Goal: Task Accomplishment & Management: Complete application form

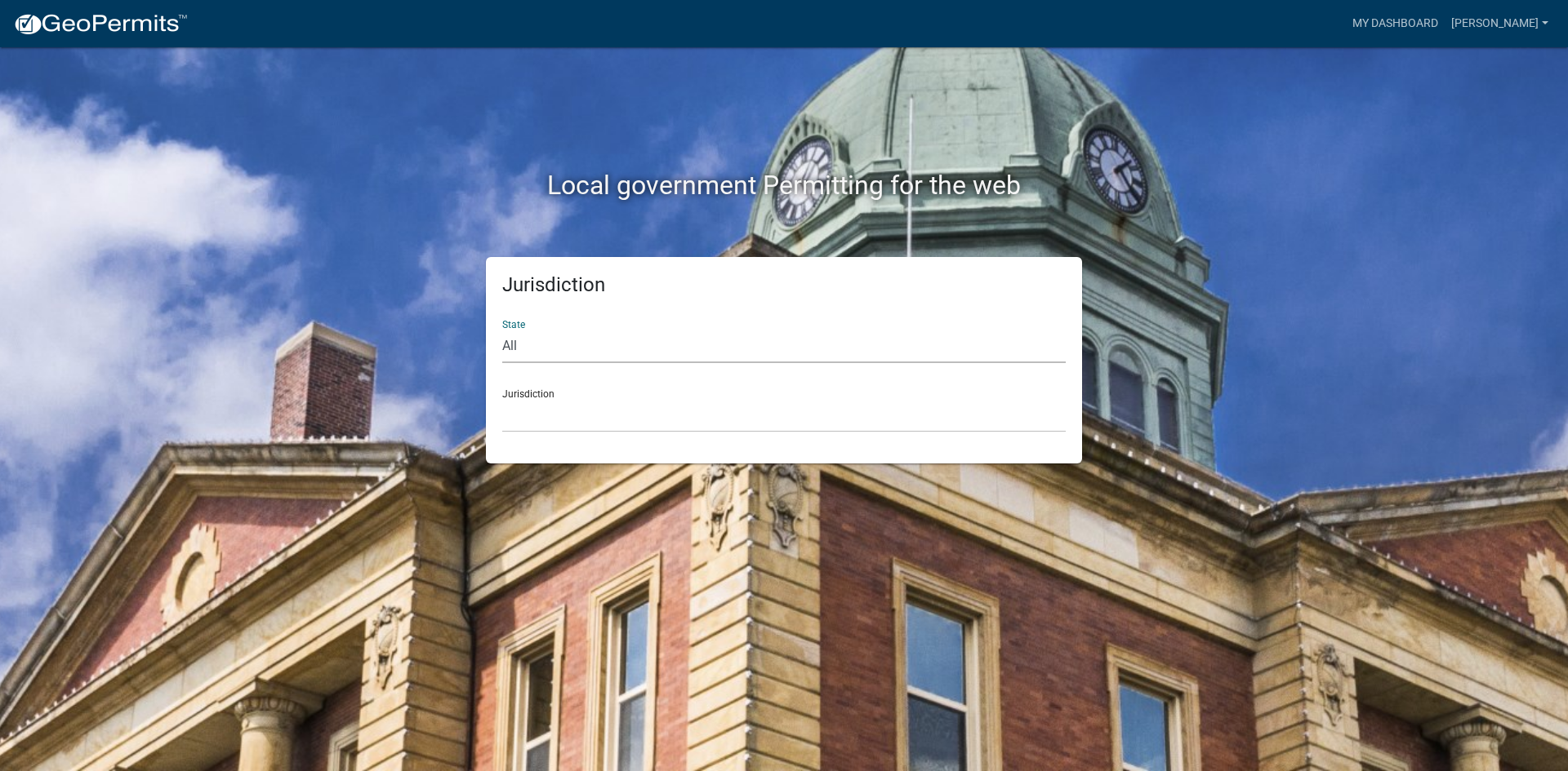
click at [588, 355] on select "All [US_STATE] [US_STATE] [US_STATE] [US_STATE] [US_STATE] [US_STATE] [US_STATE…" at bounding box center [783, 347] width 563 height 34
select select "[US_STATE]"
click at [502, 330] on select "All [US_STATE] [US_STATE] [US_STATE] [US_STATE] [US_STATE] [US_STATE] [US_STATE…" at bounding box center [783, 347] width 563 height 34
click at [568, 424] on select "[GEOGRAPHIC_DATA], [US_STATE][PERSON_NAME][GEOGRAPHIC_DATA], [US_STATE][PERSON_…" at bounding box center [783, 416] width 563 height 34
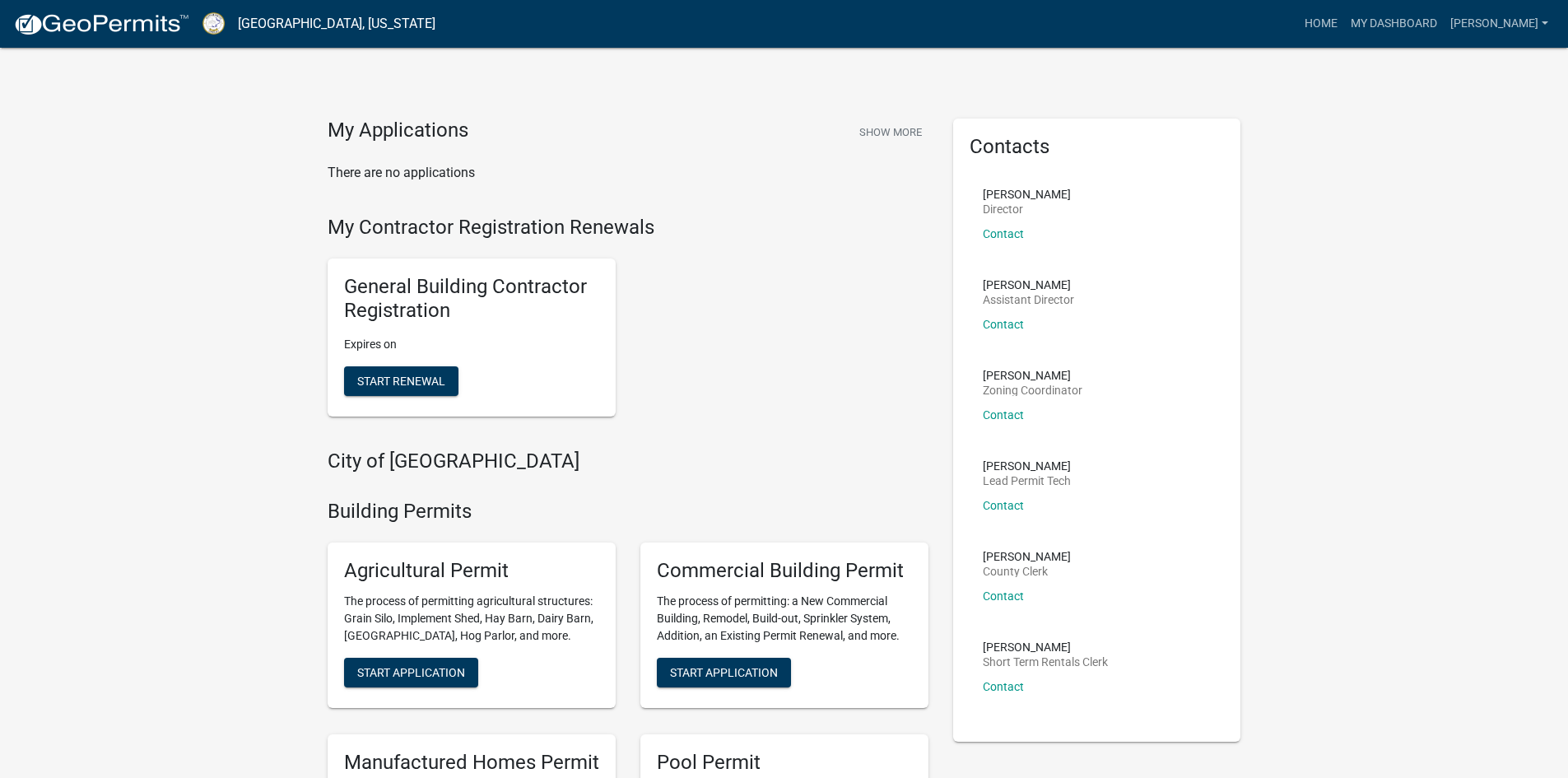
scroll to position [82, 0]
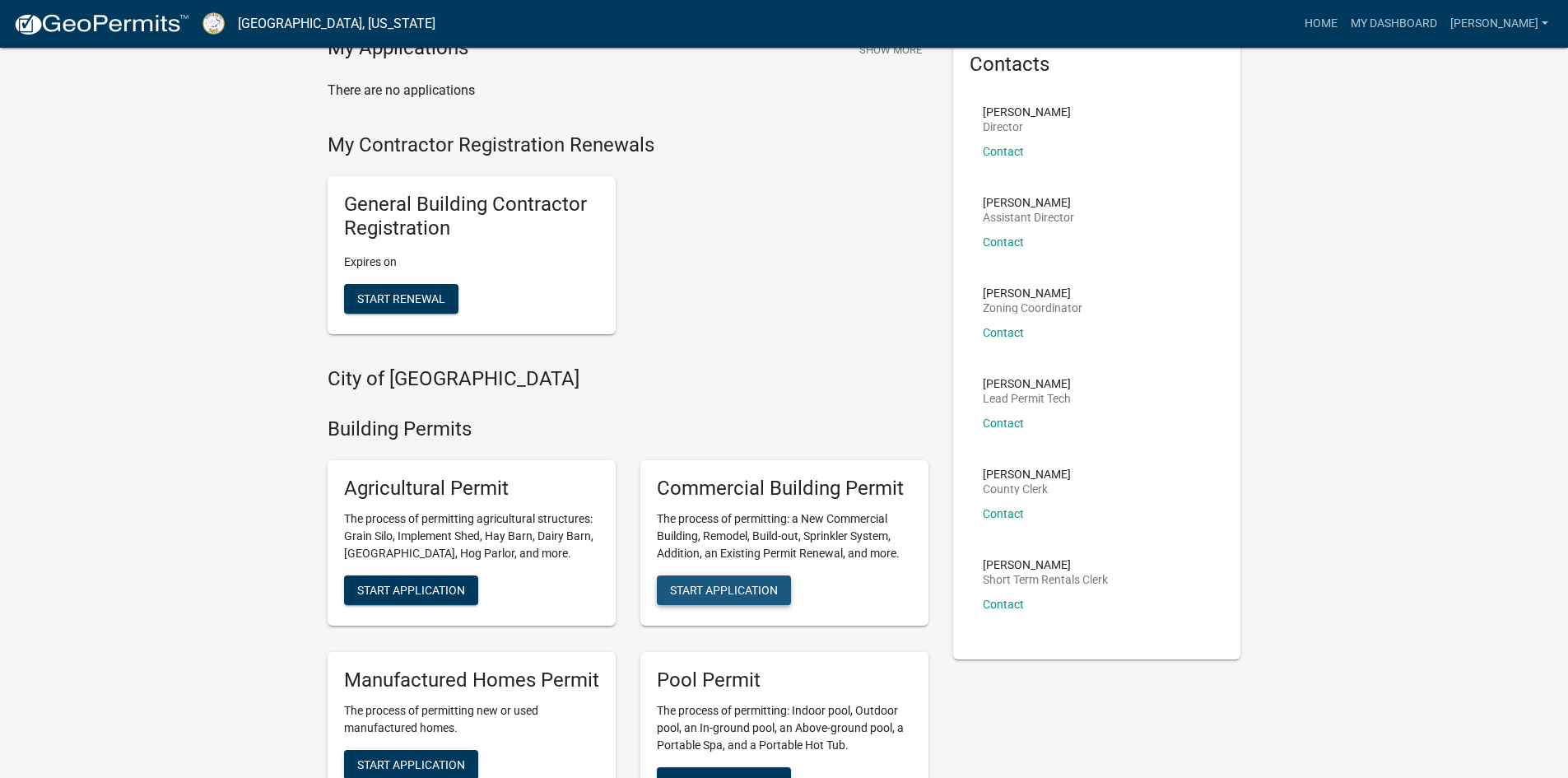
click at [692, 582] on button "Start Application" at bounding box center [724, 590] width 134 height 30
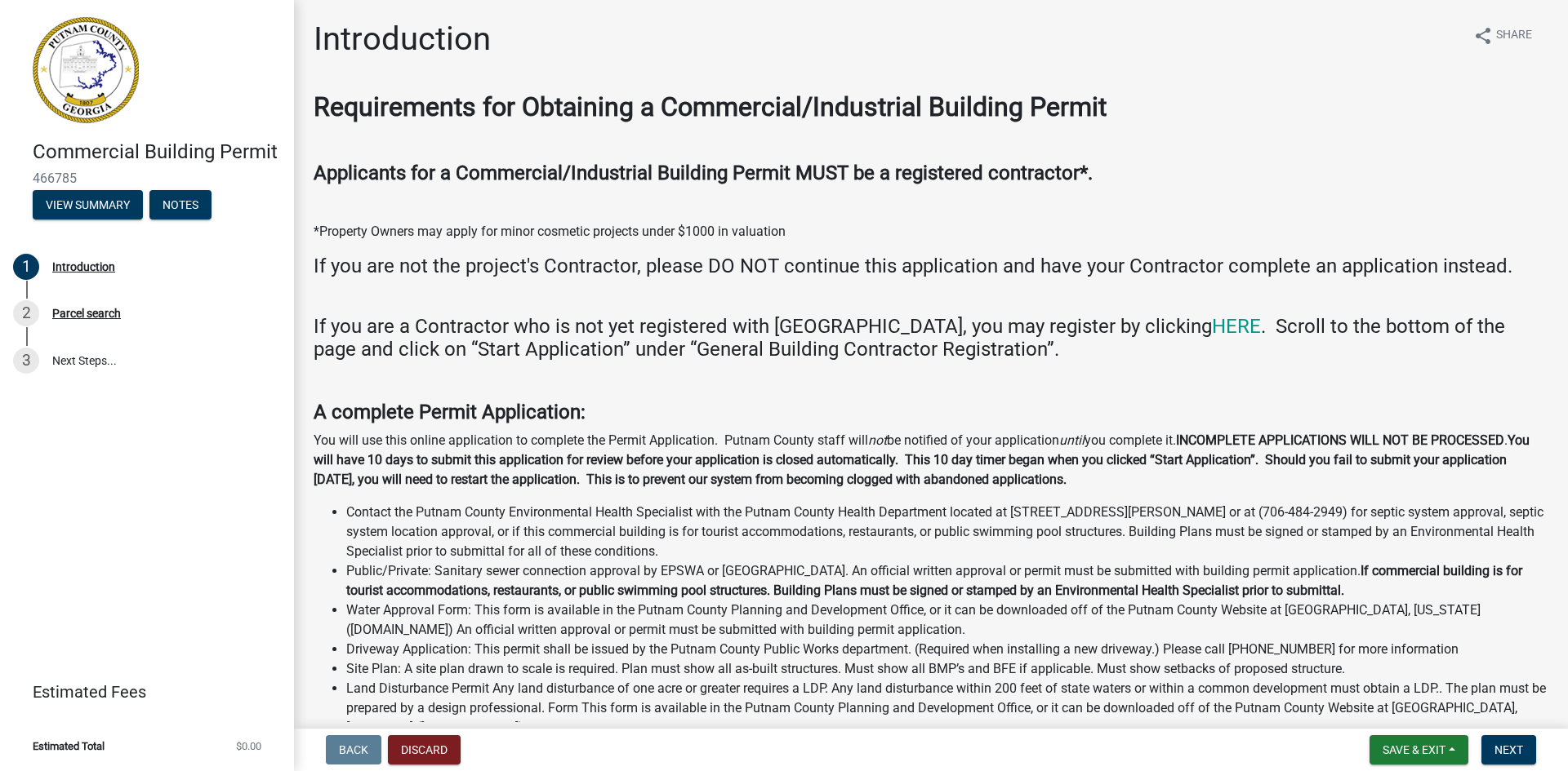
click at [722, 542] on li "Contact the Putnam County Environmental Health Specialist with the Putnam Count…" at bounding box center [947, 531] width 1202 height 58
click at [1521, 756] on span "Next" at bounding box center [1509, 750] width 29 height 13
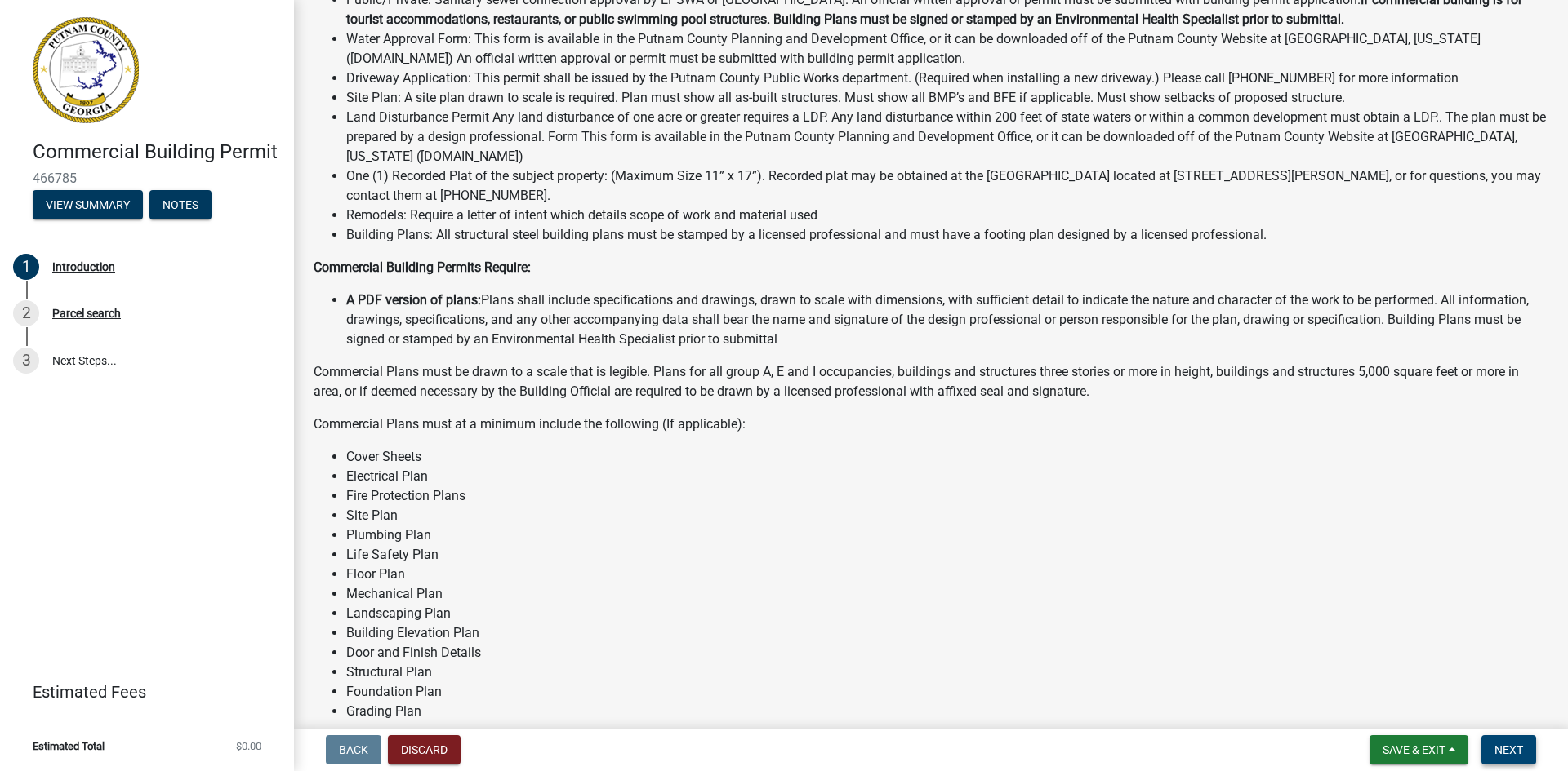
scroll to position [1034, 0]
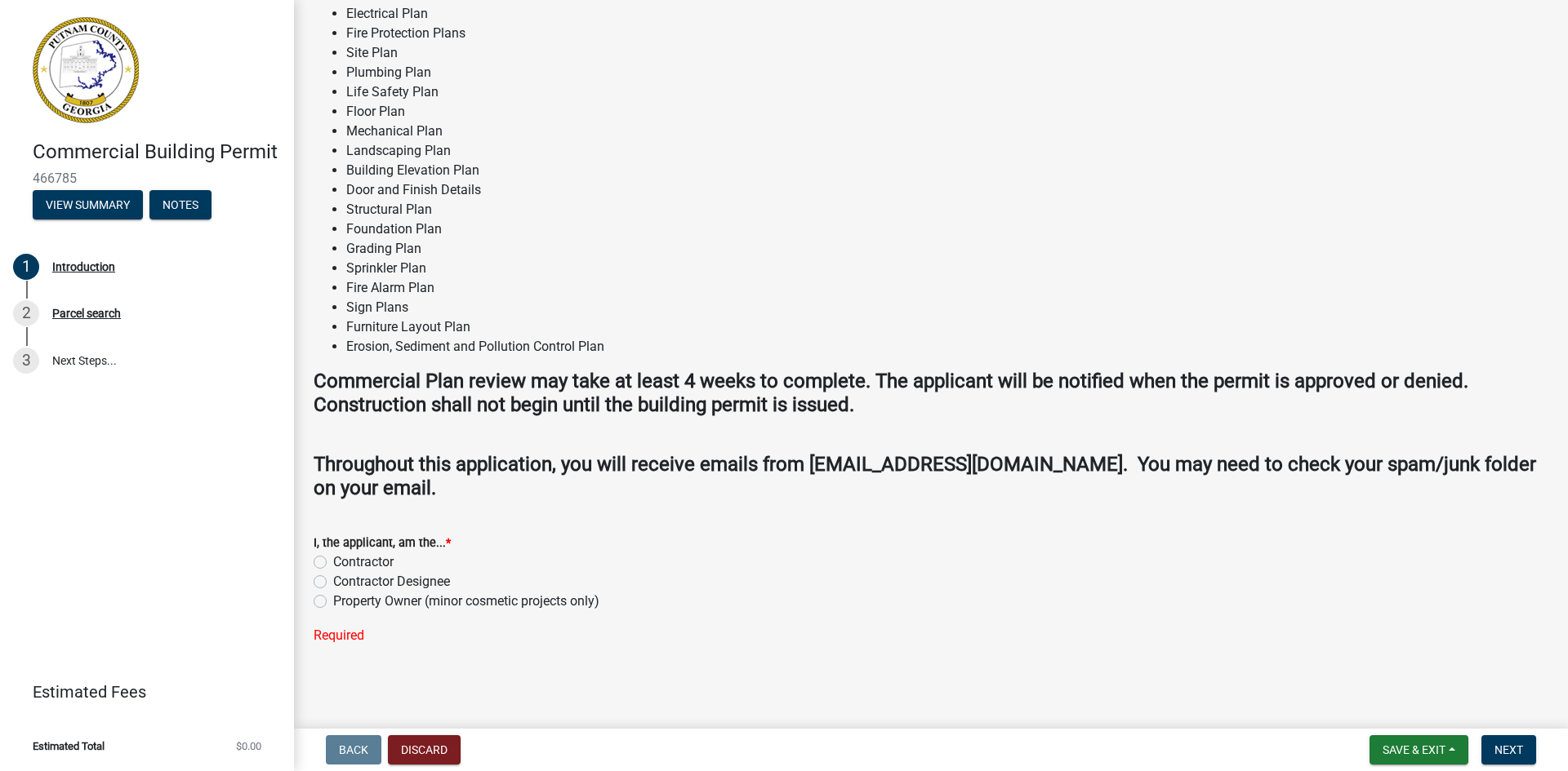
click at [327, 562] on div "Contractor" at bounding box center [930, 562] width 1234 height 19
click at [333, 564] on label "Contractor" at bounding box center [362, 562] width 60 height 19
click at [333, 563] on input "Contractor" at bounding box center [338, 558] width 11 height 11
radio input "true"
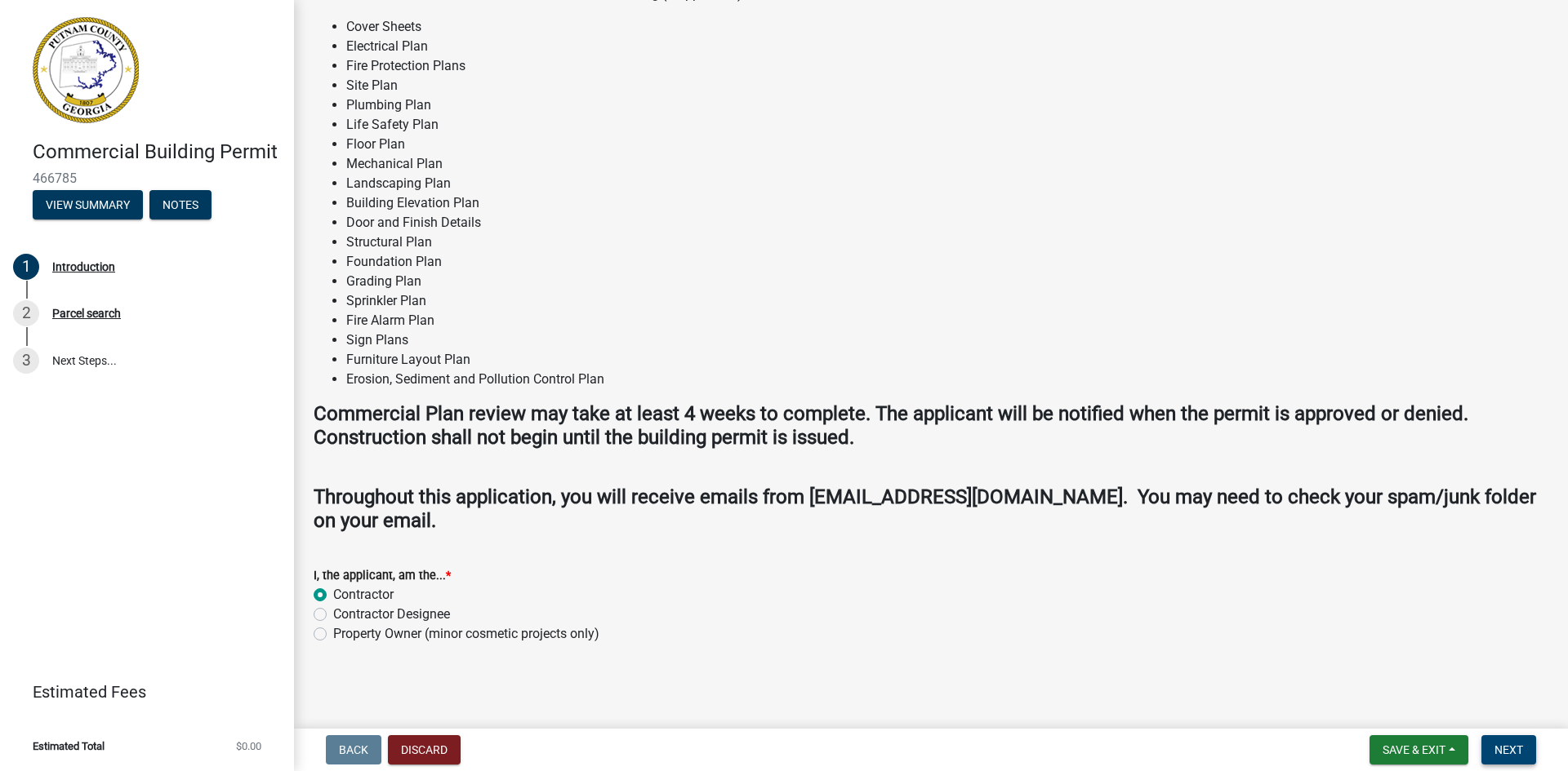
click at [1516, 757] on span "Next" at bounding box center [1509, 750] width 29 height 13
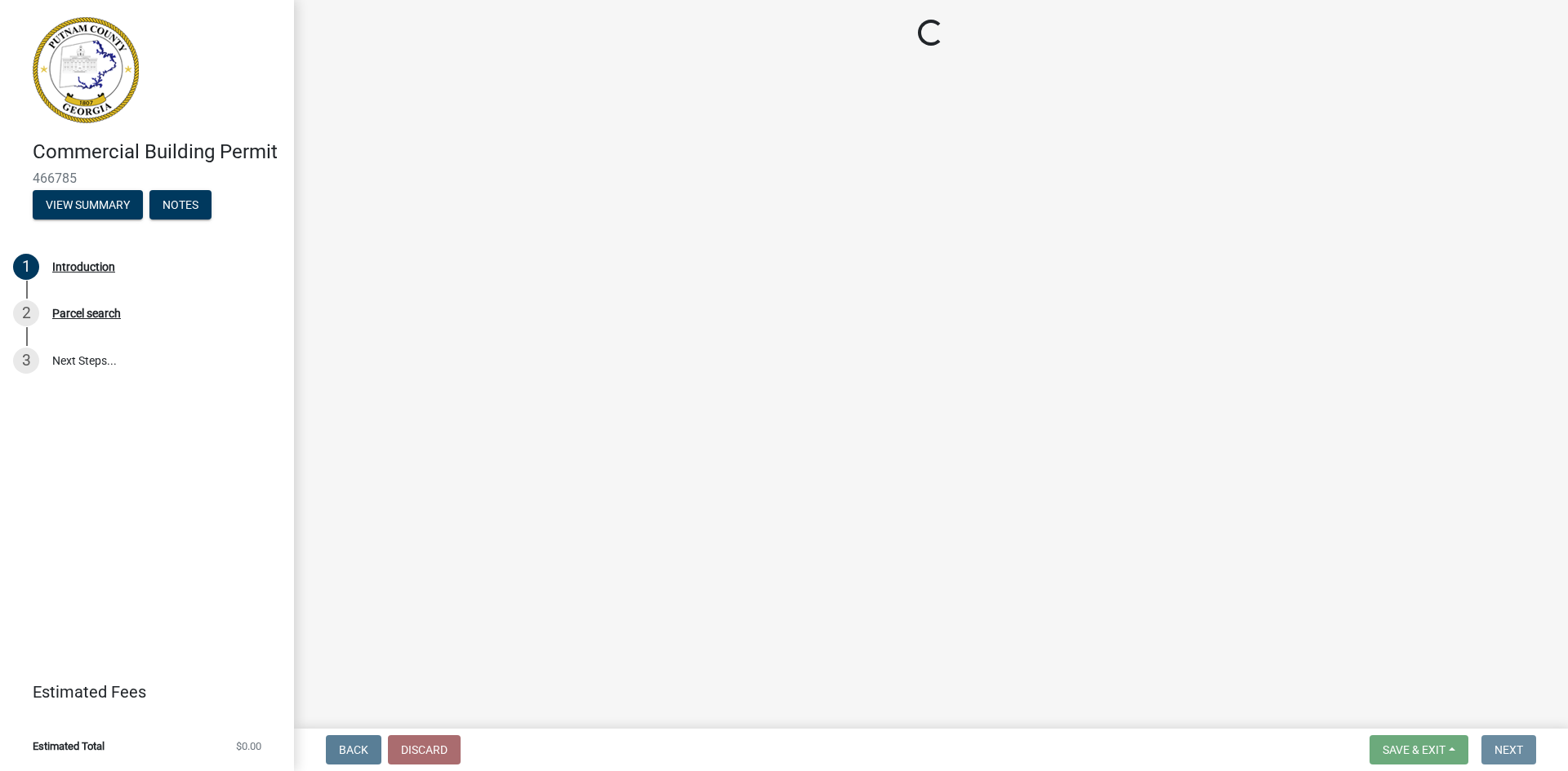
scroll to position [0, 0]
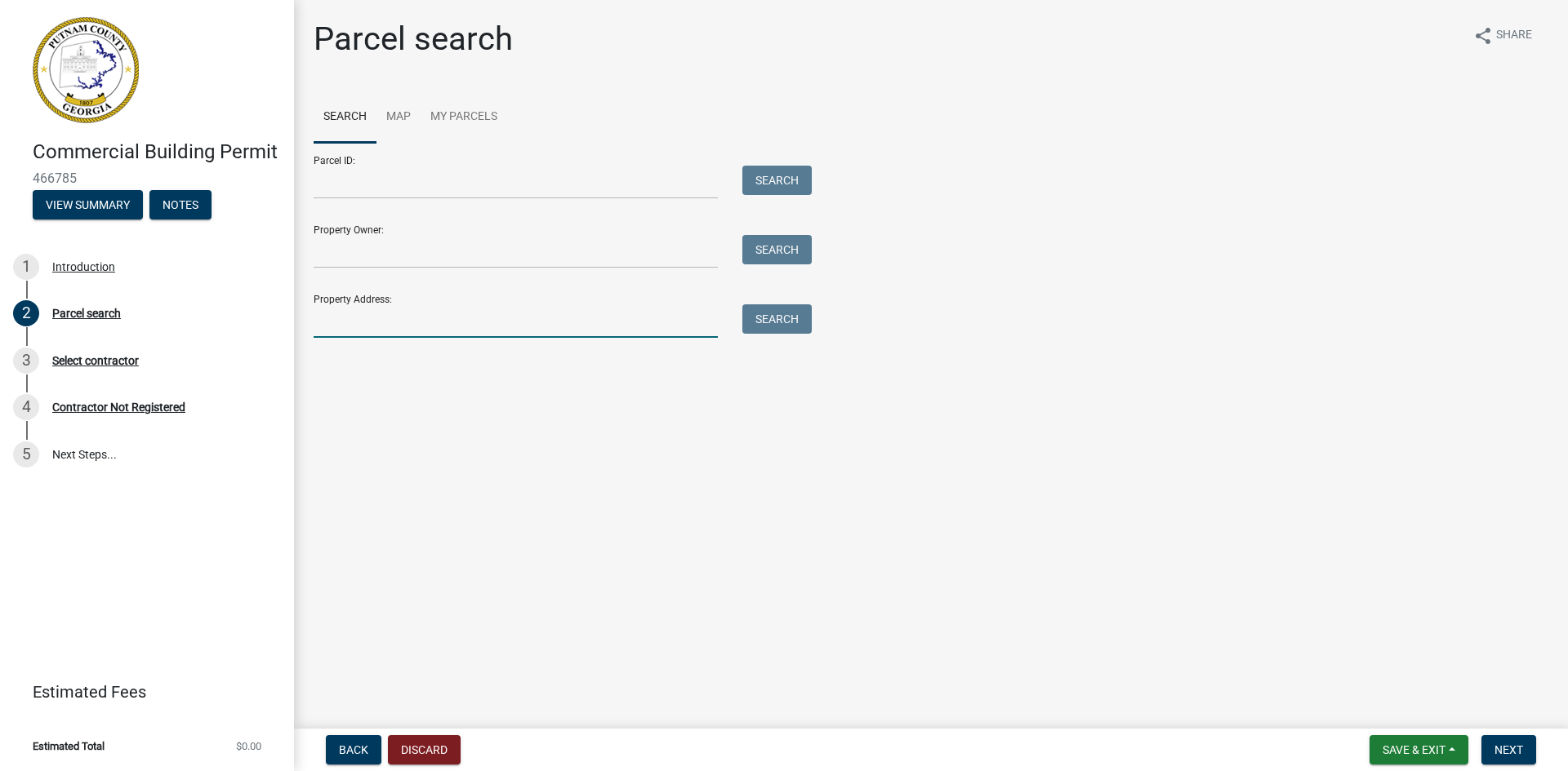
click at [660, 331] on input "Property Address:" at bounding box center [515, 322] width 404 height 34
type input "[GEOGRAPHIC_DATA]"
click at [754, 323] on button "Search" at bounding box center [777, 319] width 69 height 30
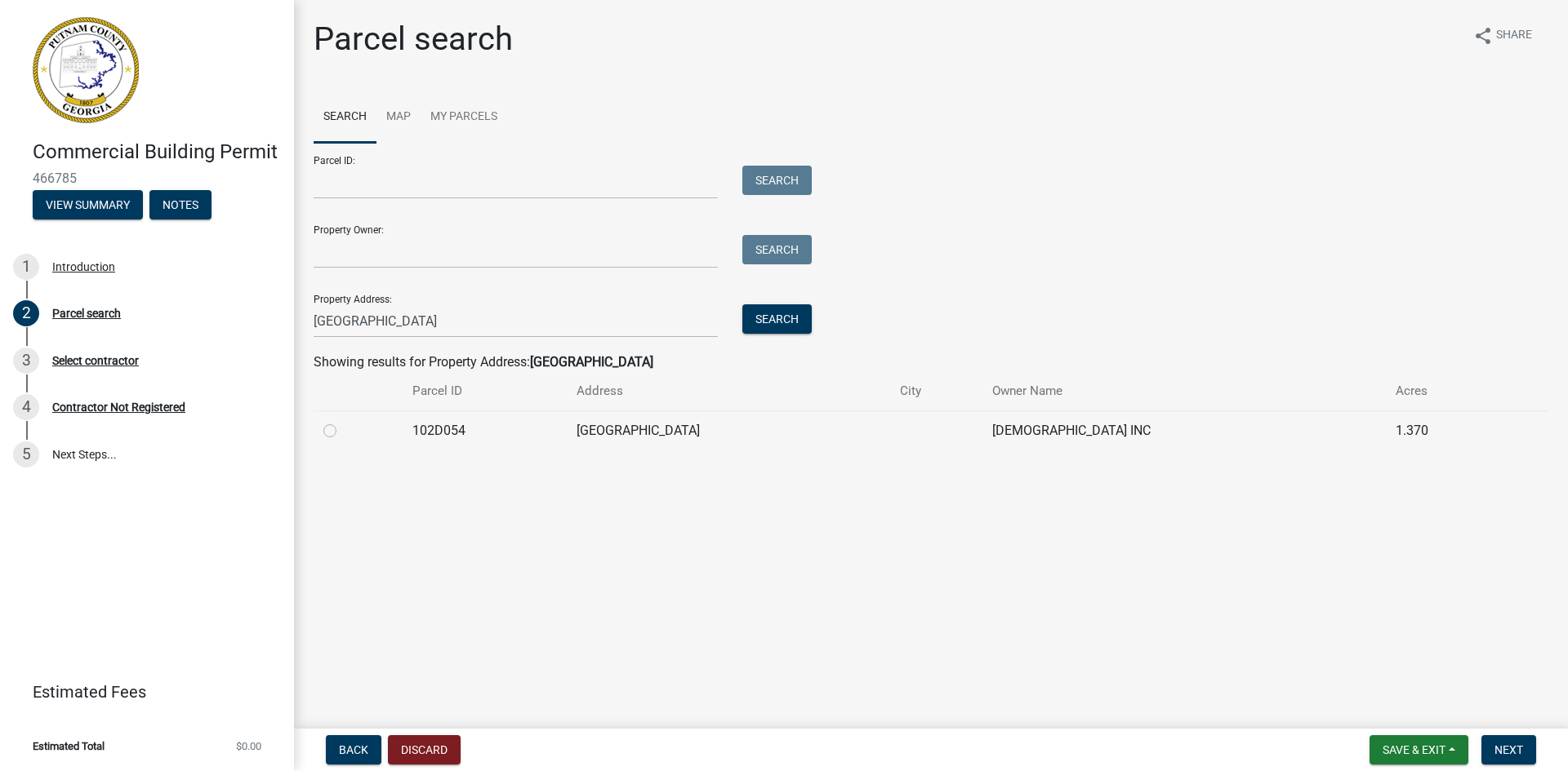
click at [343, 421] on label at bounding box center [343, 421] width 0 height 0
click at [343, 427] on input "radio" at bounding box center [348, 427] width 11 height 11
radio input "true"
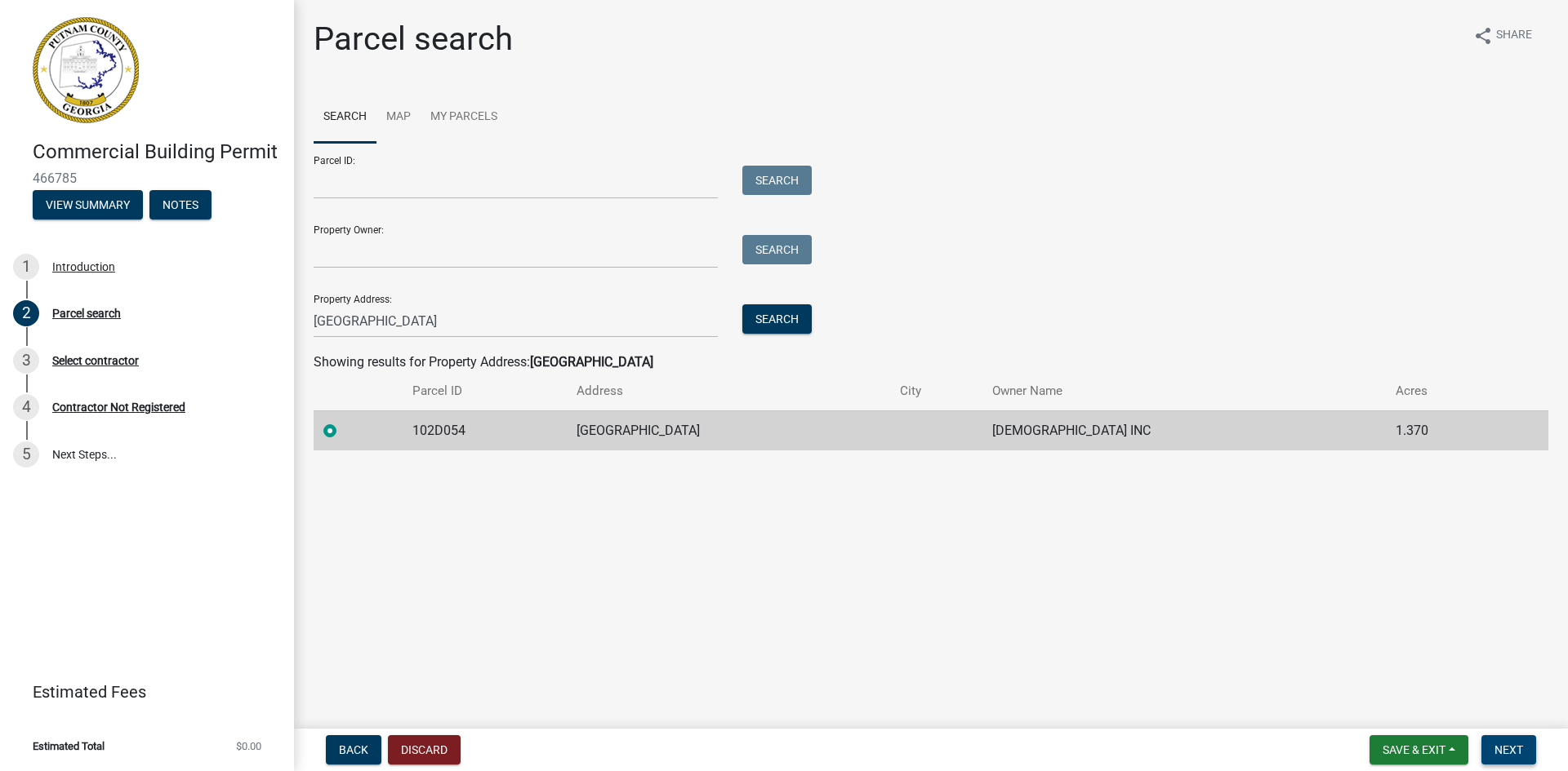
click at [1499, 748] on span "Next" at bounding box center [1509, 750] width 29 height 13
click at [1511, 755] on span "Next" at bounding box center [1509, 750] width 29 height 13
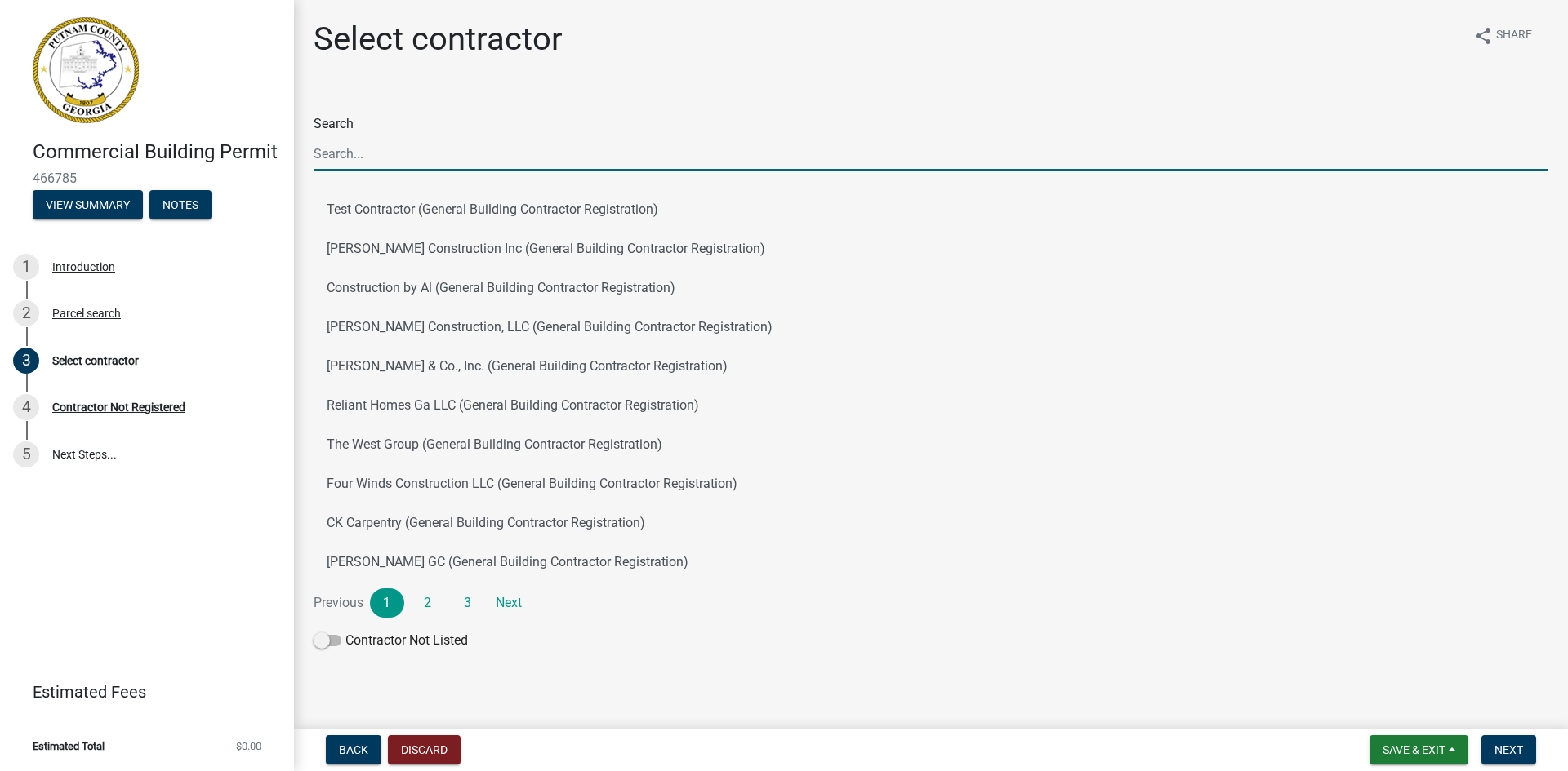
click at [351, 157] on input "Search" at bounding box center [930, 154] width 1234 height 34
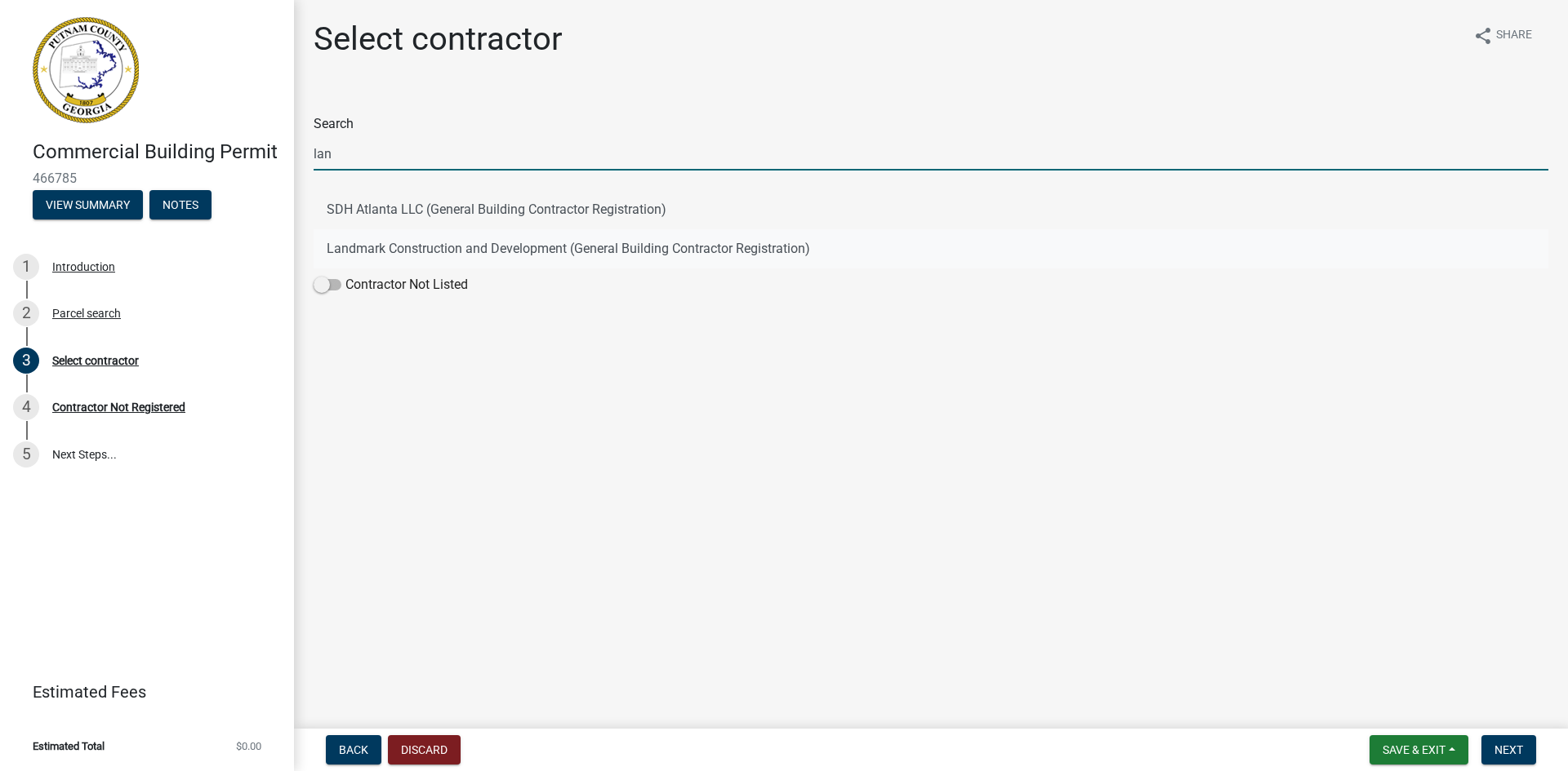
type input "lan"
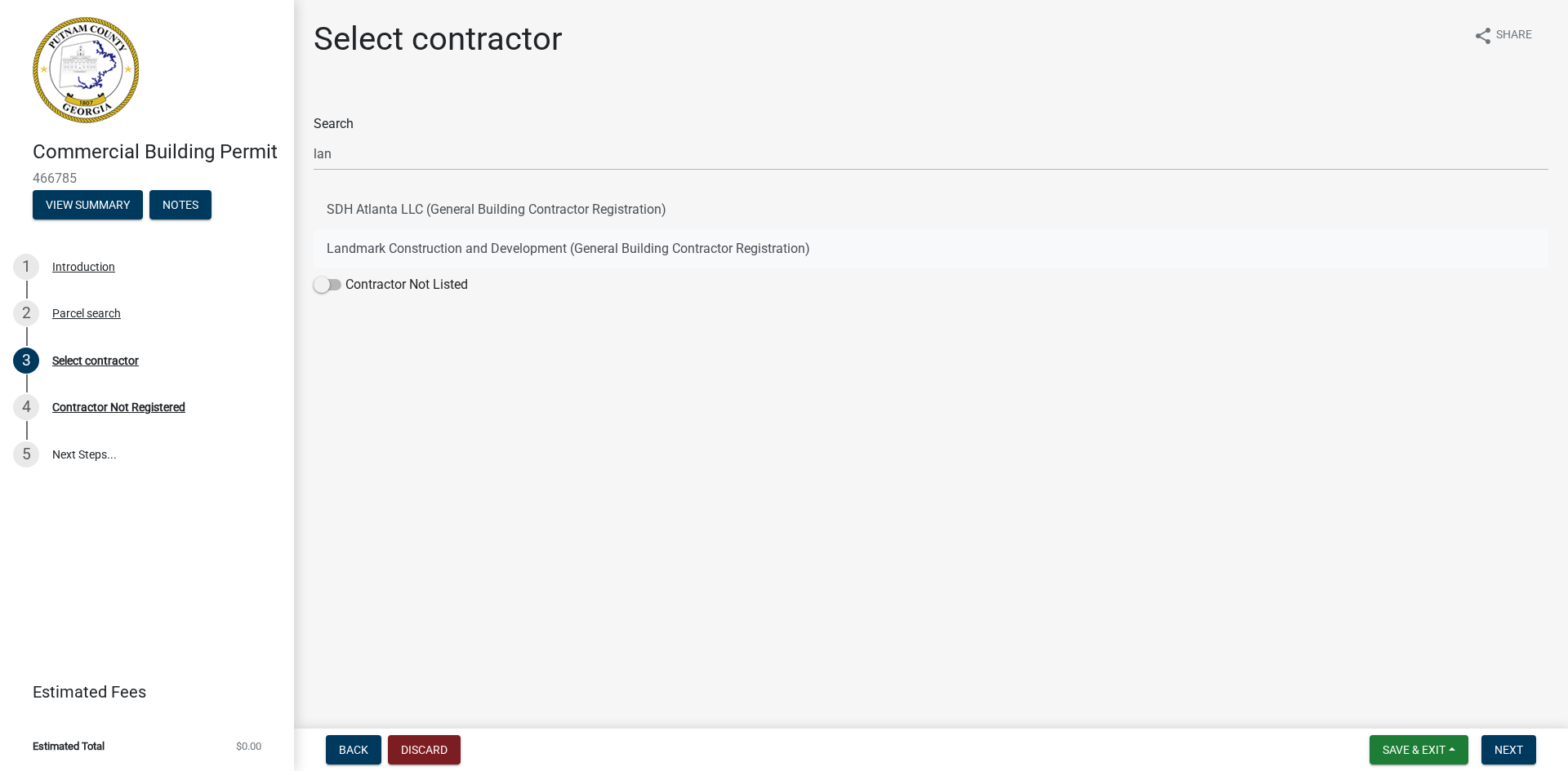
click at [378, 239] on button "Landmark Construction and Development (General Building Contractor Registration)" at bounding box center [930, 249] width 1234 height 39
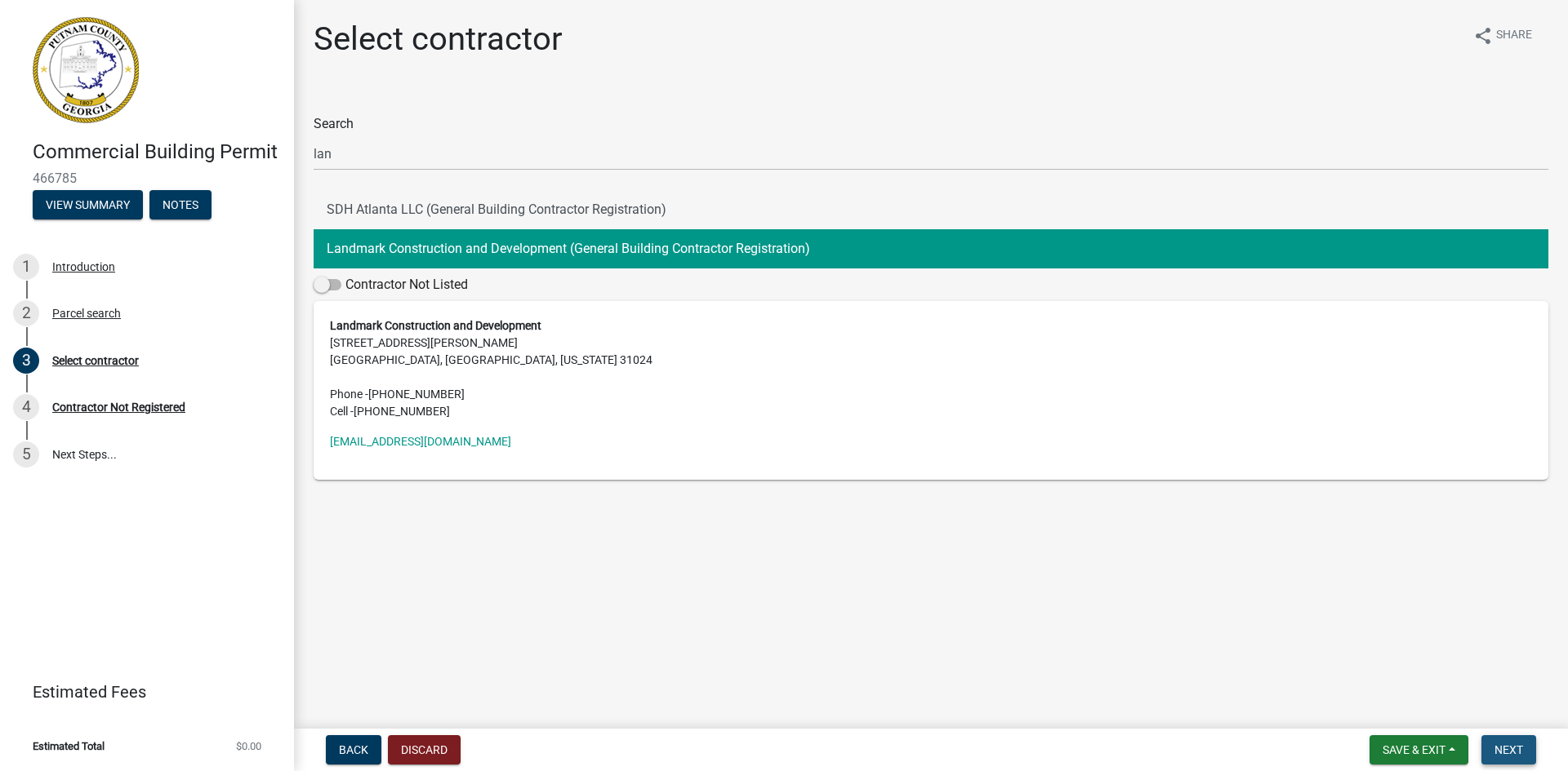
click at [1510, 750] on span "Next" at bounding box center [1509, 750] width 29 height 13
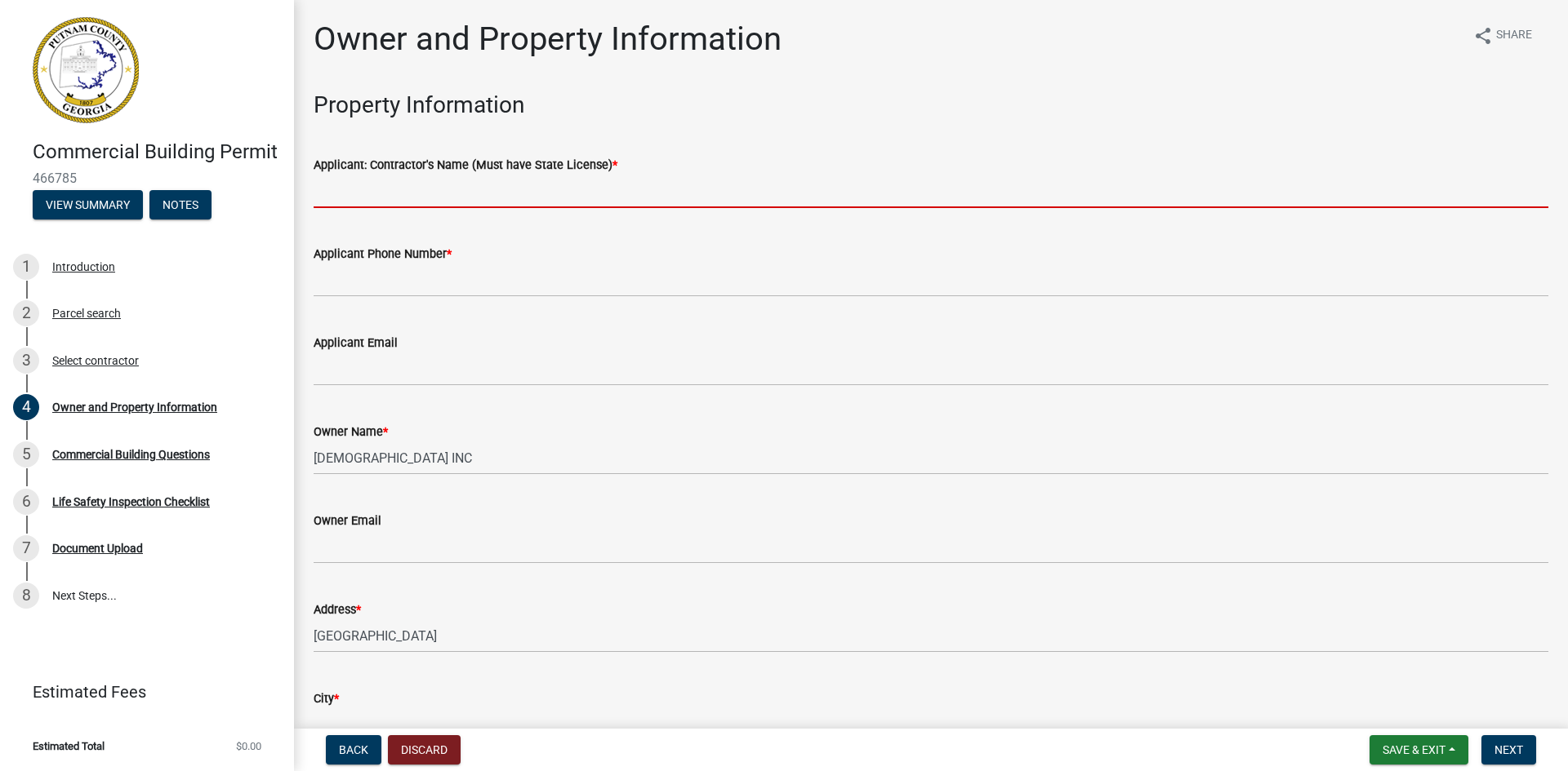
click at [390, 190] on input "Applicant: Contractor's Name (Must have State License) *" at bounding box center [930, 191] width 1234 height 34
click at [371, 195] on input "Applicant: Contractor's Name (Must have State License) *" at bounding box center [930, 191] width 1234 height 34
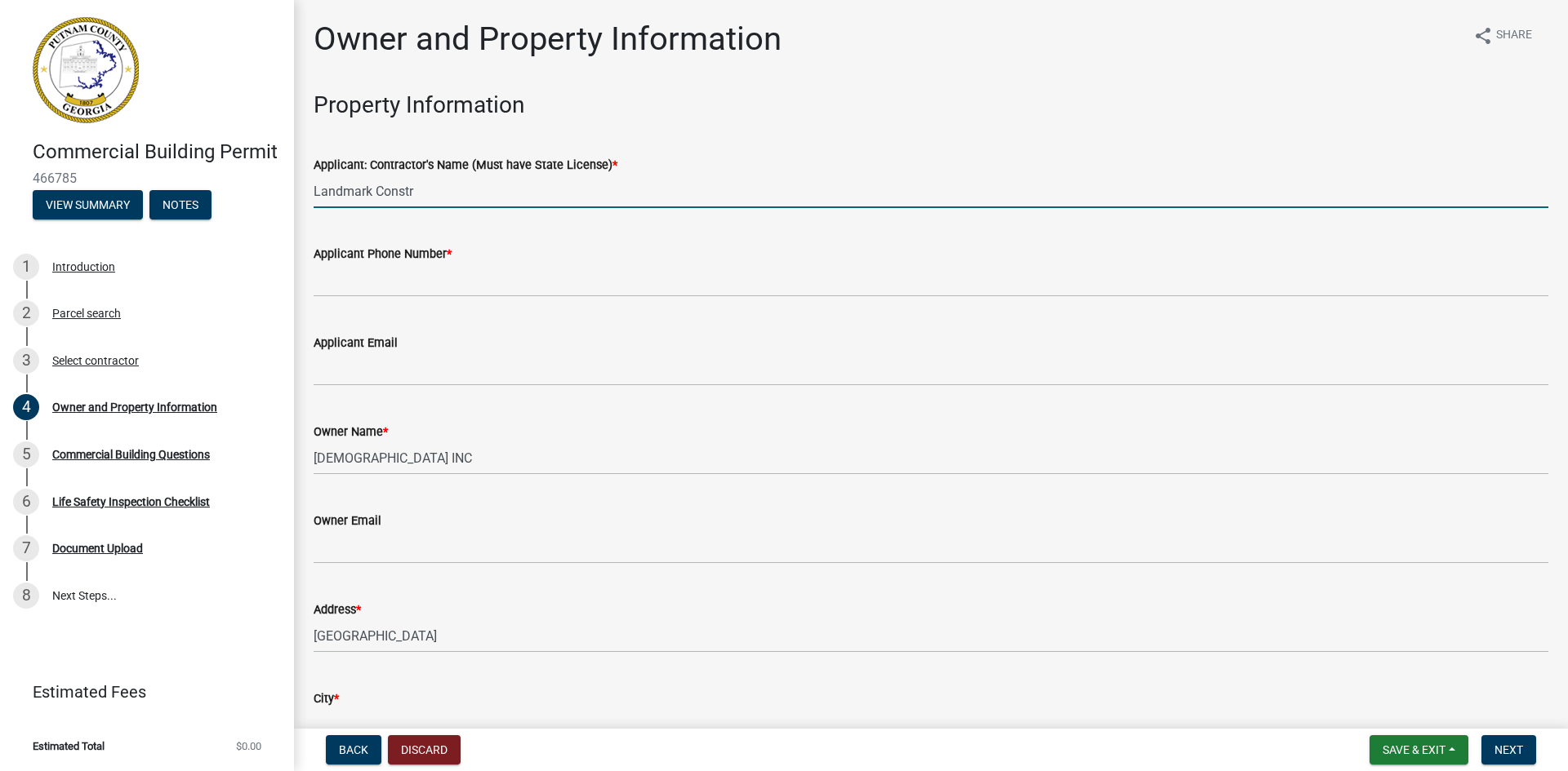
type input "Landmark Construction and Development"
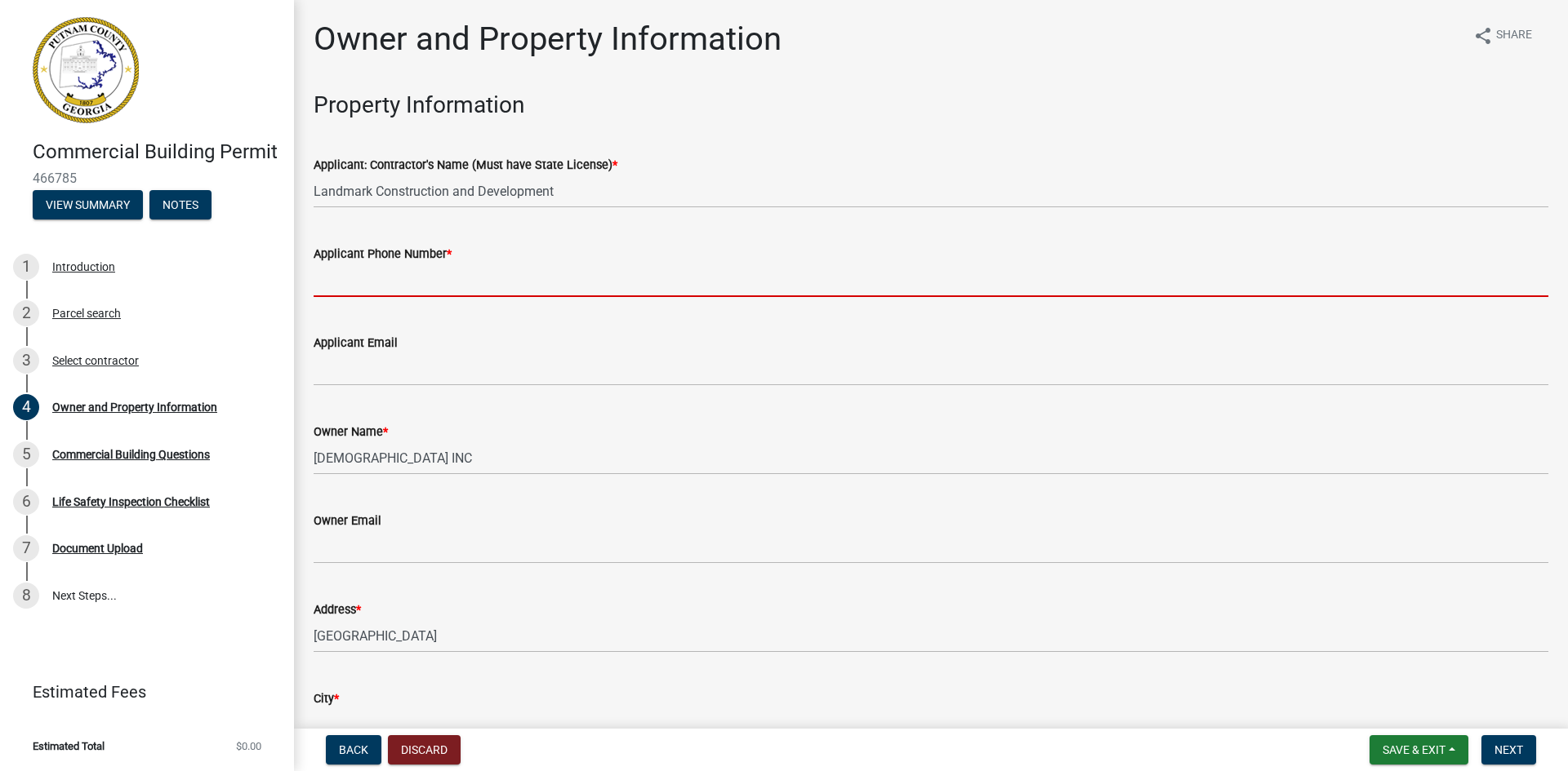
click at [363, 285] on input "Applicant Phone Number *" at bounding box center [930, 281] width 1234 height 34
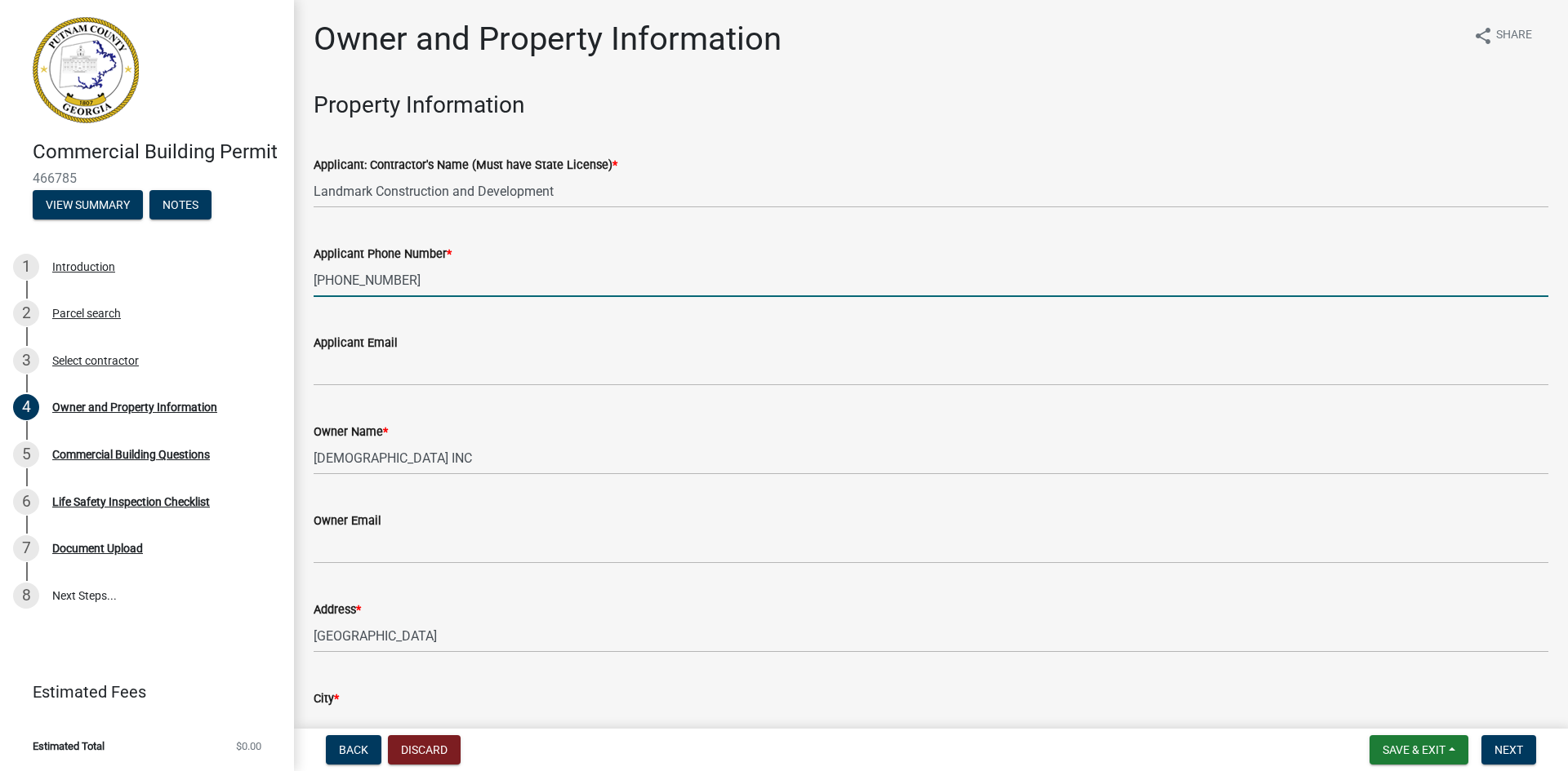
type input "[PHONE_NUMBER]"
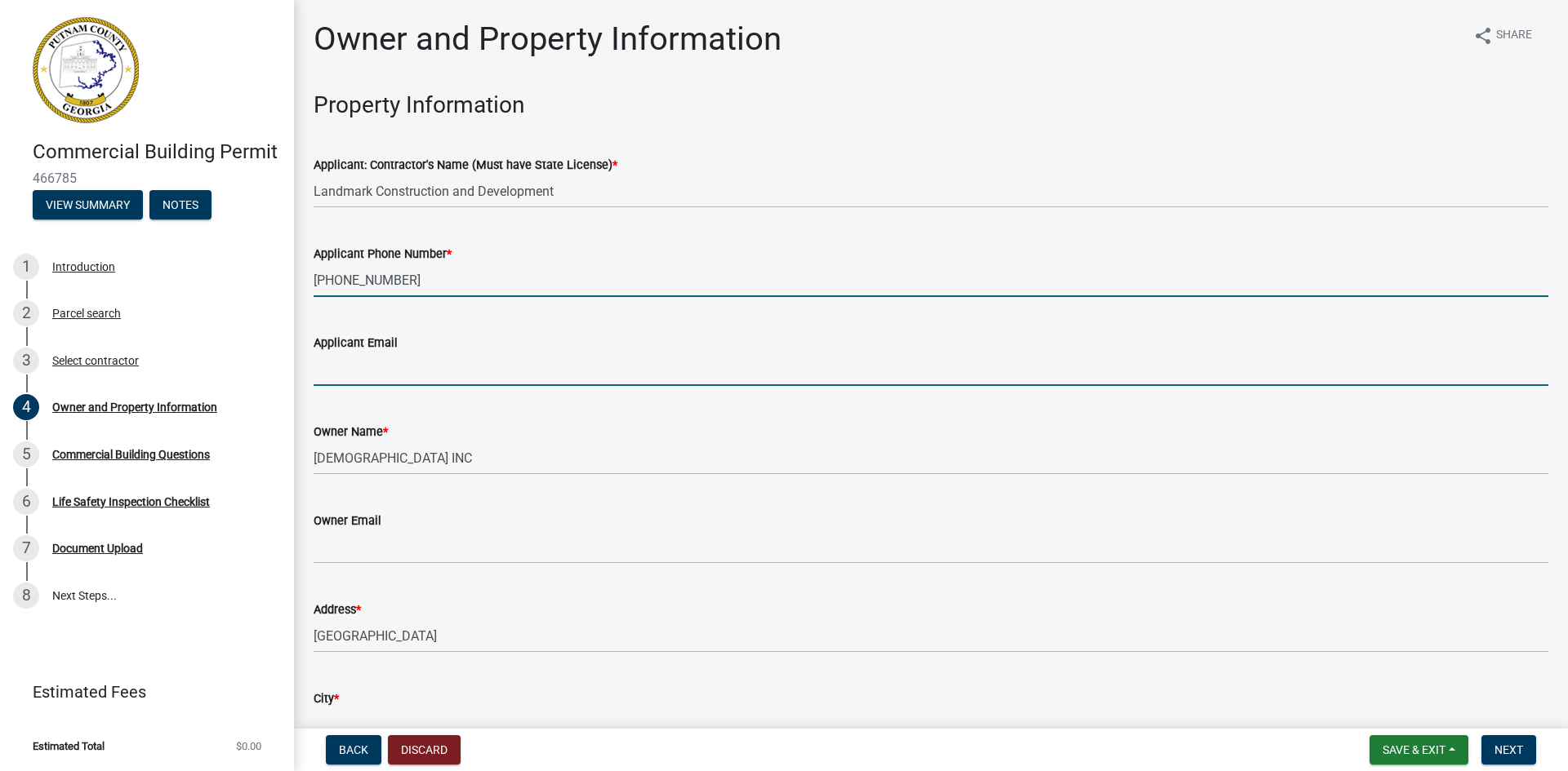
click at [362, 361] on input "Applicant Email" at bounding box center [930, 370] width 1234 height 34
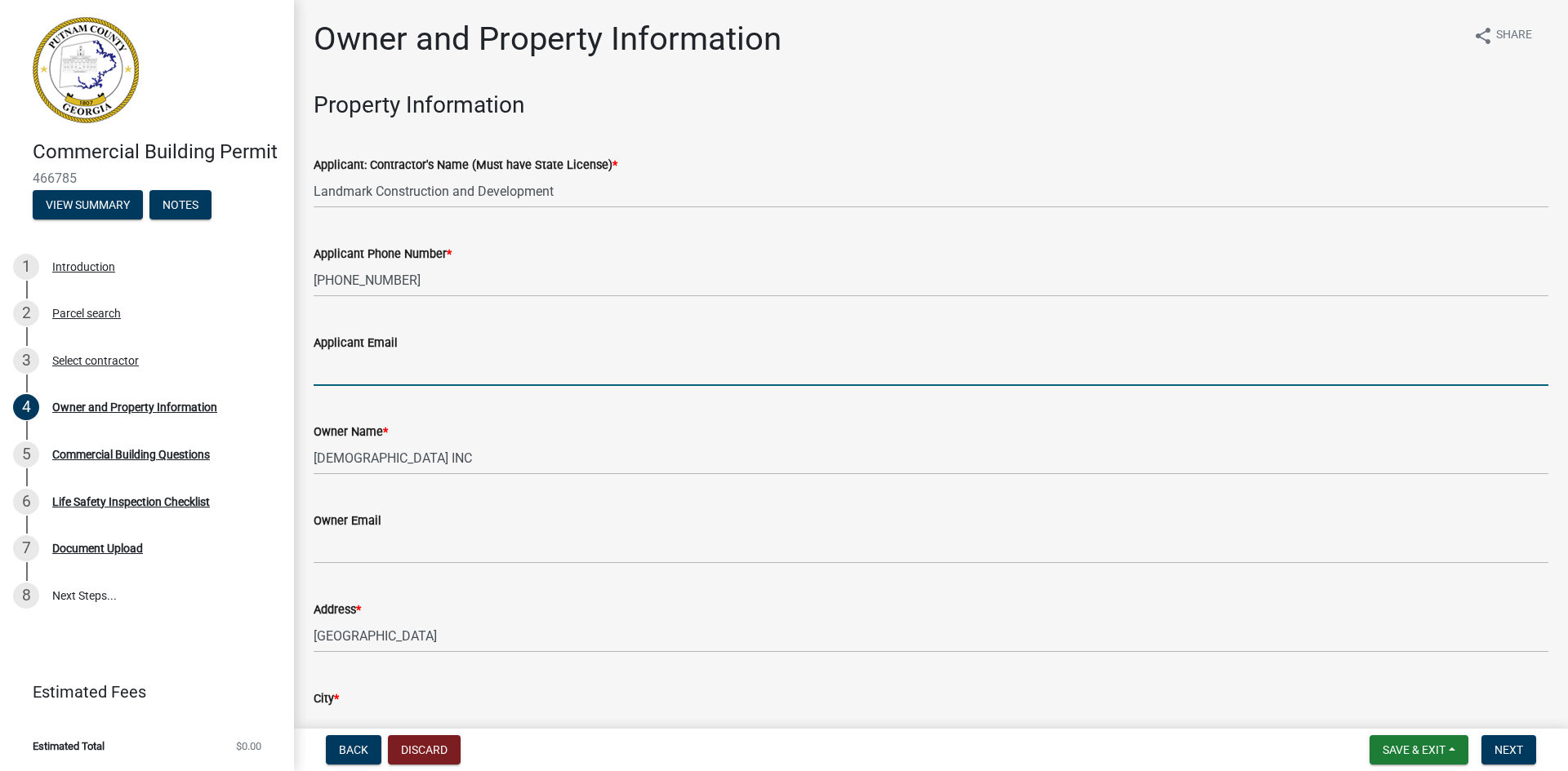
type input "[EMAIL_ADDRESS][DOMAIN_NAME]"
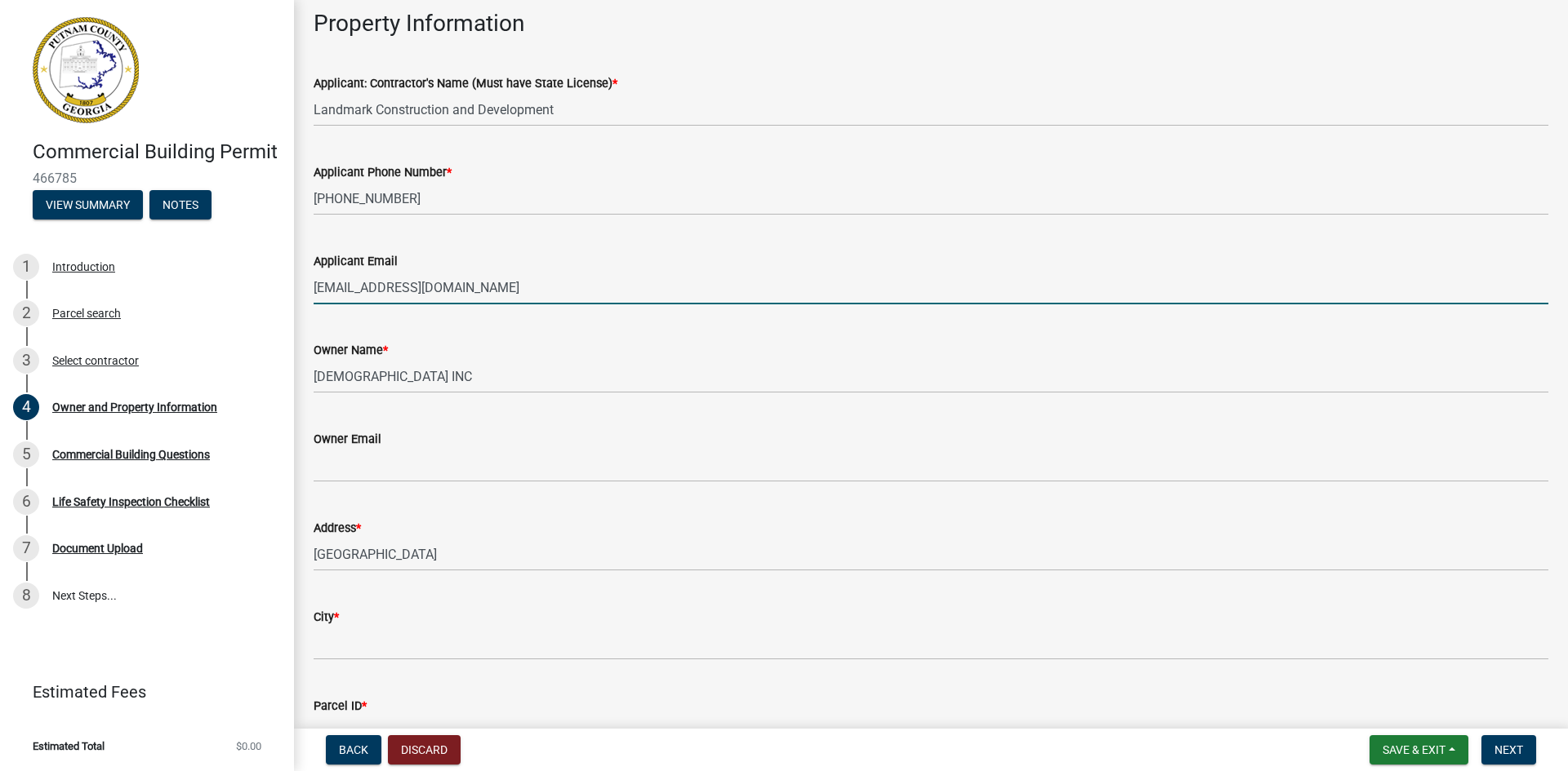
scroll to position [163, 0]
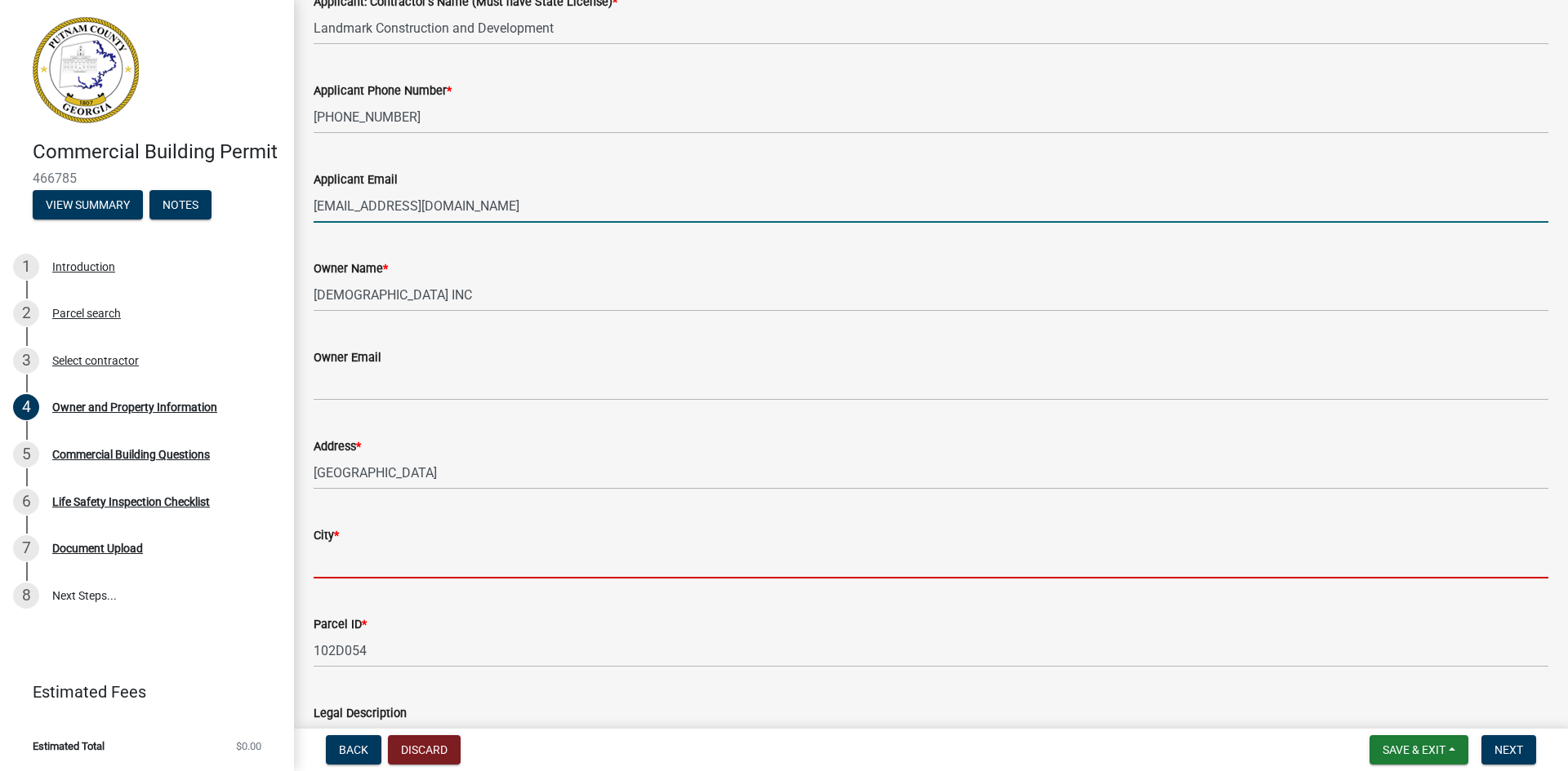
click at [356, 560] on input "City *" at bounding box center [930, 562] width 1234 height 34
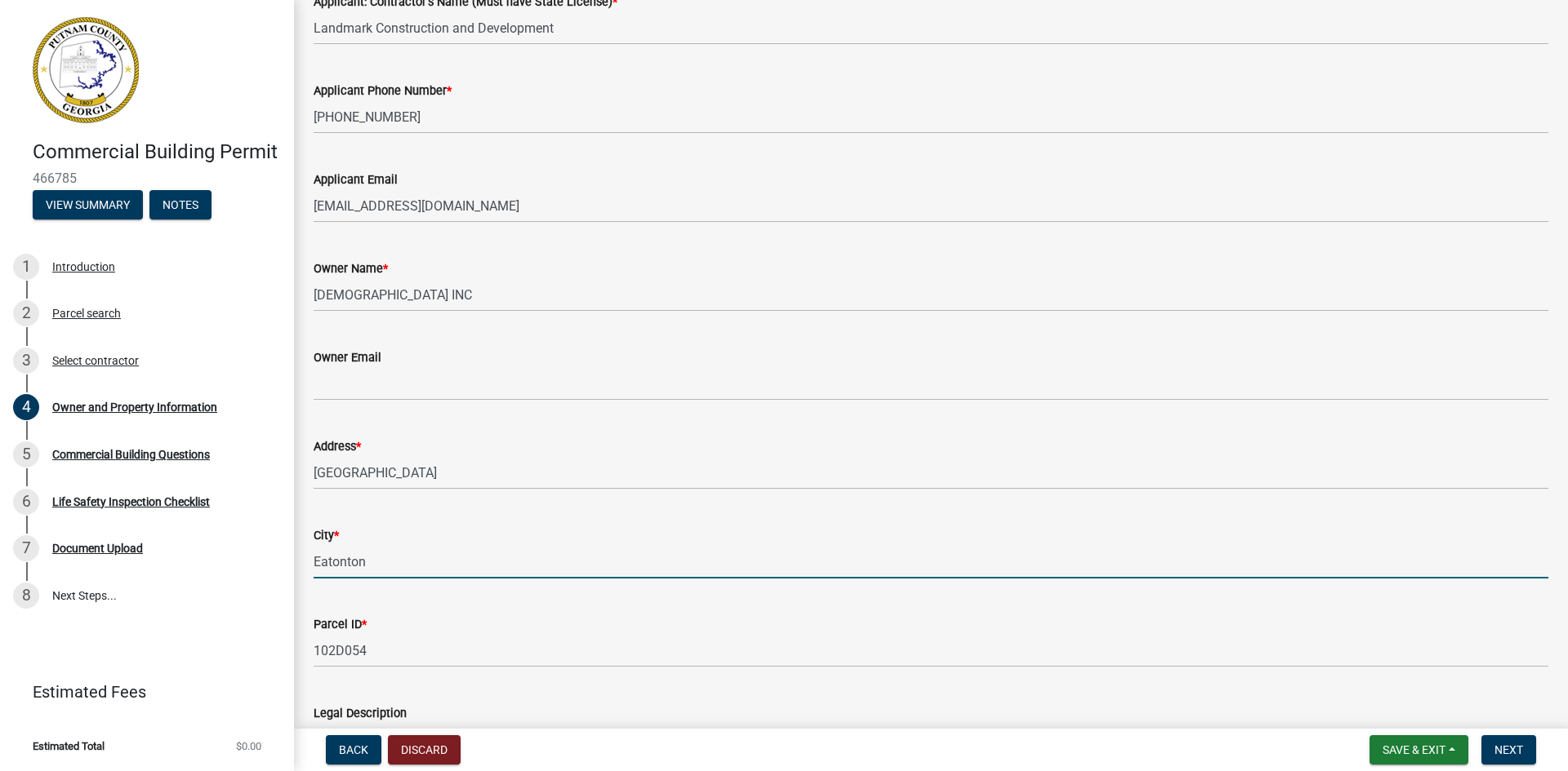
type input "Eatonton"
click at [391, 539] on div "City *" at bounding box center [930, 535] width 1234 height 19
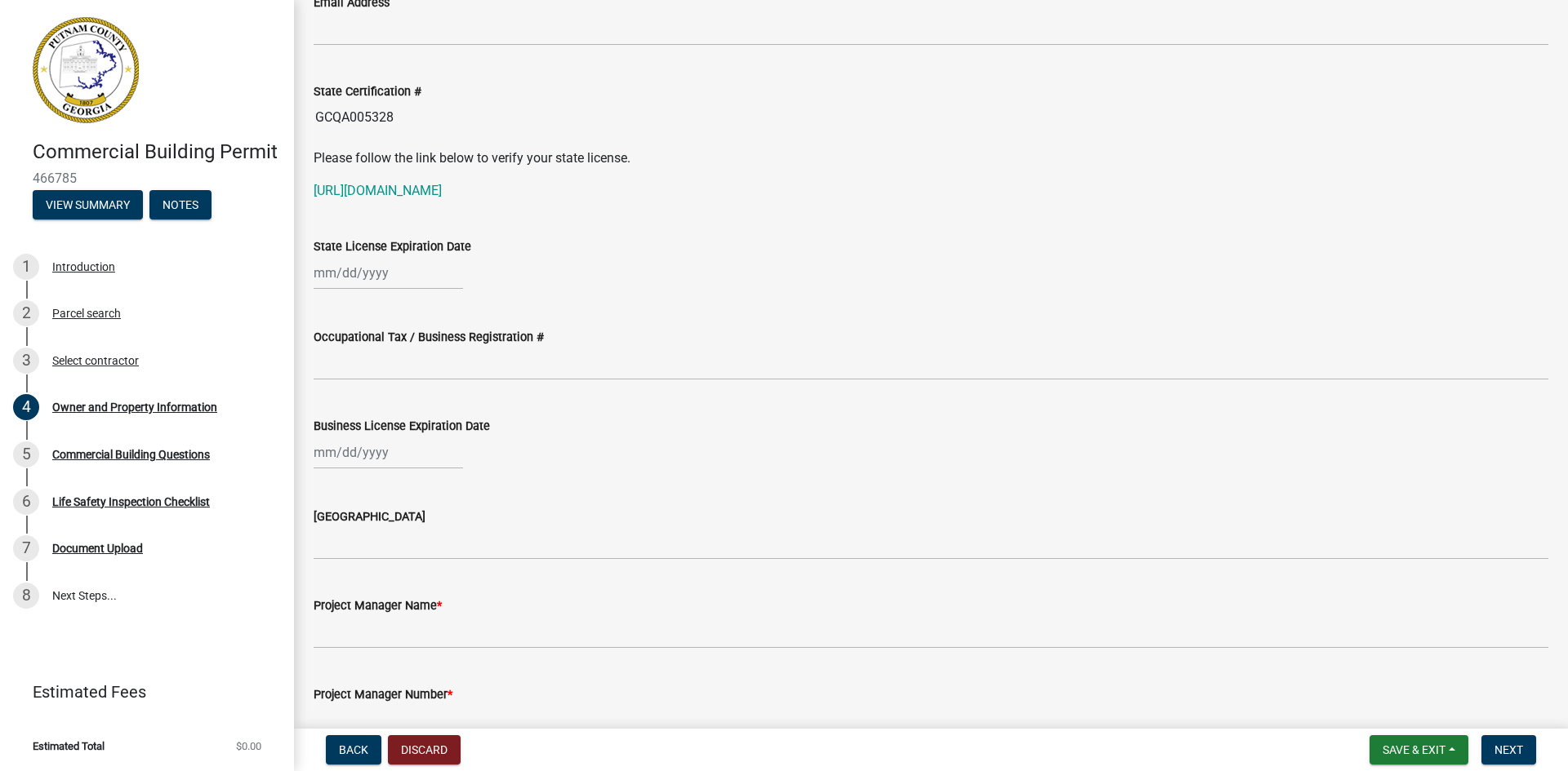
scroll to position [2285, 0]
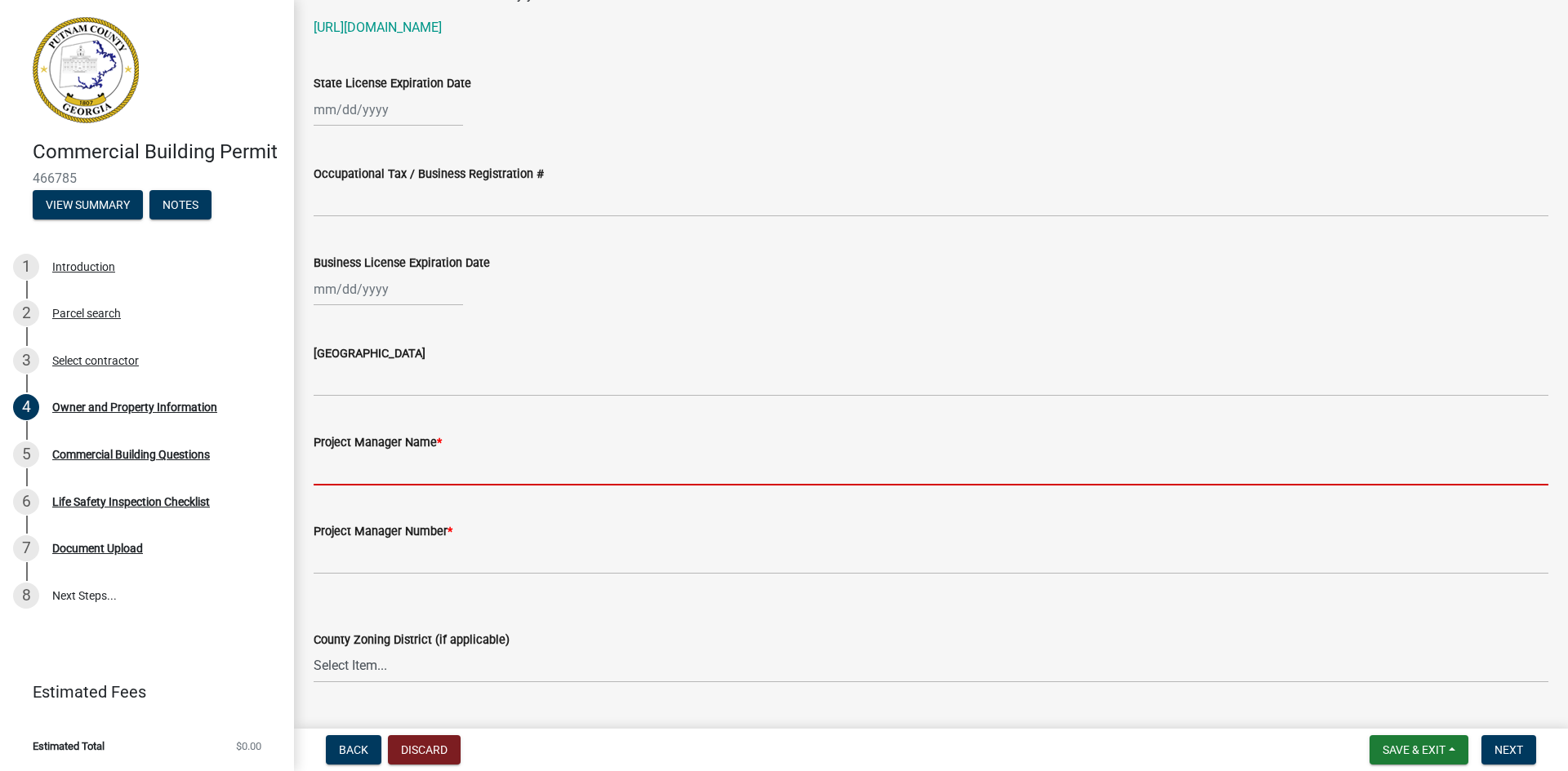
click at [350, 461] on input "Project Manager Name *" at bounding box center [930, 469] width 1234 height 34
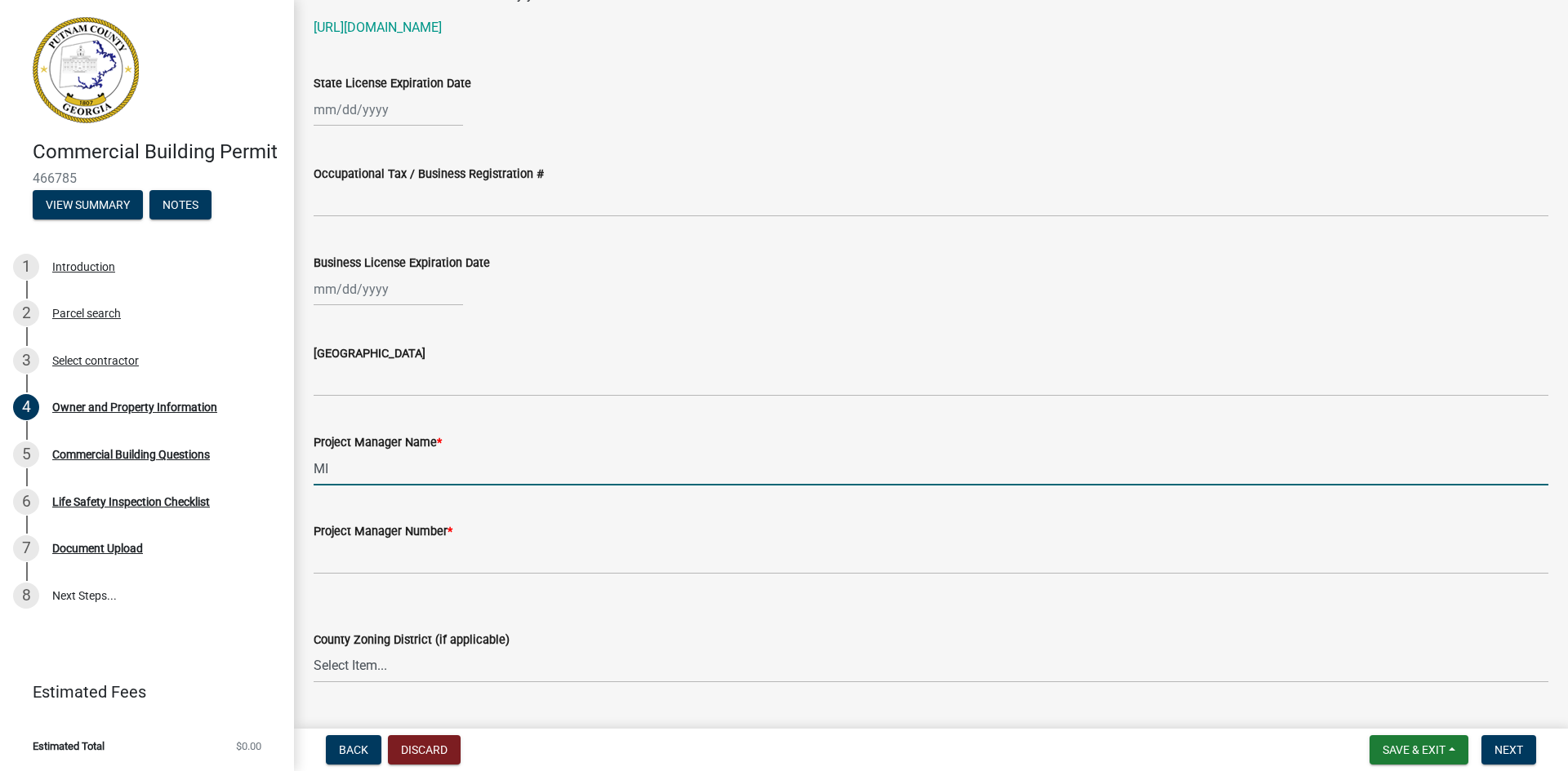
type input "M"
type input "[PERSON_NAME]"
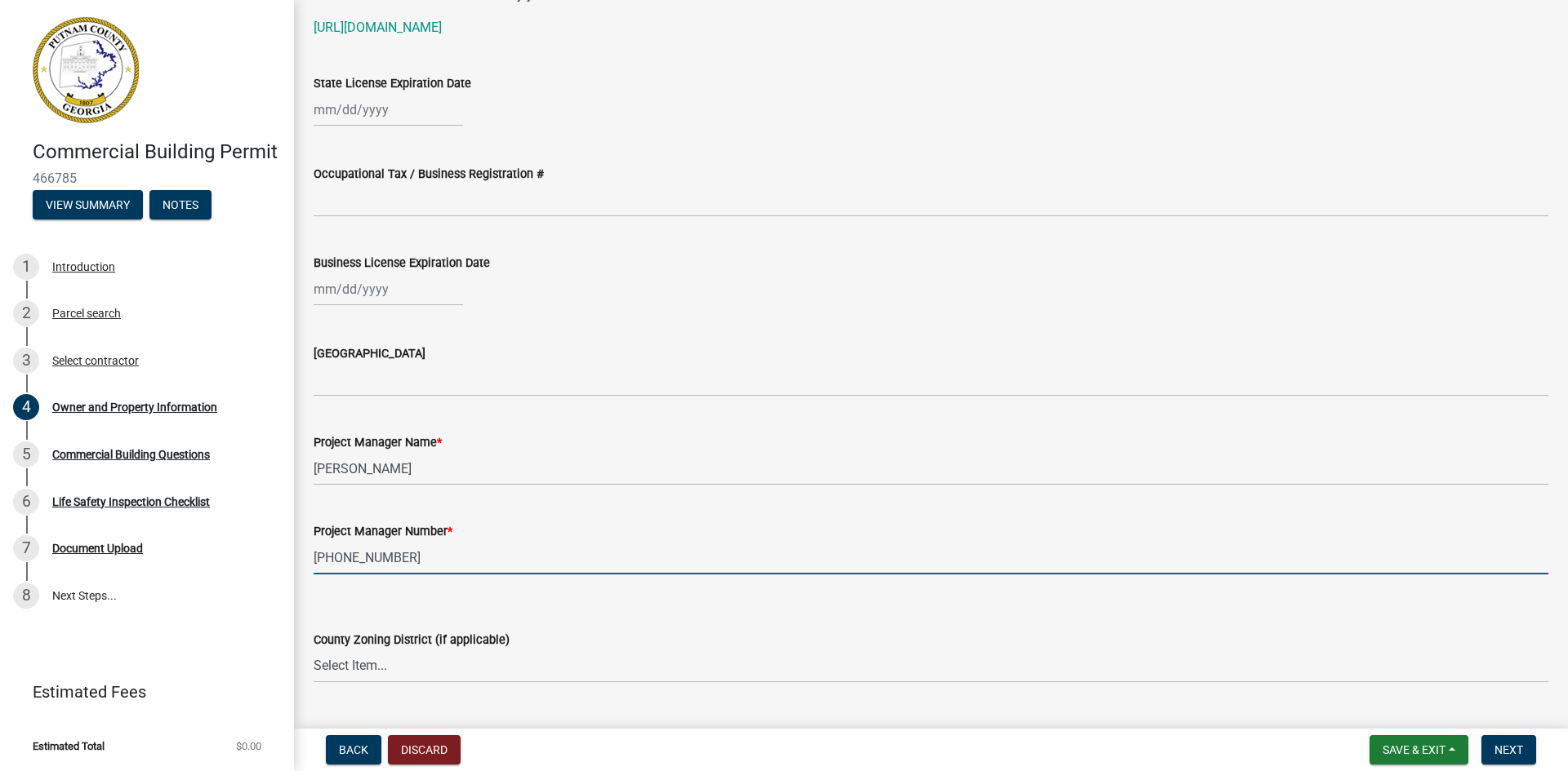
type input "[PHONE_NUMBER]"
click at [538, 321] on div "[GEOGRAPHIC_DATA]" at bounding box center [930, 359] width 1234 height 76
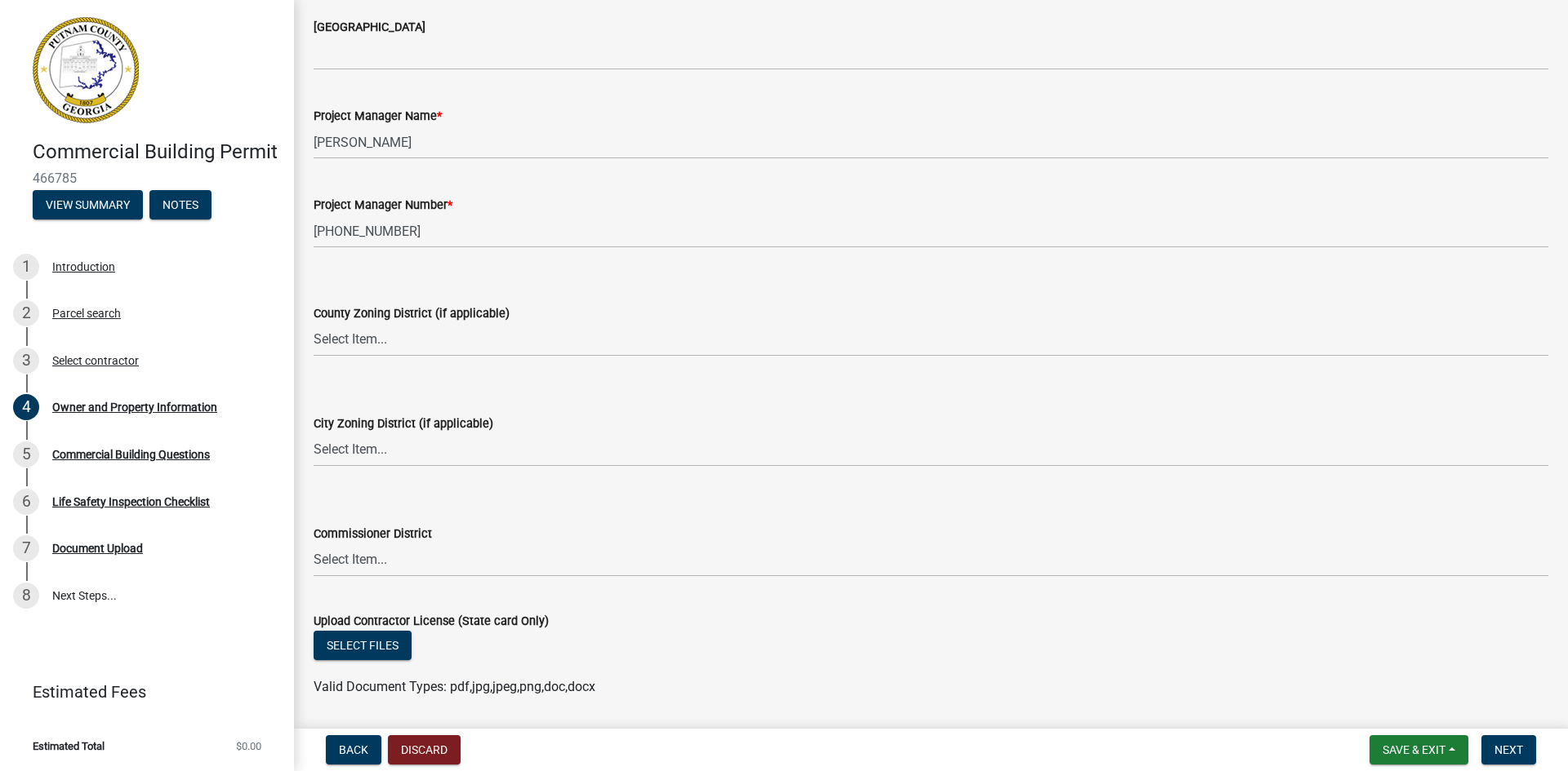
scroll to position [2694, 0]
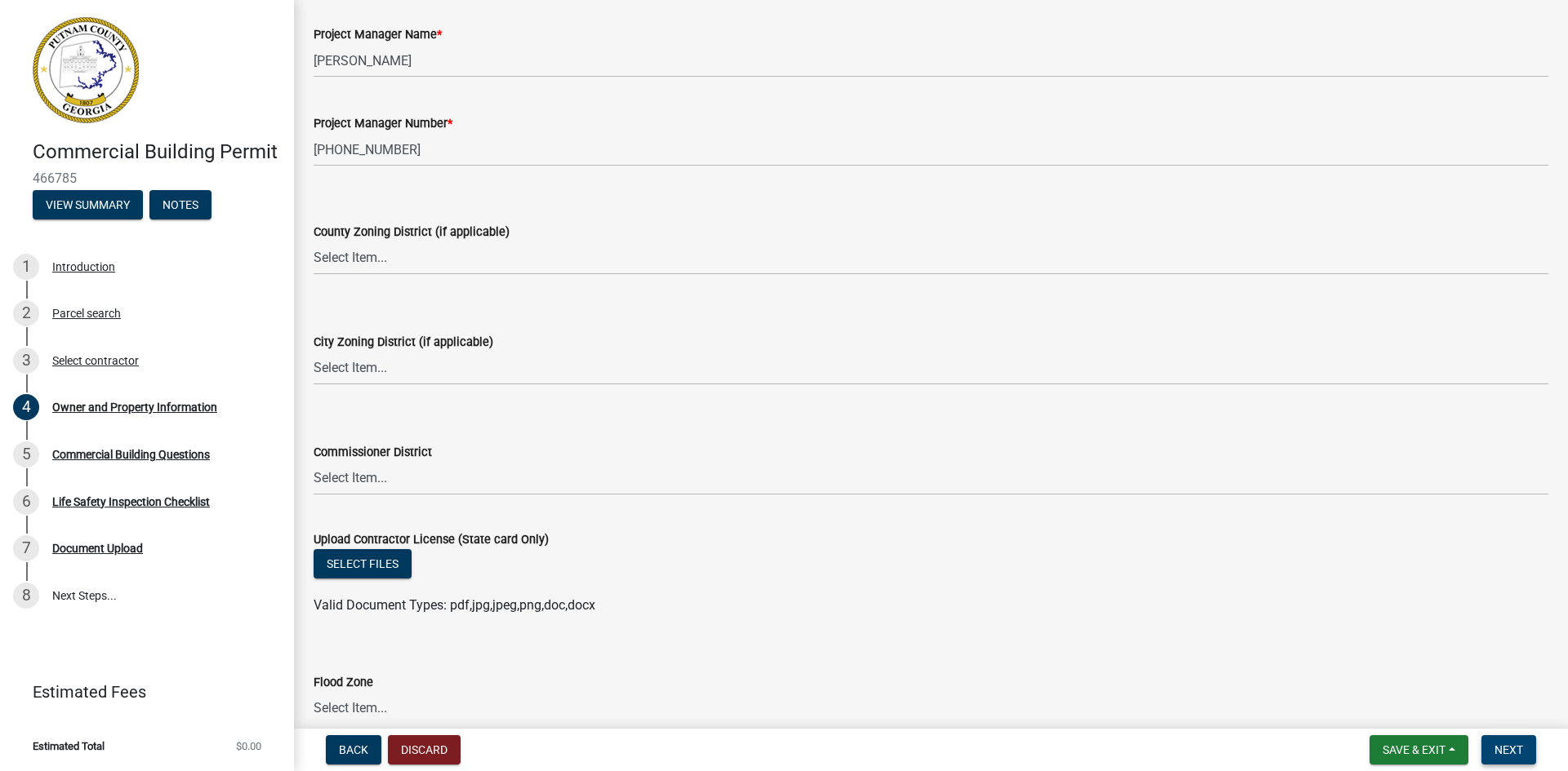
click at [1525, 757] on button "Next" at bounding box center [1508, 750] width 55 height 30
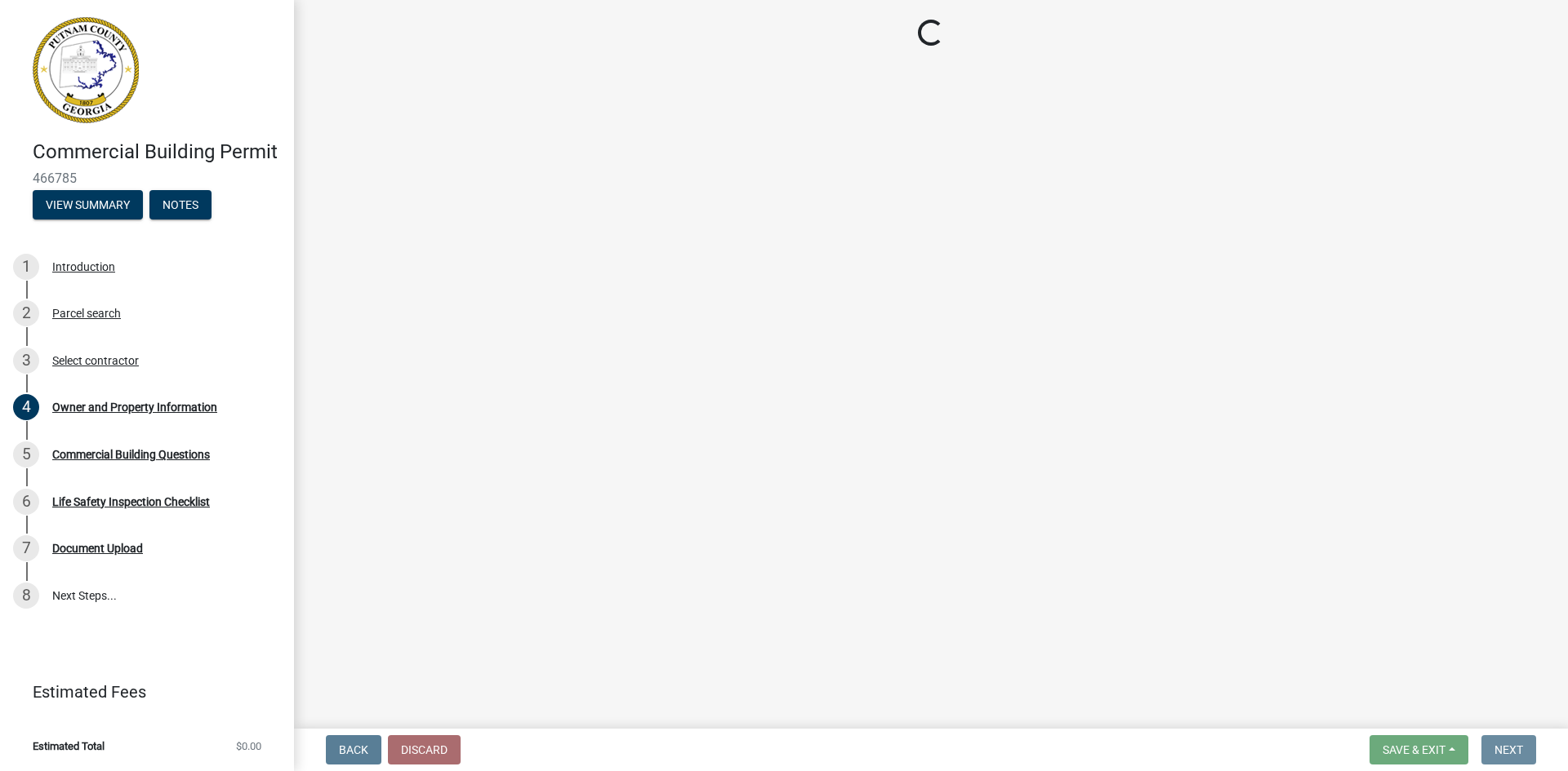
scroll to position [0, 0]
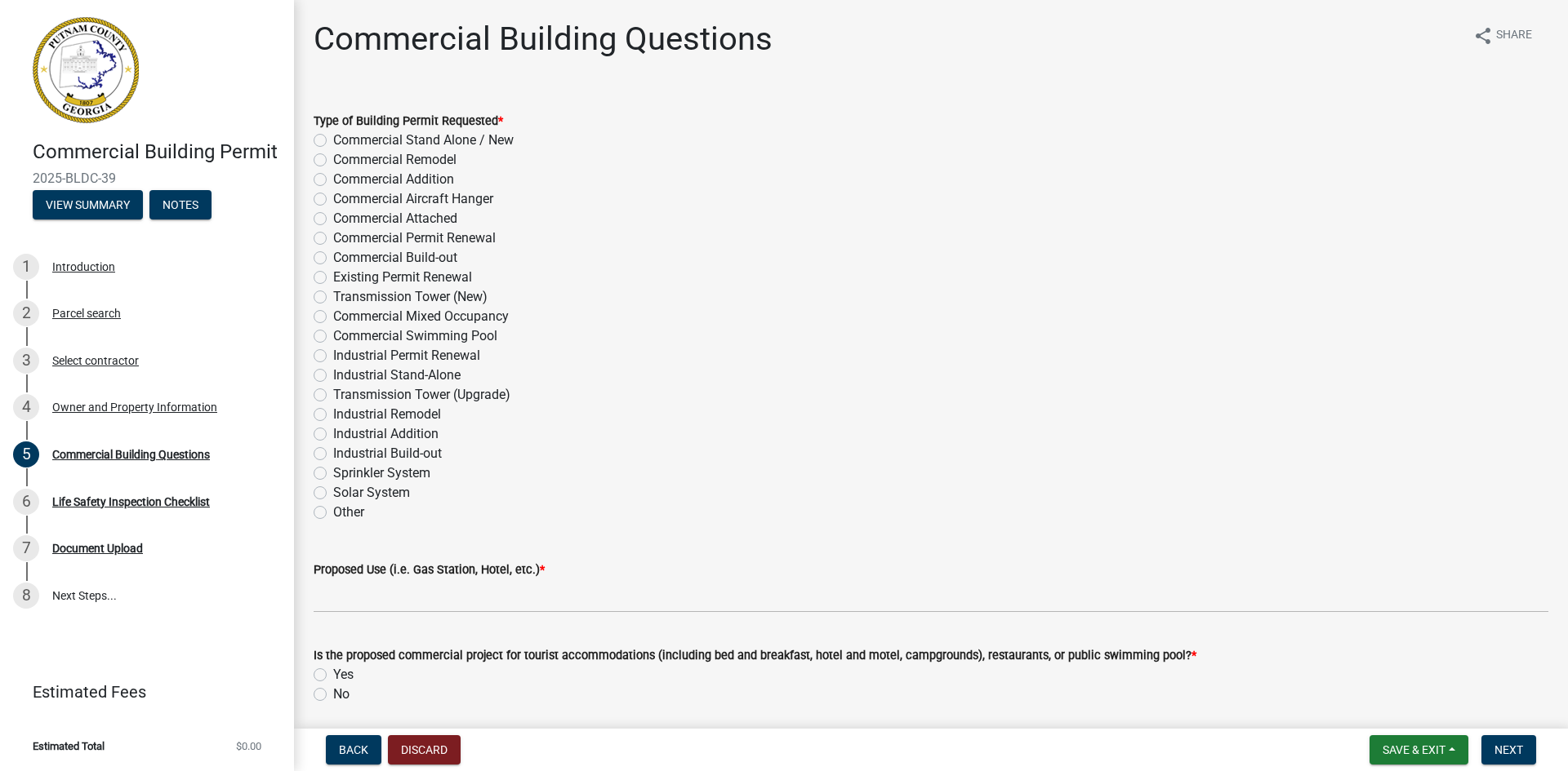
click at [333, 176] on label "Commercial Addition" at bounding box center [393, 179] width 121 height 19
click at [333, 176] on input "Commercial Addition" at bounding box center [338, 175] width 11 height 11
radio input "true"
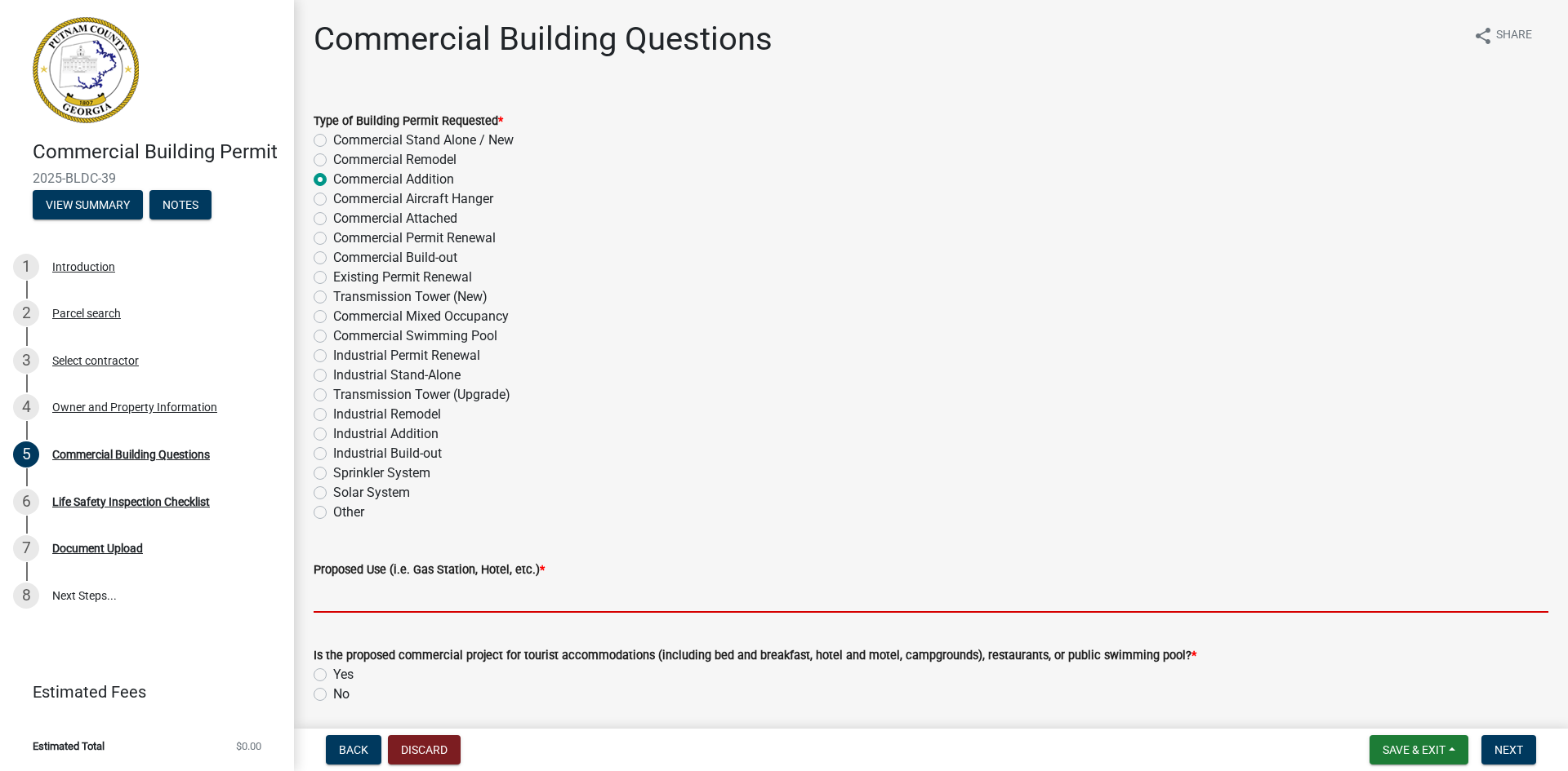
click at [362, 596] on input "Proposed Use (i.e. Gas Station, Hotel, etc.) *" at bounding box center [930, 597] width 1234 height 34
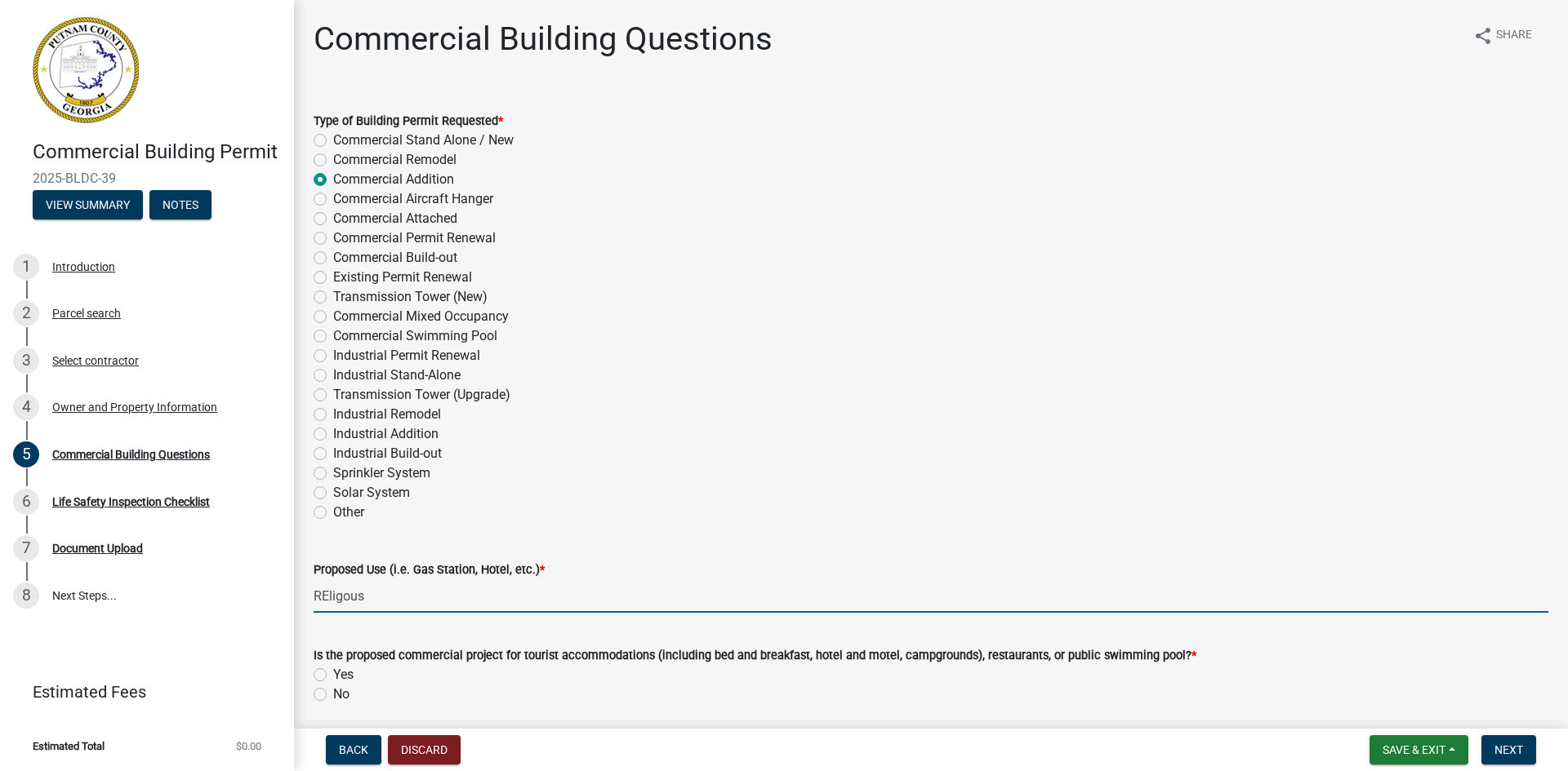
click at [373, 617] on wm-data-entity-input "Proposed Use (i.e. Gas Station, Hotel, etc.) * REligous" at bounding box center [930, 581] width 1234 height 89
click at [348, 603] on input "REligous" at bounding box center [930, 597] width 1234 height 34
click at [350, 598] on input "REligous" at bounding box center [930, 597] width 1234 height 34
type input "Religious"
click at [585, 449] on div "Industrial Build-out" at bounding box center [930, 454] width 1234 height 19
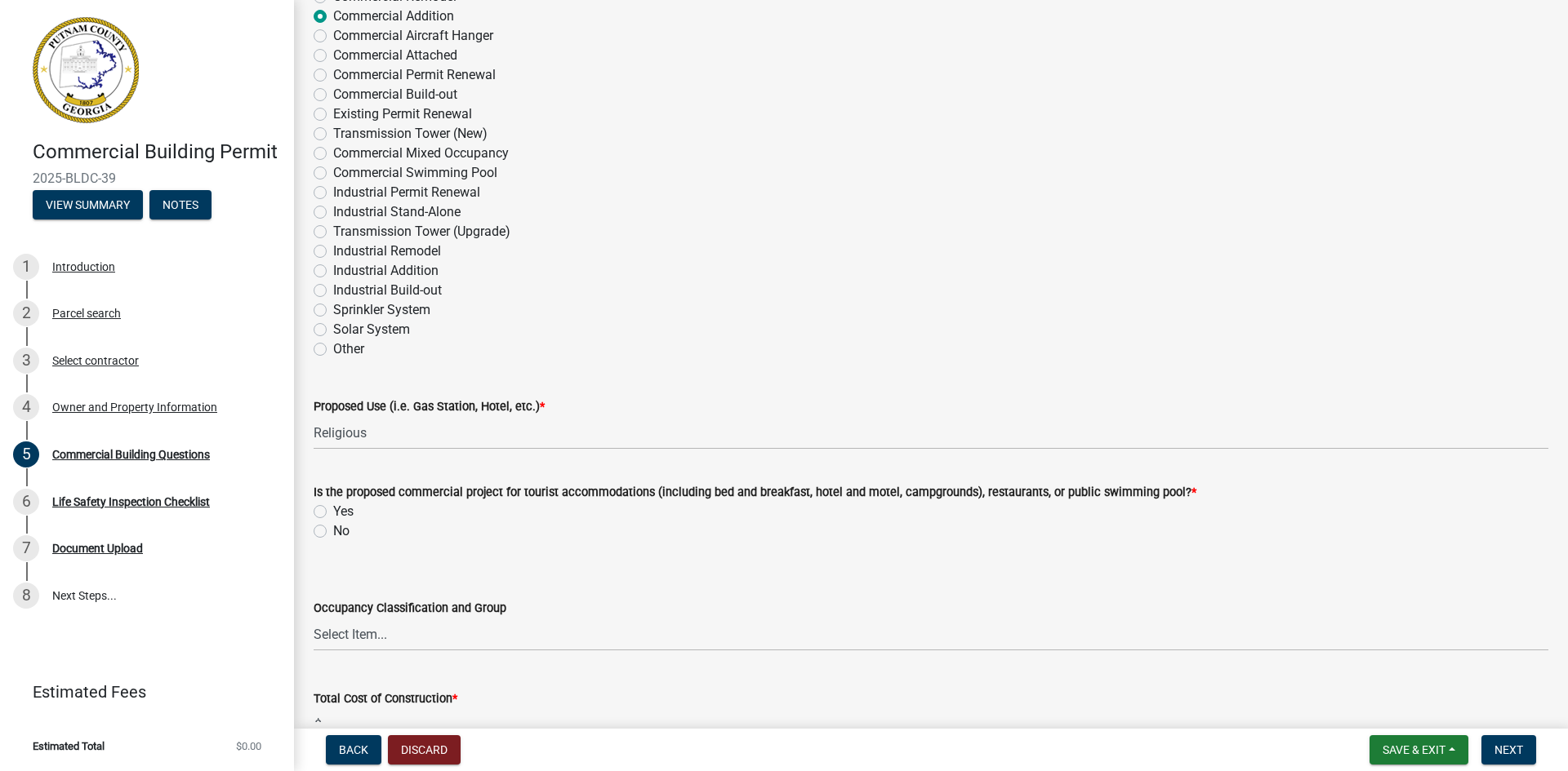
scroll to position [245, 0]
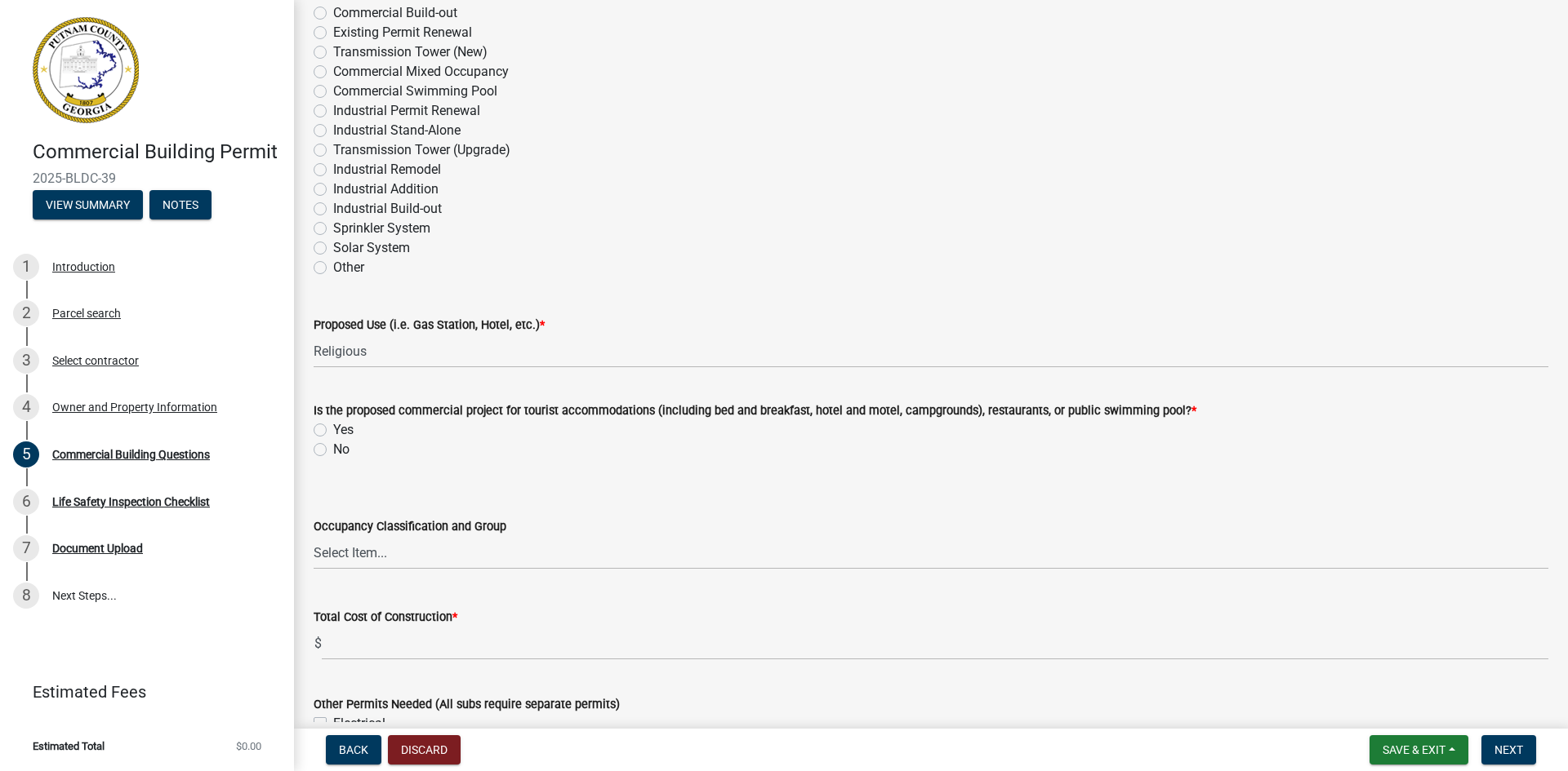
click at [333, 451] on label "No" at bounding box center [340, 449] width 16 height 19
click at [333, 450] on input "No" at bounding box center [338, 445] width 11 height 11
radio input "true"
click at [390, 547] on select "Select Item... A-1 A-2 A-3 A-4 A-5 B M E F-1 F-2 R-1 R-2 R-3 R-4 H-1 H-2 H-4 H-…" at bounding box center [930, 553] width 1234 height 34
click at [350, 546] on select "Select Item... A-1 A-2 A-3 A-4 A-5 B M E F-1 F-2 R-1 R-2 R-3 R-4 H-1 H-2 H-4 H-…" at bounding box center [930, 553] width 1234 height 34
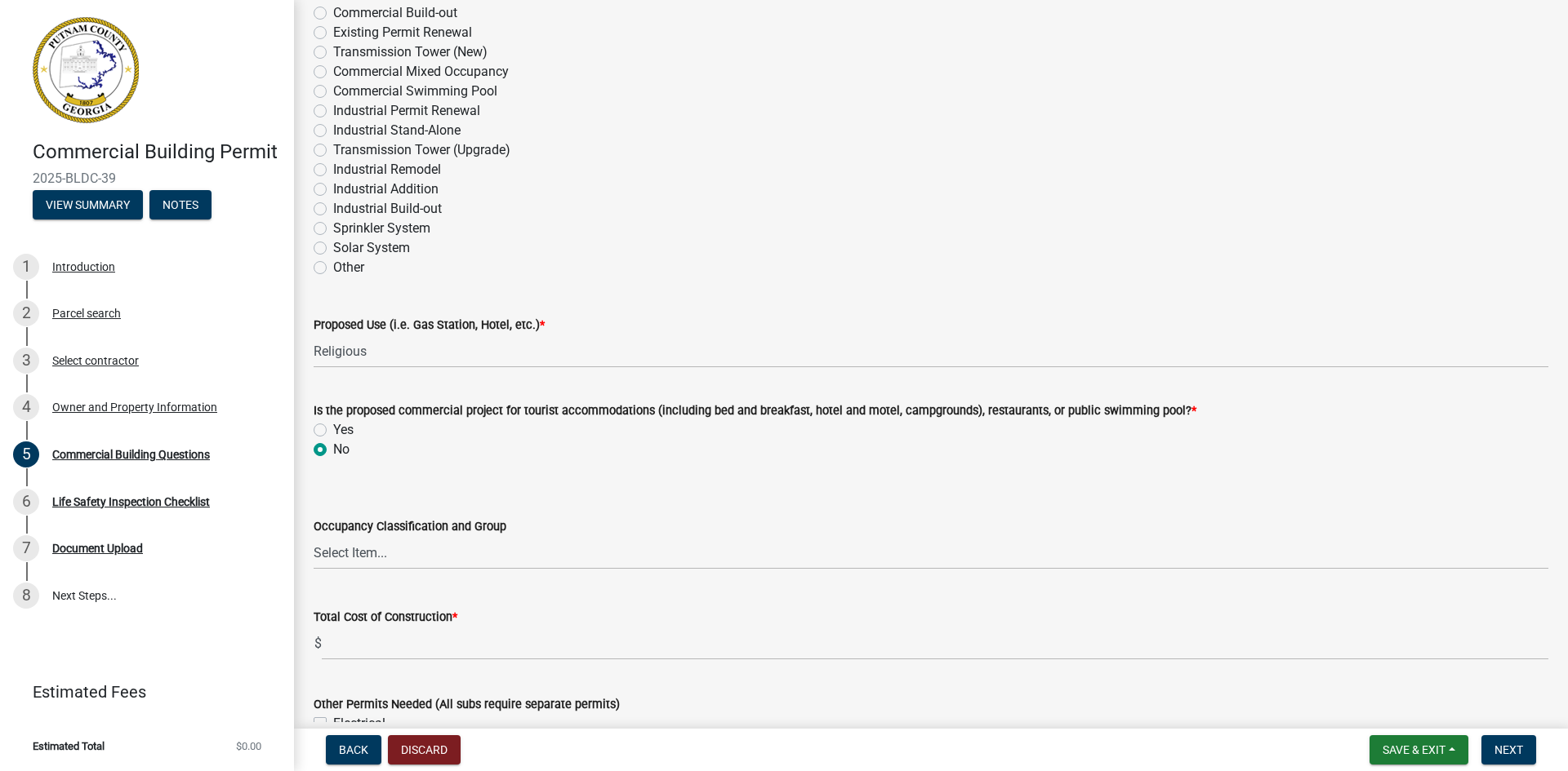
click at [601, 606] on div "Total Cost of Construction * $" at bounding box center [930, 623] width 1234 height 76
click at [403, 558] on select "Select Item... A-1 A-2 A-3 A-4 A-5 B M E F-1 F-2 R-1 R-2 R-3 R-4 H-1 H-2 H-4 H-…" at bounding box center [930, 553] width 1234 height 34
click at [331, 554] on select "Select Item... A-1 A-2 A-3 A-4 A-5 B M E F-1 F-2 R-1 R-2 R-3 R-4 H-1 H-2 H-4 H-…" at bounding box center [930, 553] width 1234 height 34
click at [313, 537] on select "Select Item... A-1 A-2 A-3 A-4 A-5 B M E F-1 F-2 R-1 R-2 R-3 R-4 H-1 H-2 H-4 H-…" at bounding box center [930, 553] width 1234 height 34
select select "155bde1f-a9b3-4c5e-98e9-3451148566a6"
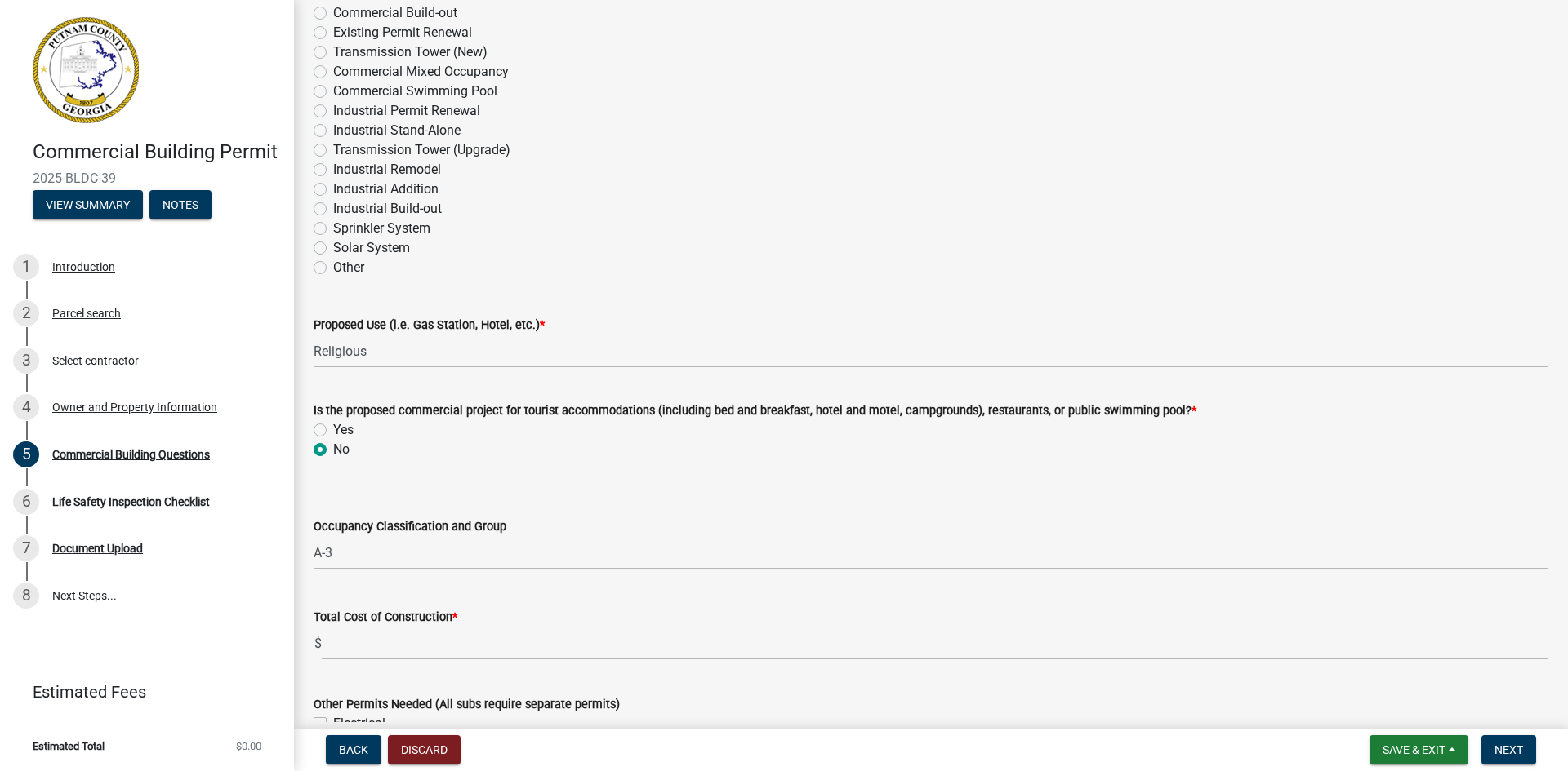
scroll to position [408, 0]
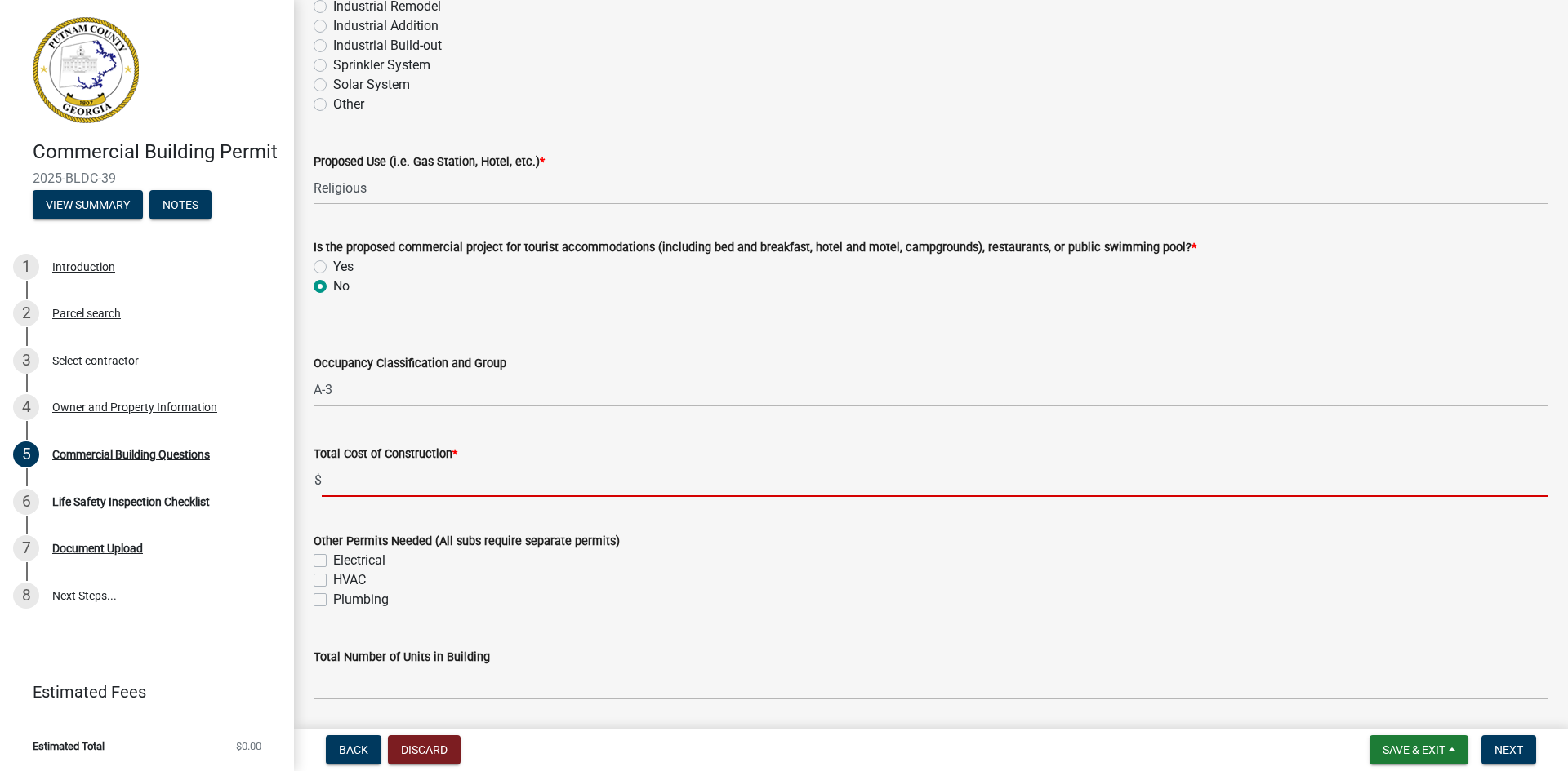
click at [357, 485] on input "text" at bounding box center [935, 481] width 1227 height 34
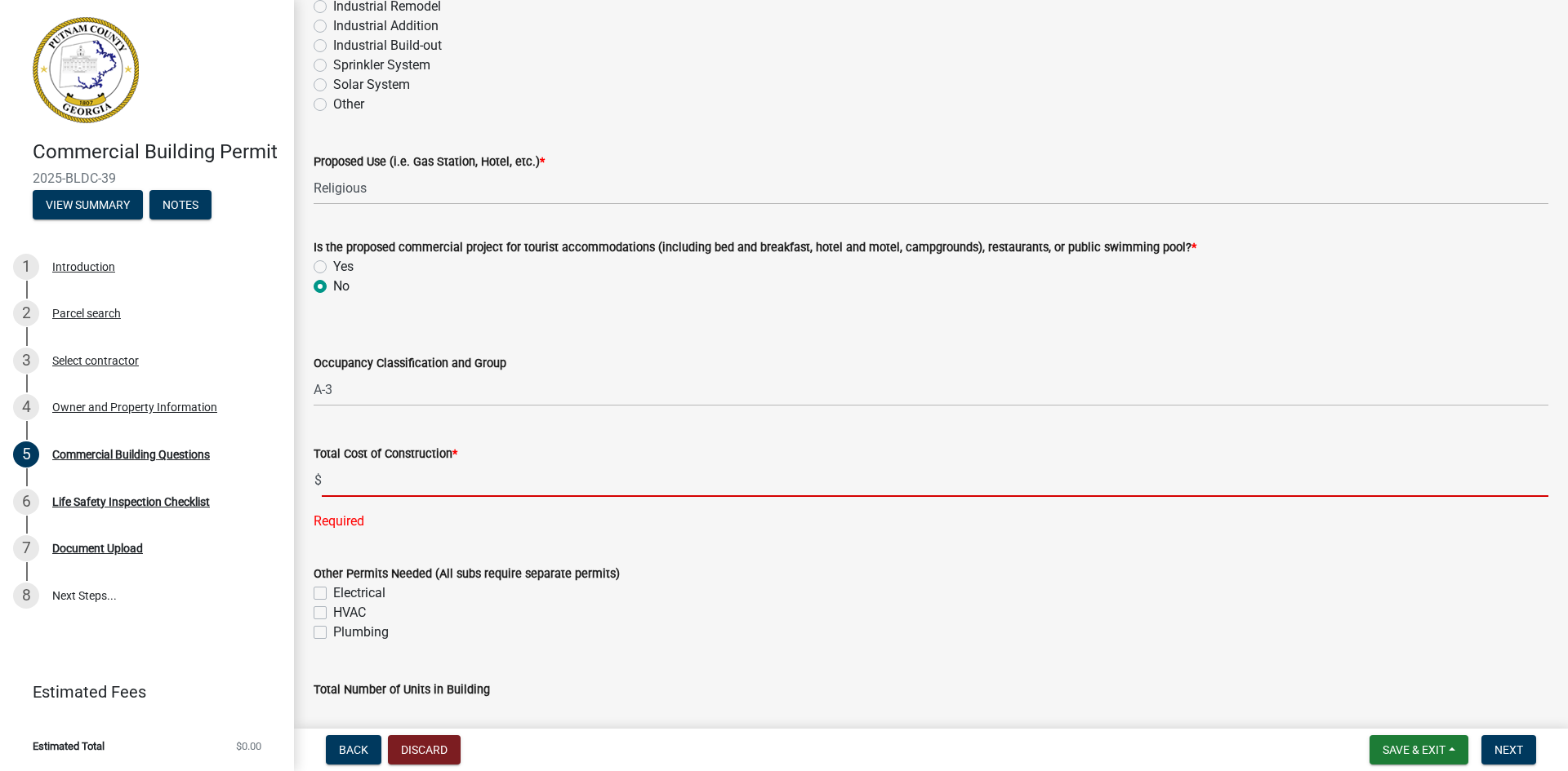
click at [385, 478] on input "text" at bounding box center [935, 481] width 1227 height 34
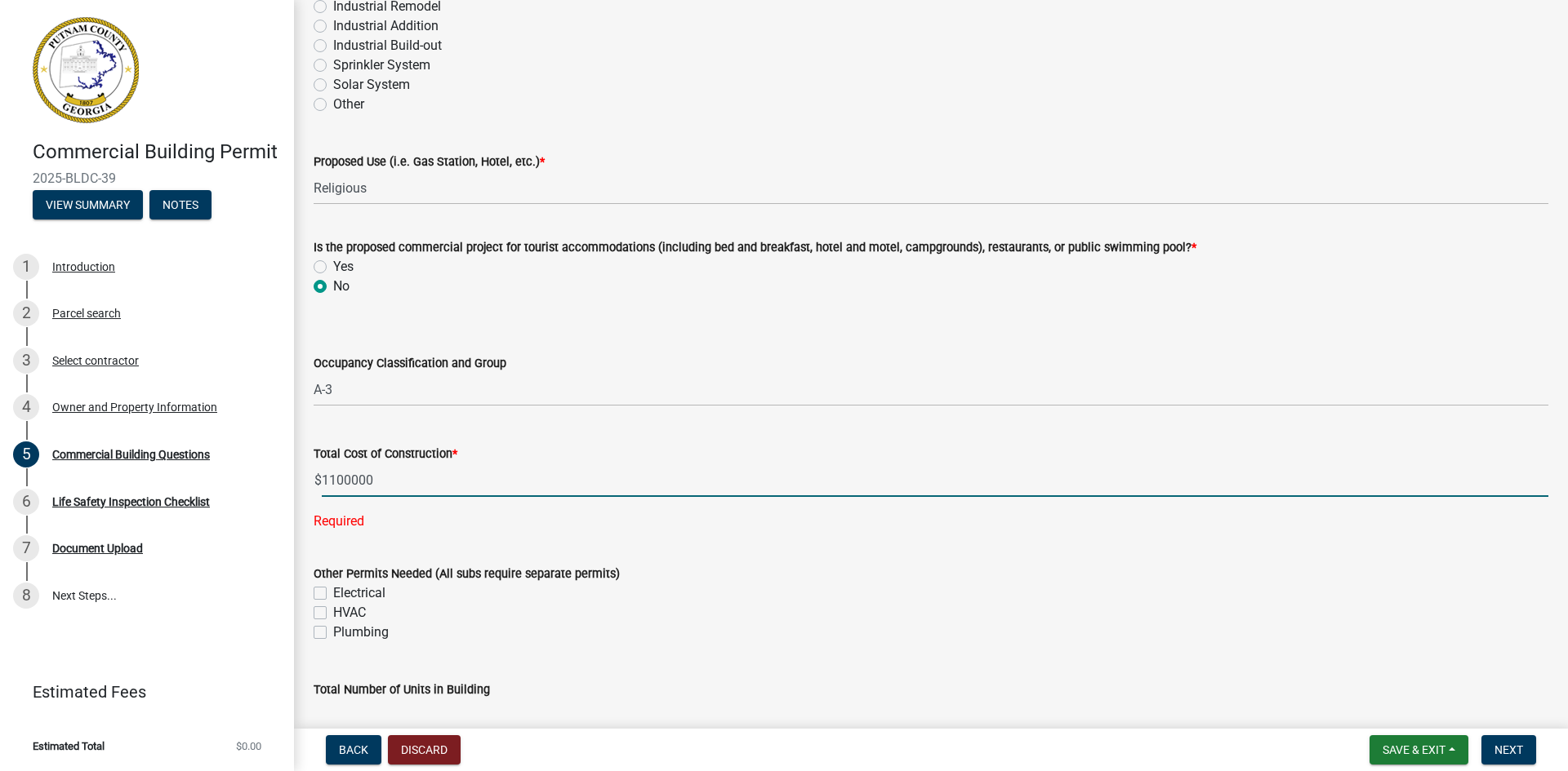
type input "1100000"
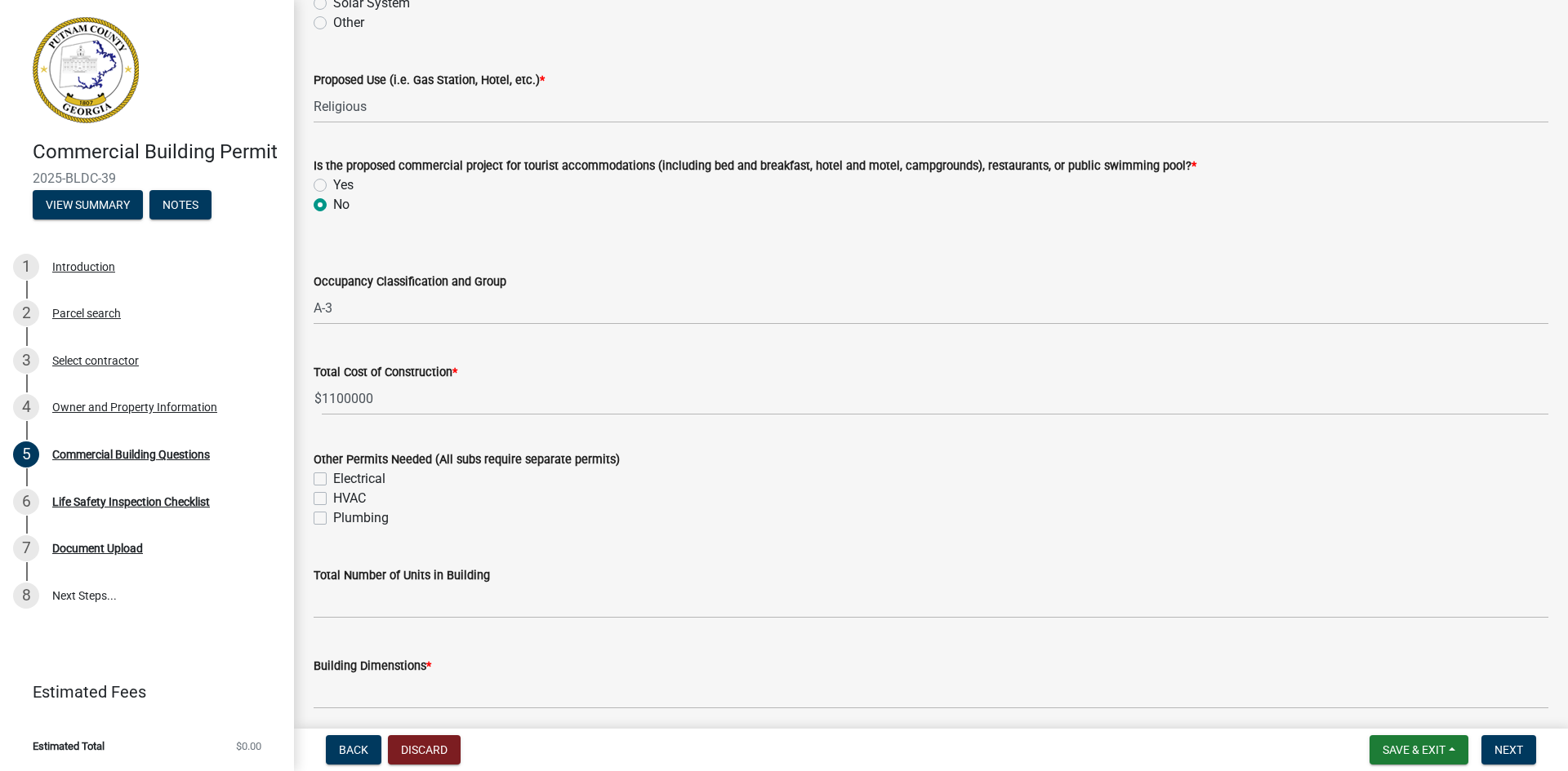
scroll to position [571, 0]
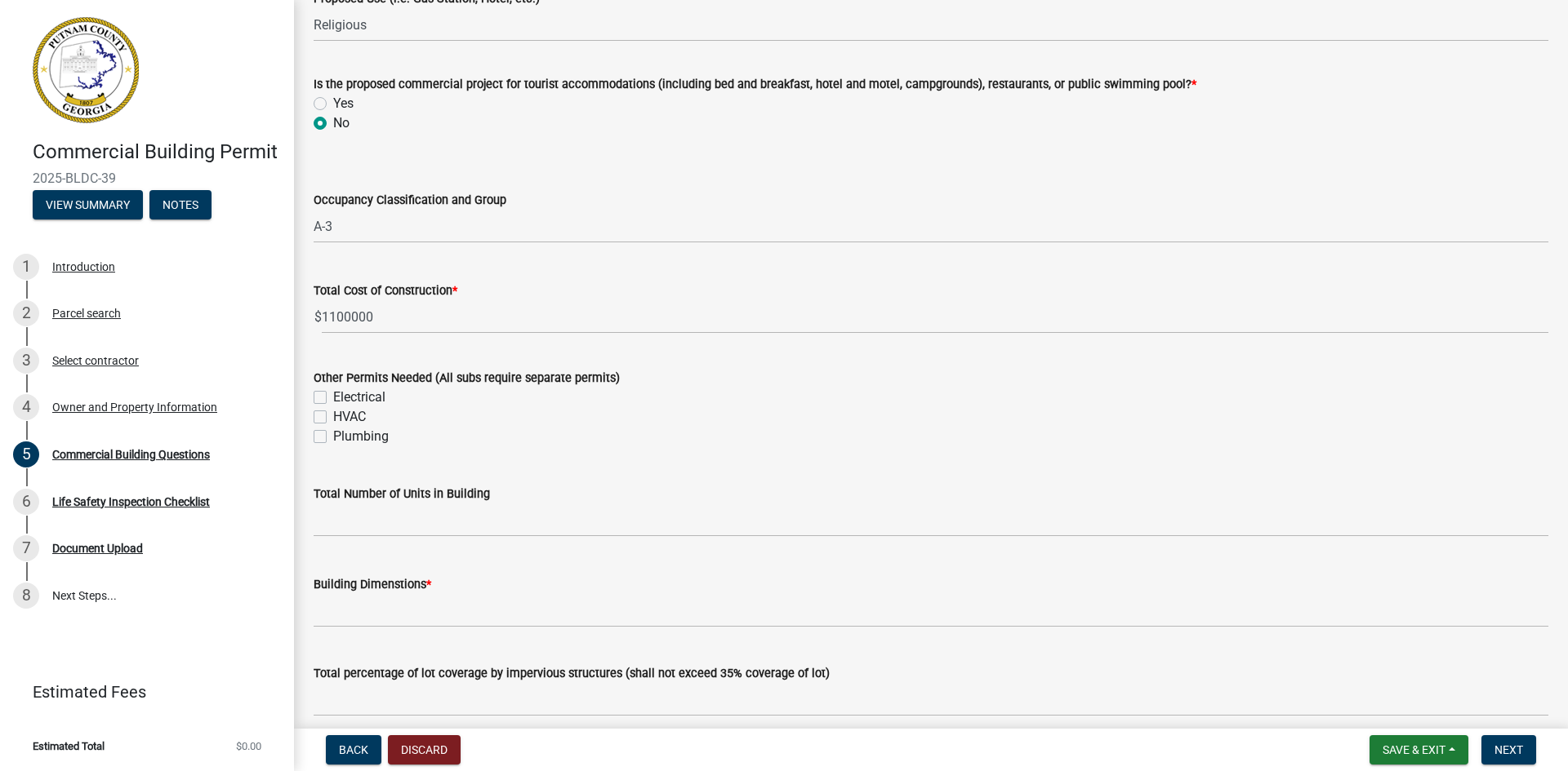
click at [333, 397] on label "Electrical" at bounding box center [359, 397] width 52 height 19
click at [333, 397] on input "Electrical" at bounding box center [338, 393] width 11 height 11
checkbox input "true"
checkbox input "false"
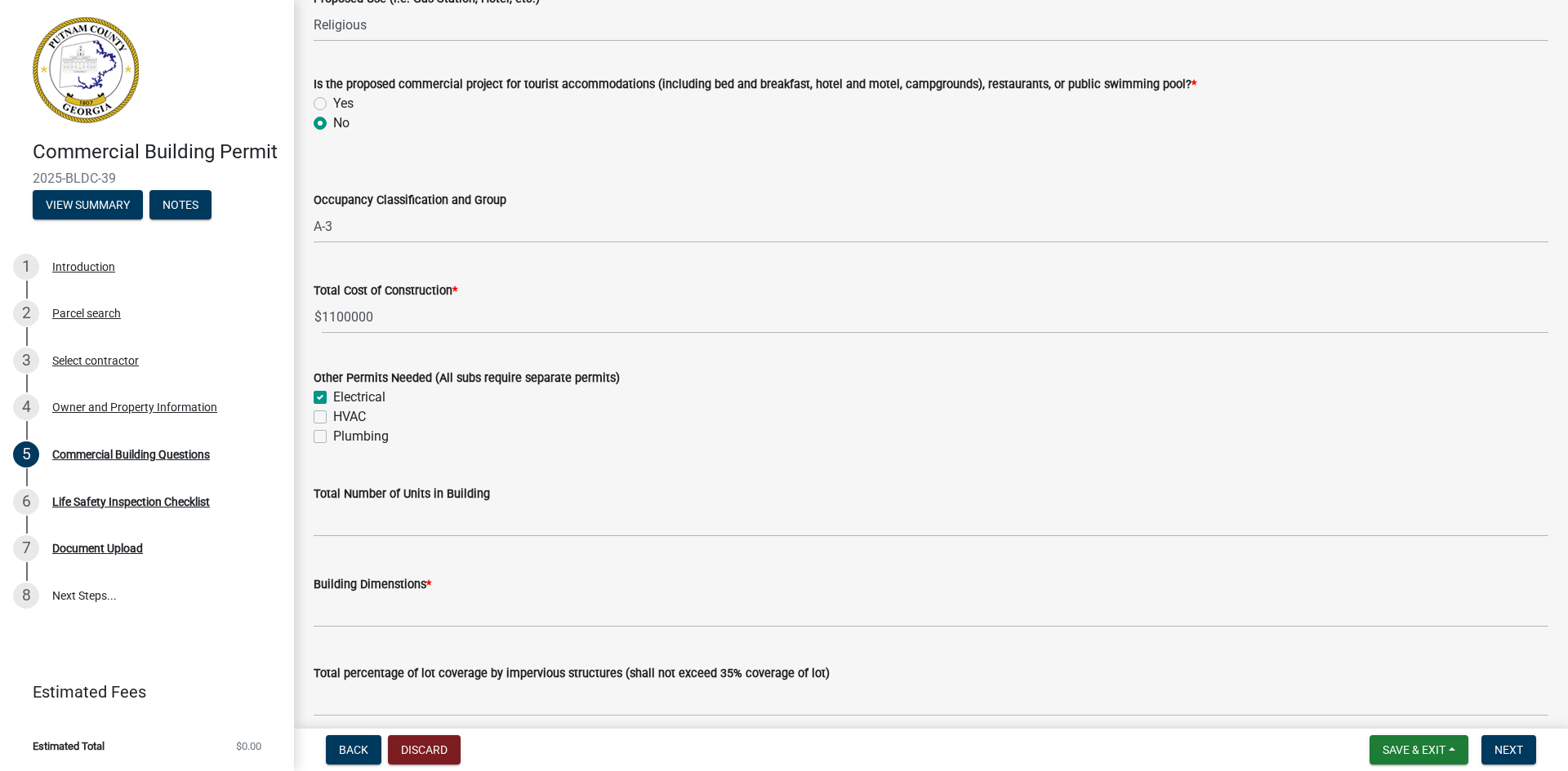
click at [333, 416] on label "HVAC" at bounding box center [349, 416] width 33 height 19
click at [333, 416] on input "HVAC" at bounding box center [338, 412] width 11 height 11
checkbox input "true"
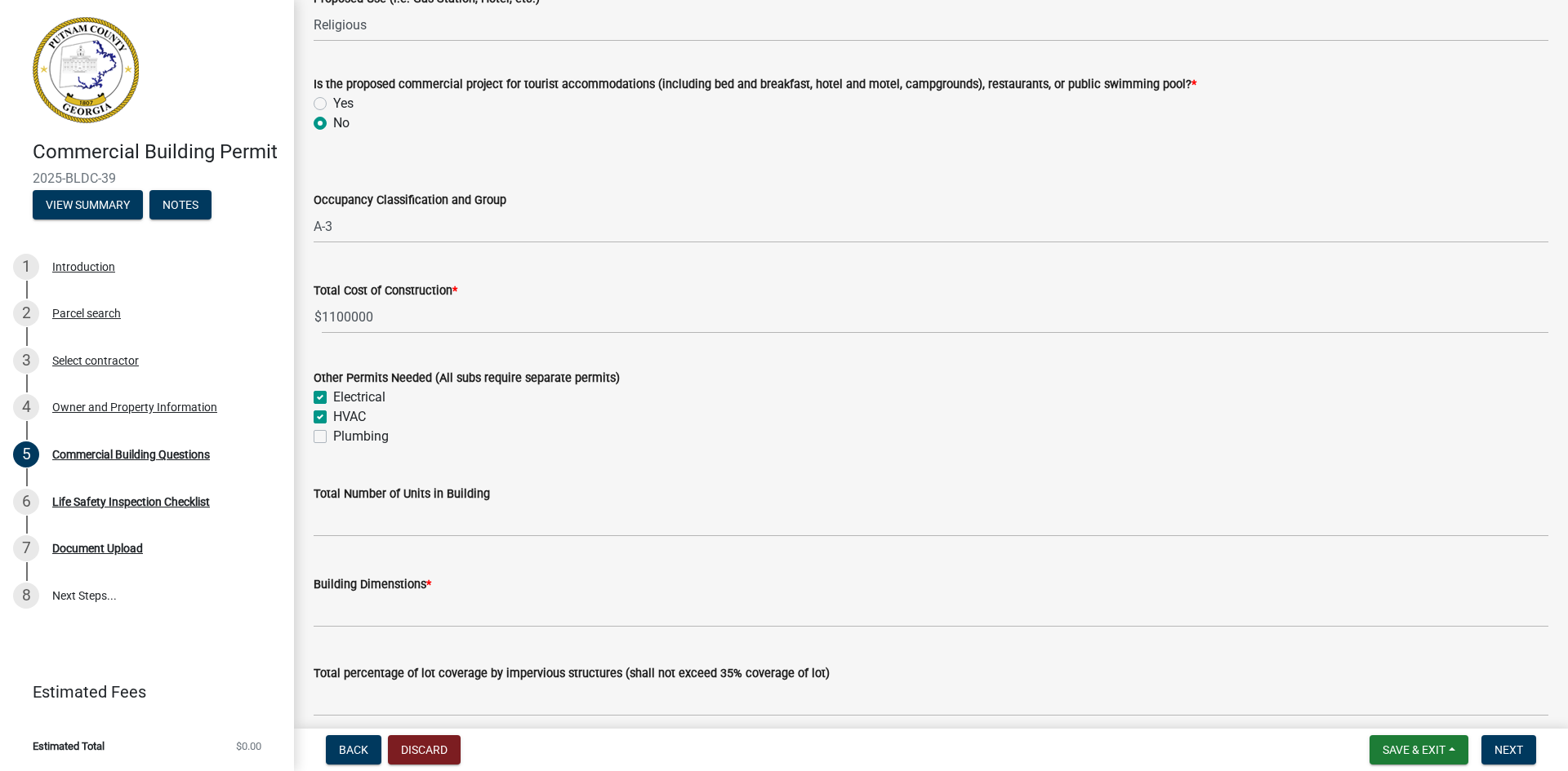
click at [333, 435] on label "Plumbing" at bounding box center [361, 436] width 56 height 19
click at [333, 435] on input "Plumbing" at bounding box center [338, 432] width 11 height 11
checkbox input "true"
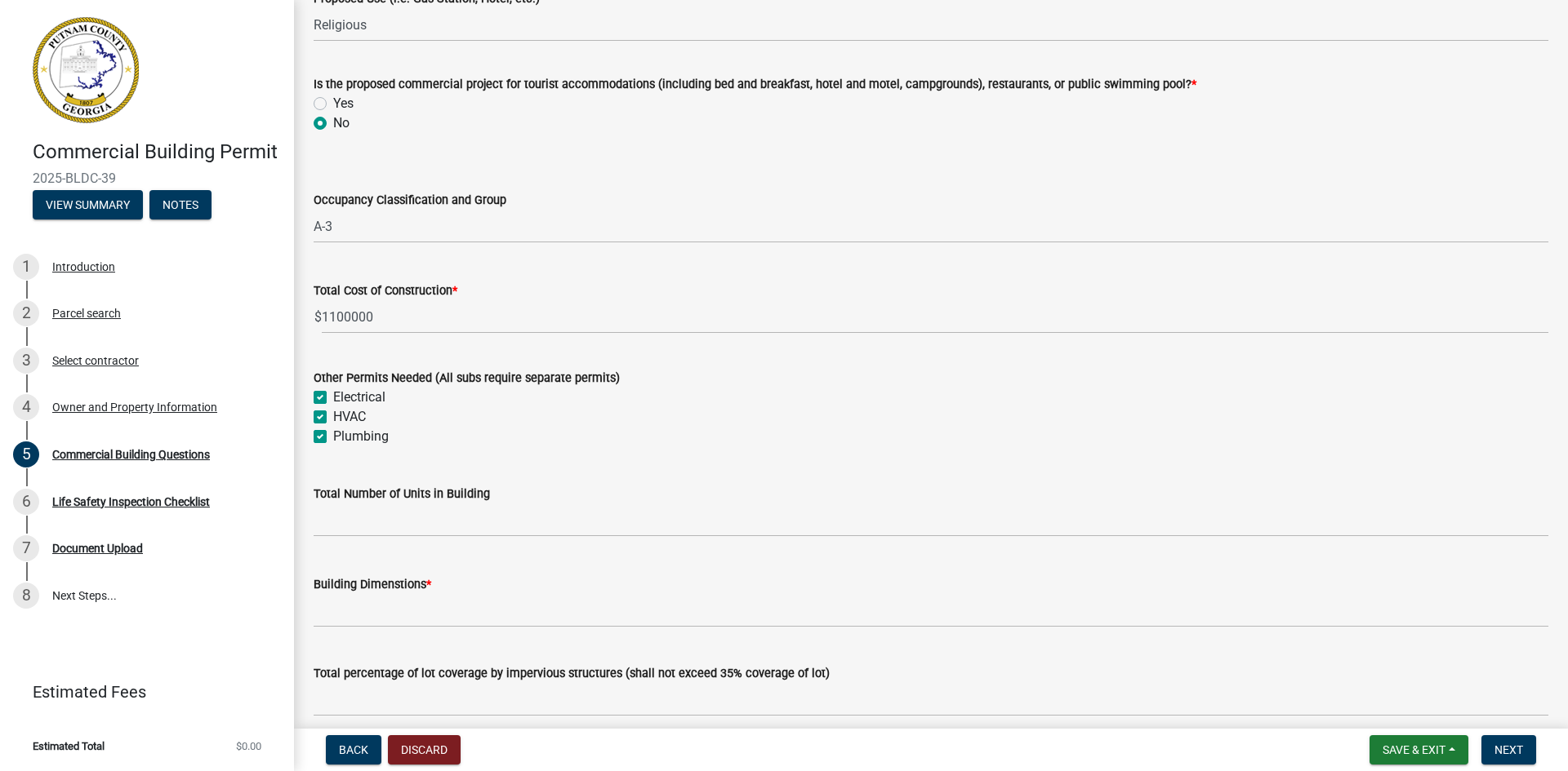
checkbox input "true"
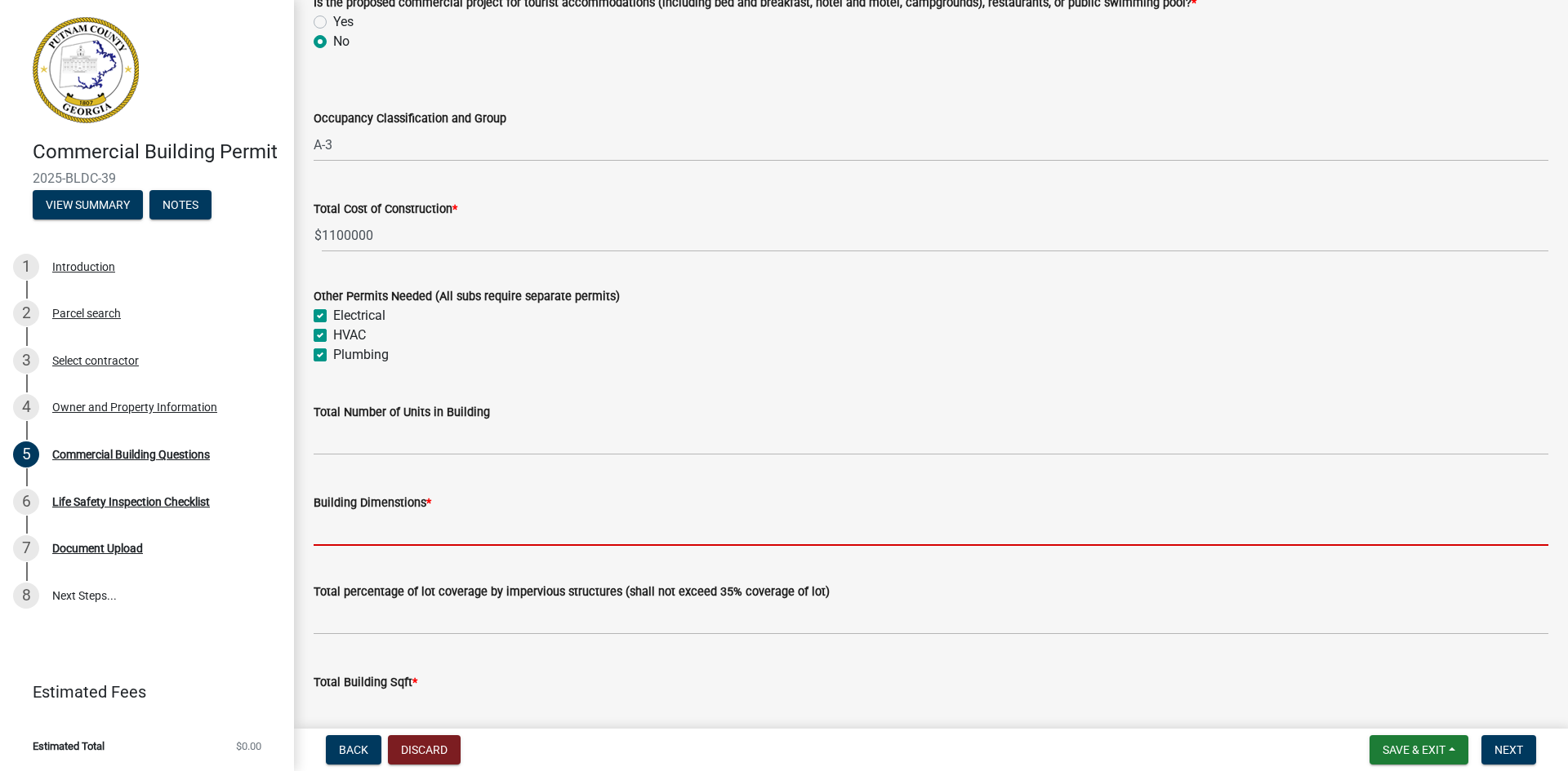
click at [328, 533] on input "Building Dimenstions *" at bounding box center [930, 530] width 1234 height 34
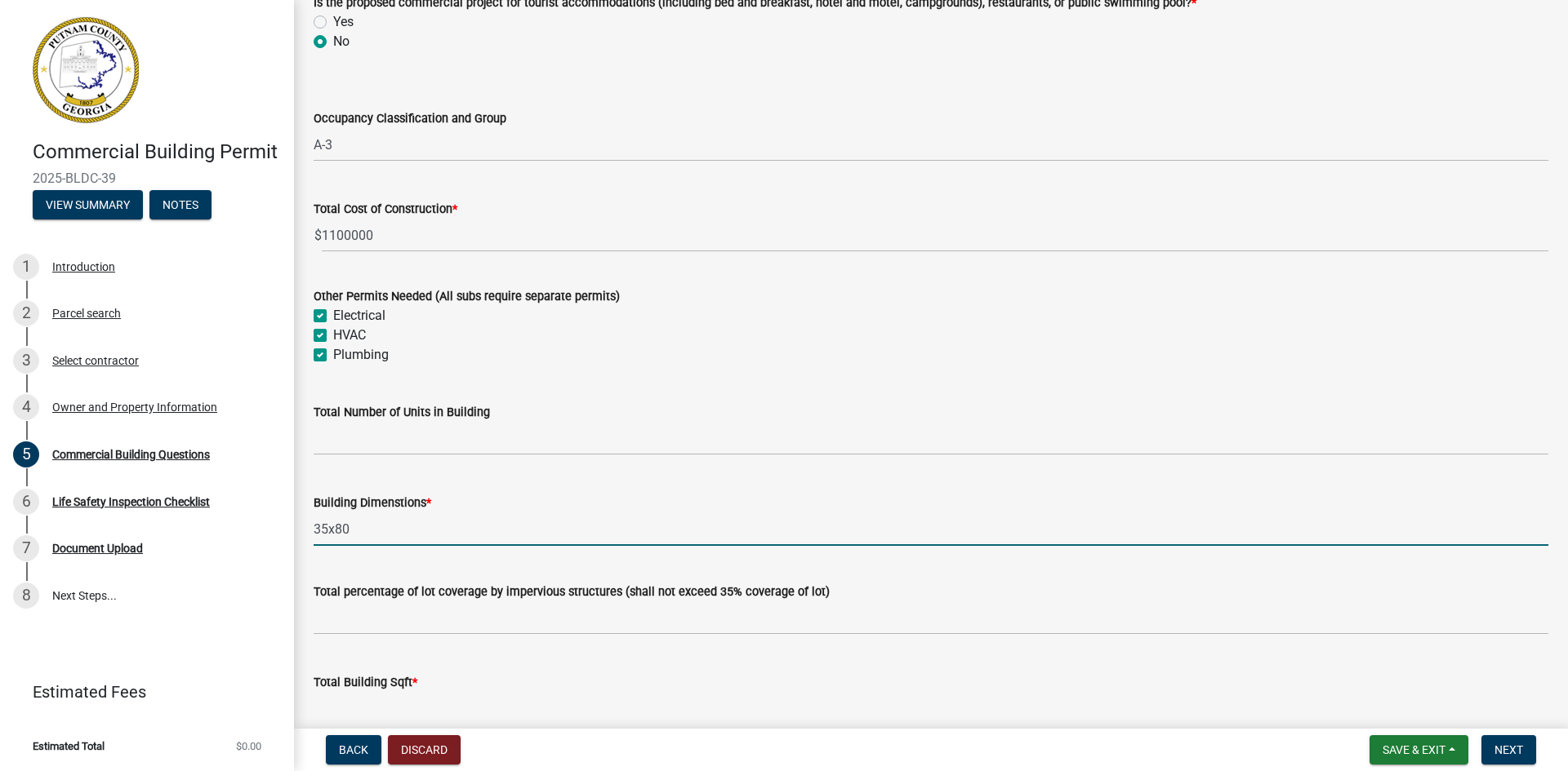
click at [605, 514] on input "35x80" at bounding box center [930, 530] width 1234 height 34
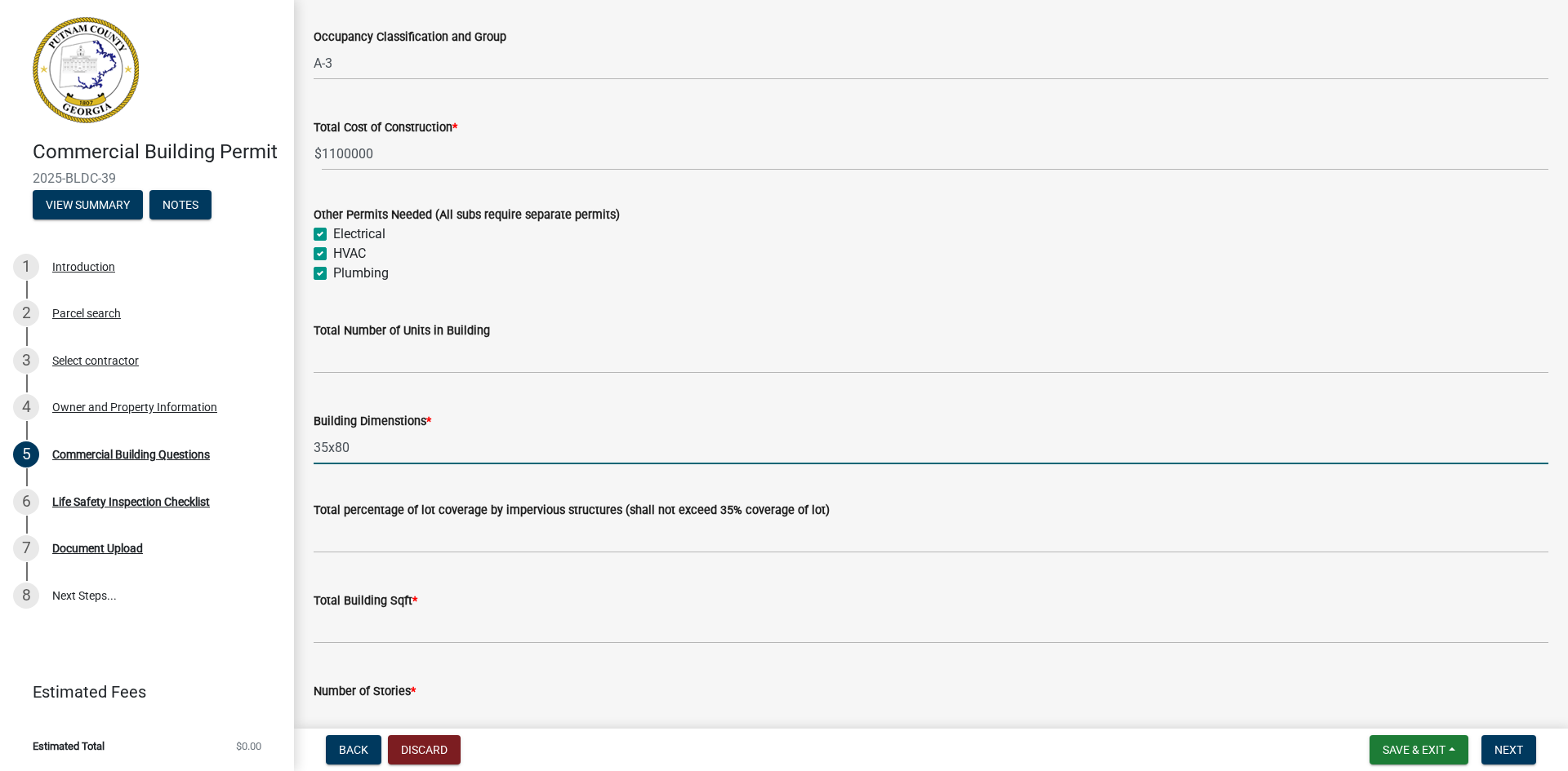
scroll to position [816, 0]
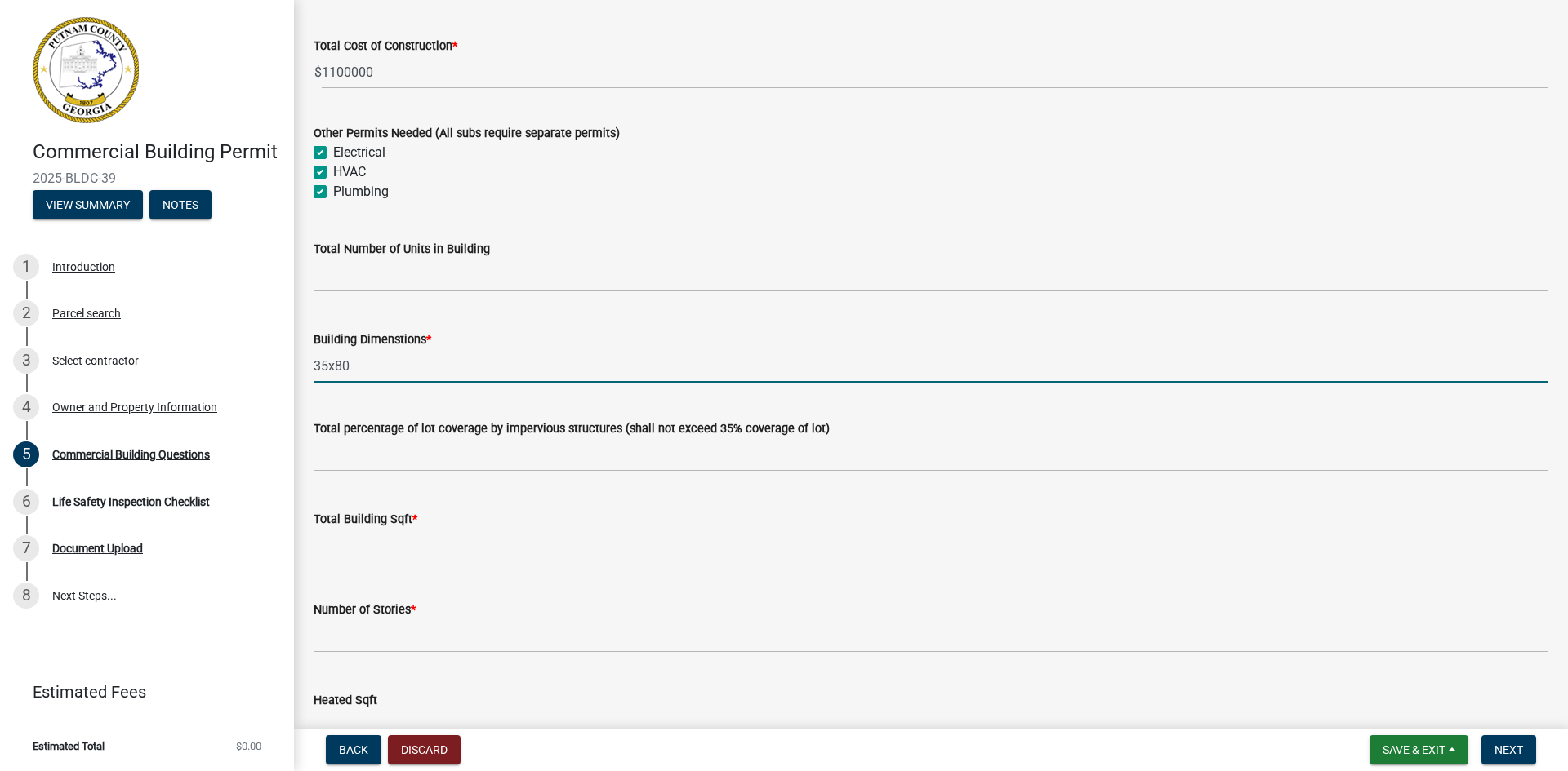
type input "35x80"
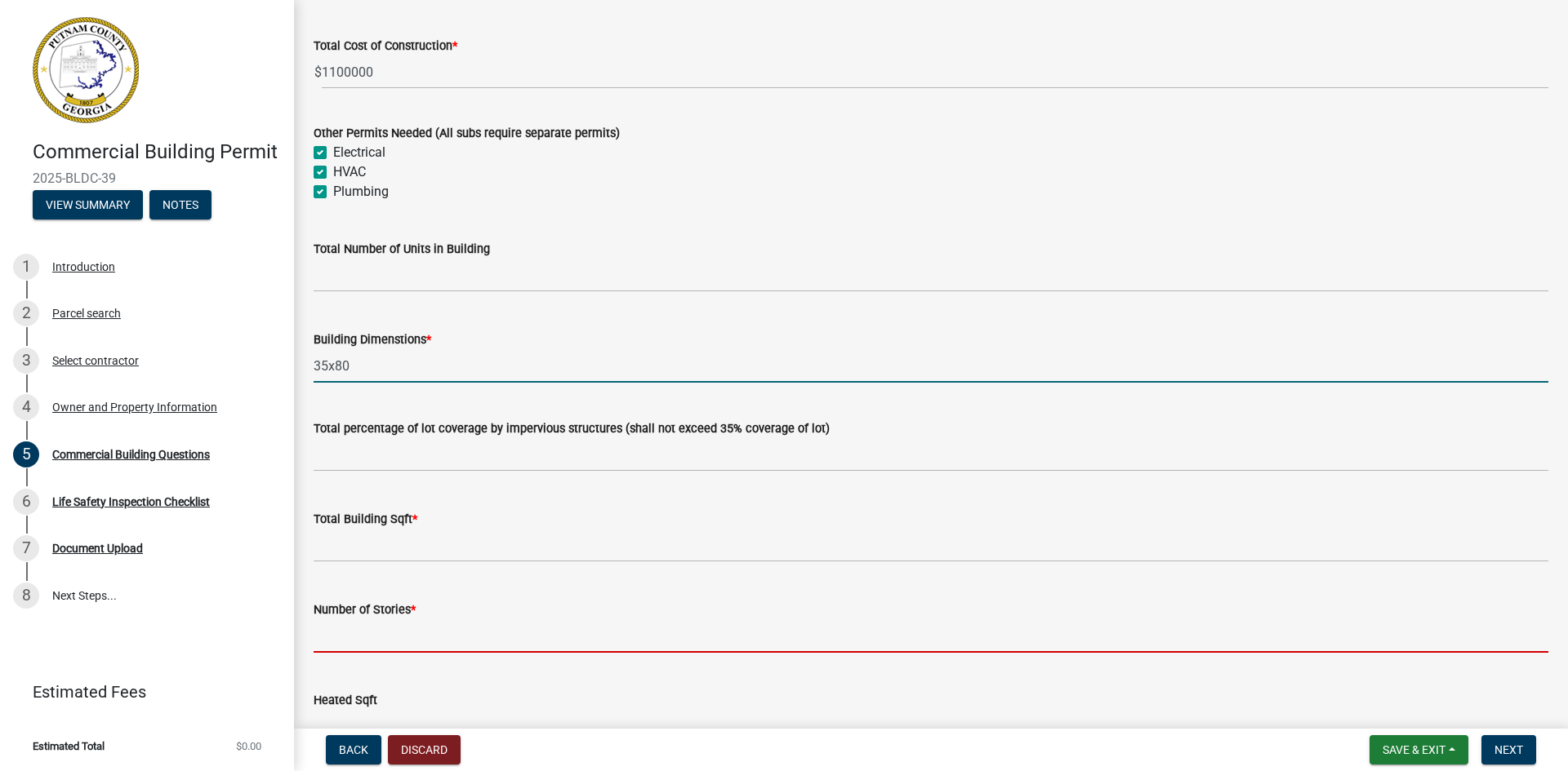
click at [363, 652] on input "text" at bounding box center [930, 636] width 1234 height 34
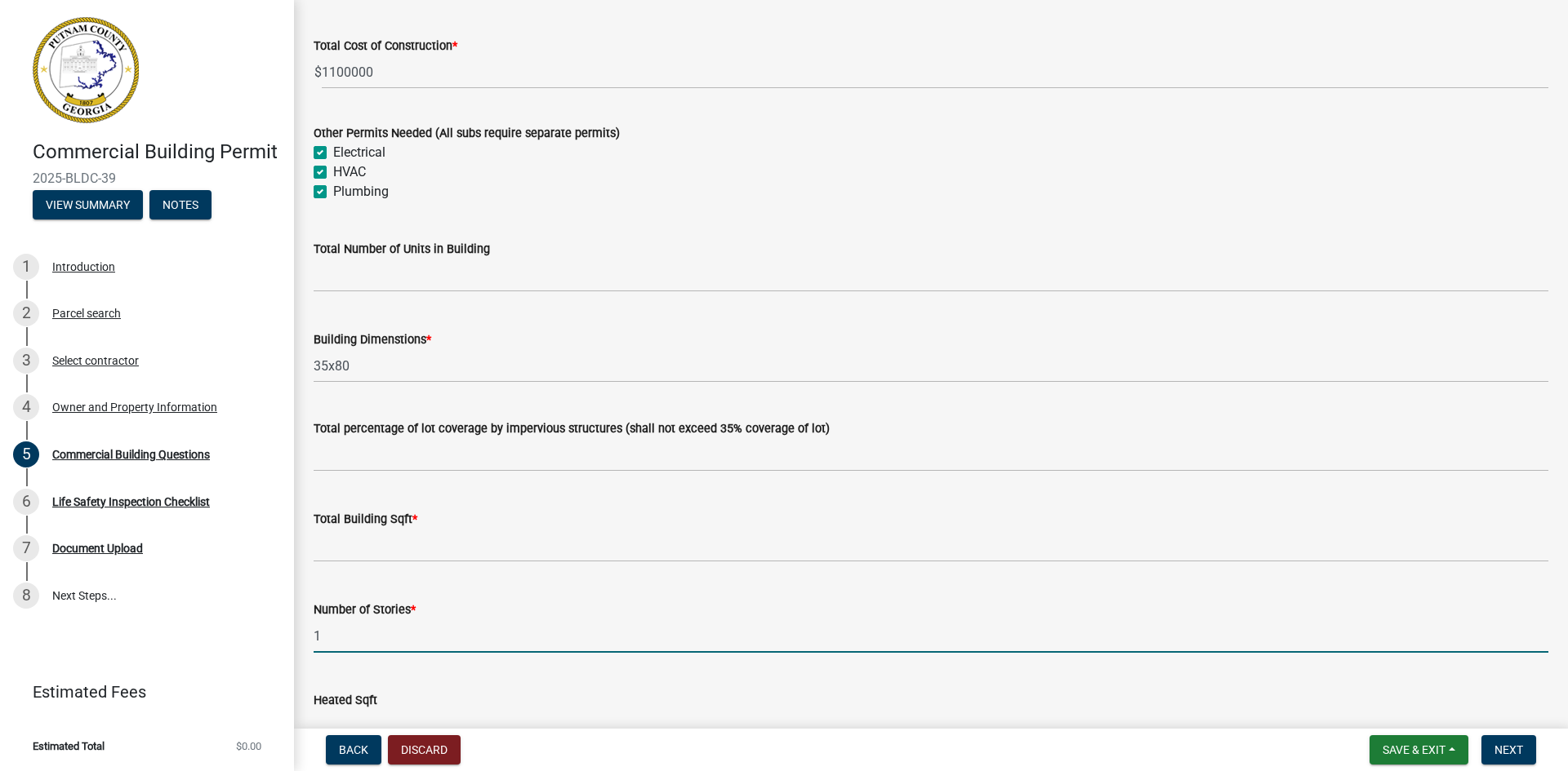
type input "1"
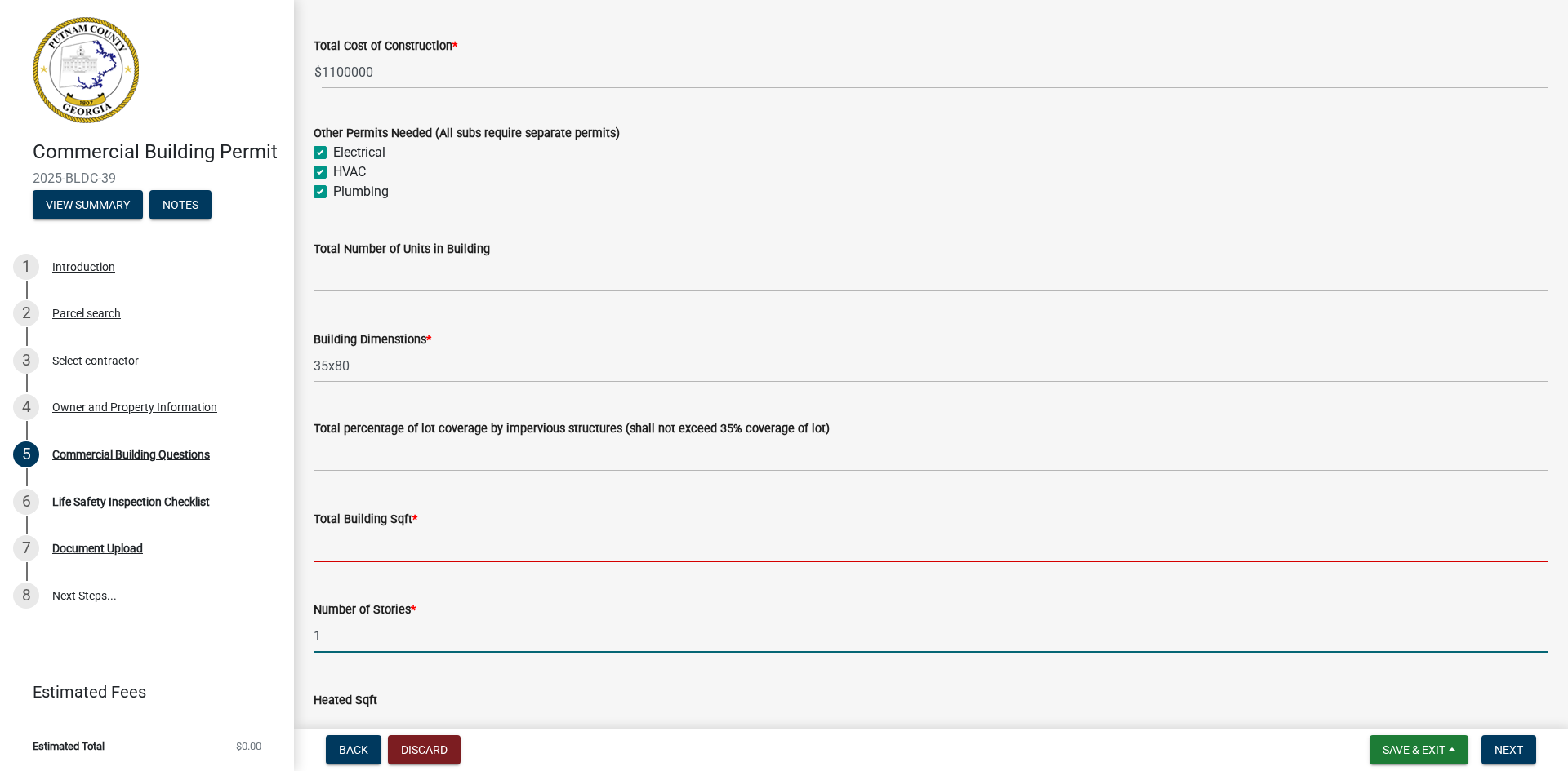
click at [359, 543] on input "text" at bounding box center [930, 546] width 1234 height 34
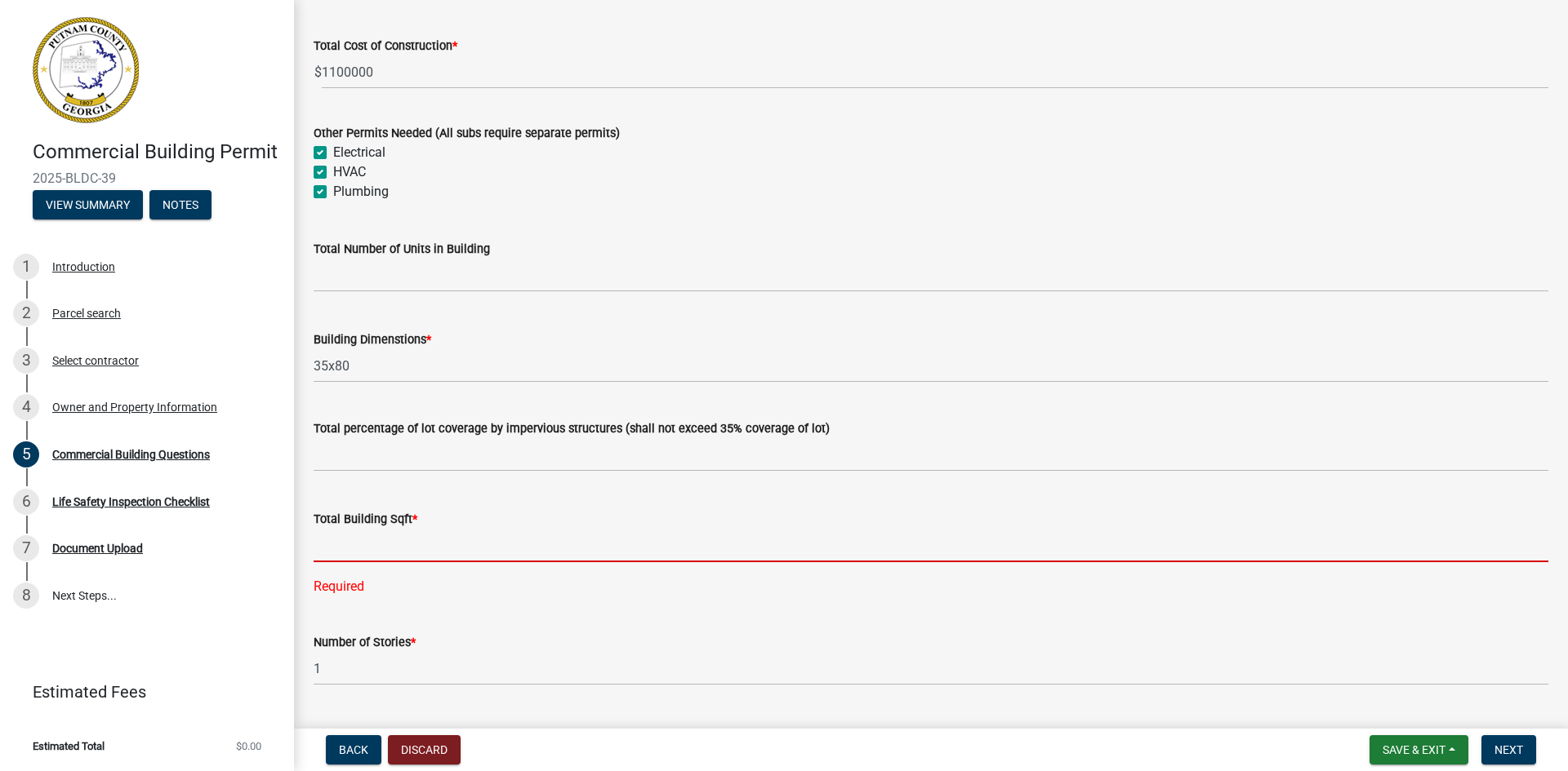
click at [385, 542] on input "text" at bounding box center [930, 546] width 1234 height 34
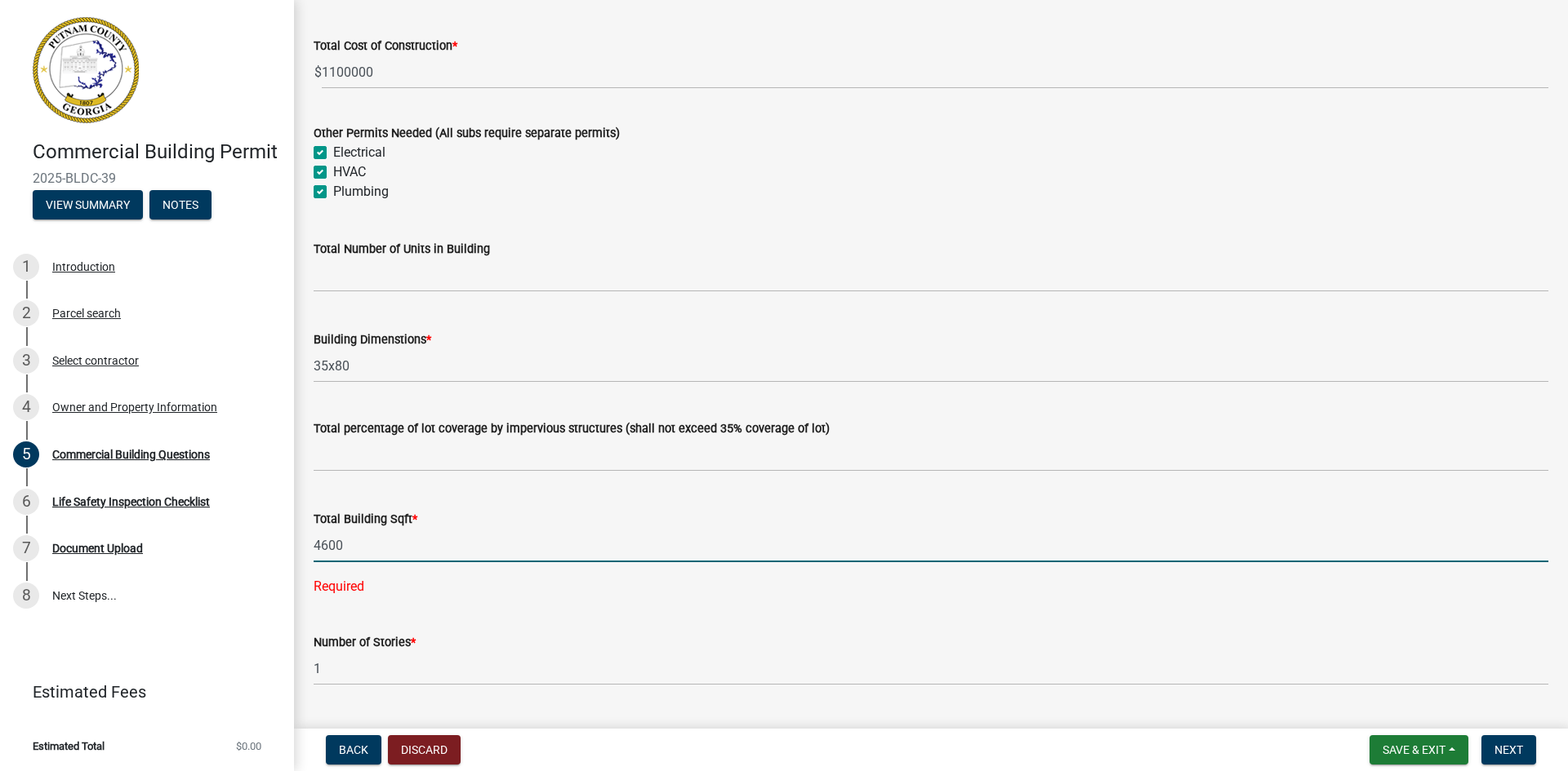
click at [467, 570] on wm-data-entity-input "Total Building Sqft * 4600 Required" at bounding box center [930, 548] width 1234 height 124
click at [325, 539] on input "4600" at bounding box center [930, 546] width 1234 height 34
type input "4500"
click at [425, 495] on div "Total Building Sqft * 4500" at bounding box center [930, 525] width 1234 height 76
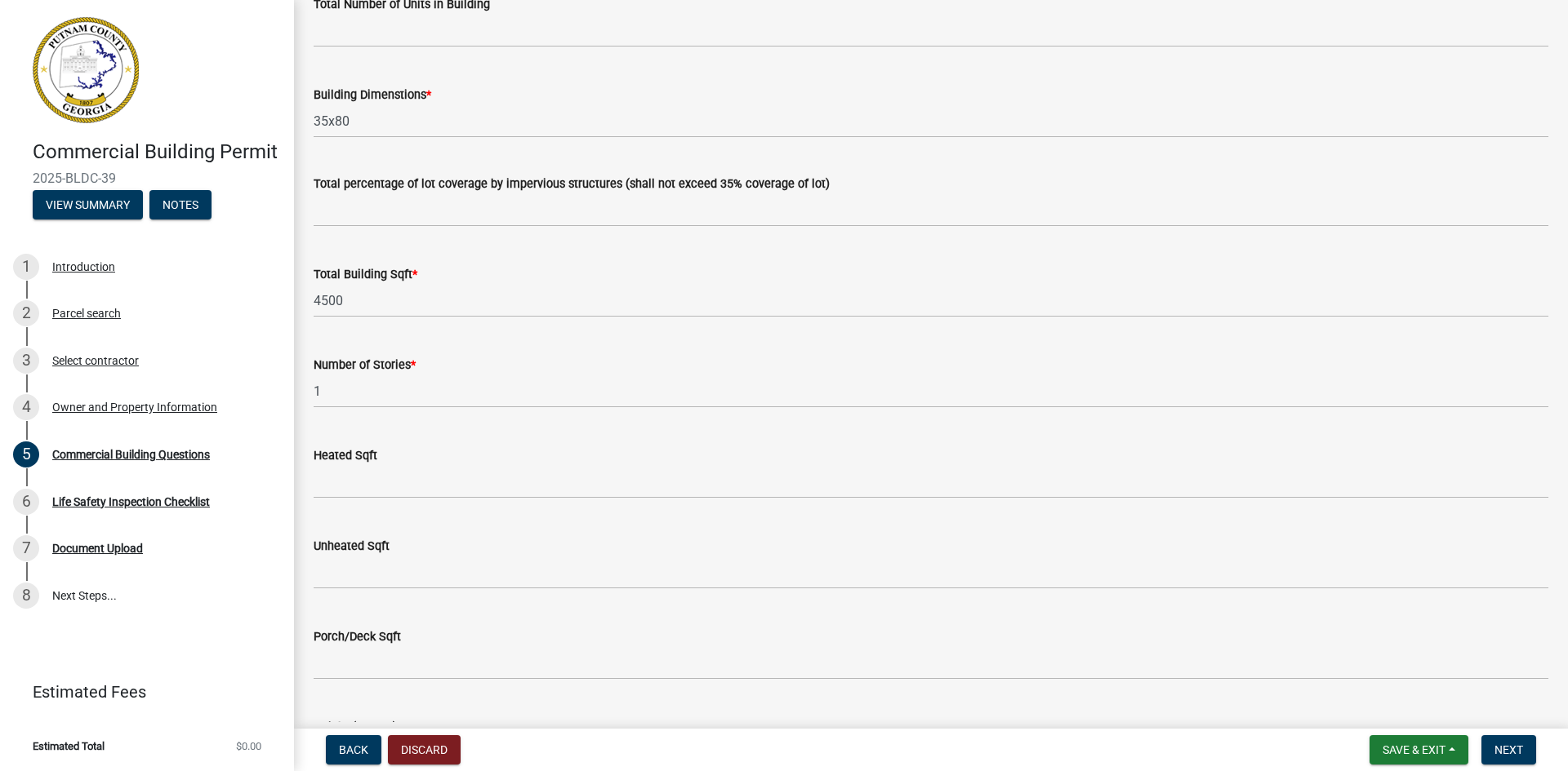
scroll to position [1225, 0]
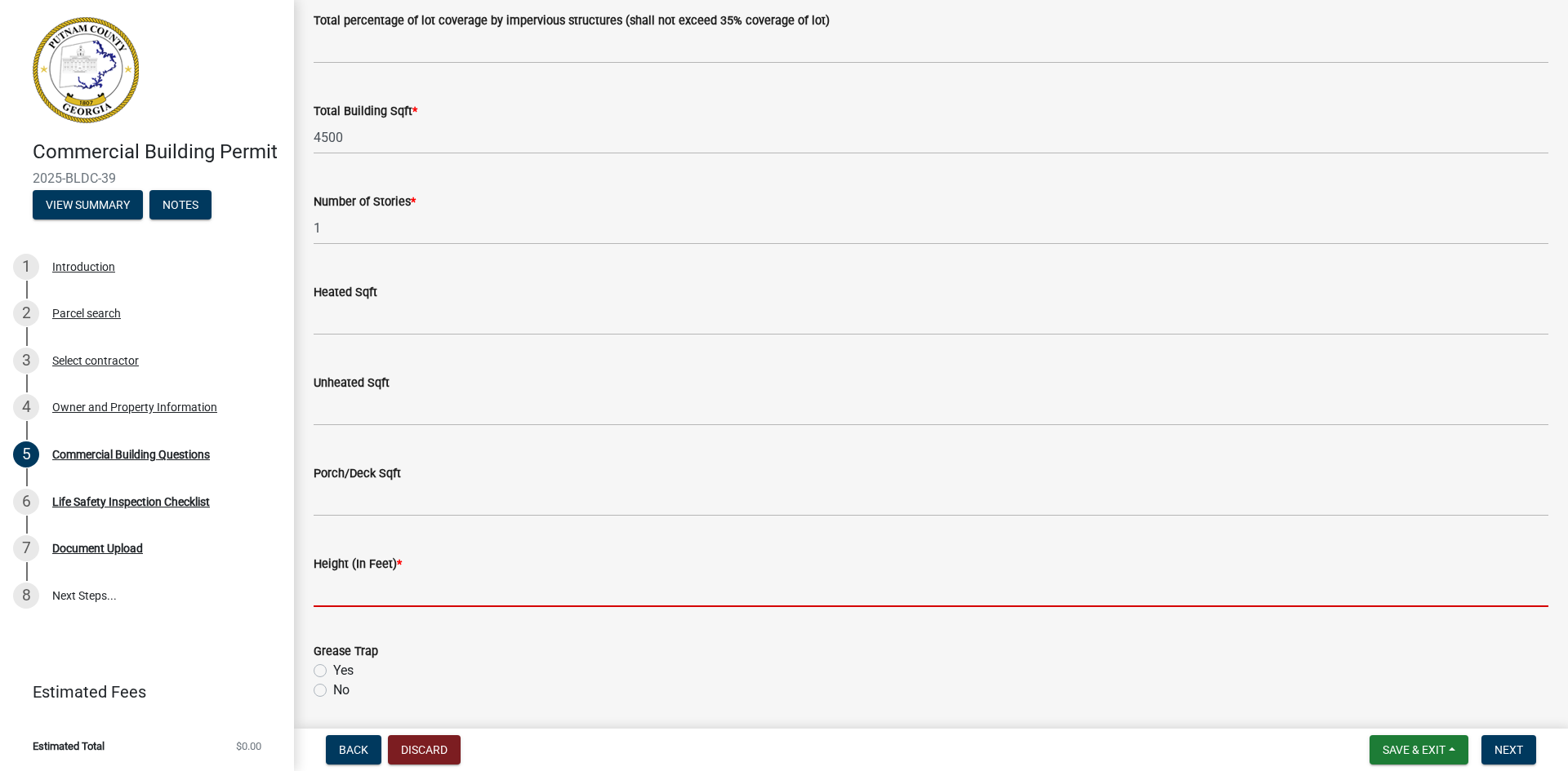
click at [375, 594] on input "text" at bounding box center [930, 591] width 1234 height 34
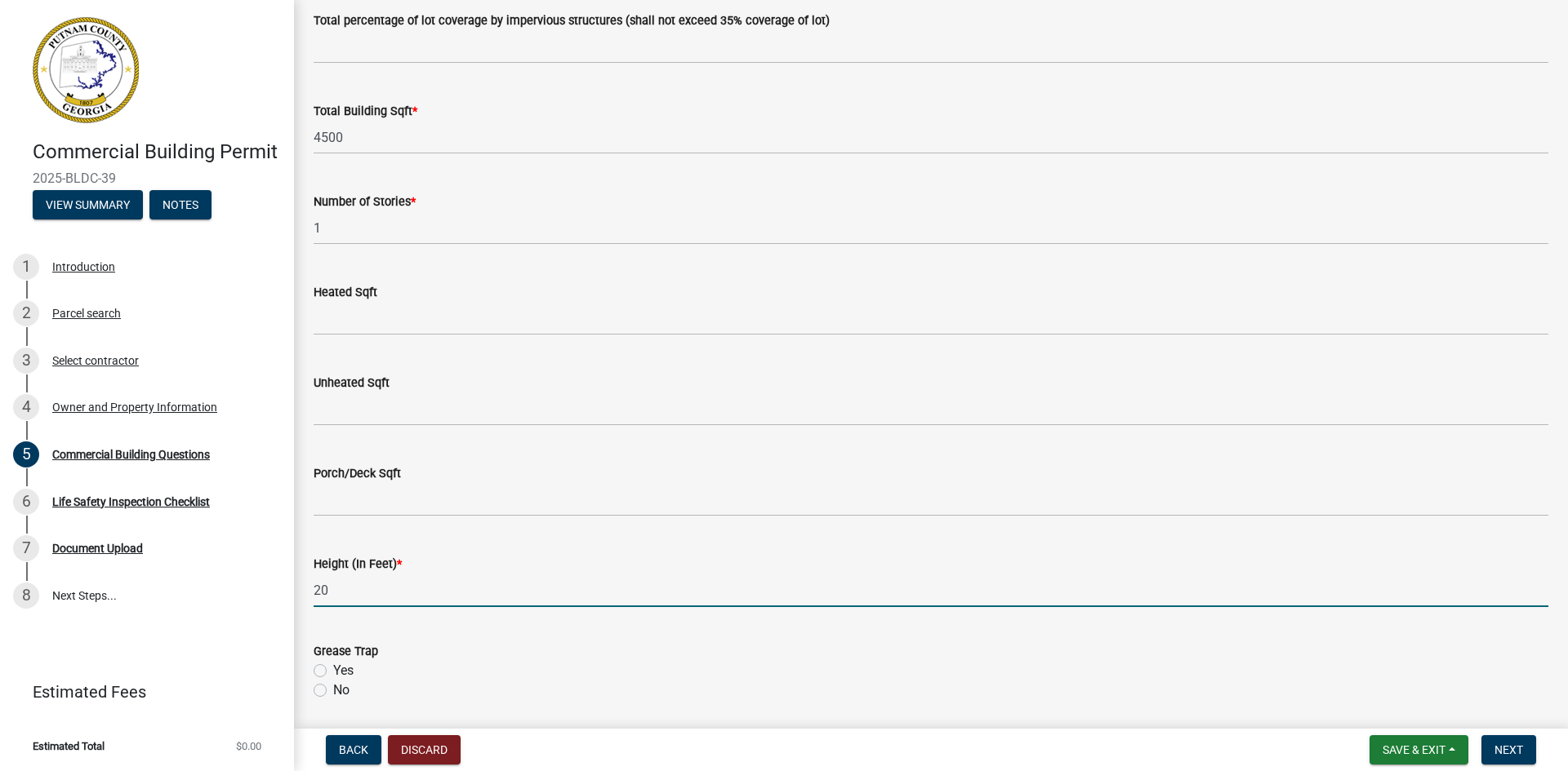
type input "20"
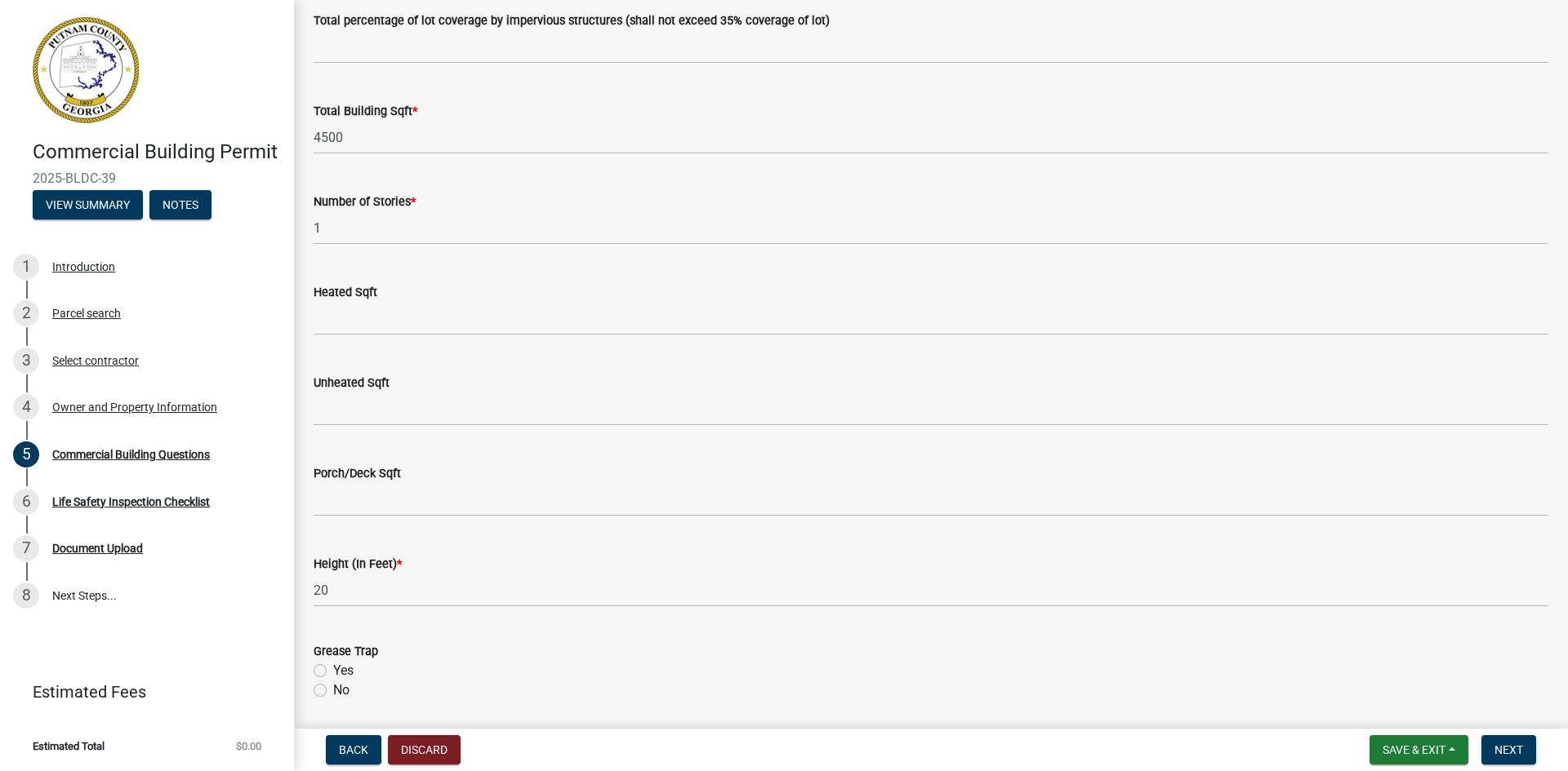
click at [444, 628] on form "Grease Trap Yes No" at bounding box center [930, 661] width 1234 height 79
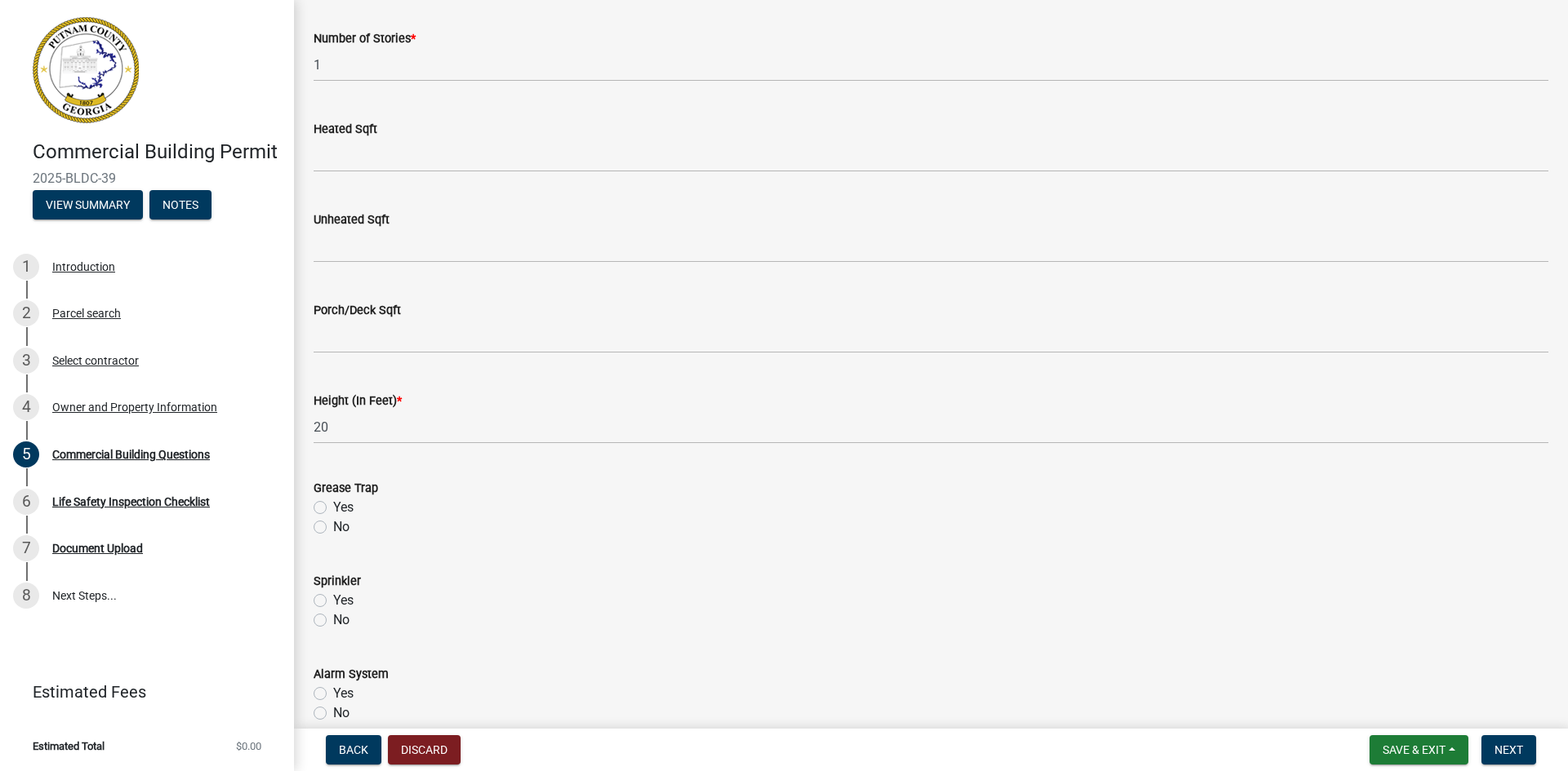
click at [325, 537] on div "No" at bounding box center [930, 526] width 1234 height 19
click at [333, 530] on label "No" at bounding box center [340, 526] width 16 height 19
click at [333, 528] on input "No" at bounding box center [338, 522] width 11 height 11
radio input "true"
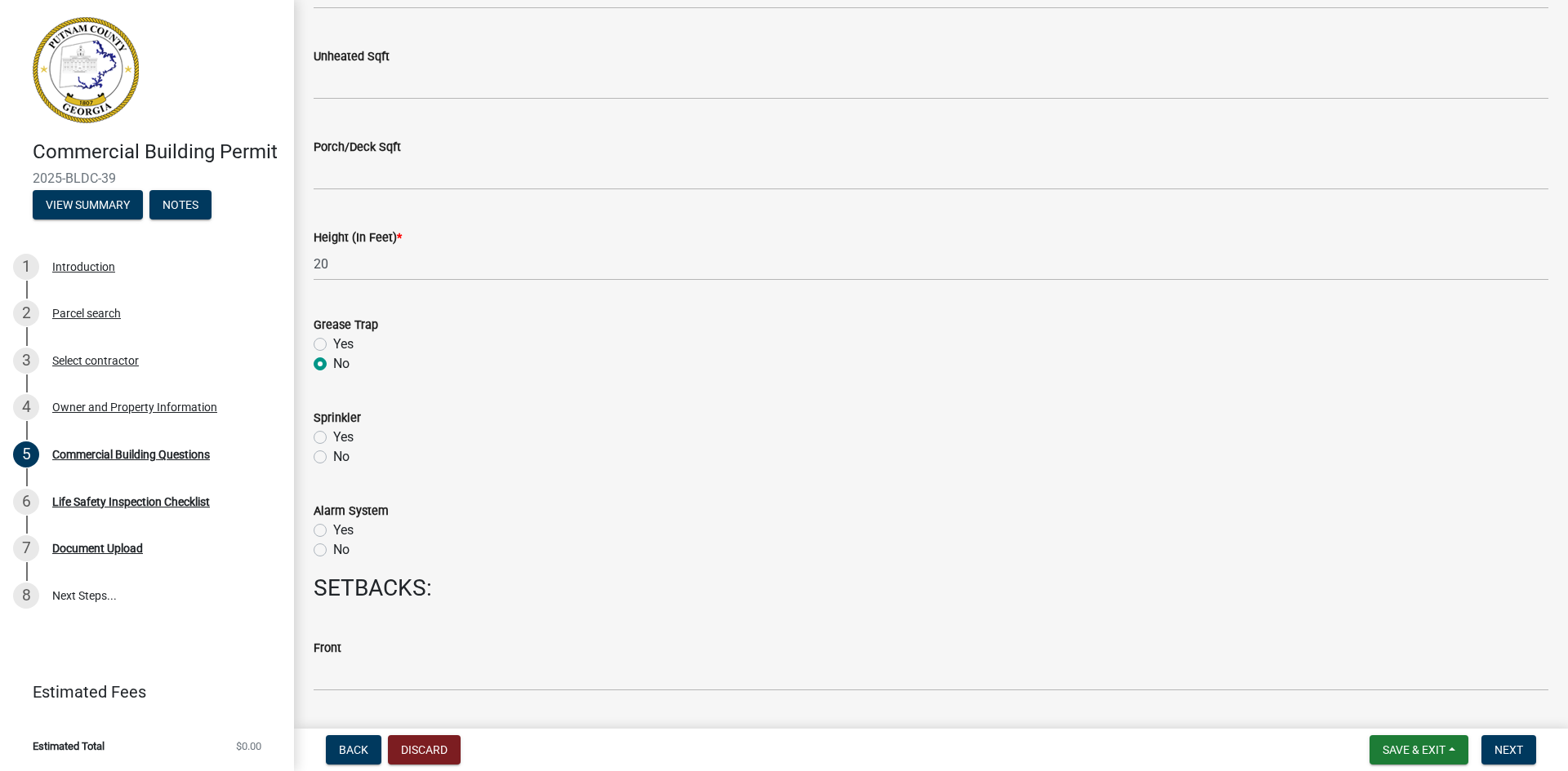
click at [333, 453] on label "No" at bounding box center [340, 456] width 16 height 19
click at [333, 453] on input "No" at bounding box center [338, 452] width 11 height 11
radio input "true"
click at [333, 552] on label "No" at bounding box center [340, 549] width 16 height 19
click at [333, 551] on input "No" at bounding box center [338, 545] width 11 height 11
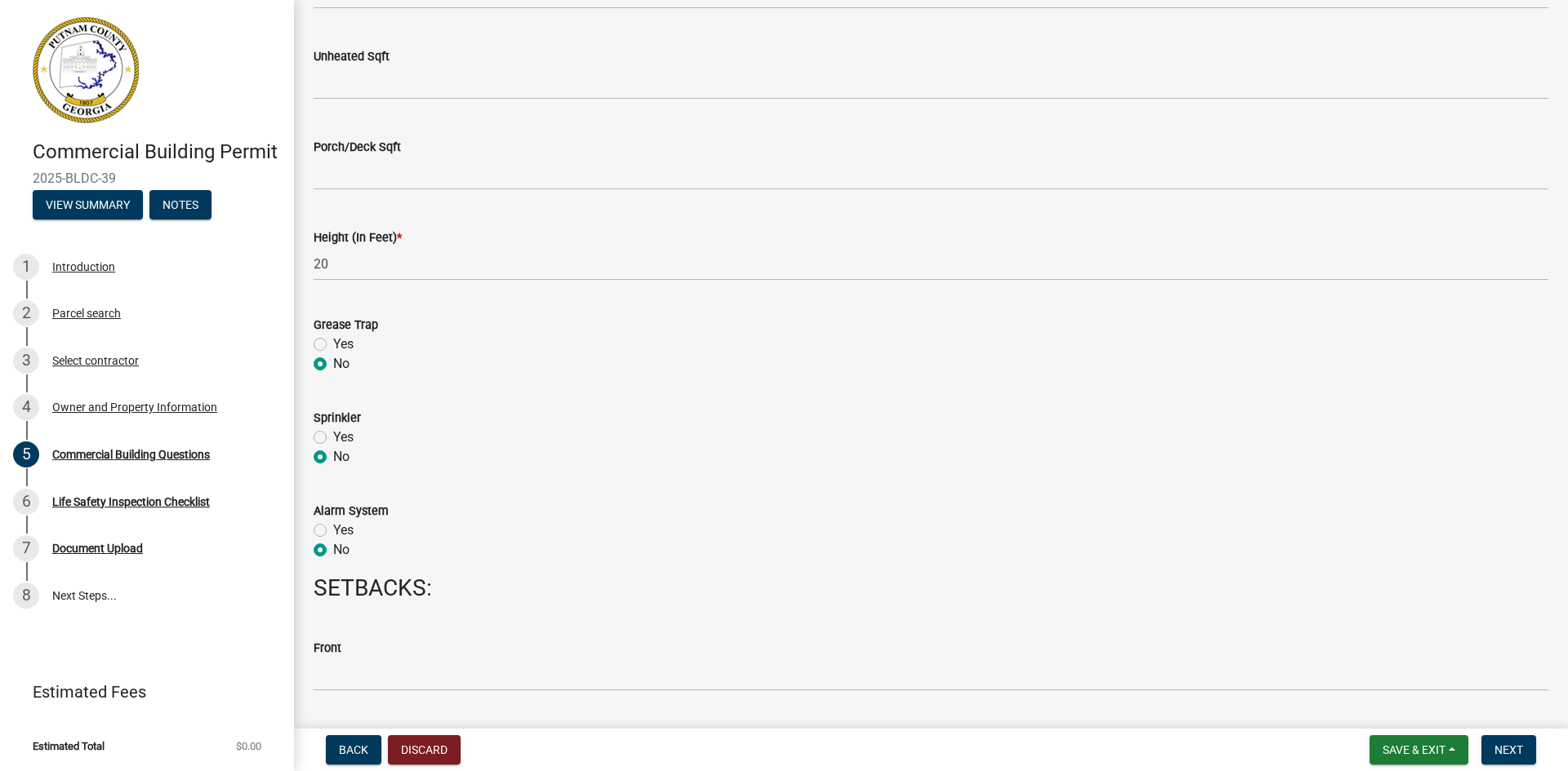
radio input "true"
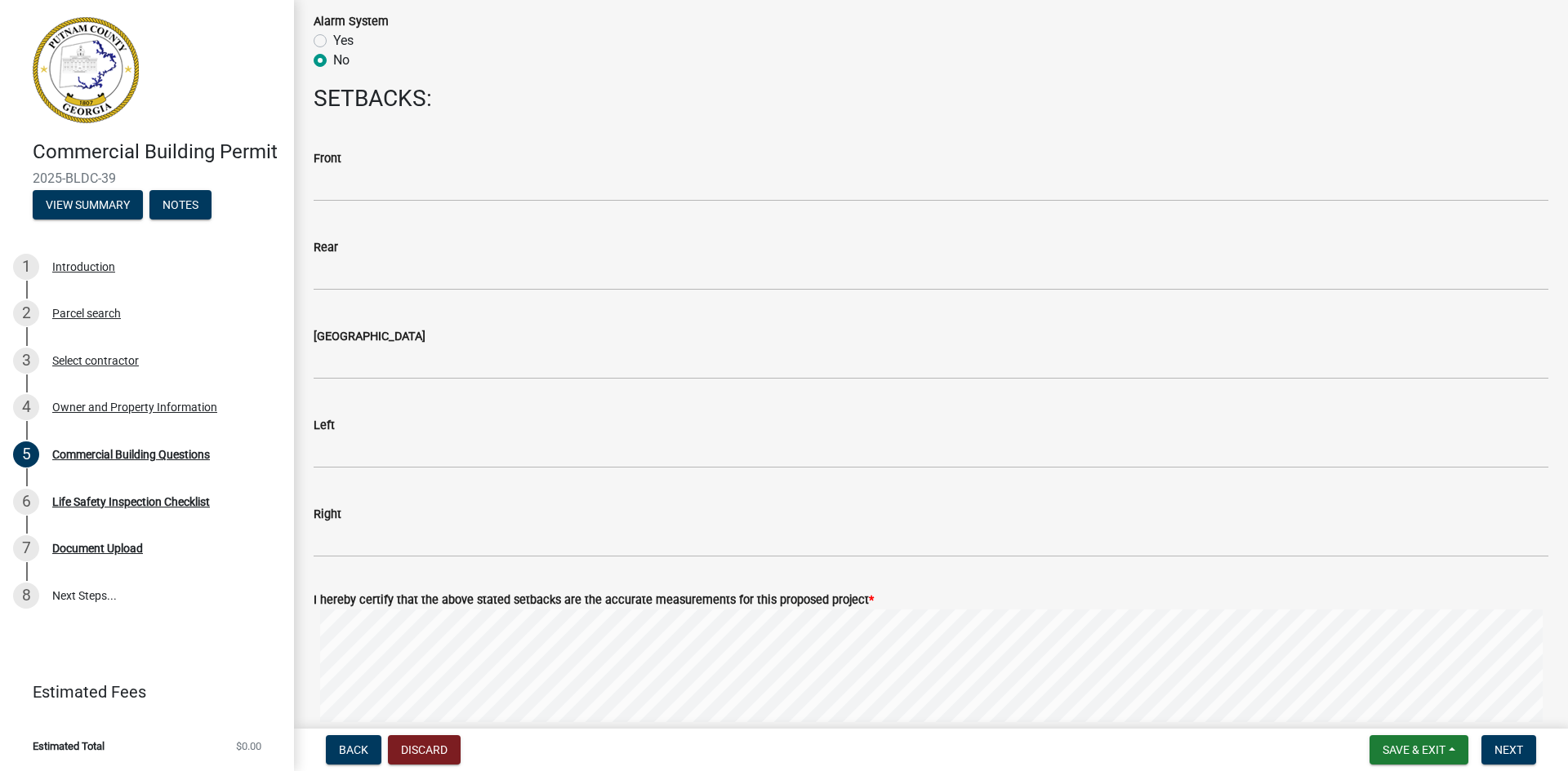
scroll to position [2122, 0]
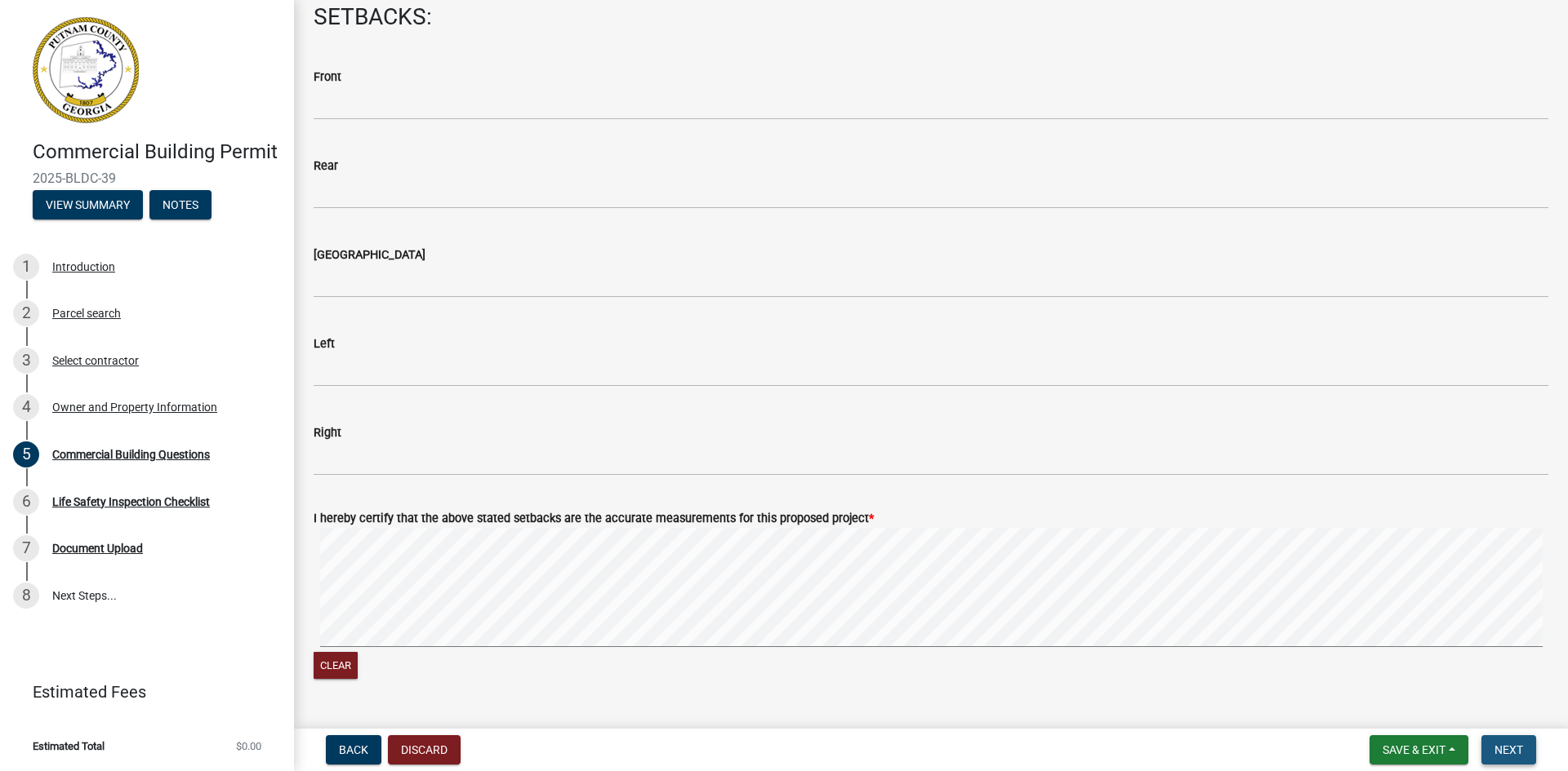
click at [1512, 758] on button "Next" at bounding box center [1508, 750] width 55 height 30
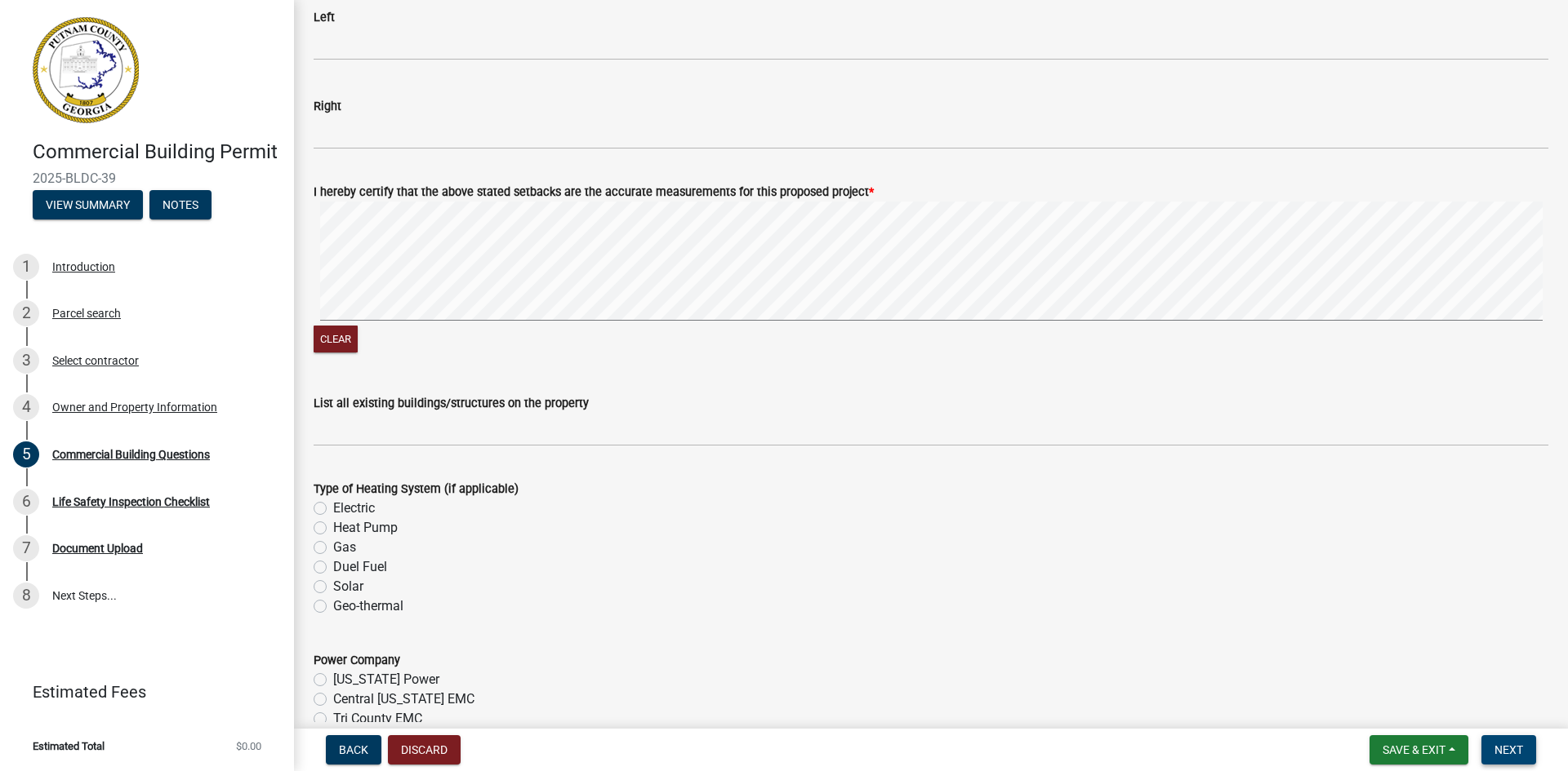
scroll to position [2531, 0]
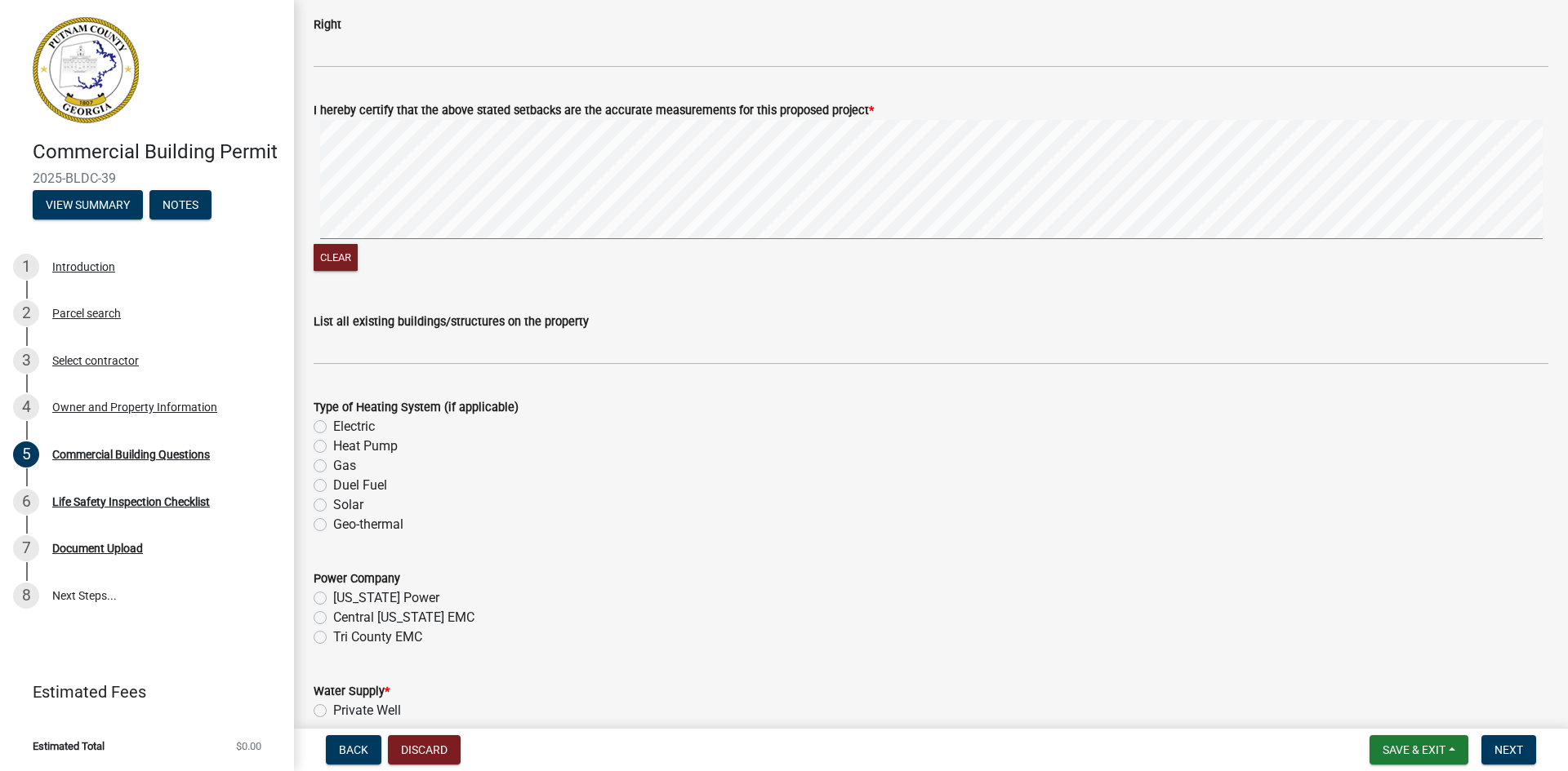
click at [333, 429] on label "Electric" at bounding box center [353, 427] width 41 height 19
click at [333, 427] on input "Electric" at bounding box center [338, 422] width 11 height 11
radio input "true"
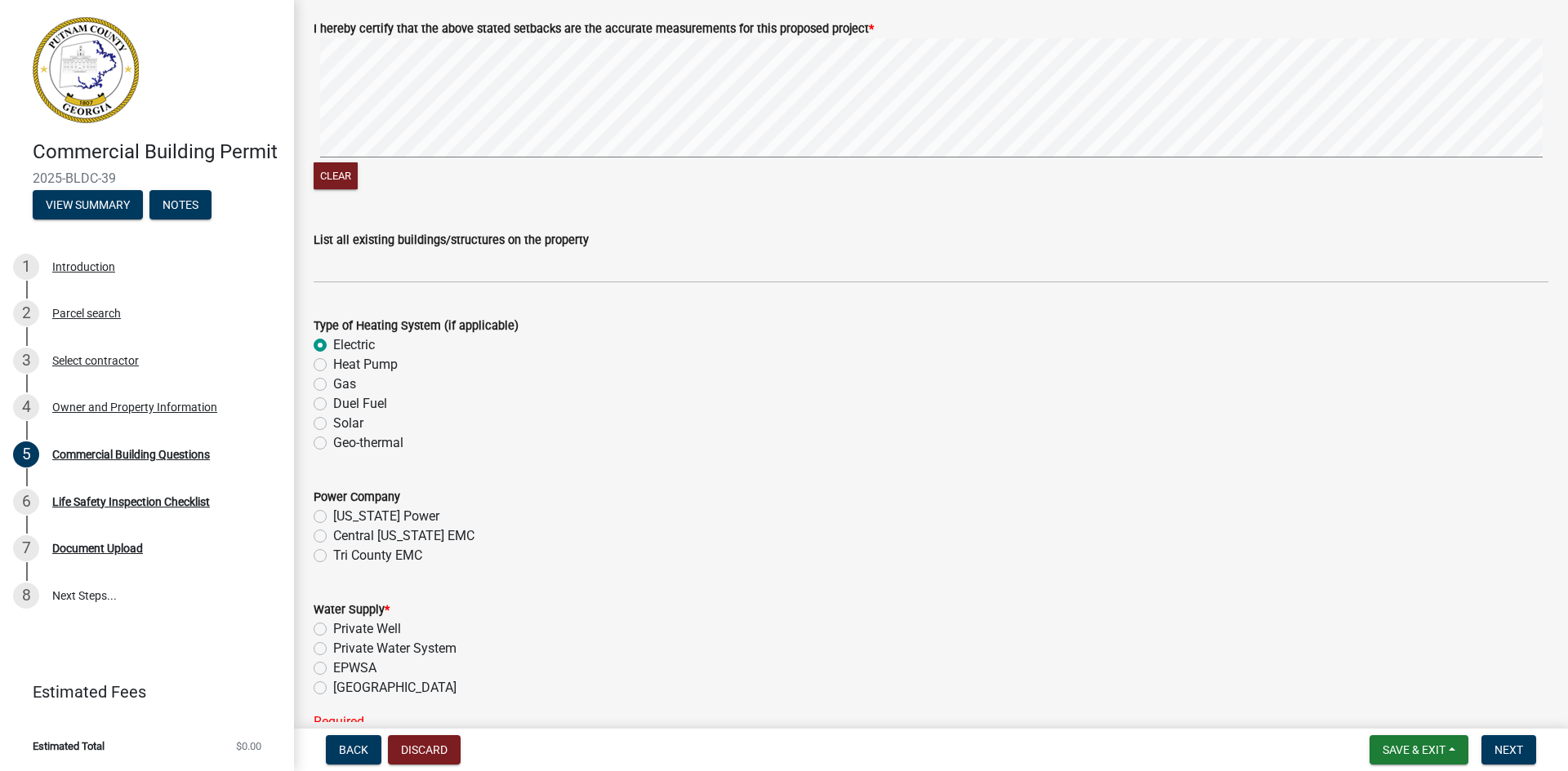
scroll to position [2694, 0]
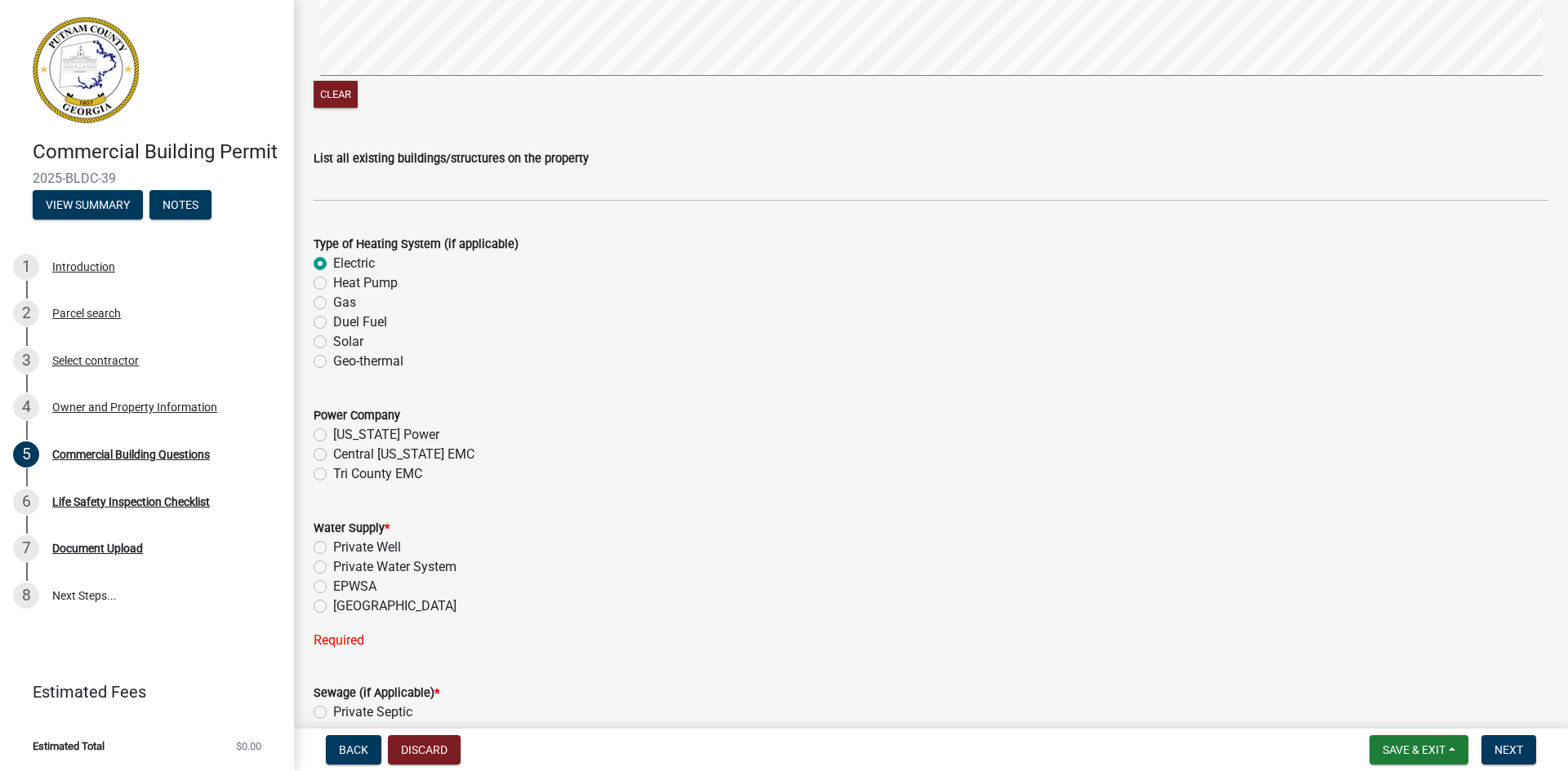
click at [333, 475] on label "Tri County EMC" at bounding box center [377, 474] width 89 height 19
click at [333, 475] on input "Tri County EMC" at bounding box center [338, 470] width 11 height 11
radio input "true"
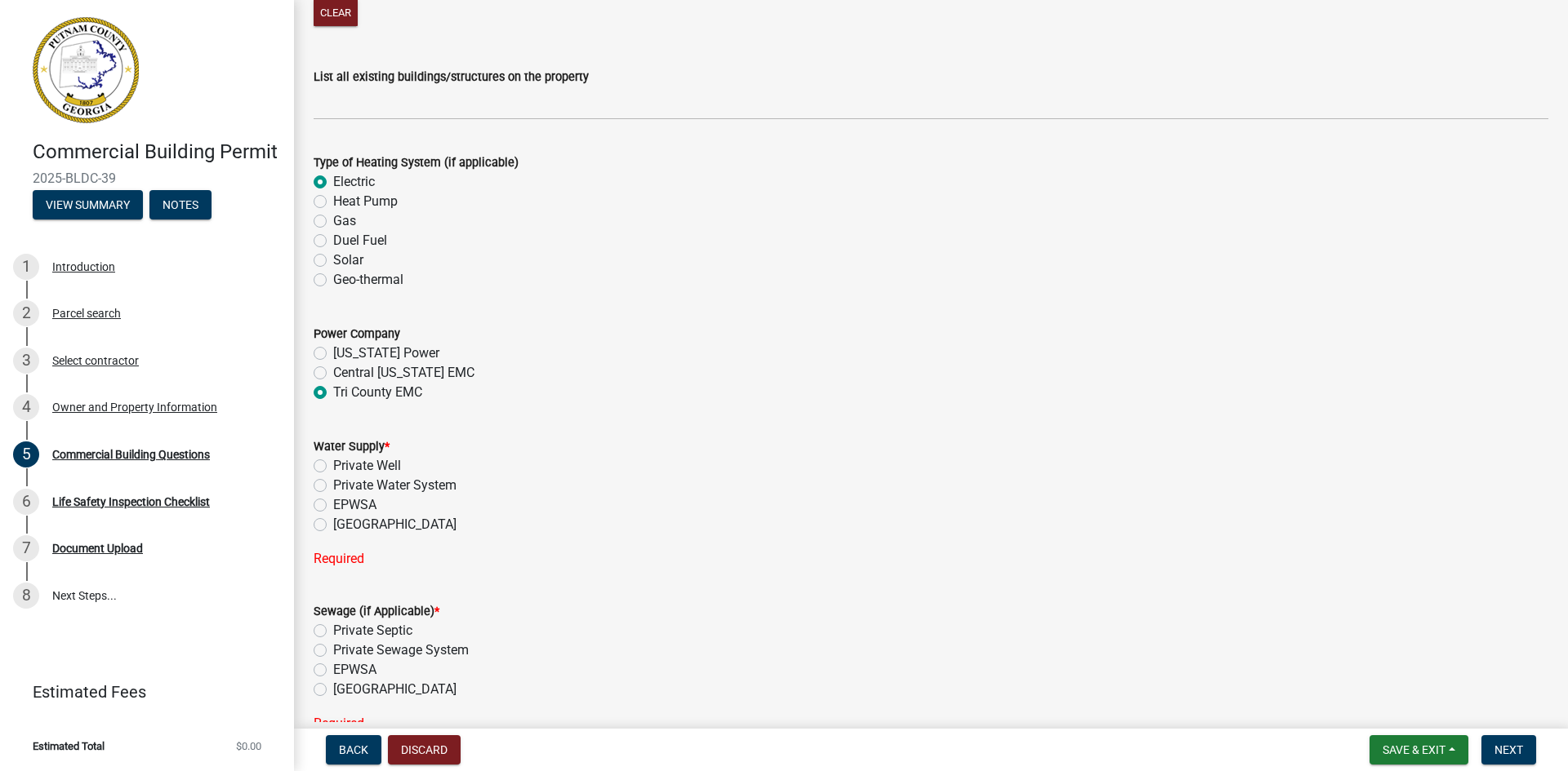
click at [333, 521] on label "[GEOGRAPHIC_DATA]" at bounding box center [395, 525] width 124 height 19
click at [333, 521] on input "[GEOGRAPHIC_DATA]" at bounding box center [338, 520] width 11 height 11
radio input "true"
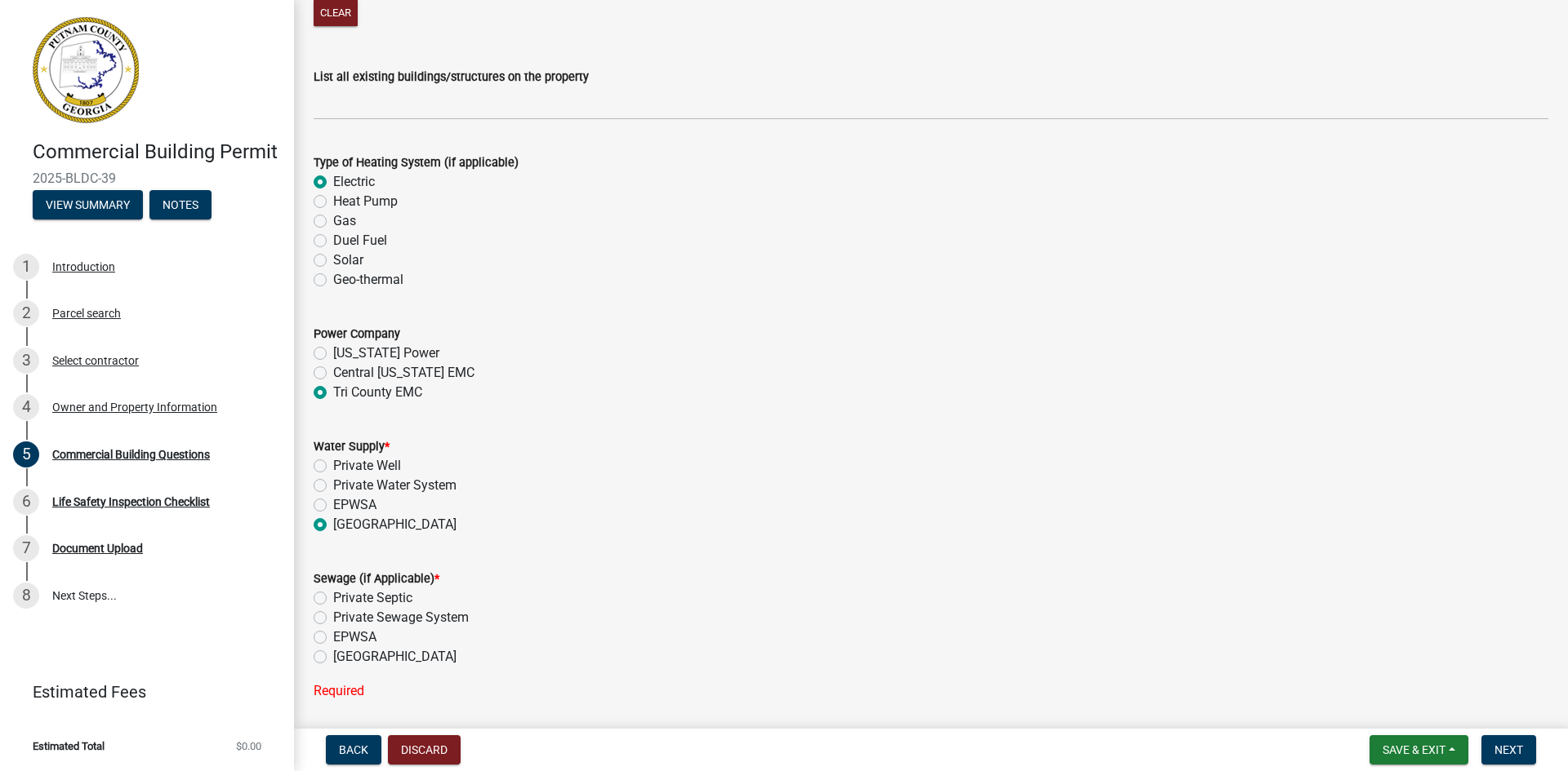
scroll to position [2856, 0]
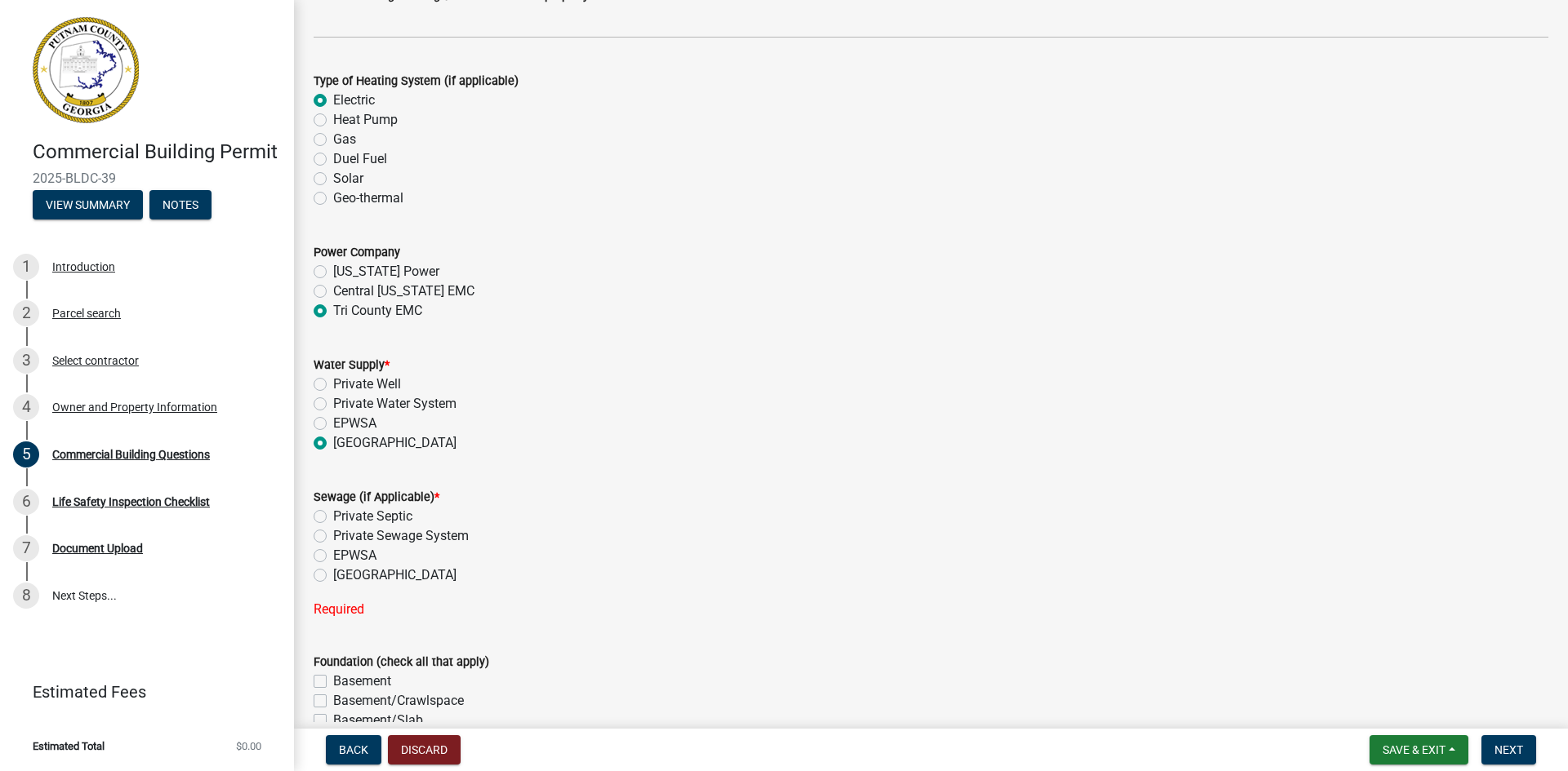
click at [333, 578] on label "[GEOGRAPHIC_DATA]" at bounding box center [395, 575] width 124 height 19
click at [333, 576] on input "[GEOGRAPHIC_DATA]" at bounding box center [338, 570] width 11 height 11
radio input "true"
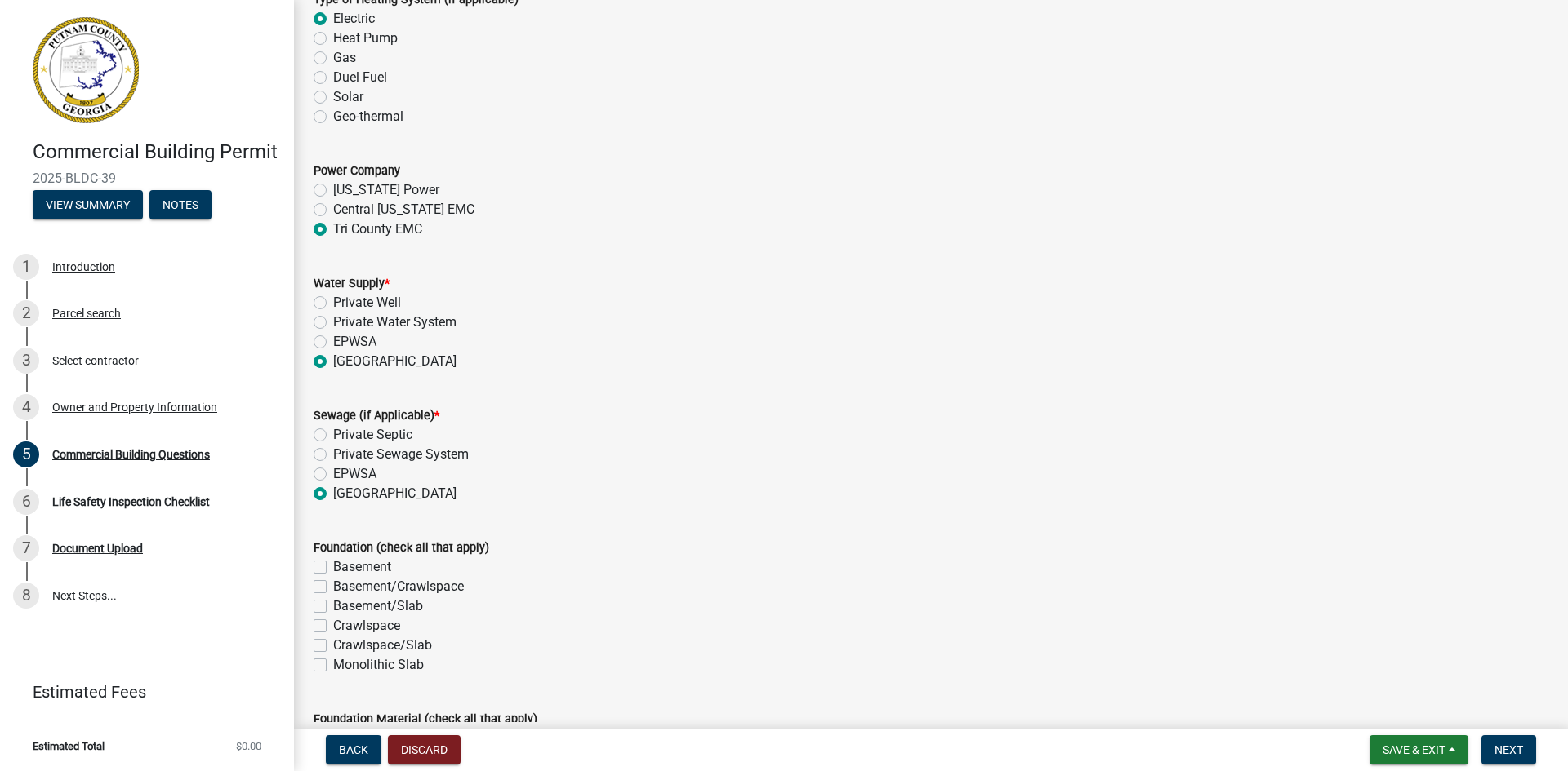
scroll to position [3020, 0]
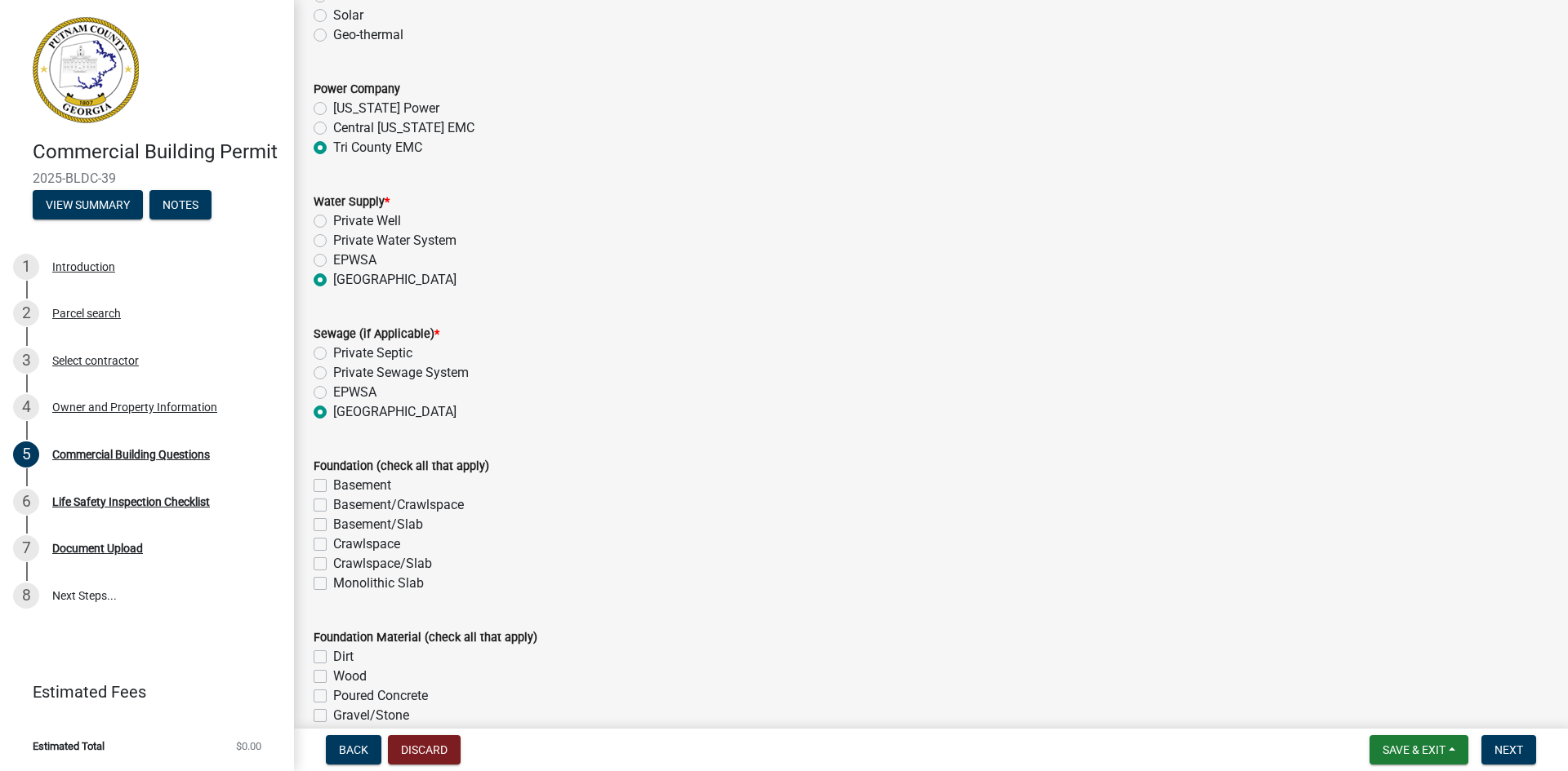
click at [333, 581] on label "Monolithic Slab" at bounding box center [378, 583] width 91 height 19
click at [333, 581] on input "Monolithic Slab" at bounding box center [338, 579] width 11 height 11
checkbox input "true"
checkbox input "false"
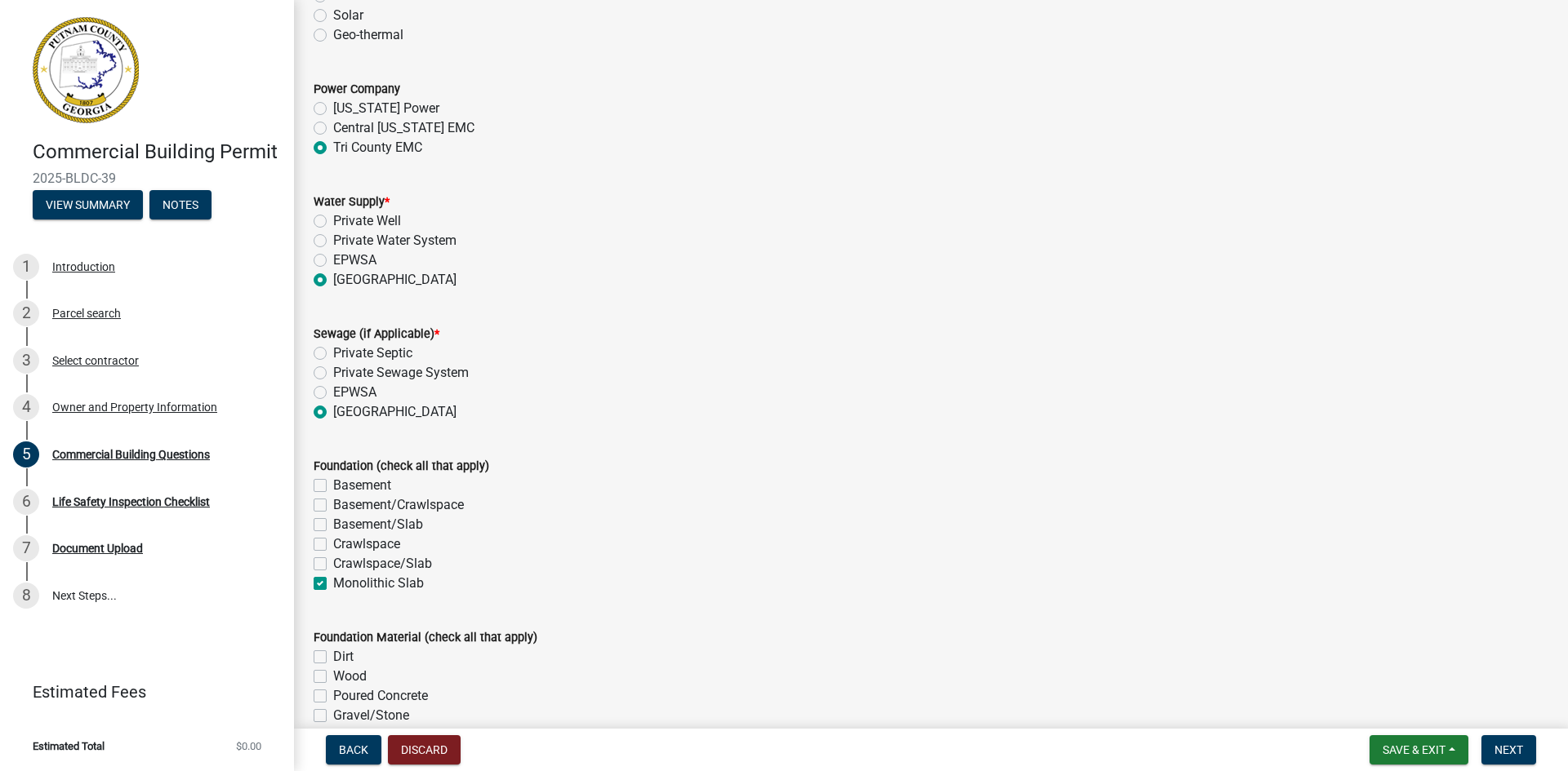
checkbox input "false"
checkbox input "true"
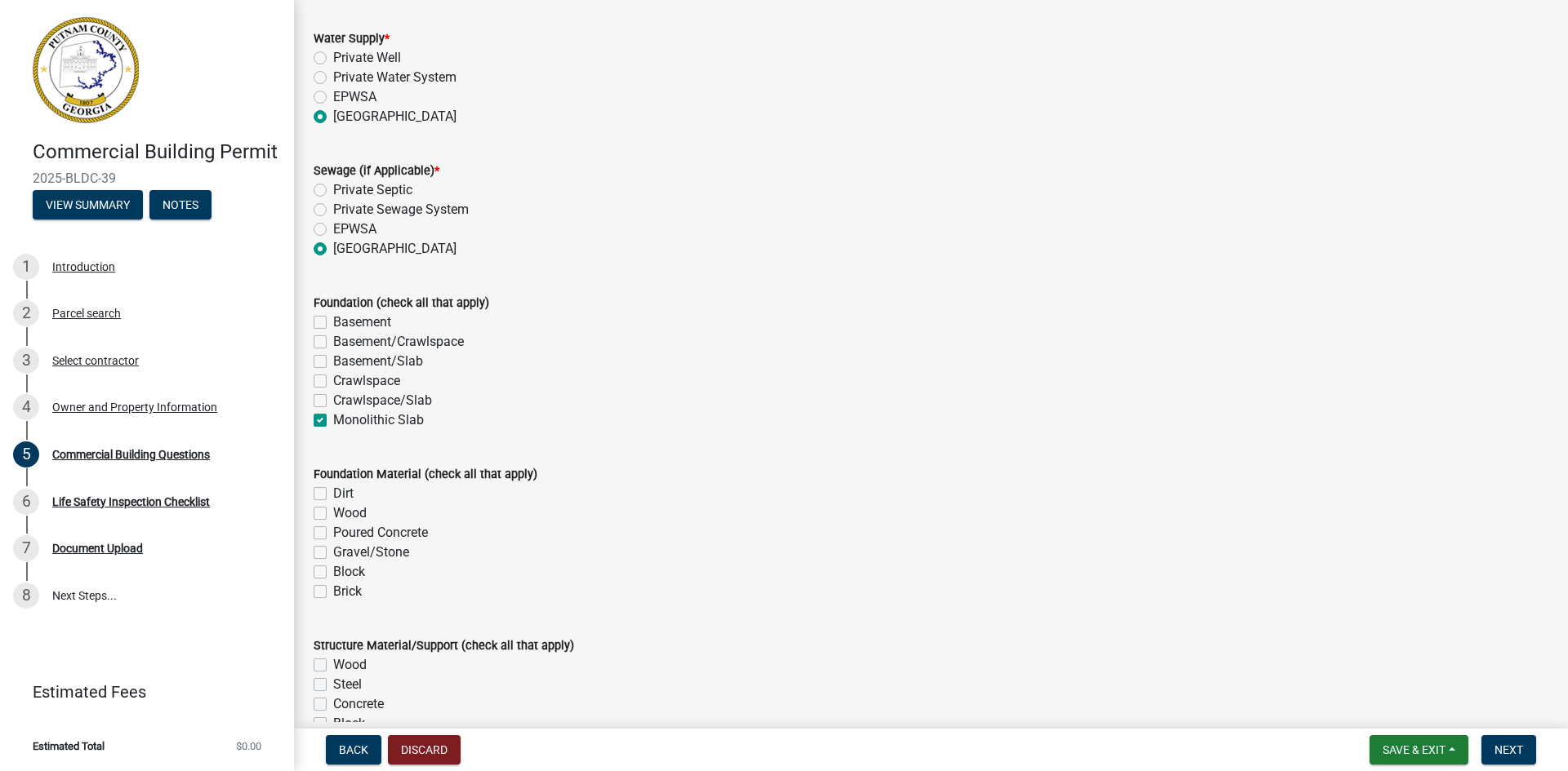
click at [333, 534] on label "Poured Concrete" at bounding box center [380, 532] width 95 height 19
click at [333, 534] on input "Poured Concrete" at bounding box center [338, 528] width 11 height 11
checkbox input "true"
checkbox input "false"
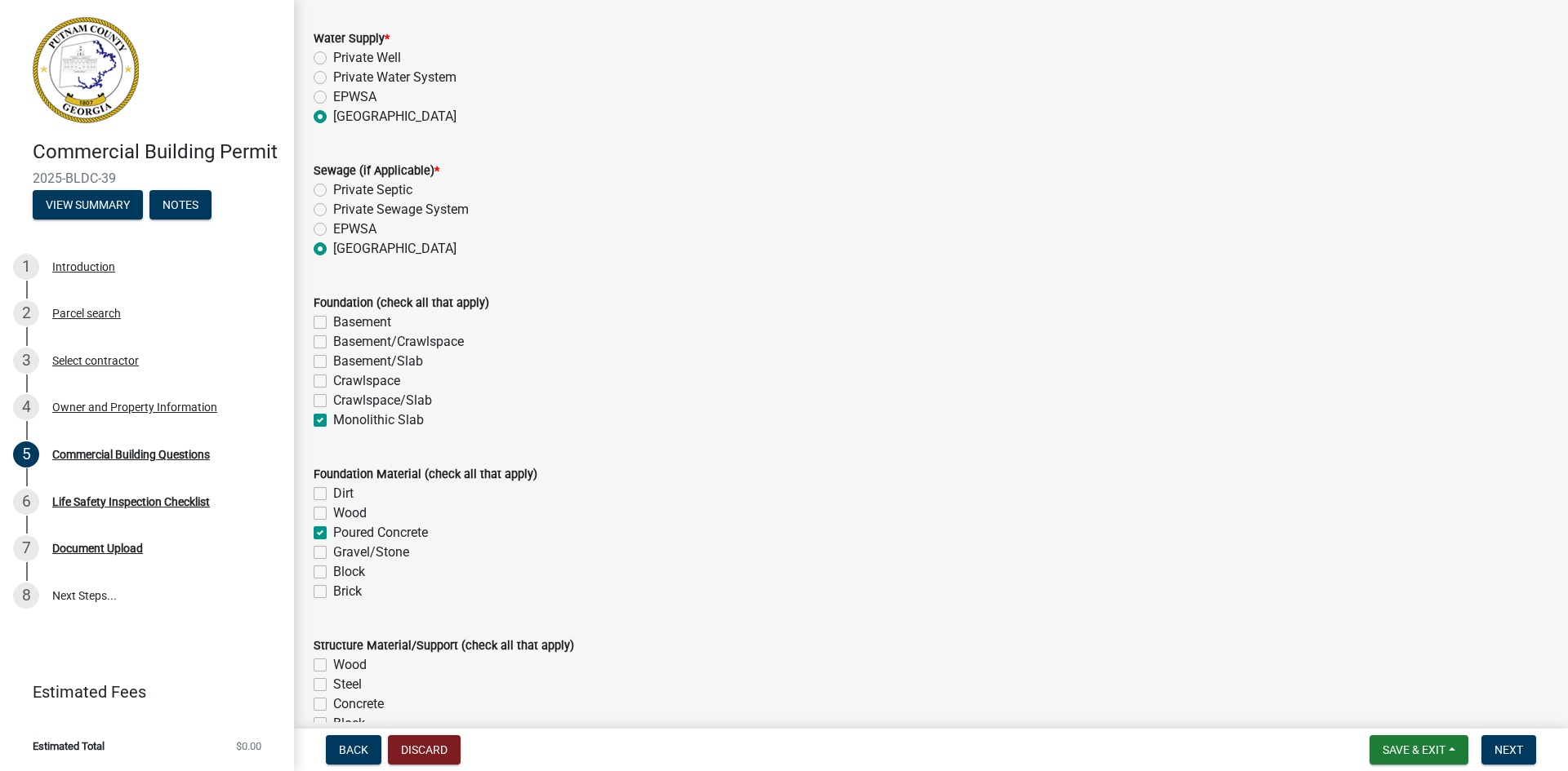
checkbox input "true"
checkbox input "false"
click at [333, 498] on label "Dirt" at bounding box center [343, 493] width 20 height 19
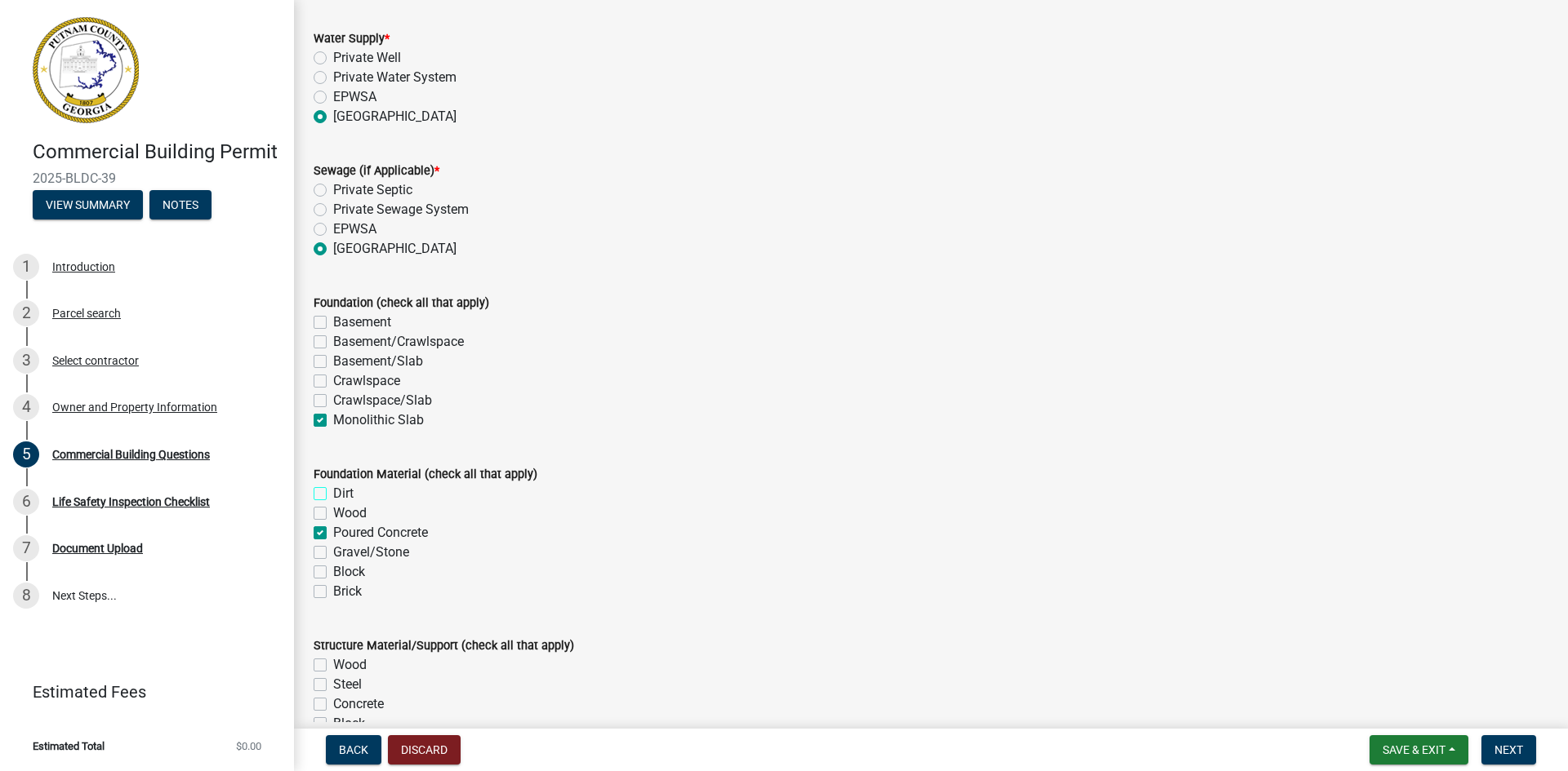
click at [333, 494] on input "Dirt" at bounding box center [338, 489] width 11 height 11
checkbox input "true"
checkbox input "false"
checkbox input "true"
checkbox input "false"
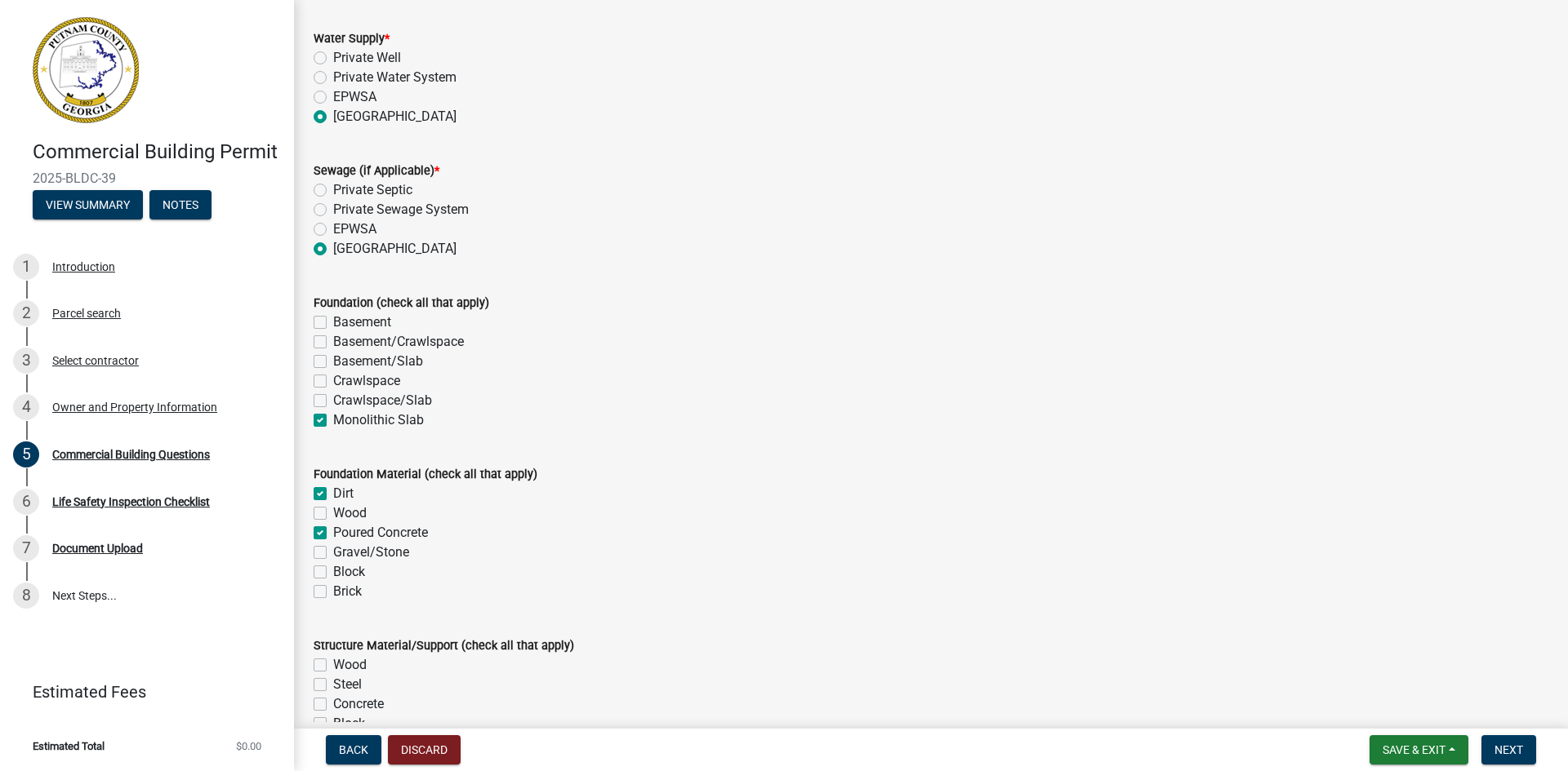
checkbox input "false"
click at [333, 552] on label "Gravel/Stone" at bounding box center [371, 552] width 76 height 19
click at [333, 552] on input "Gravel/Stone" at bounding box center [338, 548] width 11 height 11
checkbox input "true"
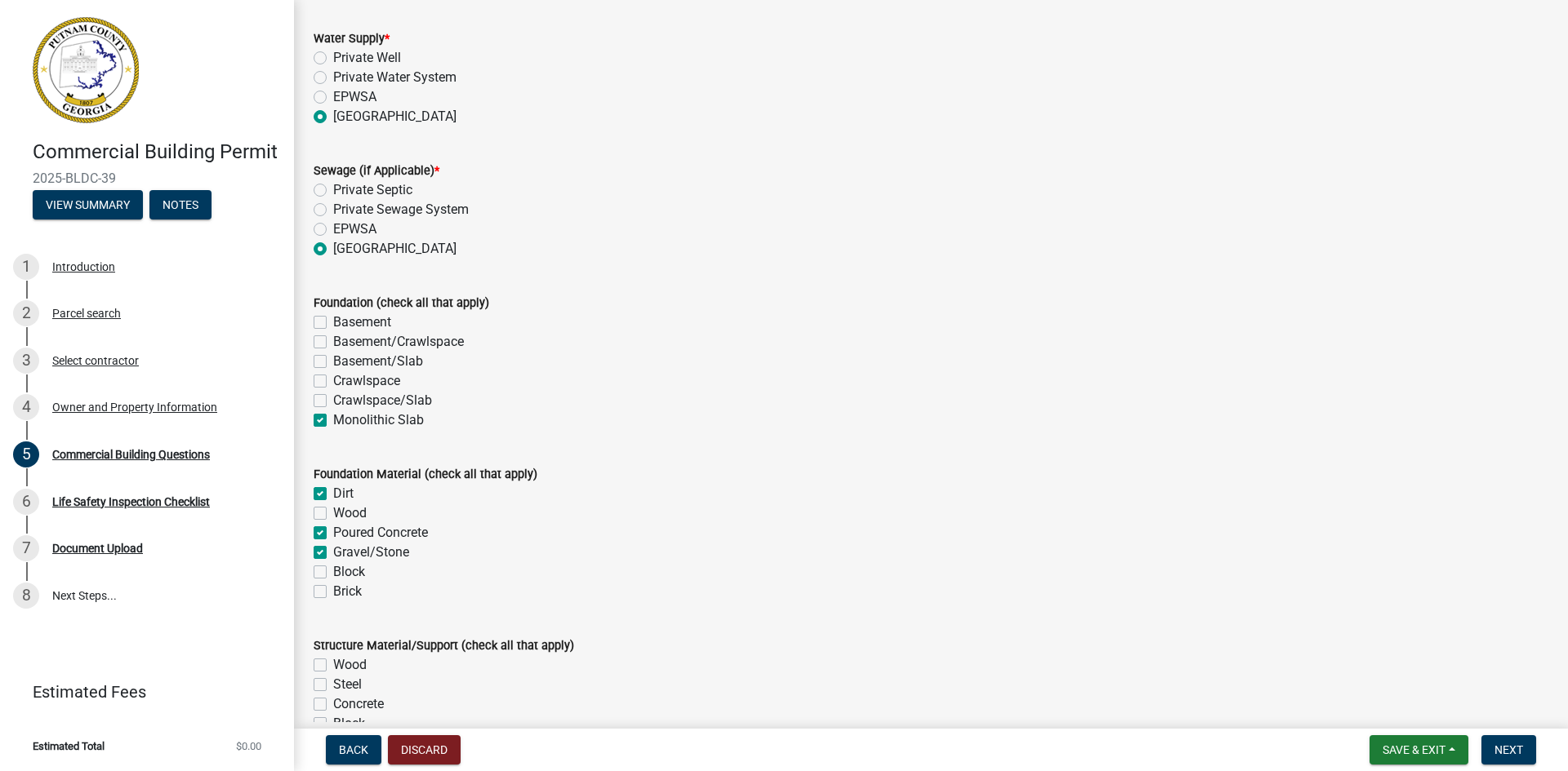
checkbox input "true"
checkbox input "false"
checkbox input "true"
checkbox input "false"
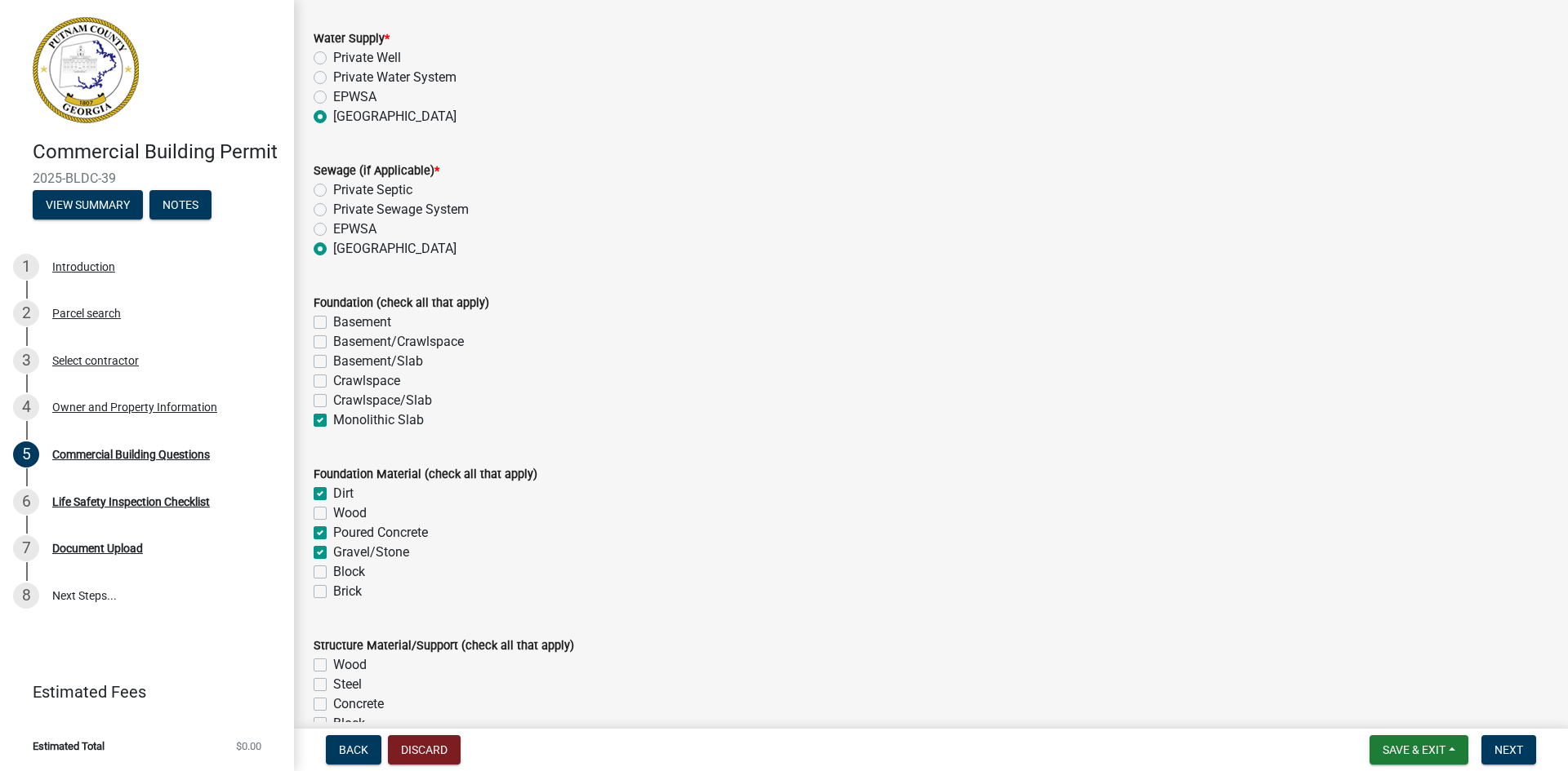
checkbox input "false"
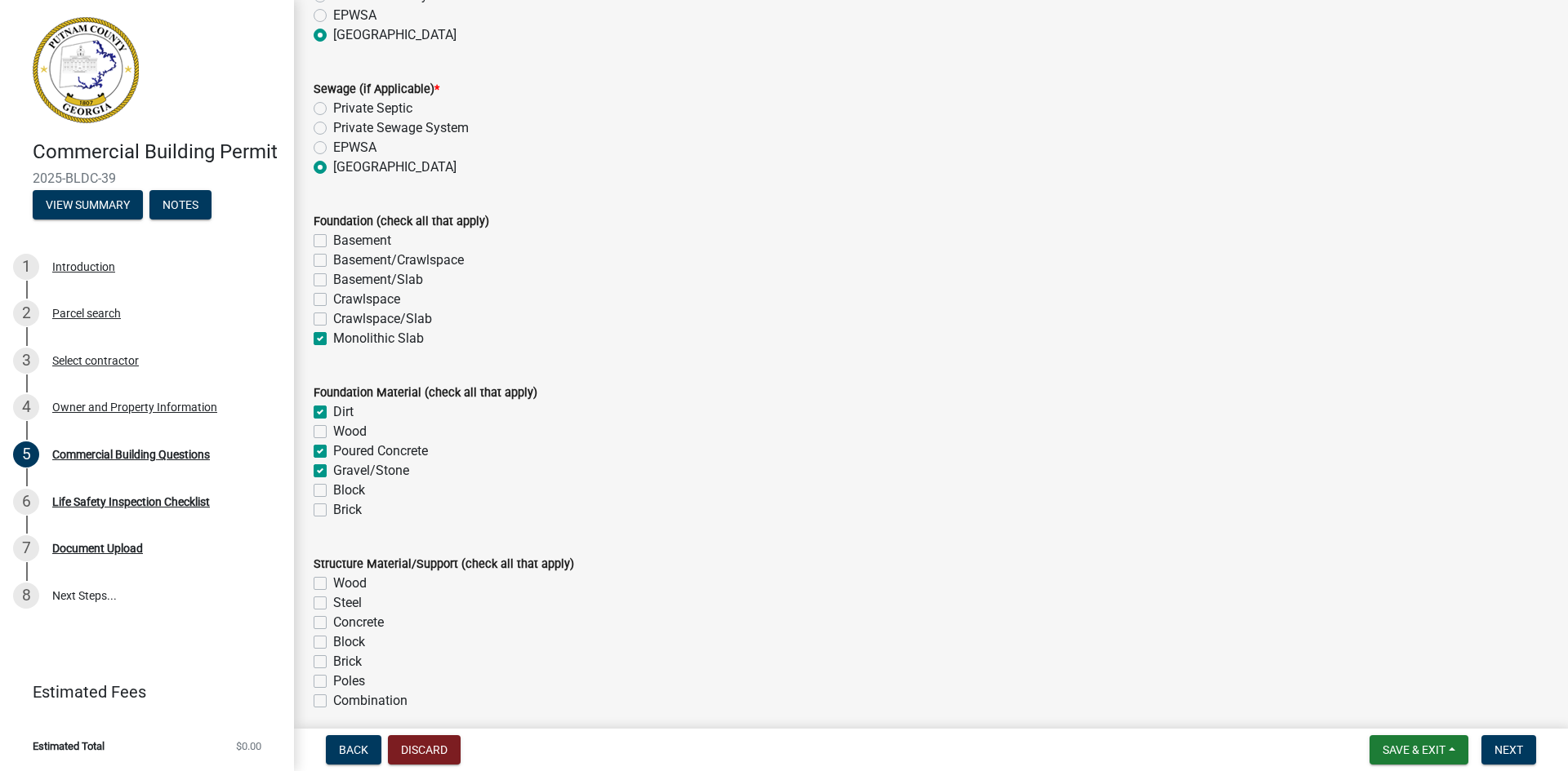
scroll to position [3346, 0]
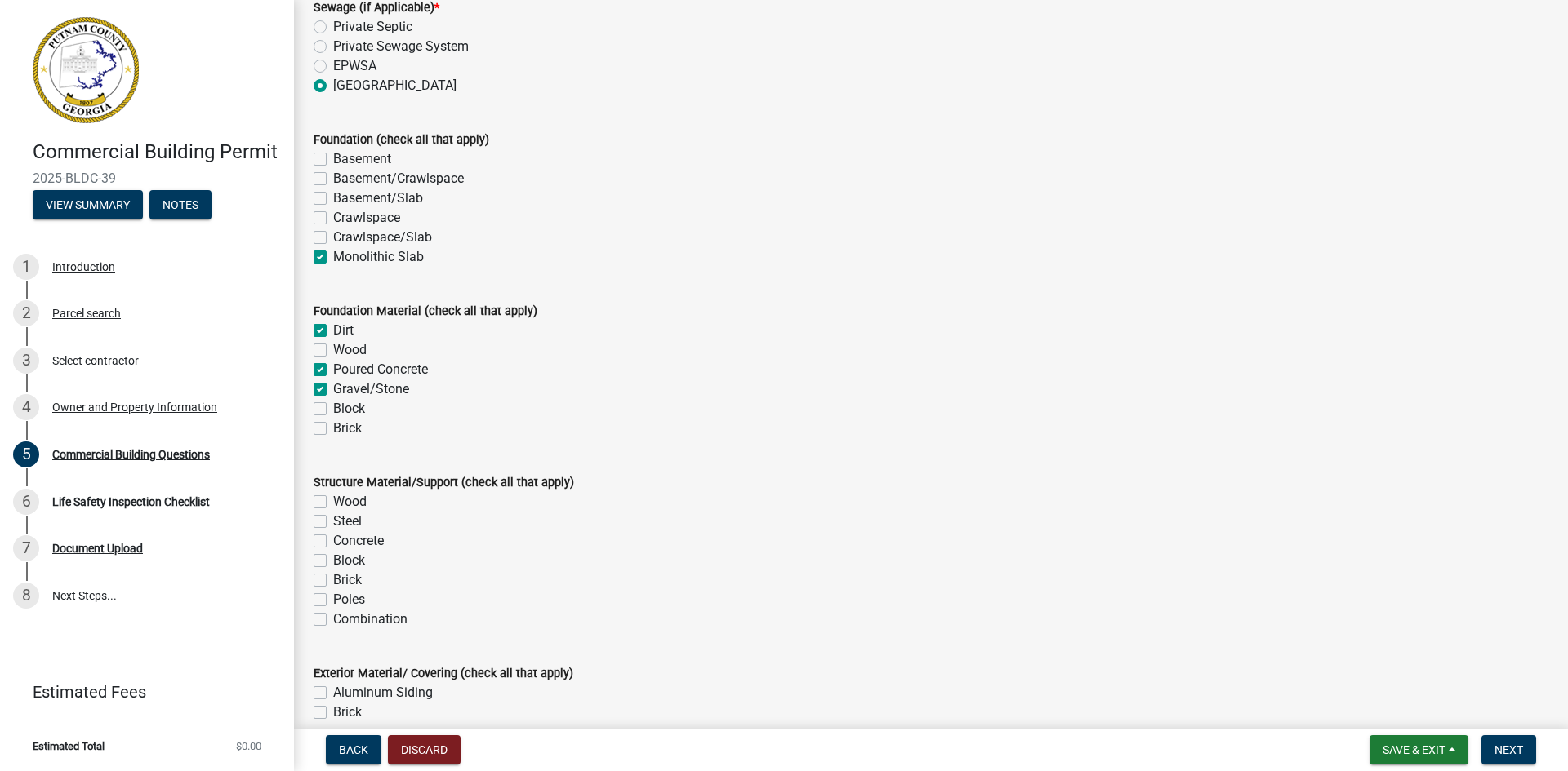
click at [333, 522] on label "Steel" at bounding box center [347, 521] width 29 height 19
click at [333, 522] on input "Steel" at bounding box center [338, 517] width 11 height 11
checkbox input "true"
checkbox input "false"
checkbox input "true"
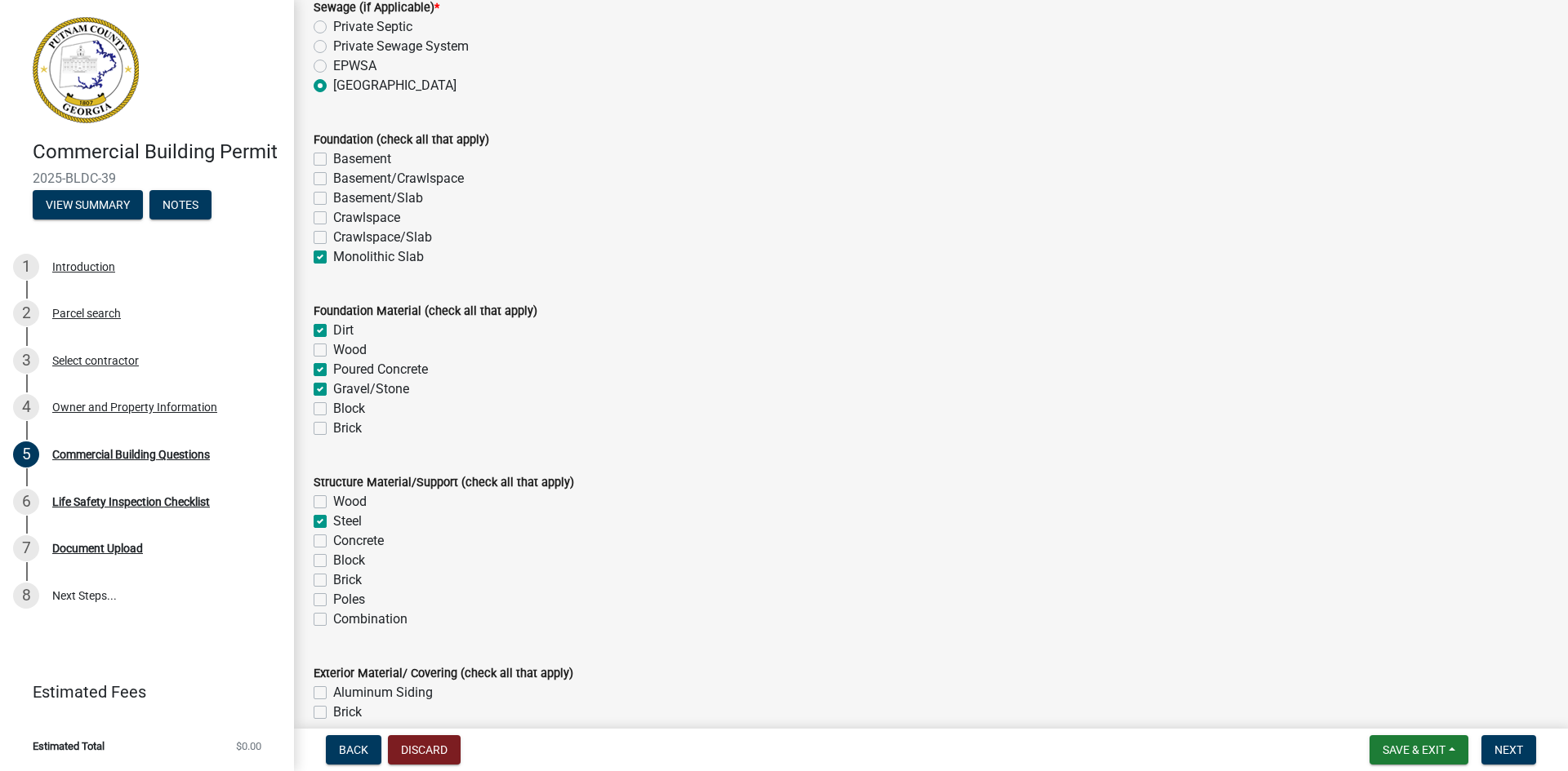
checkbox input "false"
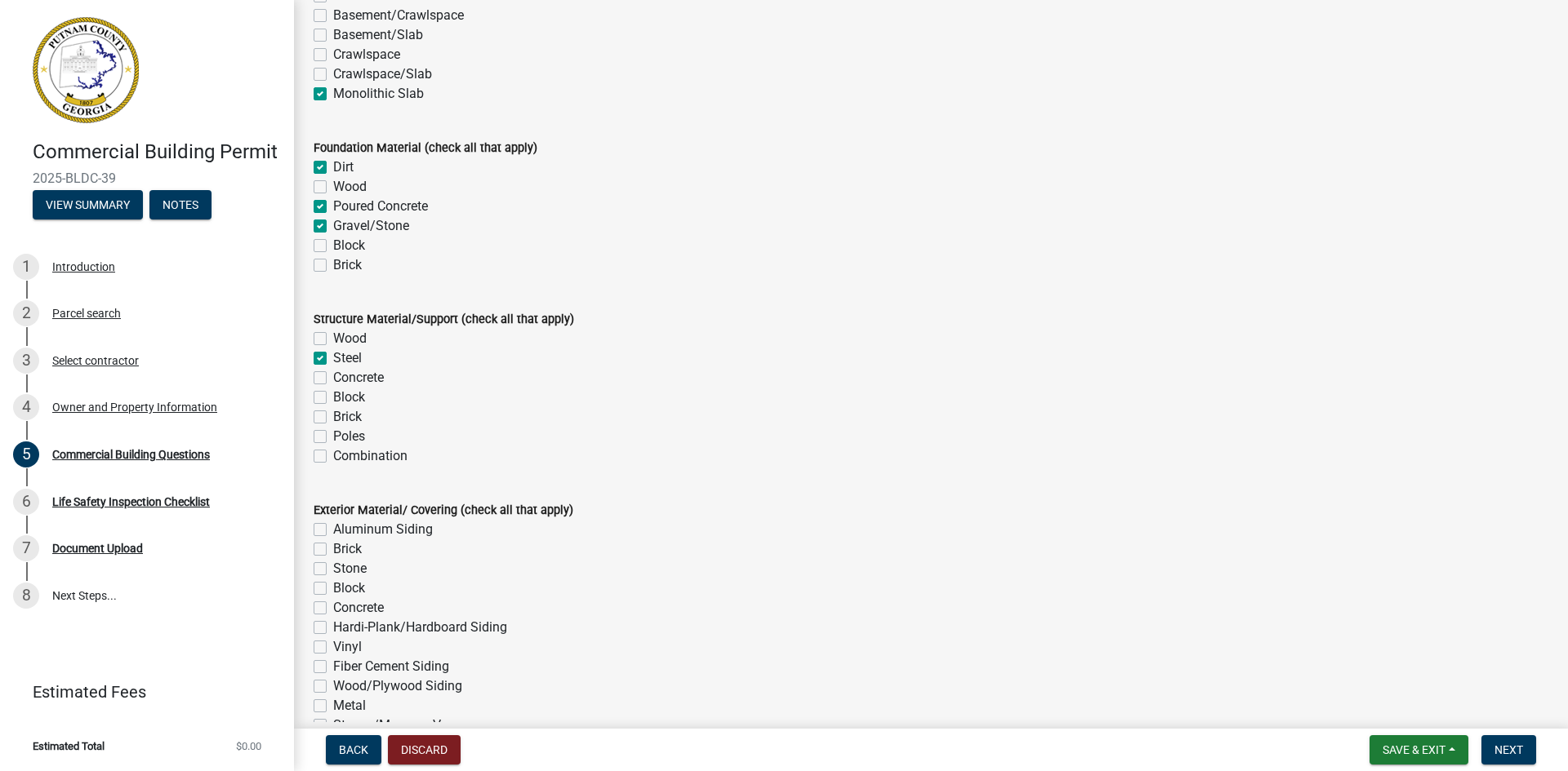
scroll to position [3591, 0]
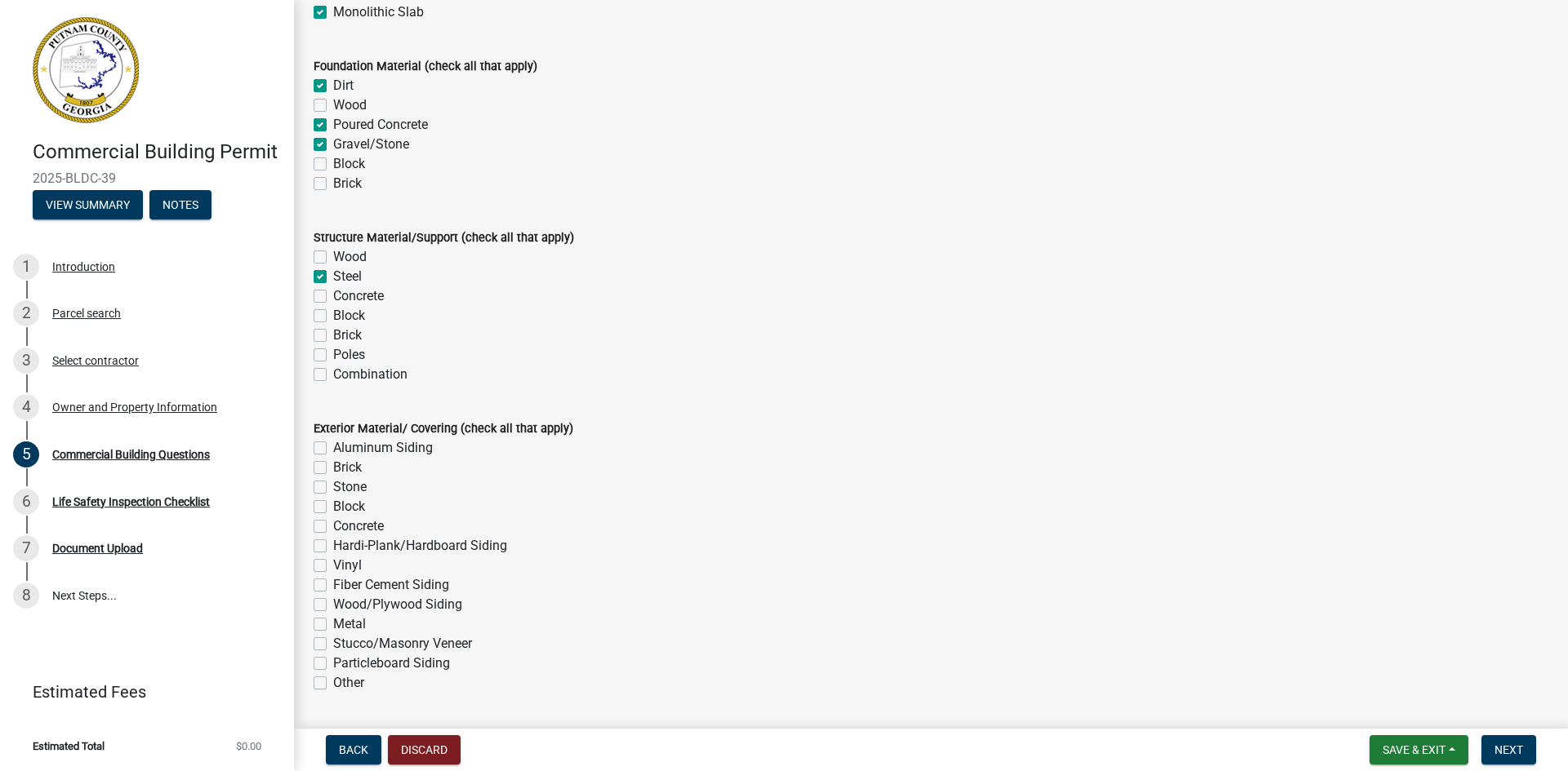
click at [333, 449] on label "Aluminum Siding" at bounding box center [383, 448] width 100 height 19
click at [333, 449] on input "Aluminum Siding" at bounding box center [338, 443] width 11 height 11
checkbox input "true"
checkbox input "false"
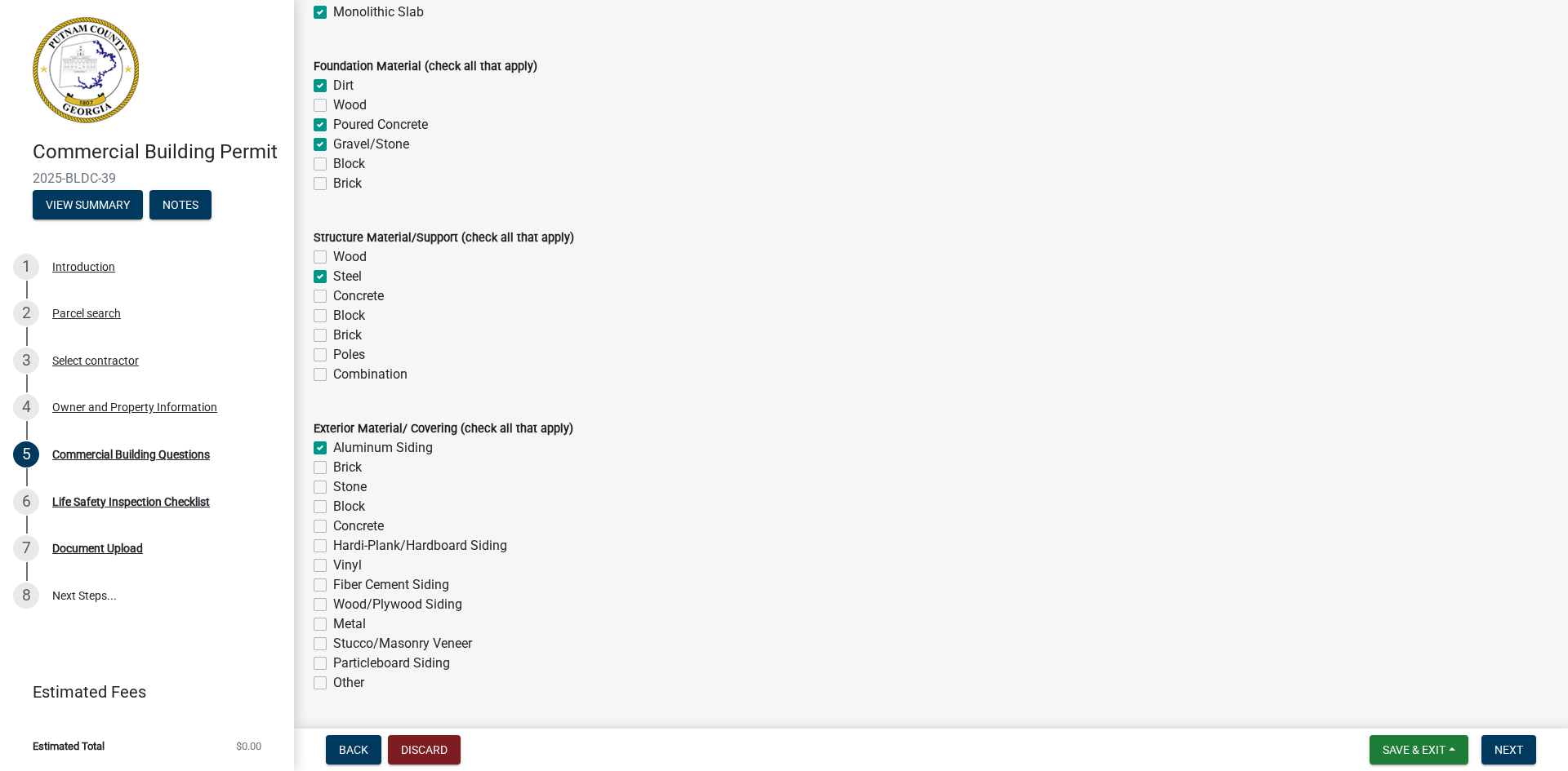
checkbox input "false"
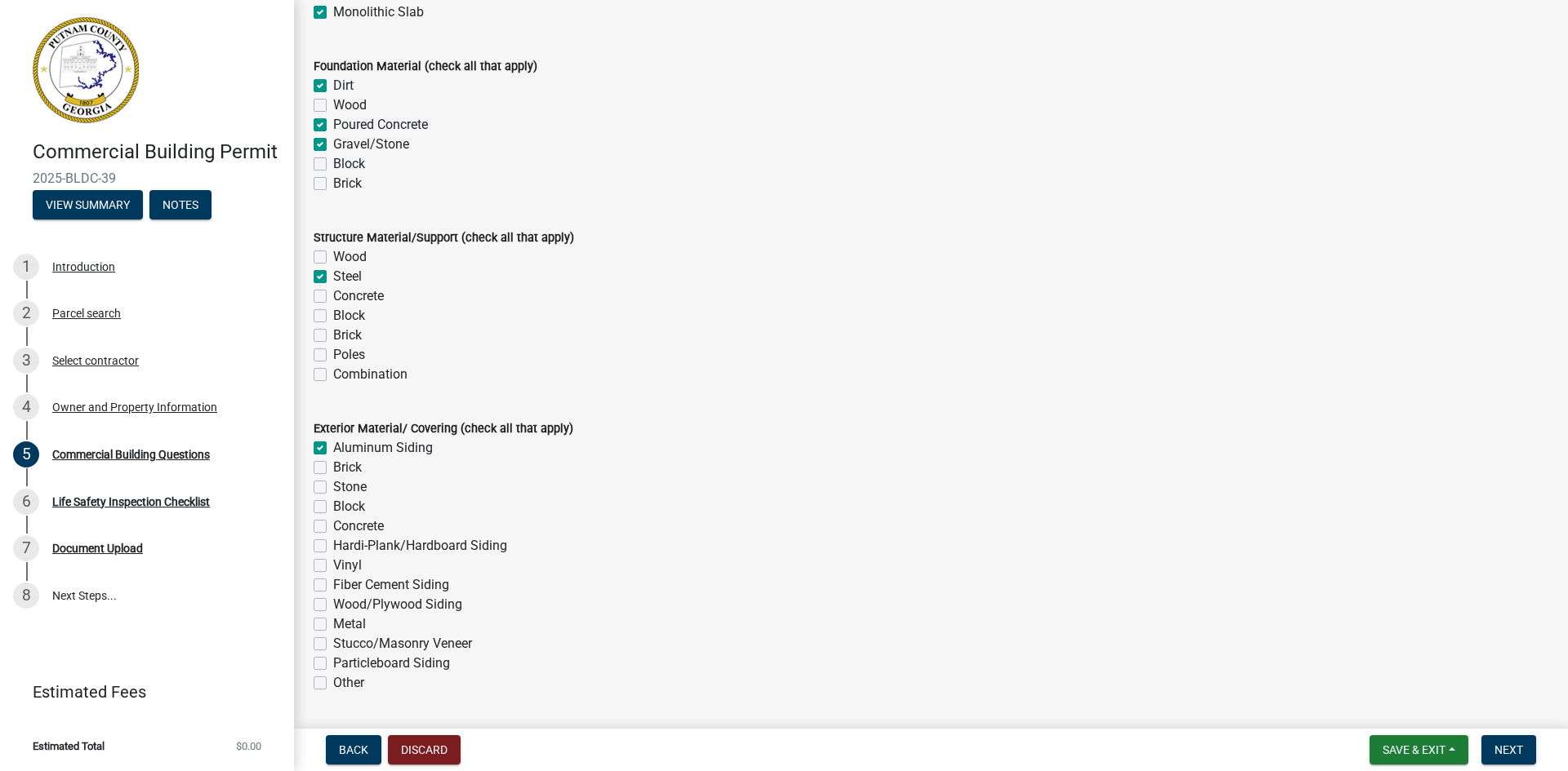
checkbox input "false"
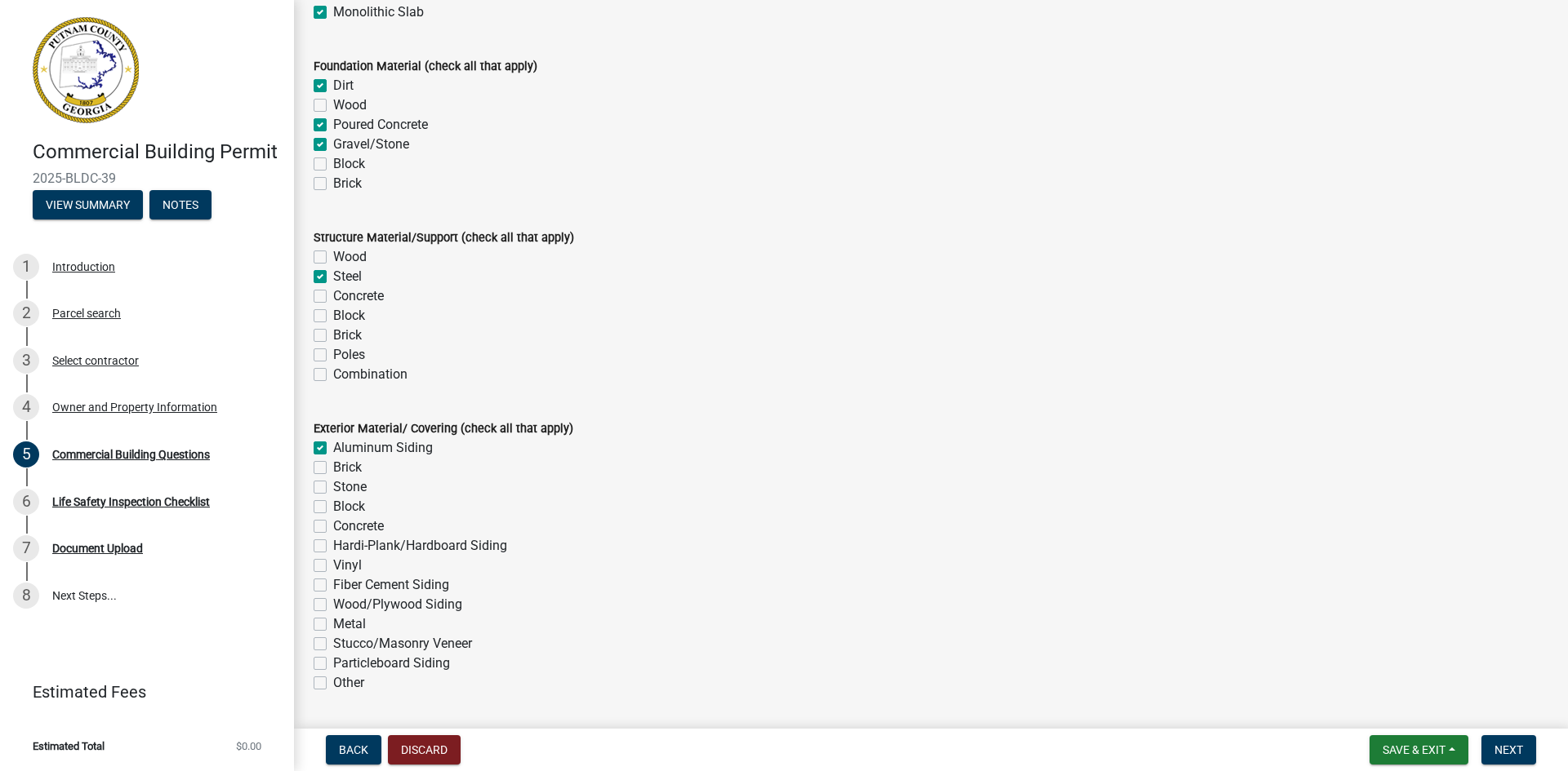
click at [333, 487] on label "Stone" at bounding box center [350, 487] width 34 height 19
click at [333, 487] on input "Stone" at bounding box center [338, 482] width 11 height 11
checkbox input "true"
checkbox input "false"
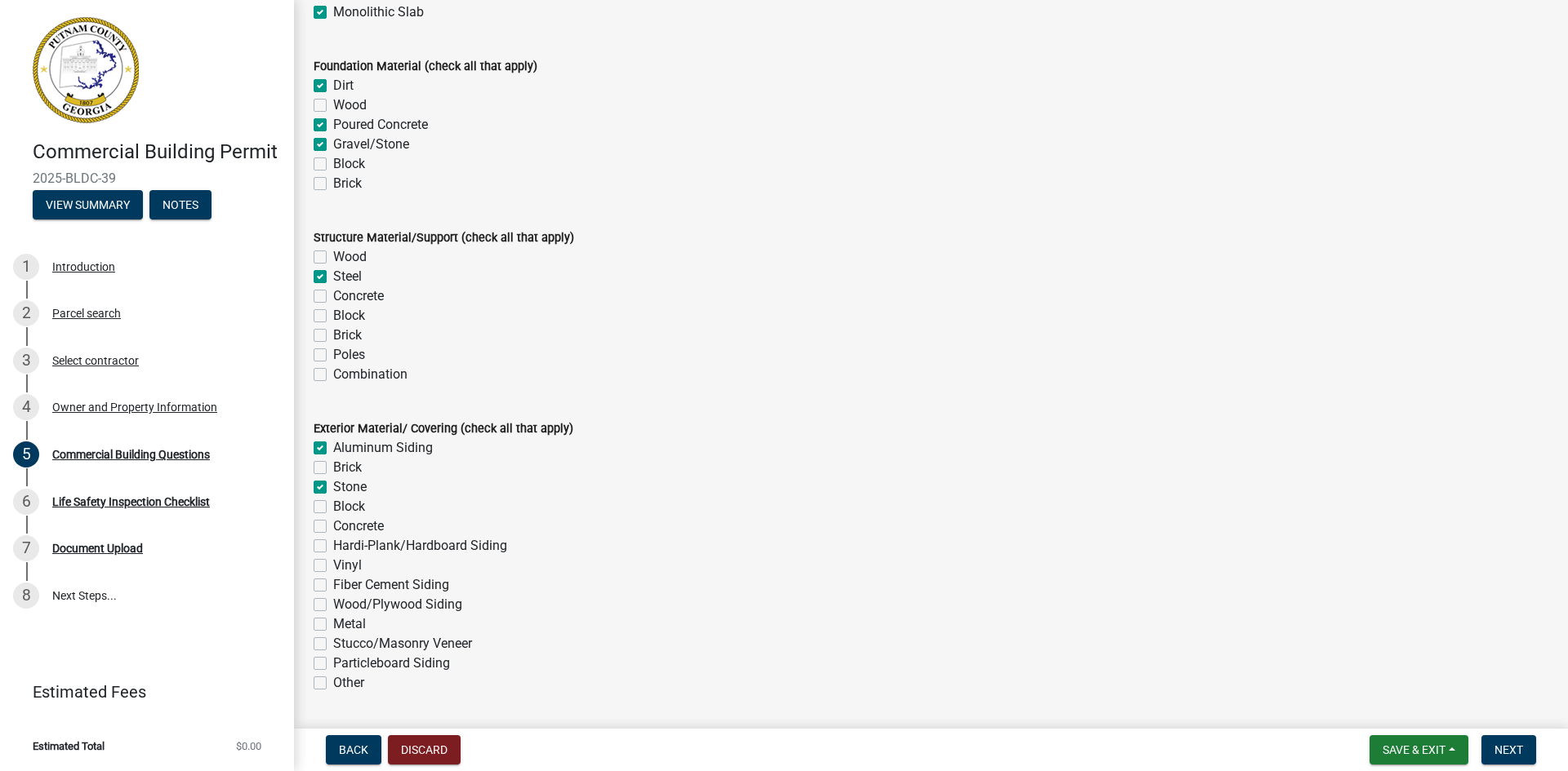
checkbox input "true"
checkbox input "false"
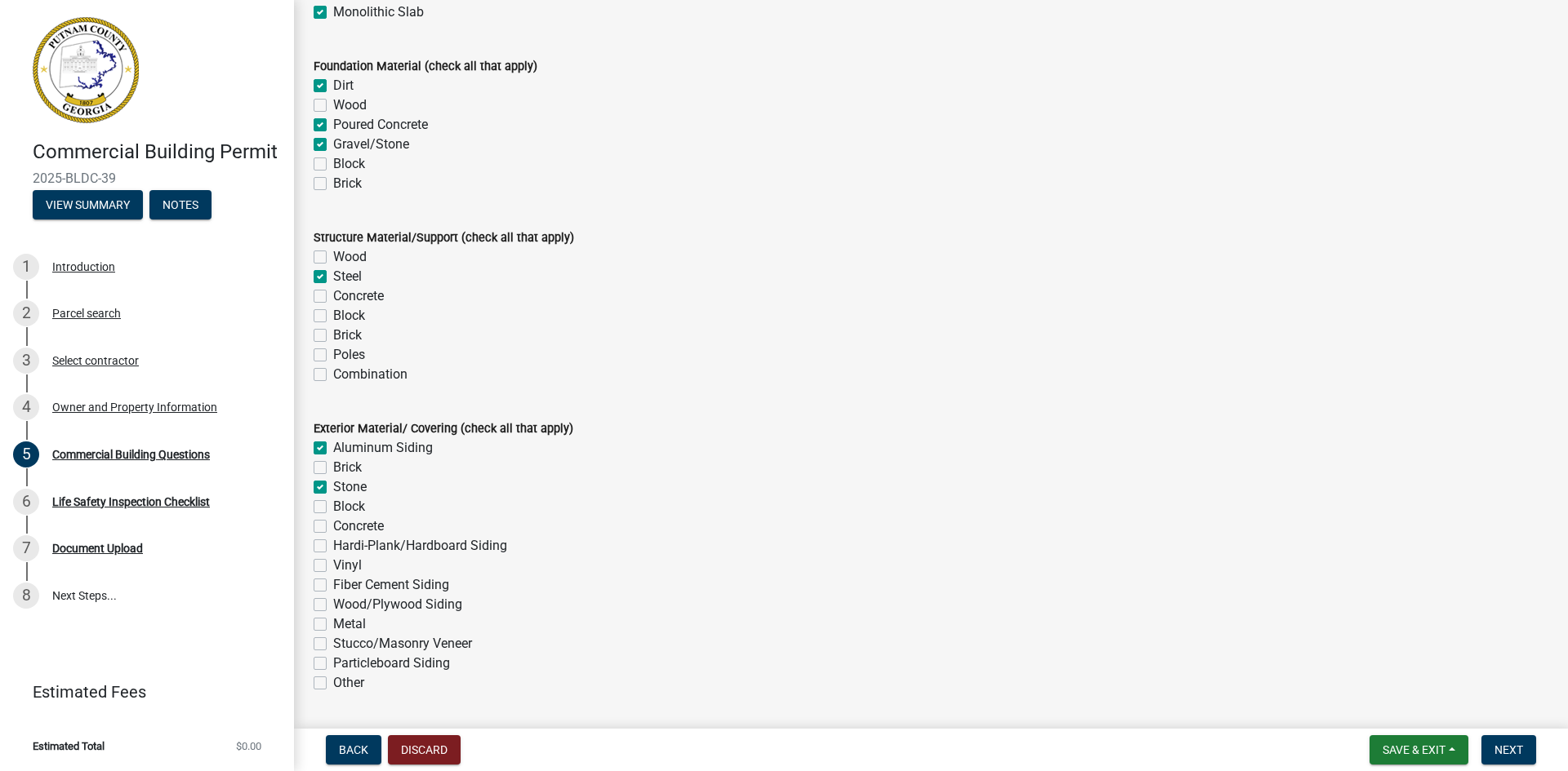
checkbox input "false"
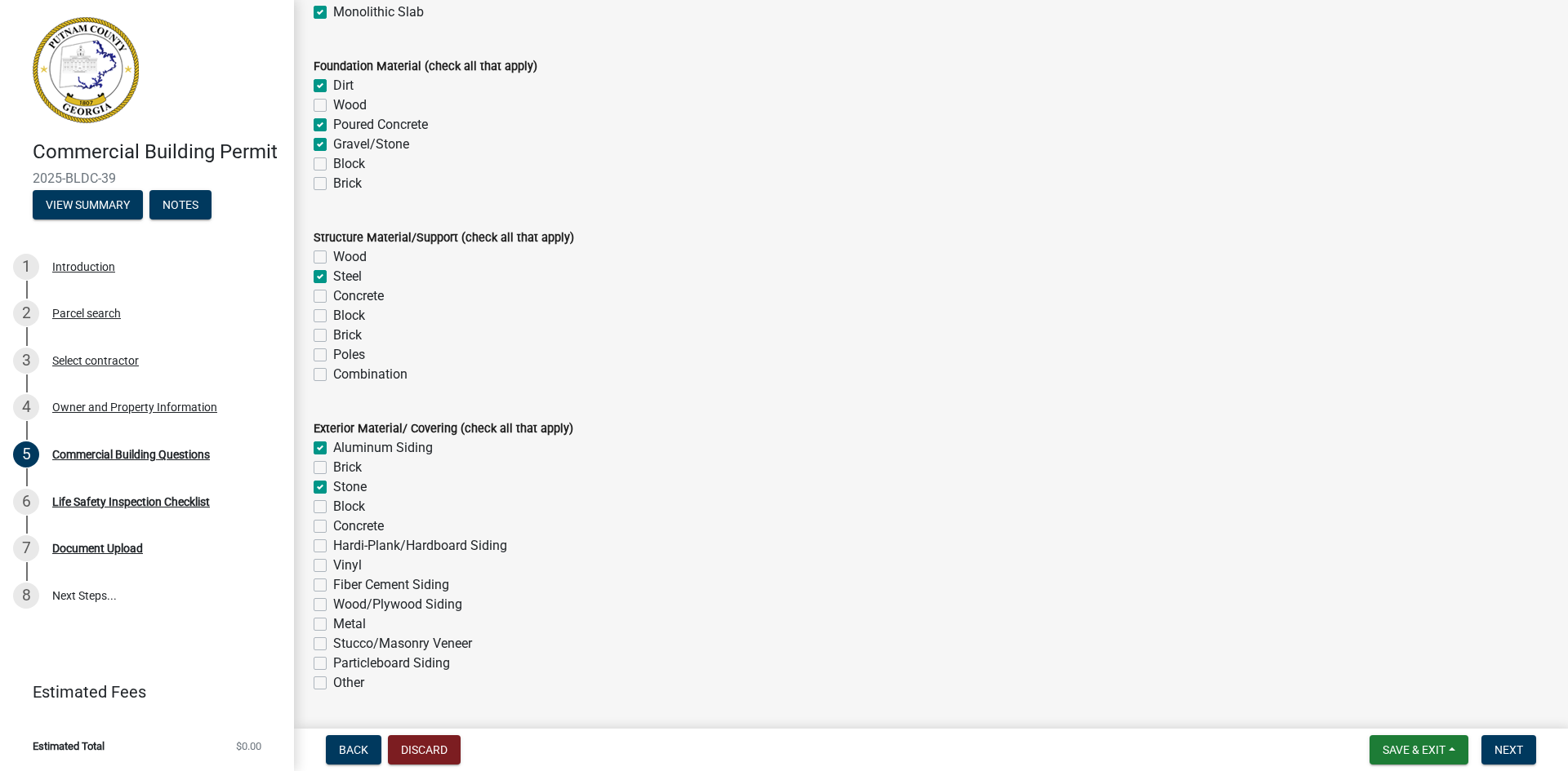
checkbox input "false"
click at [333, 544] on label "Hardi-Plank/Hardboard Siding" at bounding box center [419, 546] width 174 height 19
click at [333, 544] on input "Hardi-Plank/Hardboard Siding" at bounding box center [338, 542] width 11 height 11
checkbox input "true"
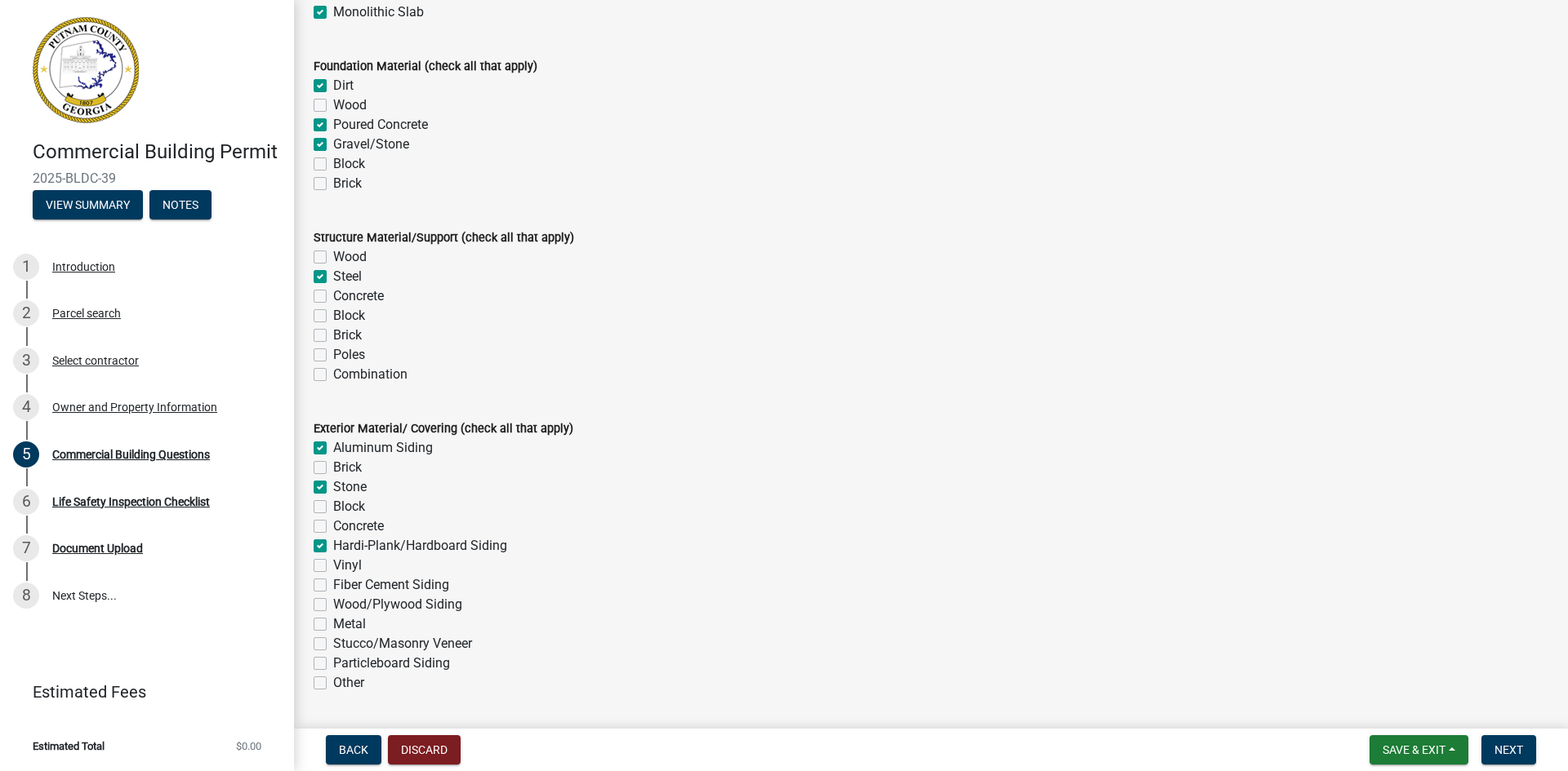
checkbox input "false"
checkbox input "true"
checkbox input "false"
checkbox input "true"
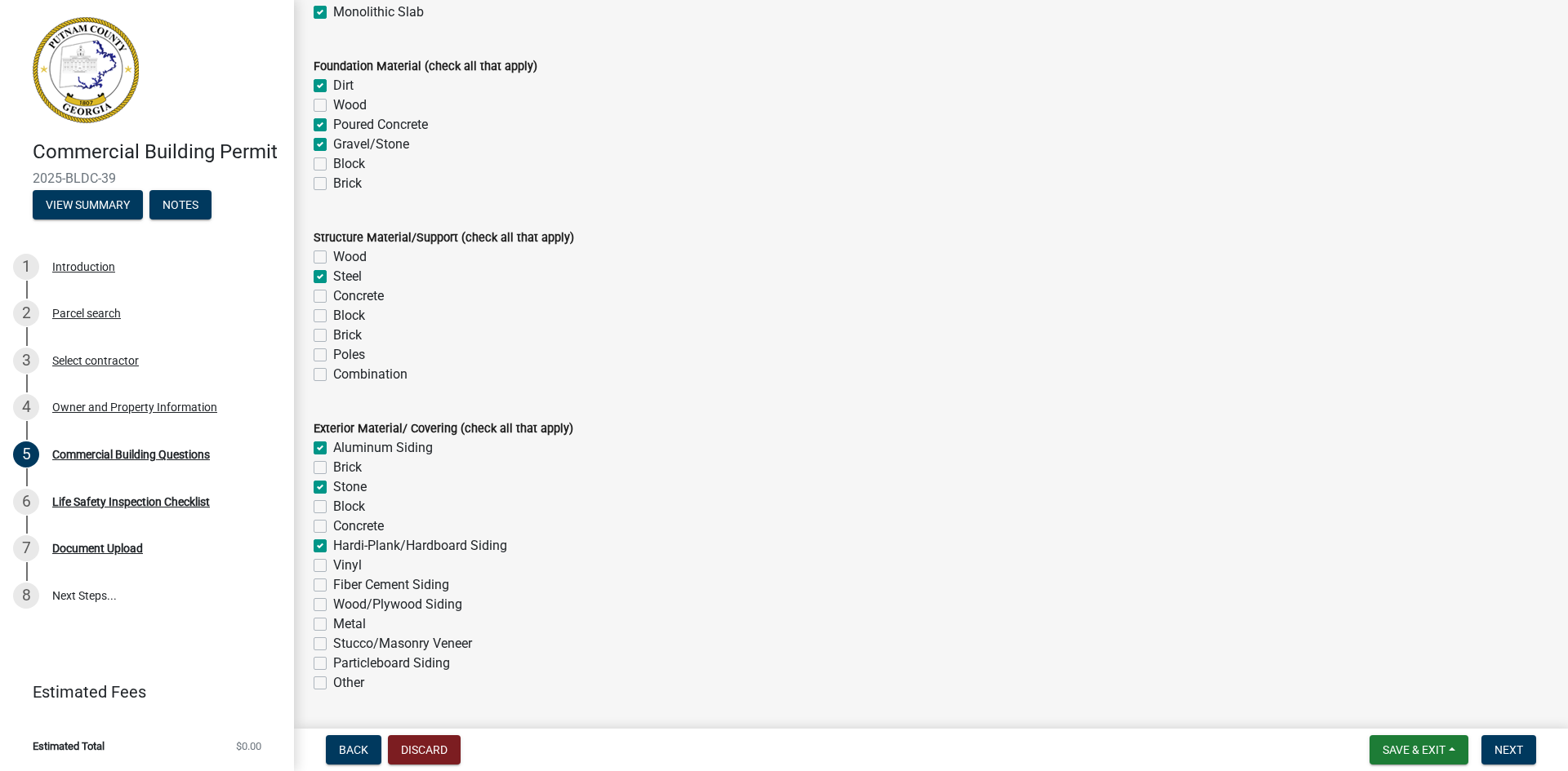
checkbox input "false"
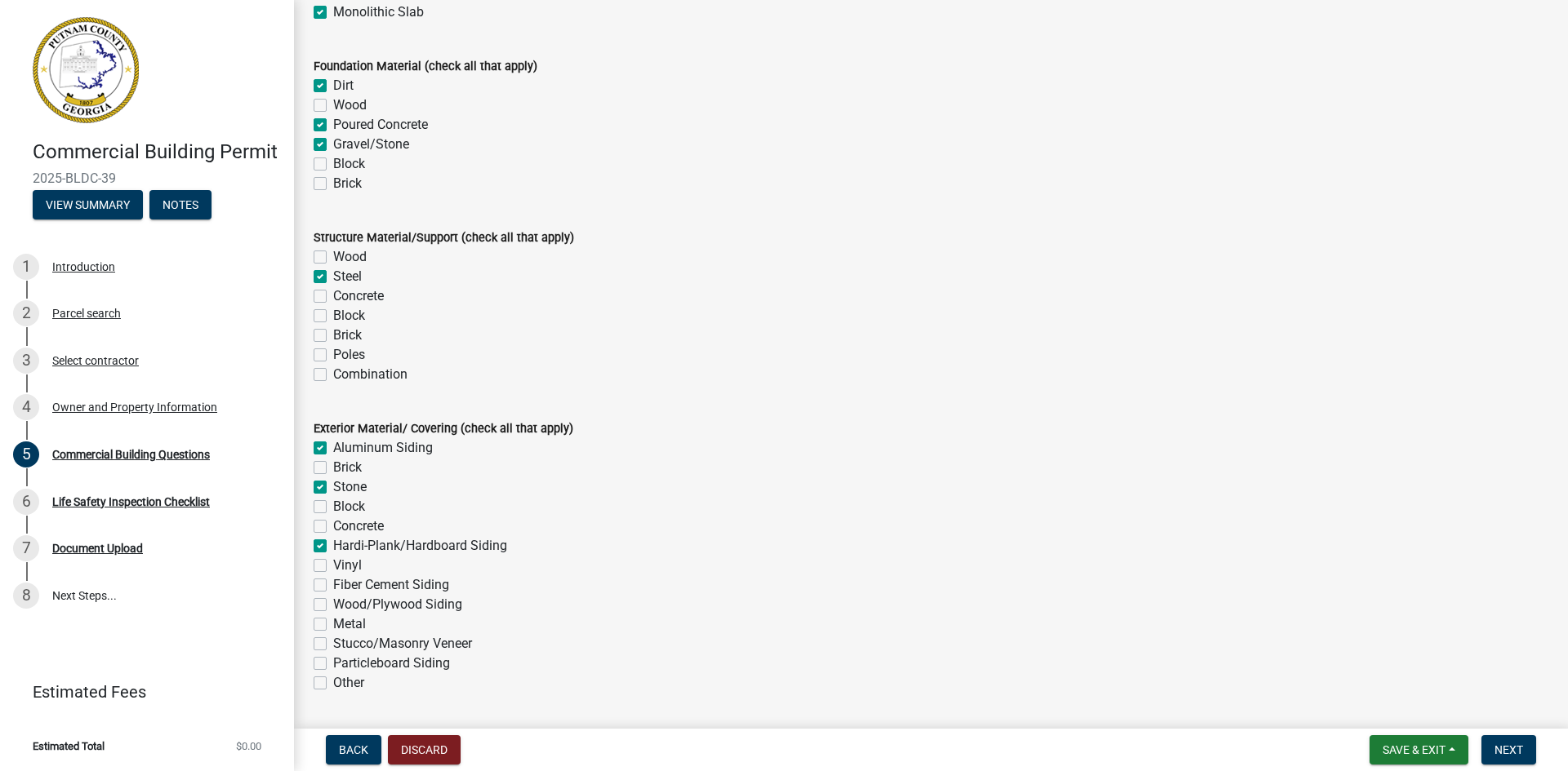
checkbox input "false"
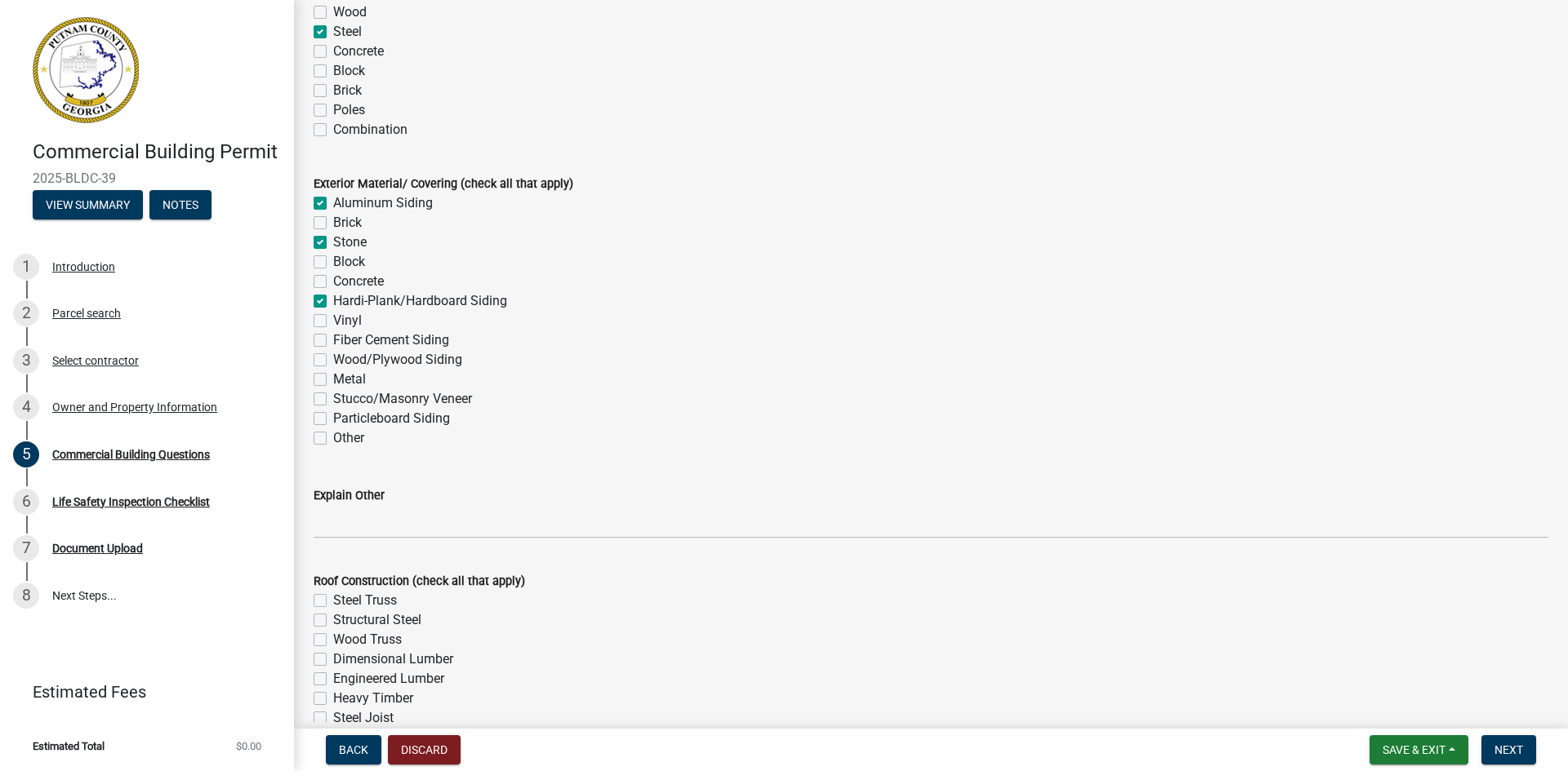
scroll to position [4000, 0]
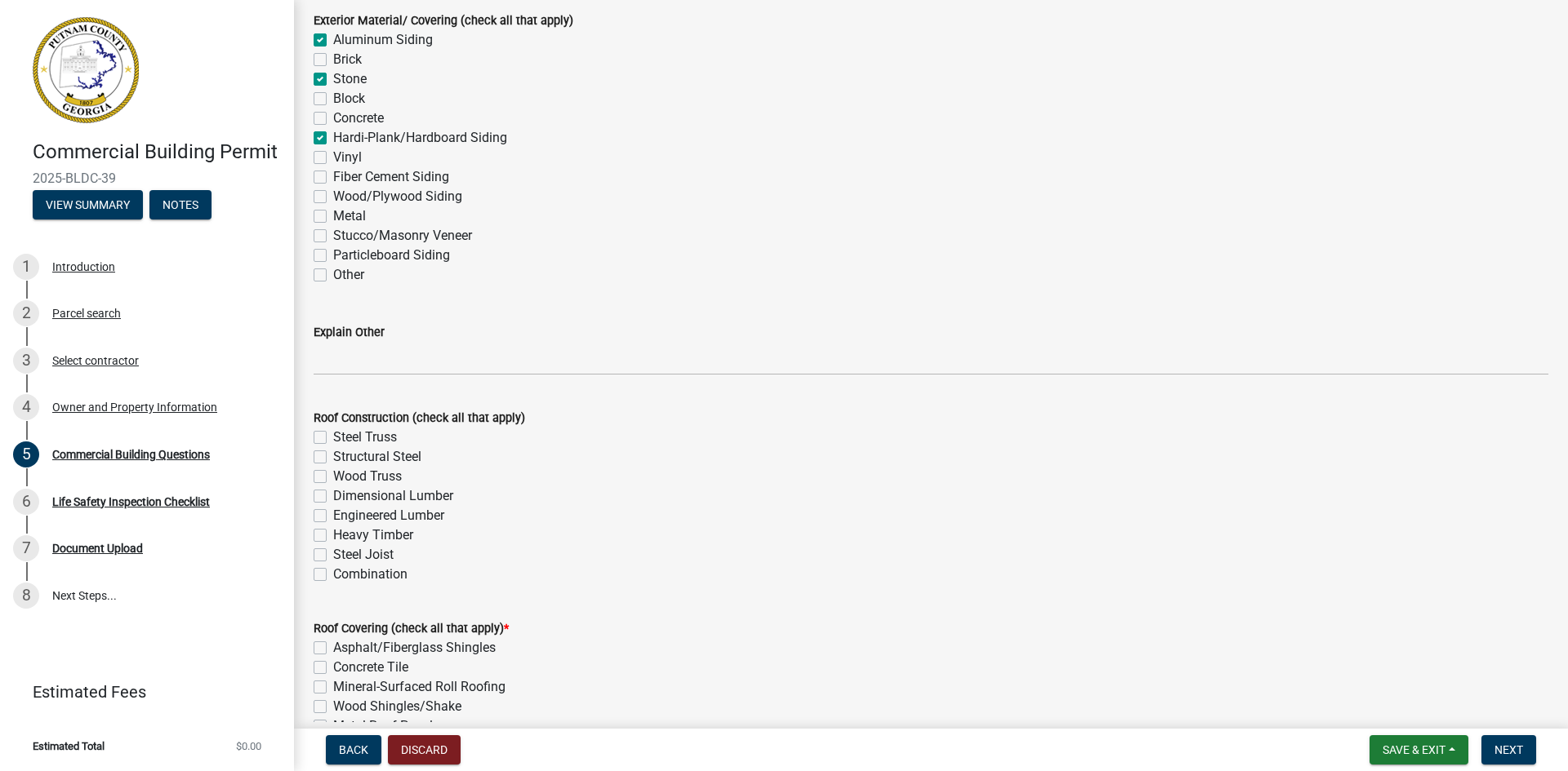
click at [333, 435] on label "Steel Truss" at bounding box center [364, 437] width 63 height 19
click at [333, 435] on input "Steel Truss" at bounding box center [338, 432] width 11 height 11
checkbox input "true"
checkbox input "false"
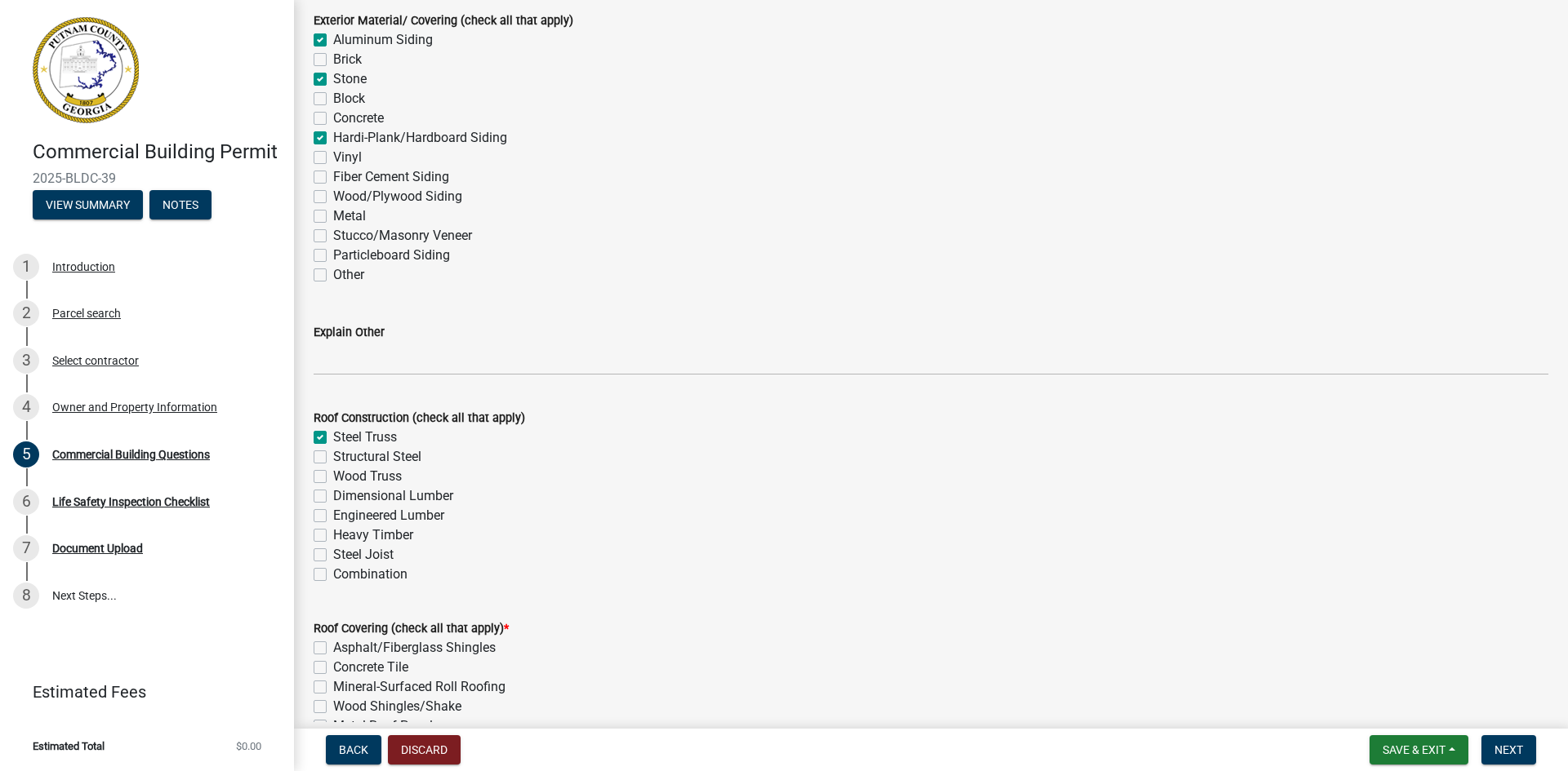
checkbox input "false"
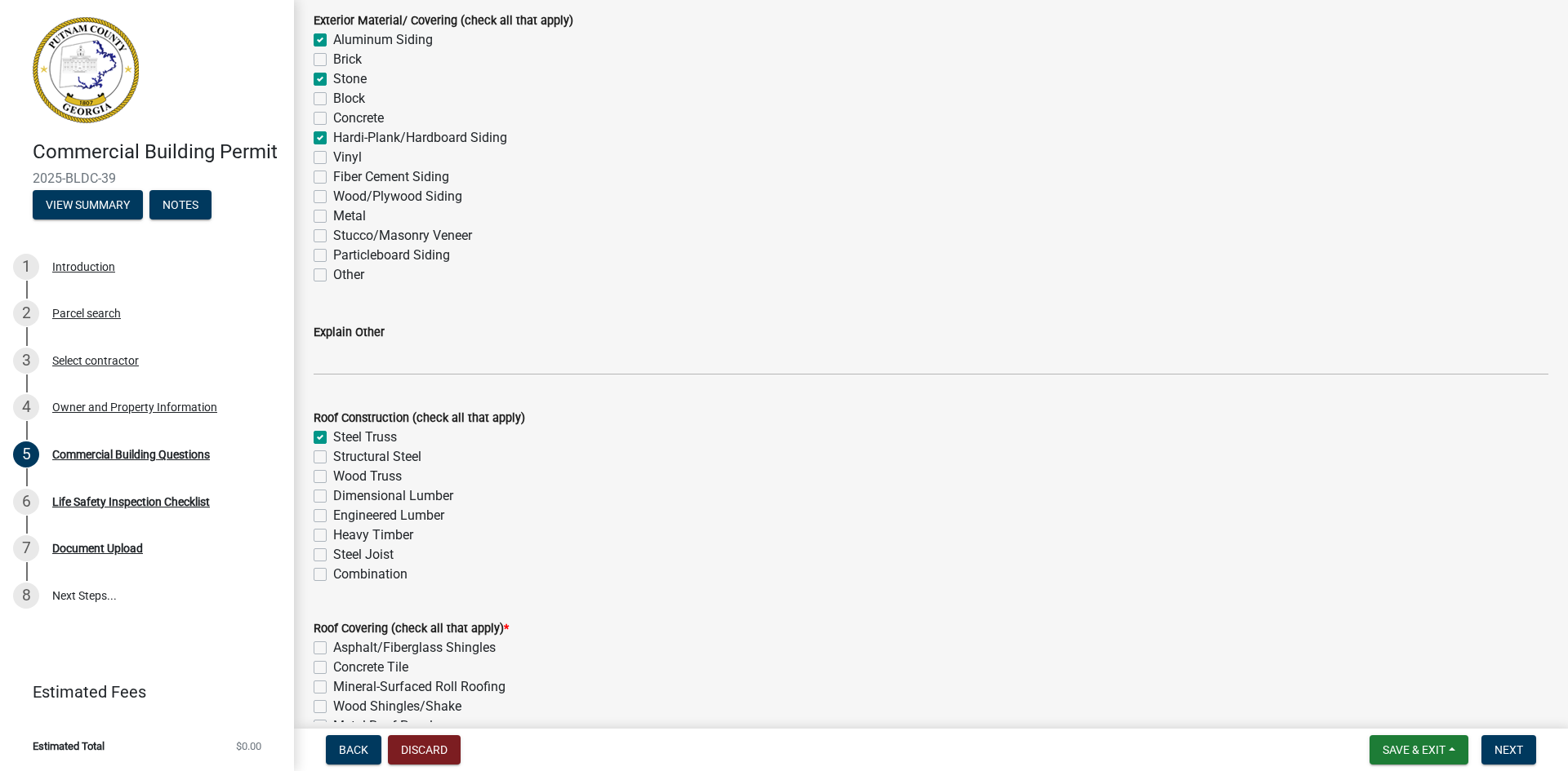
click at [333, 453] on label "Structural Steel" at bounding box center [377, 456] width 88 height 19
click at [333, 453] on input "Structural Steel" at bounding box center [338, 452] width 11 height 11
checkbox input "true"
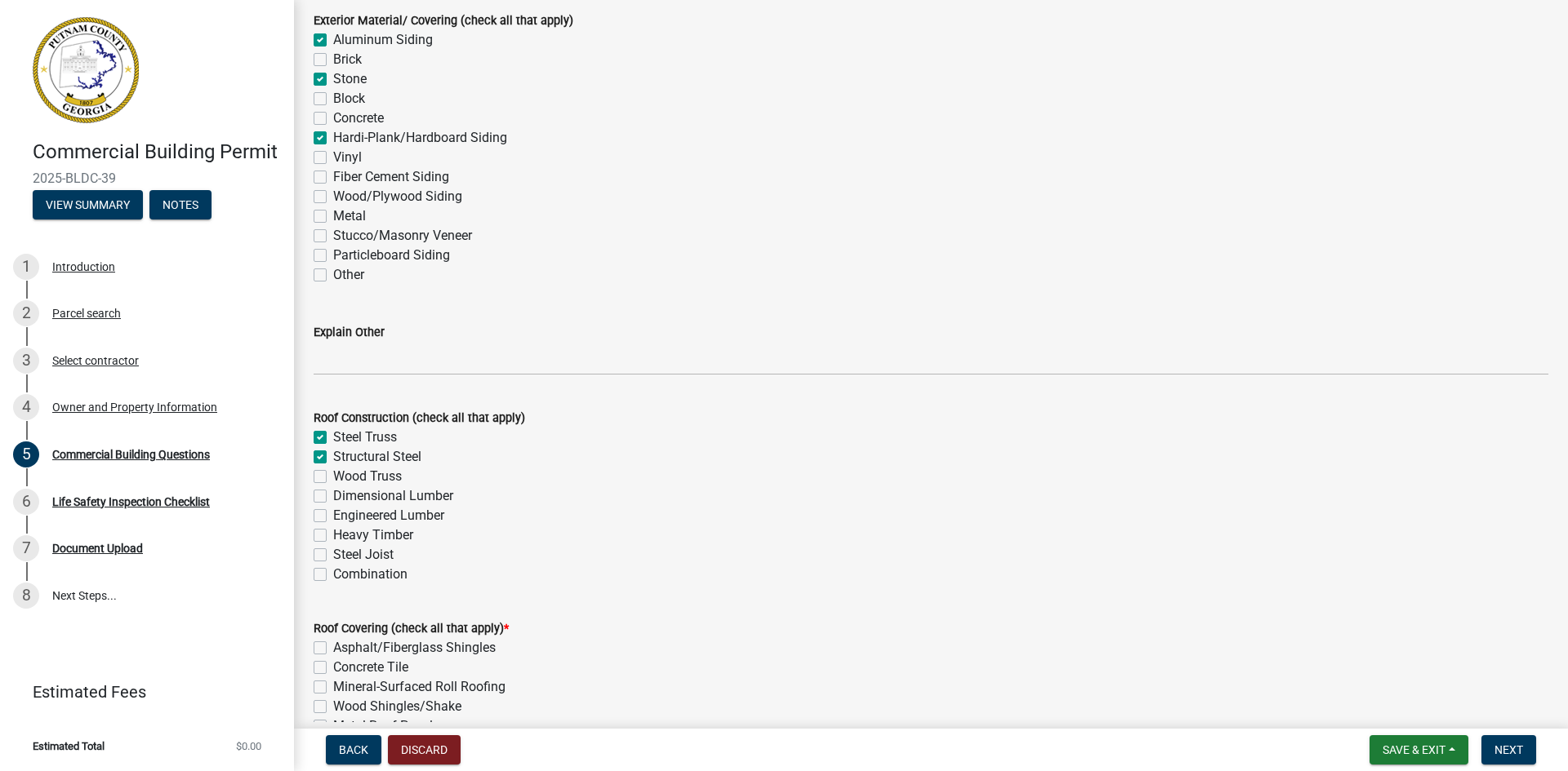
checkbox input "false"
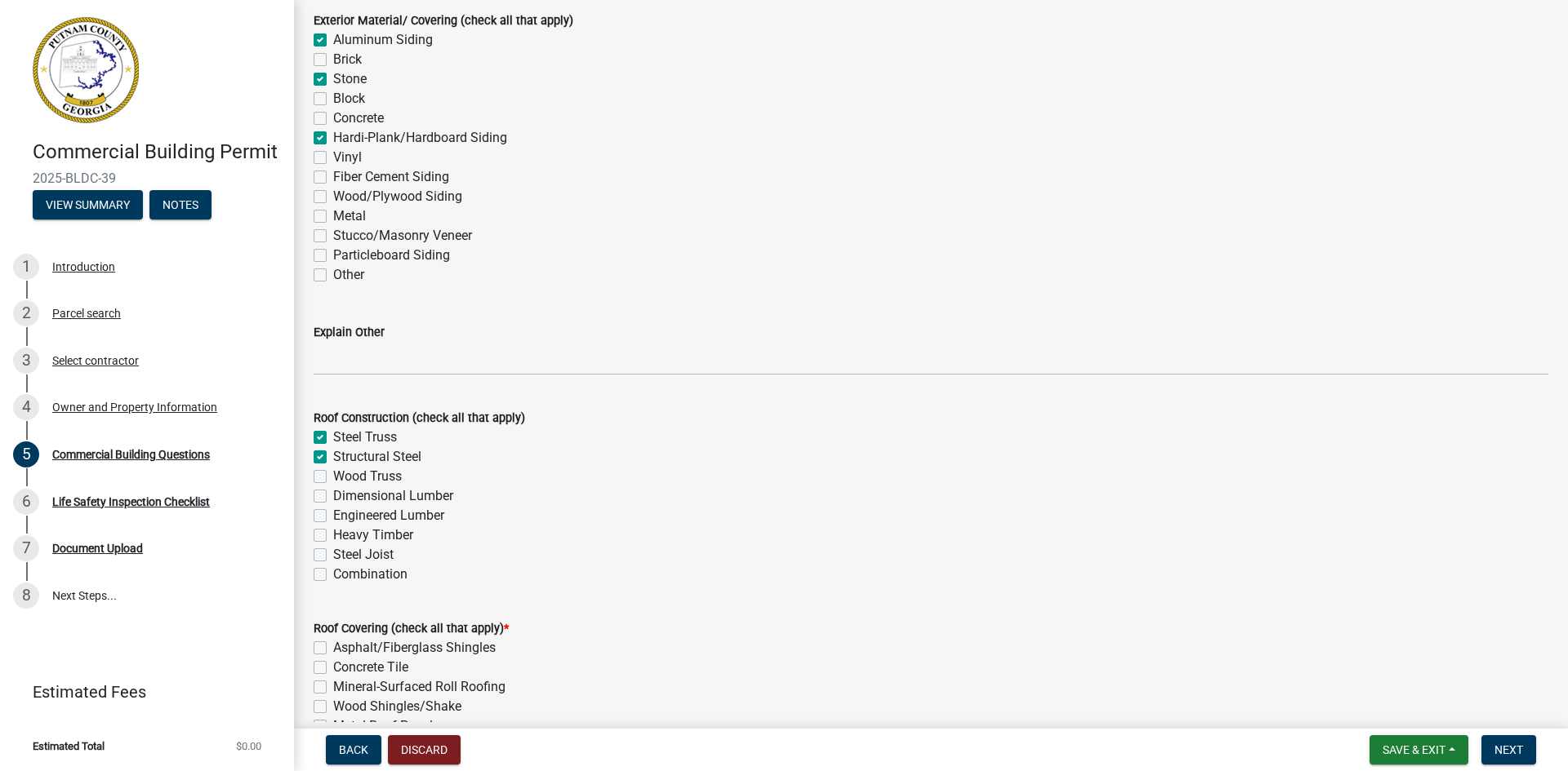
checkbox input "false"
click at [333, 551] on label "Steel Joist" at bounding box center [362, 554] width 60 height 19
click at [333, 551] on input "Steel Joist" at bounding box center [338, 550] width 11 height 11
checkbox input "true"
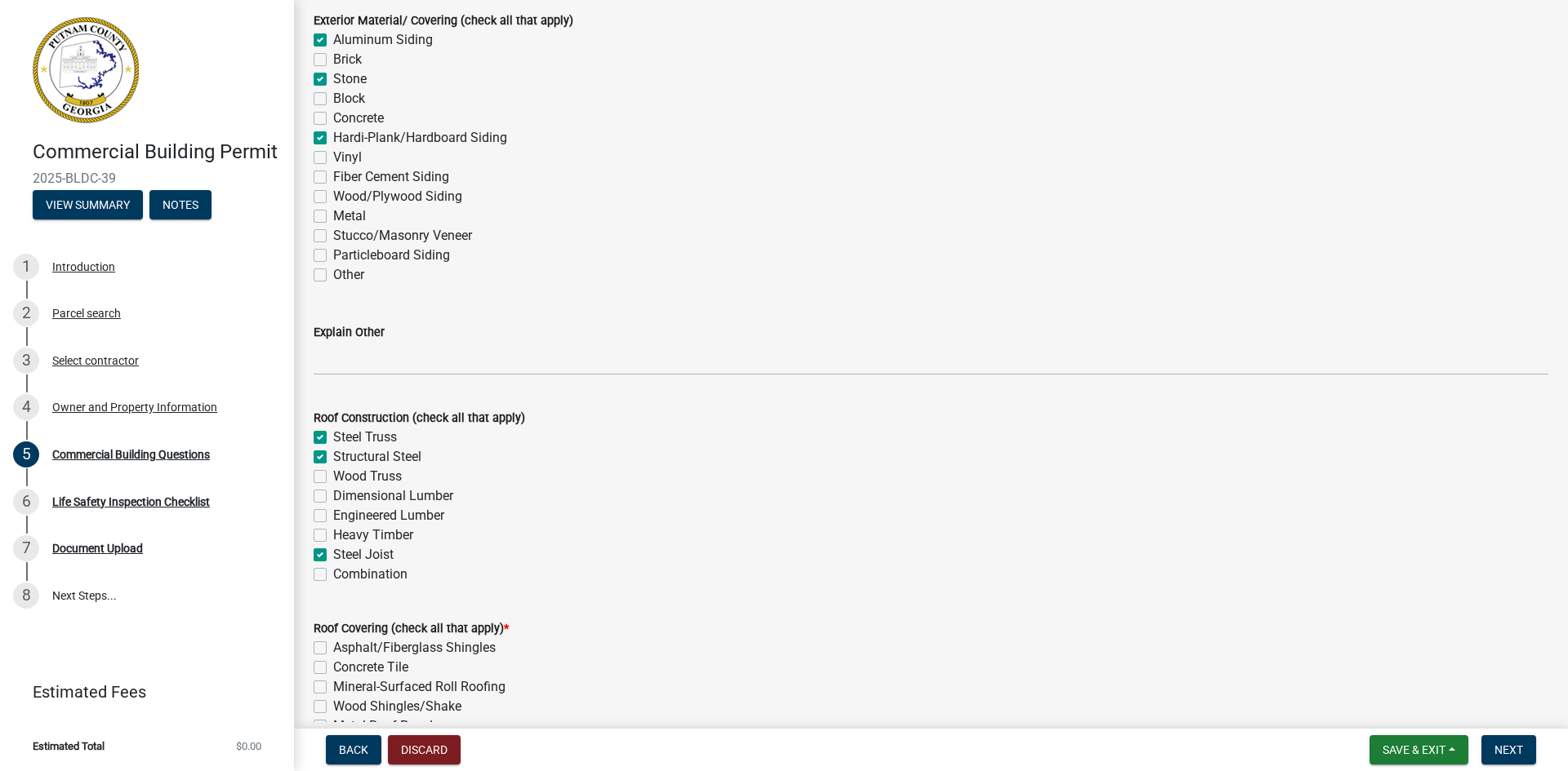
checkbox input "true"
checkbox input "false"
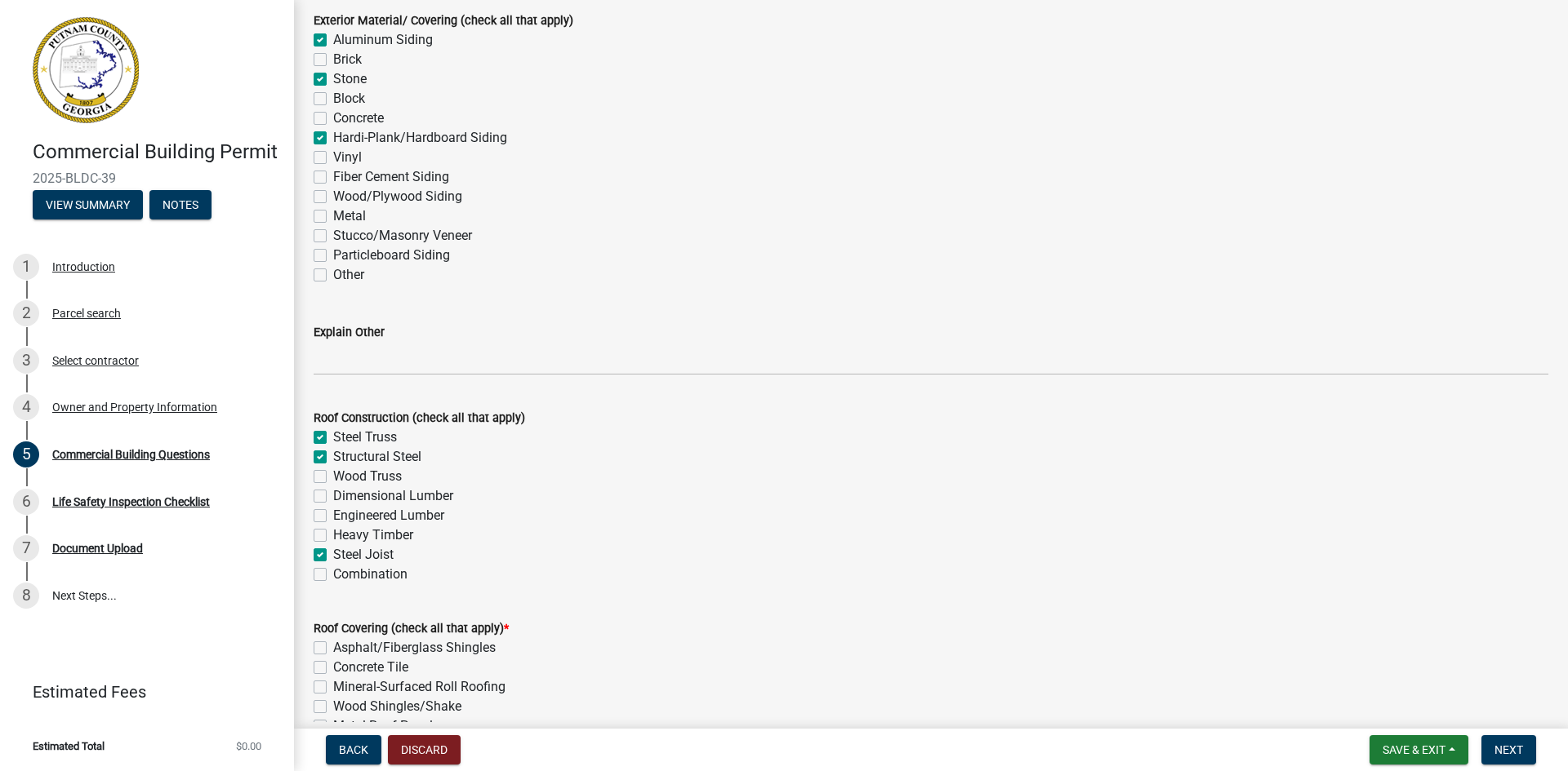
checkbox input "true"
checkbox input "false"
click at [327, 432] on div "Steel Truss" at bounding box center [930, 437] width 1234 height 19
click at [333, 437] on label "Steel Truss" at bounding box center [364, 437] width 63 height 19
click at [333, 437] on input "Steel Truss" at bounding box center [338, 432] width 11 height 11
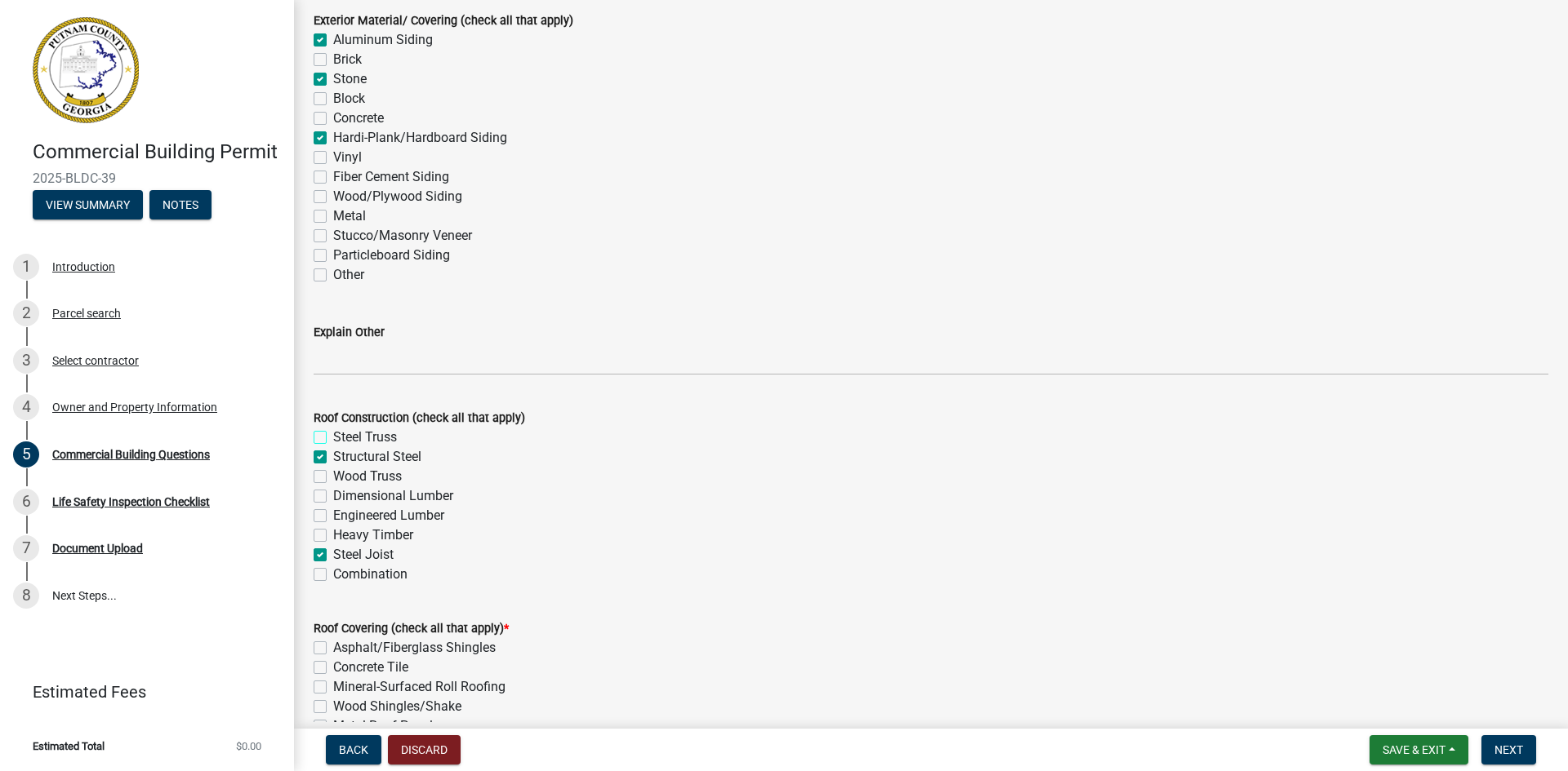
checkbox input "false"
checkbox input "true"
checkbox input "false"
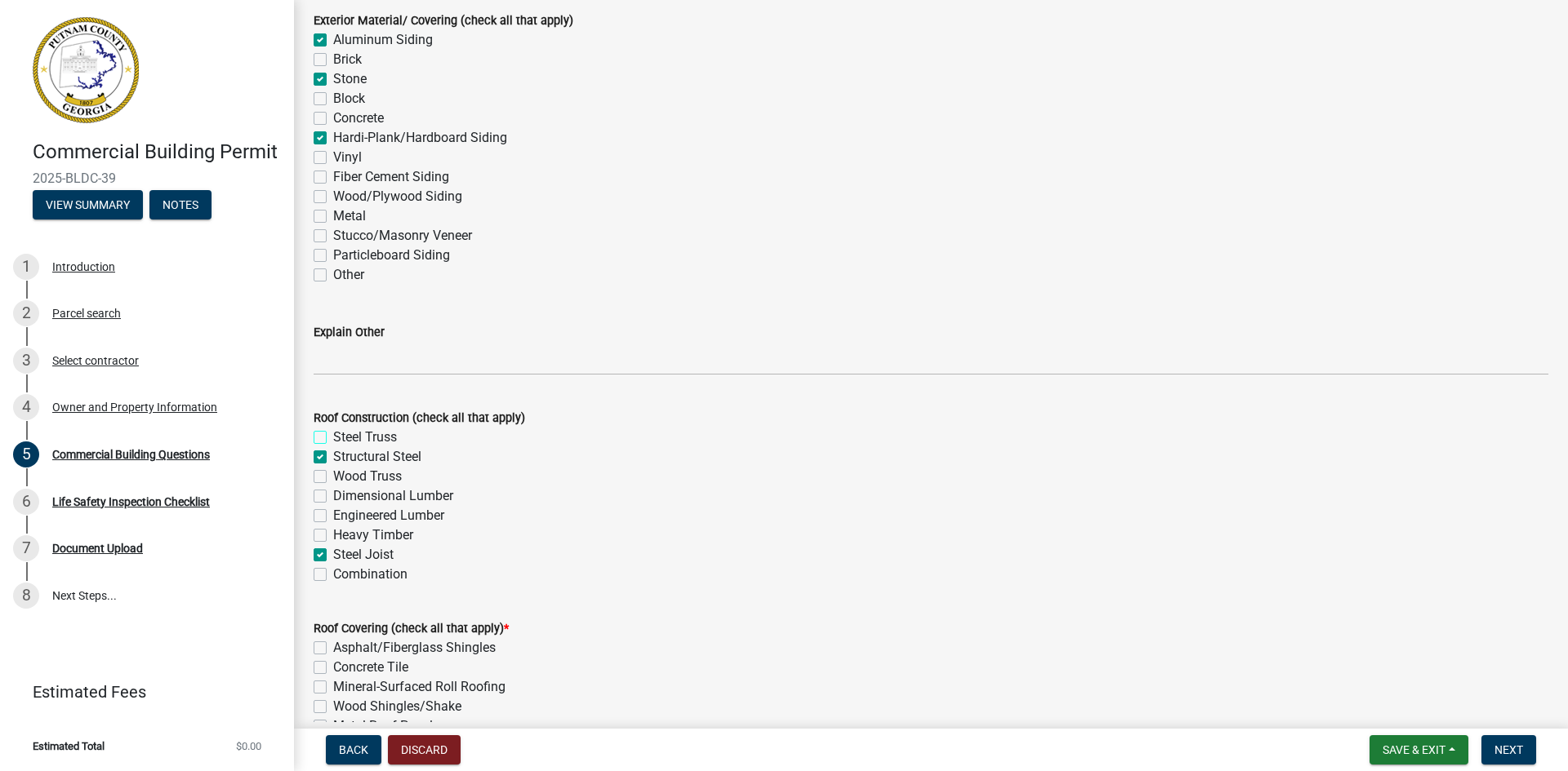
checkbox input "false"
checkbox input "true"
checkbox input "false"
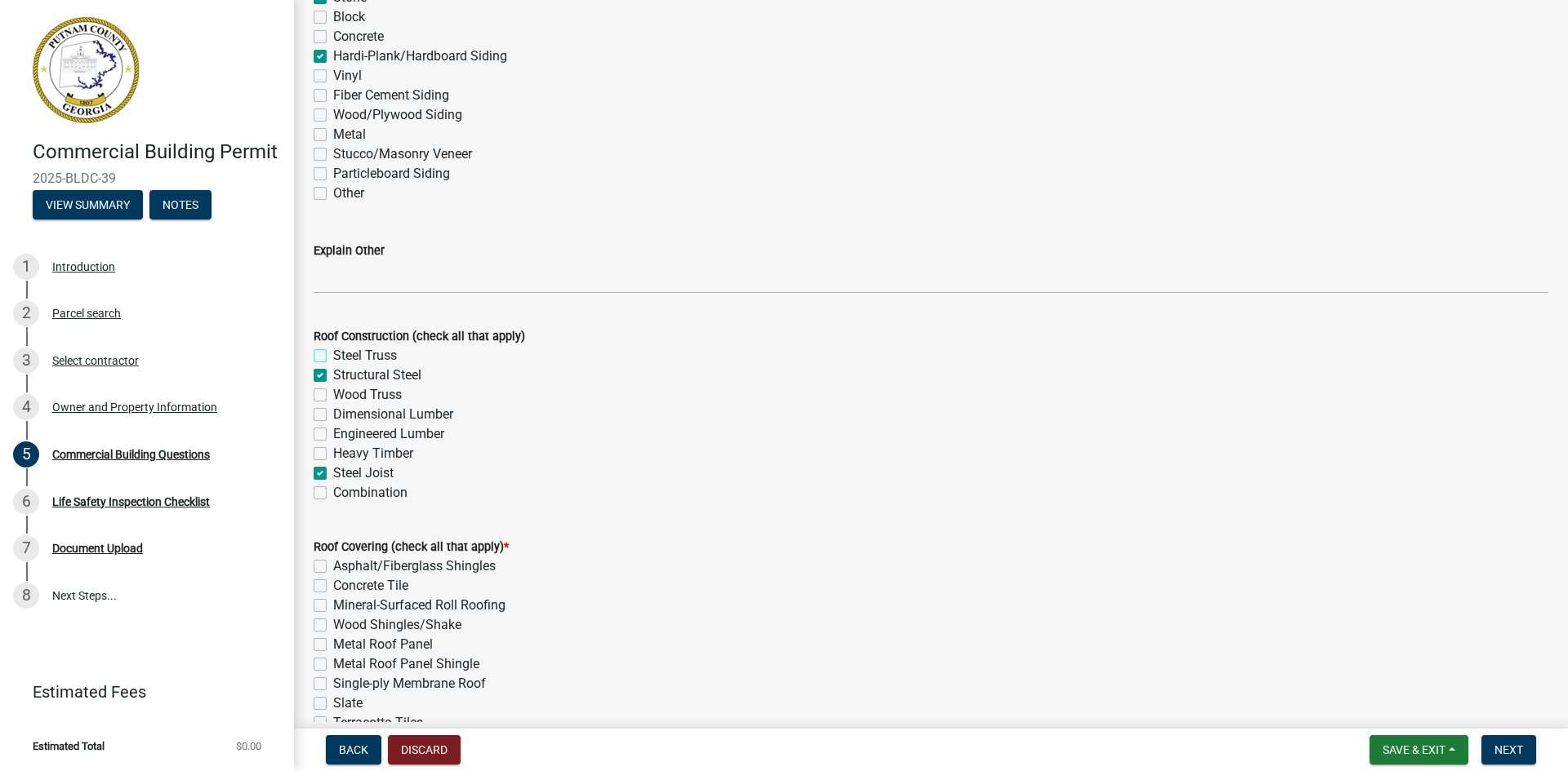
scroll to position [4162, 0]
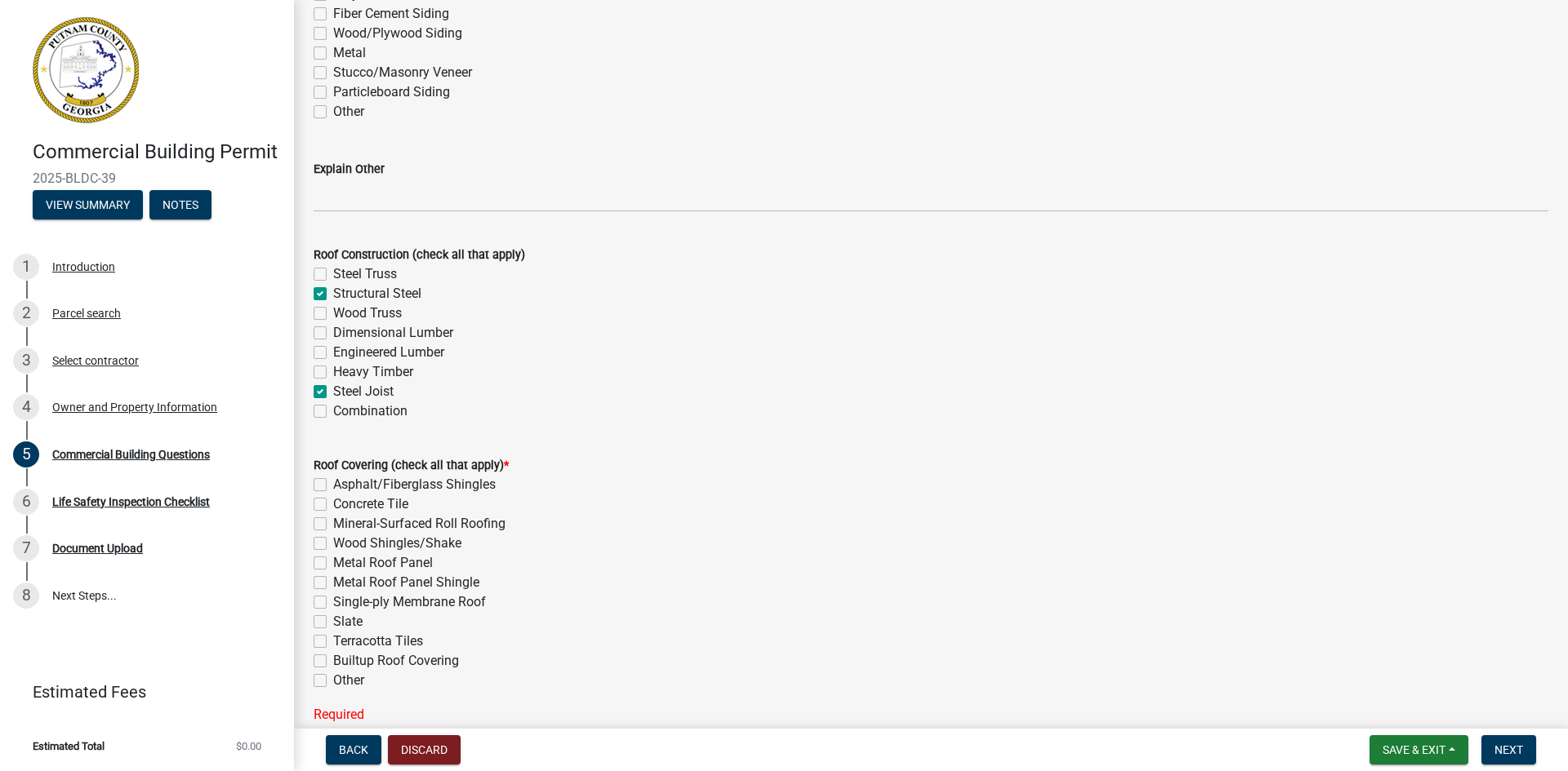
click at [333, 563] on label "Metal Roof Panel" at bounding box center [383, 563] width 100 height 19
click at [333, 563] on input "Metal Roof Panel" at bounding box center [338, 559] width 11 height 11
checkbox input "true"
checkbox input "false"
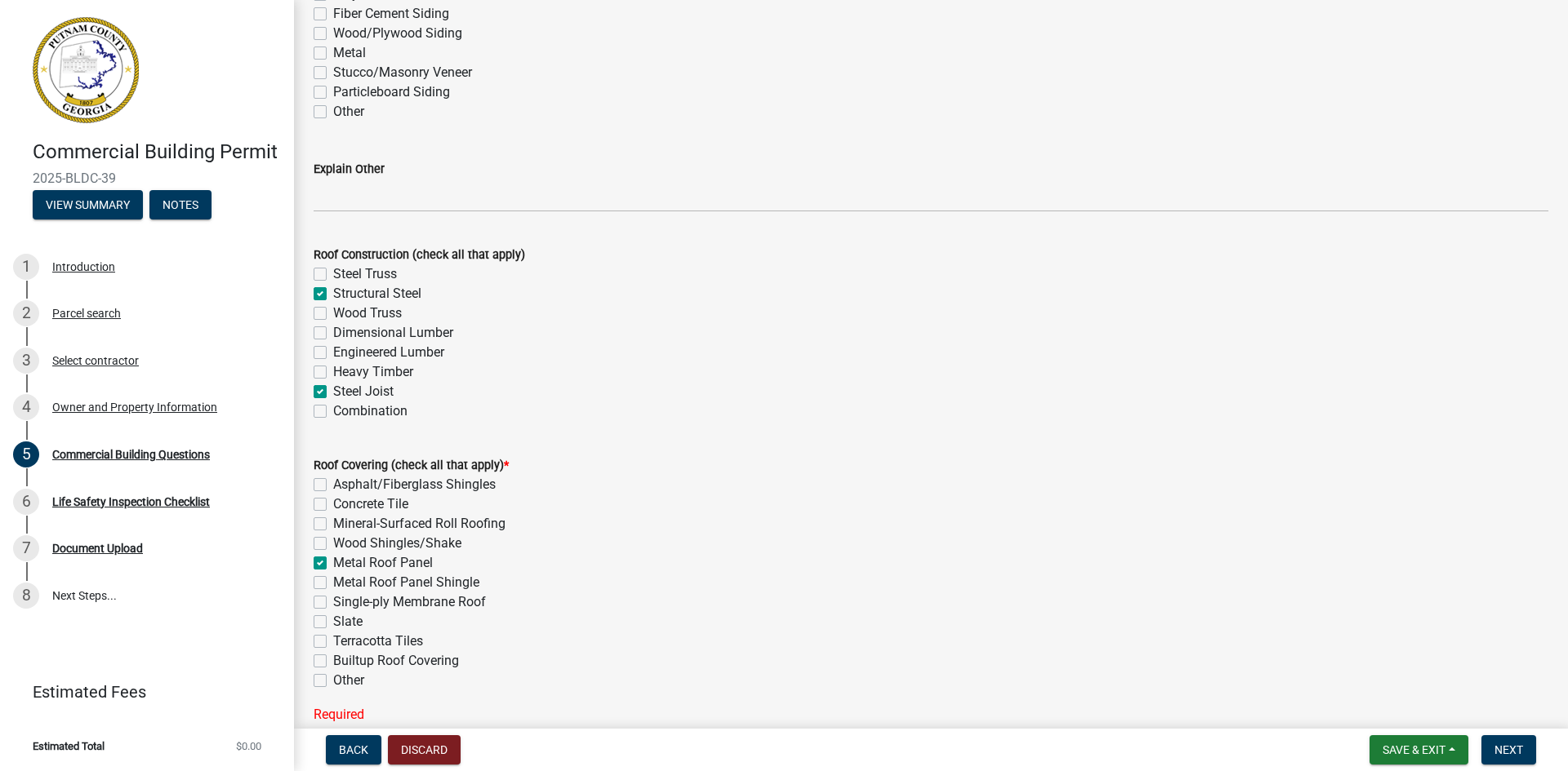
checkbox input "false"
checkbox input "true"
checkbox input "false"
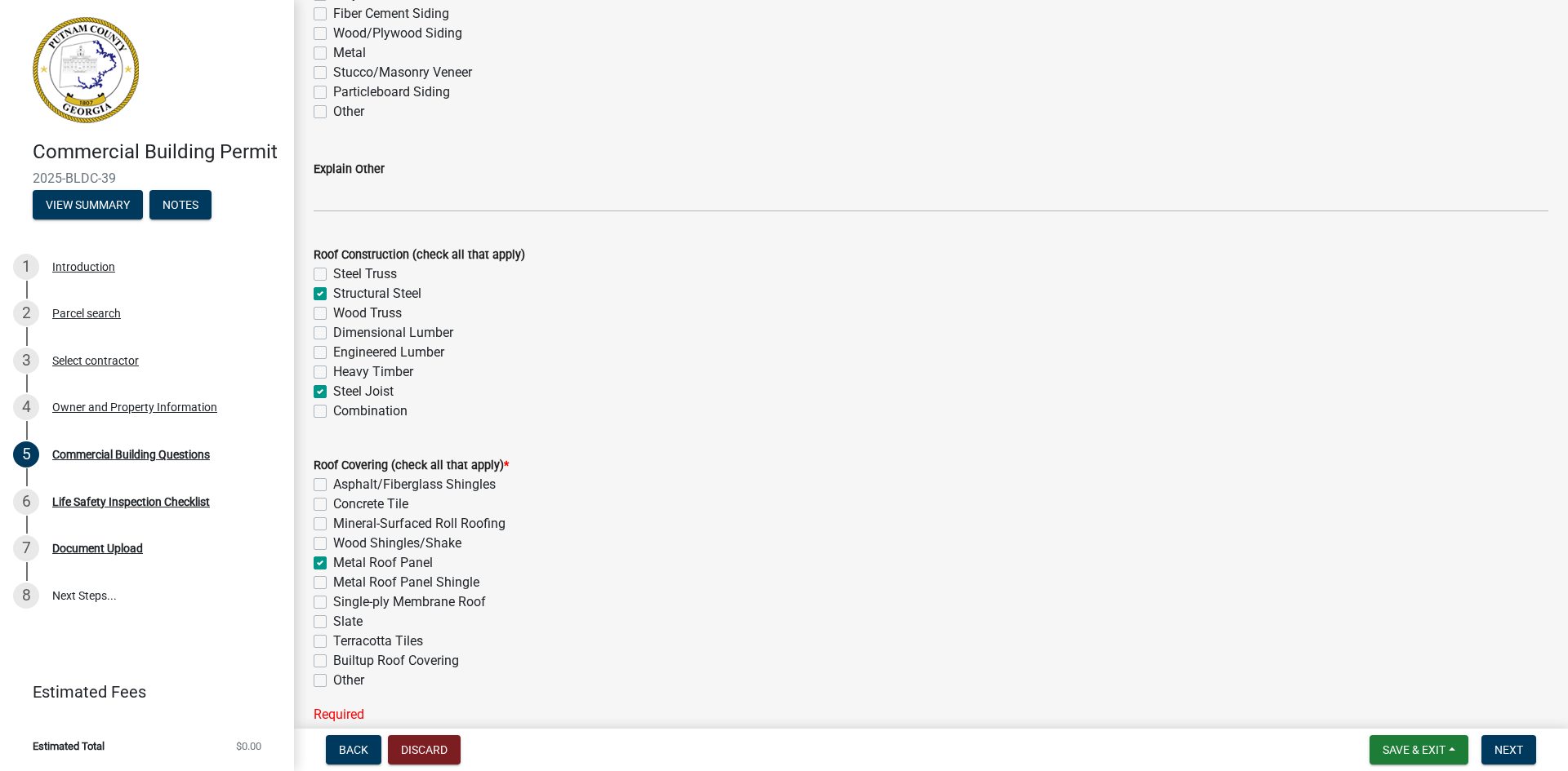
checkbox input "false"
click at [333, 601] on label "Single-ply Membrane Roof" at bounding box center [409, 602] width 152 height 19
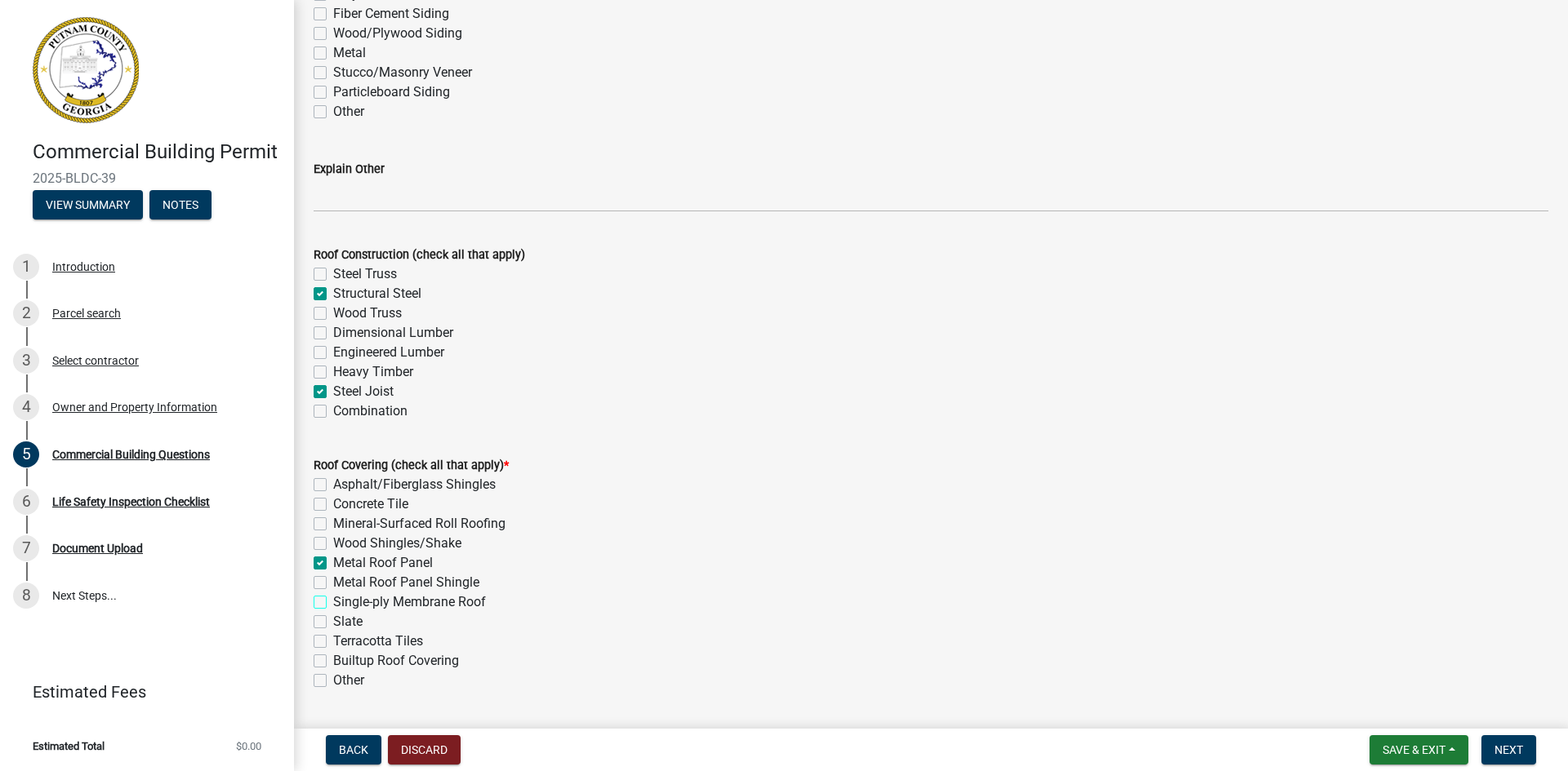
click at [333, 601] on input "Single-ply Membrane Roof" at bounding box center [338, 598] width 11 height 11
checkbox input "true"
checkbox input "false"
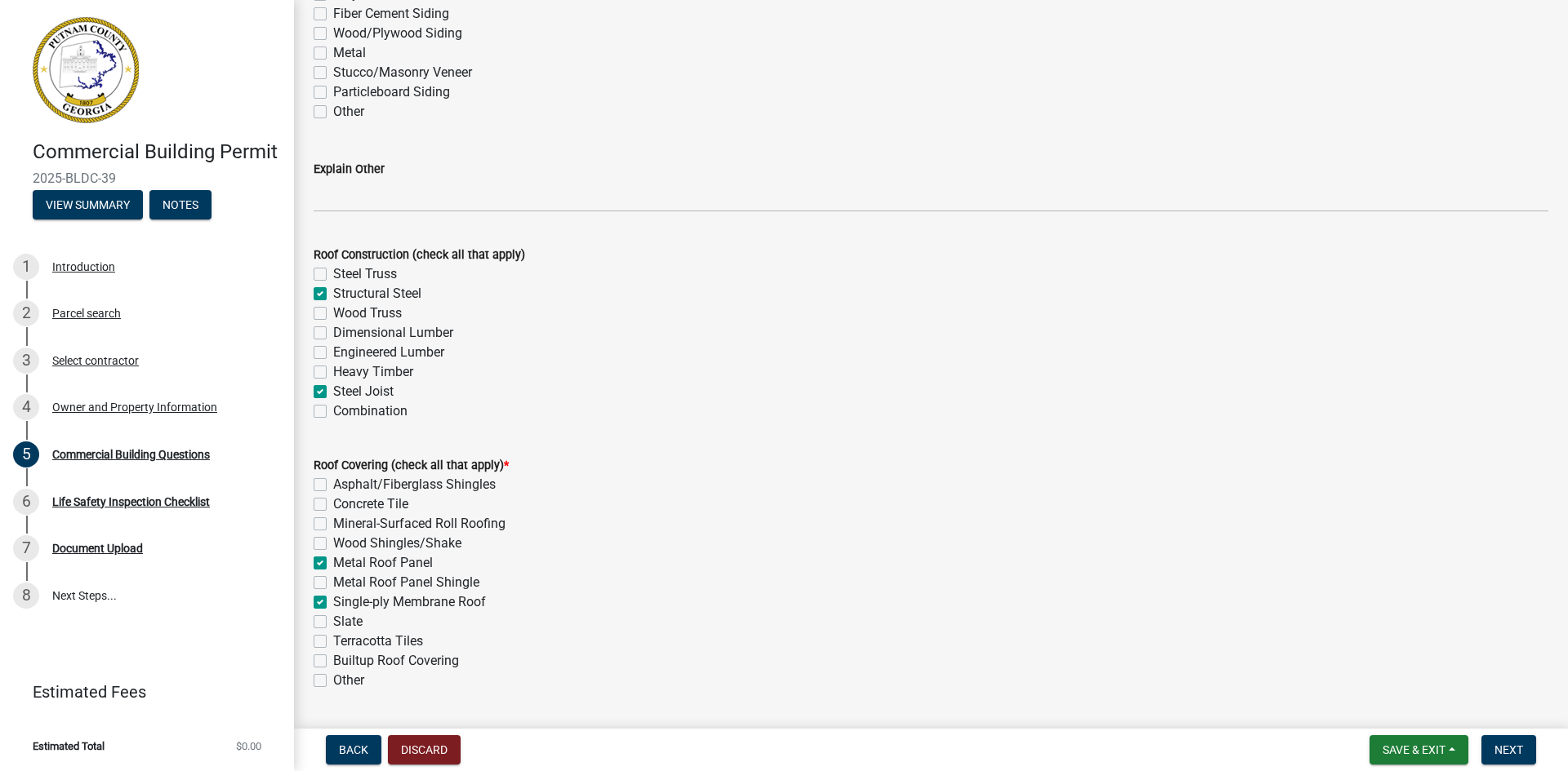
checkbox input "false"
checkbox input "true"
checkbox input "false"
checkbox input "true"
checkbox input "false"
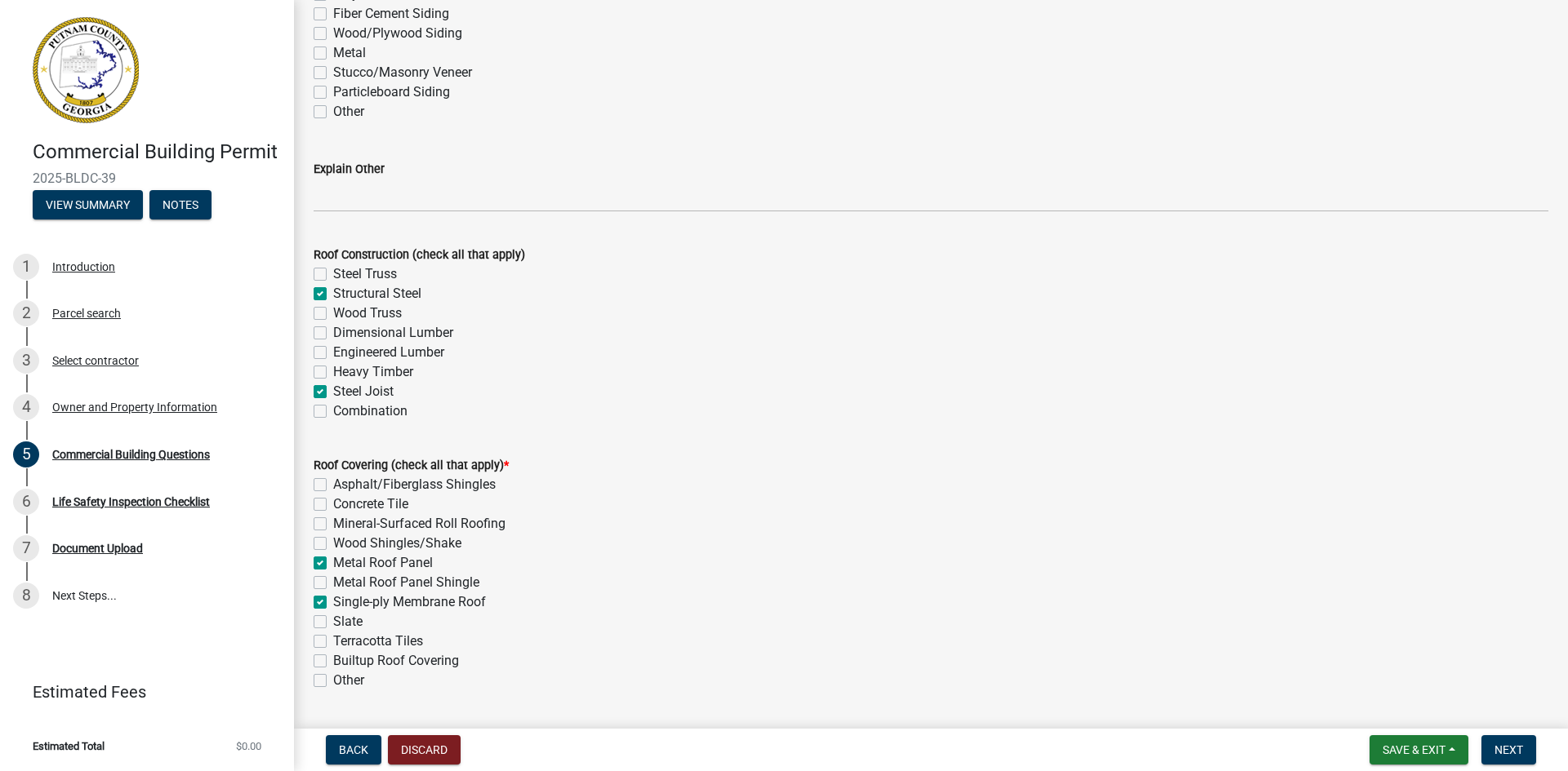
checkbox input "false"
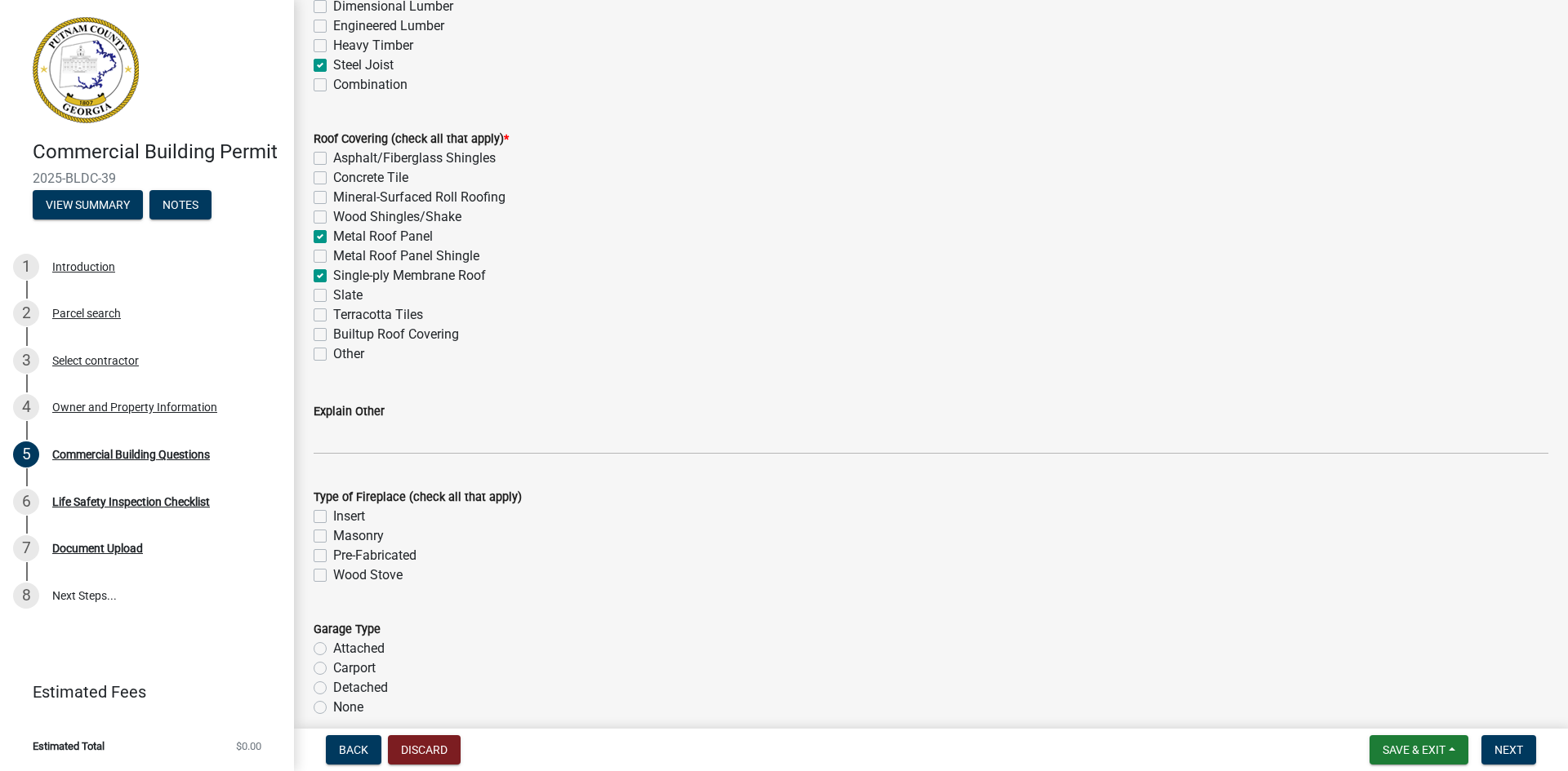
scroll to position [4571, 0]
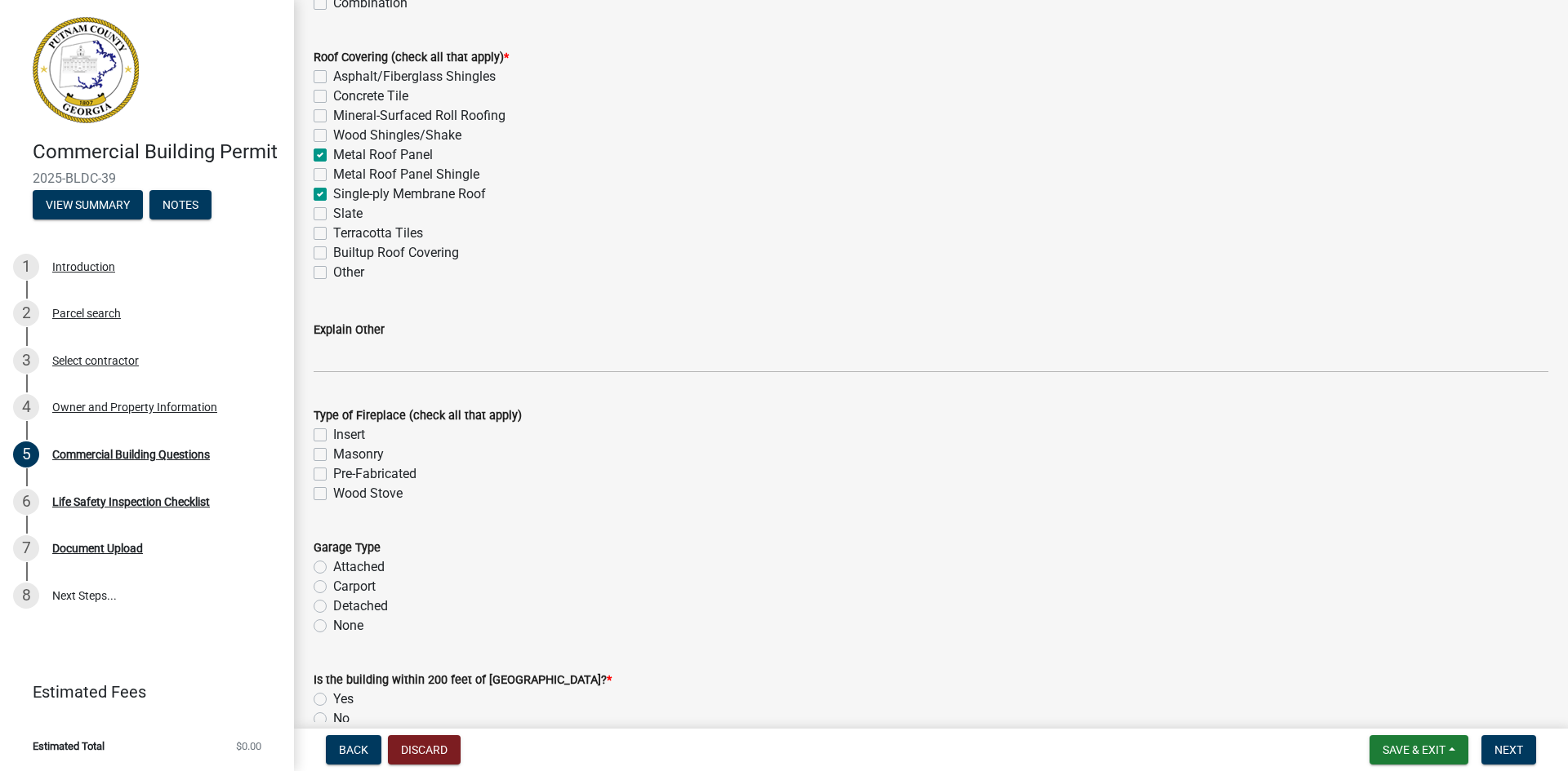
click at [333, 628] on label "None" at bounding box center [348, 625] width 30 height 19
click at [333, 627] on input "None" at bounding box center [338, 621] width 11 height 11
radio input "true"
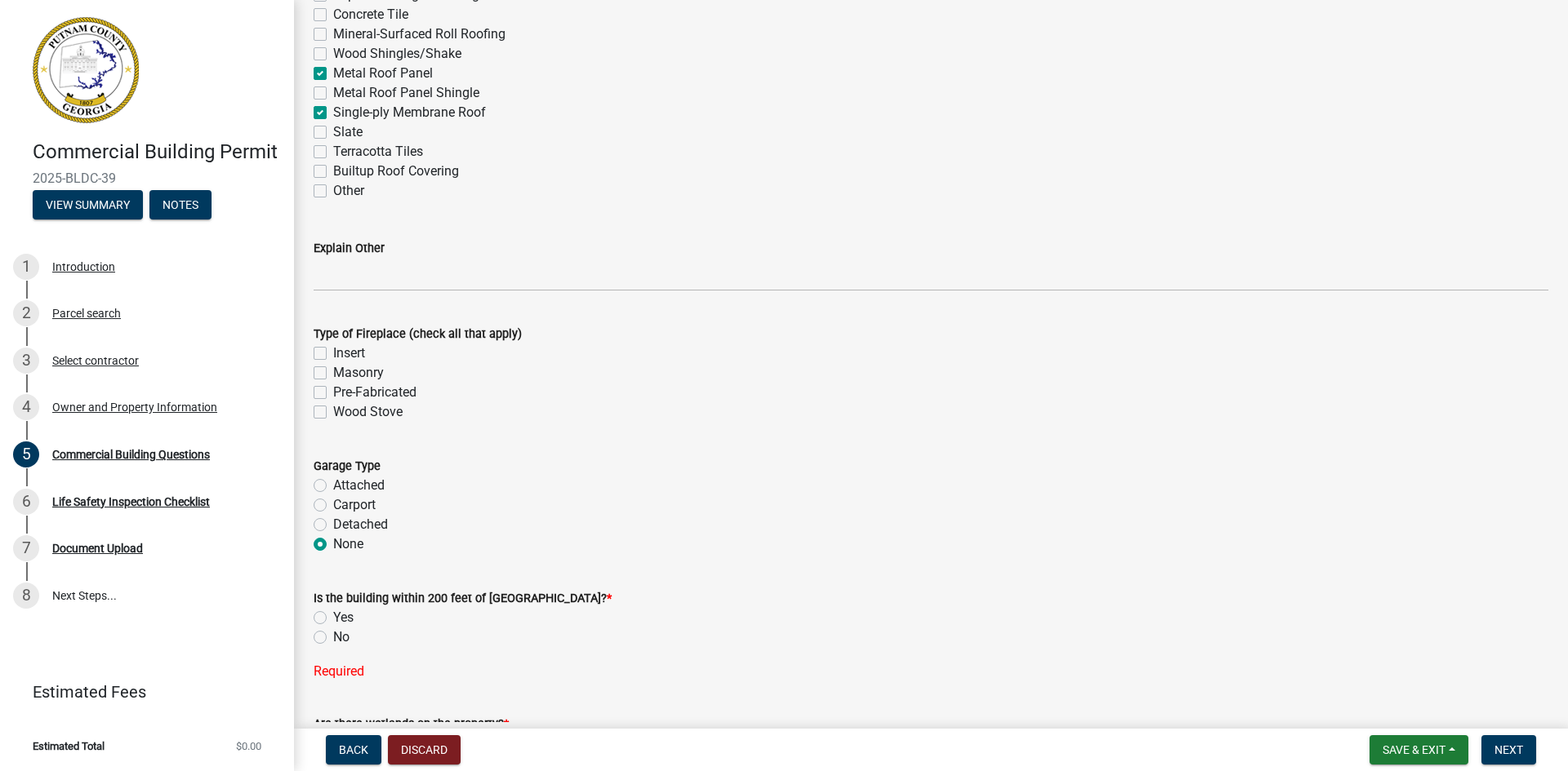
scroll to position [4734, 0]
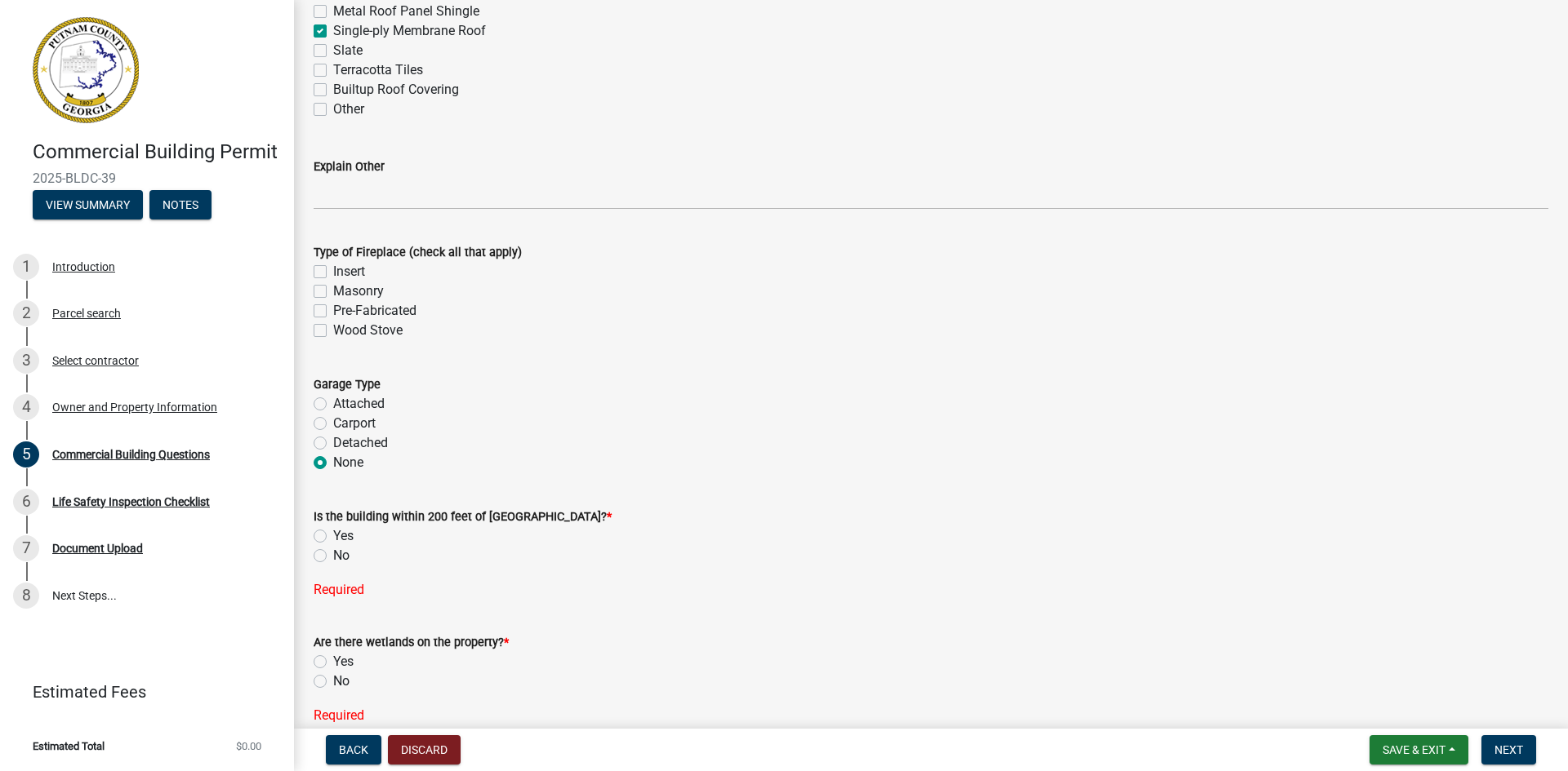
click at [312, 555] on div "Is the building within 200 feet of [GEOGRAPHIC_DATA]? * Yes No Required" at bounding box center [930, 543] width 1259 height 113
click at [333, 555] on label "No" at bounding box center [340, 555] width 16 height 19
click at [333, 555] on input "No" at bounding box center [338, 551] width 11 height 11
radio input "true"
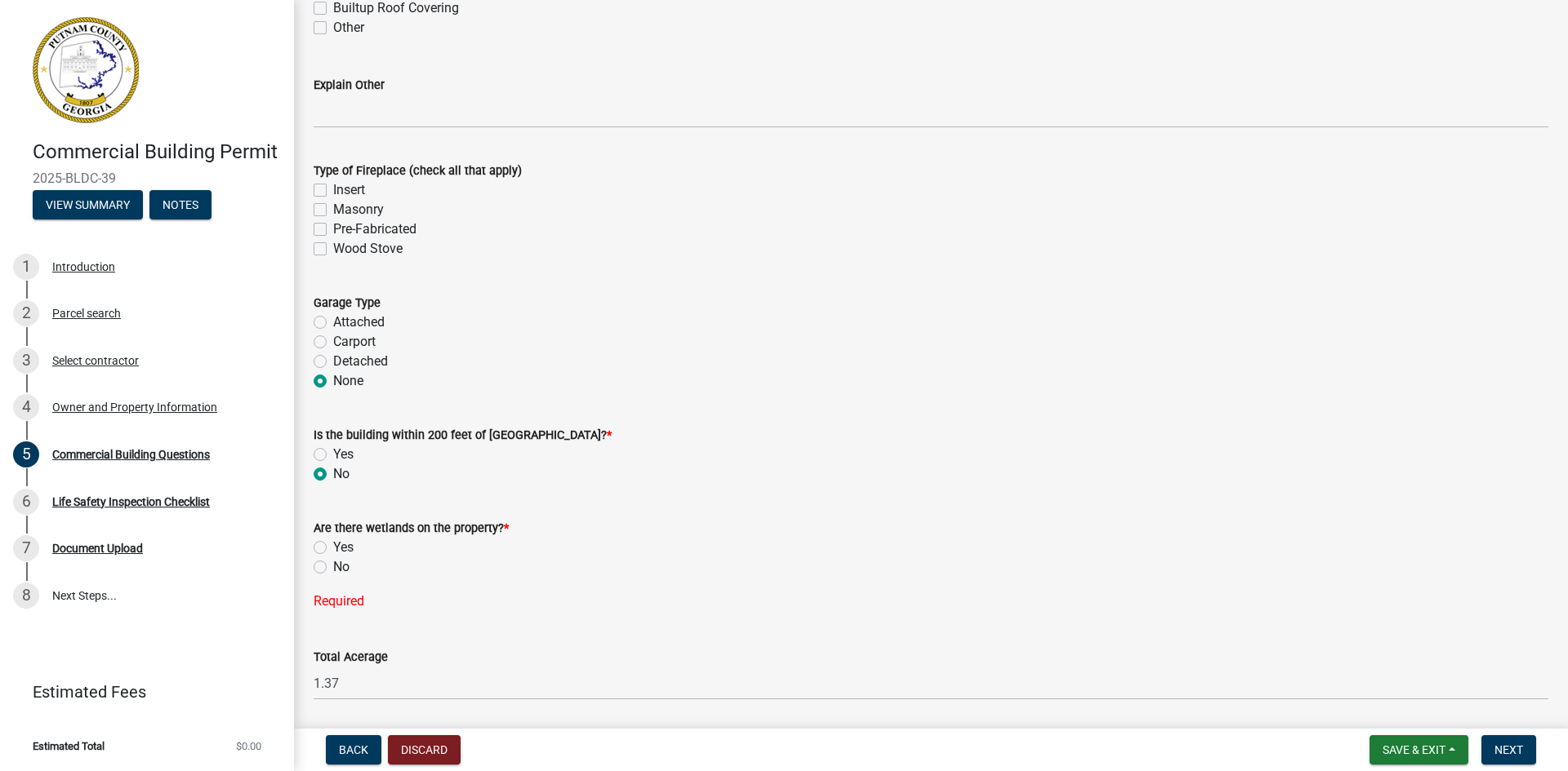
click at [333, 569] on label "No" at bounding box center [340, 567] width 16 height 19
click at [333, 568] on input "No" at bounding box center [338, 563] width 11 height 11
radio input "true"
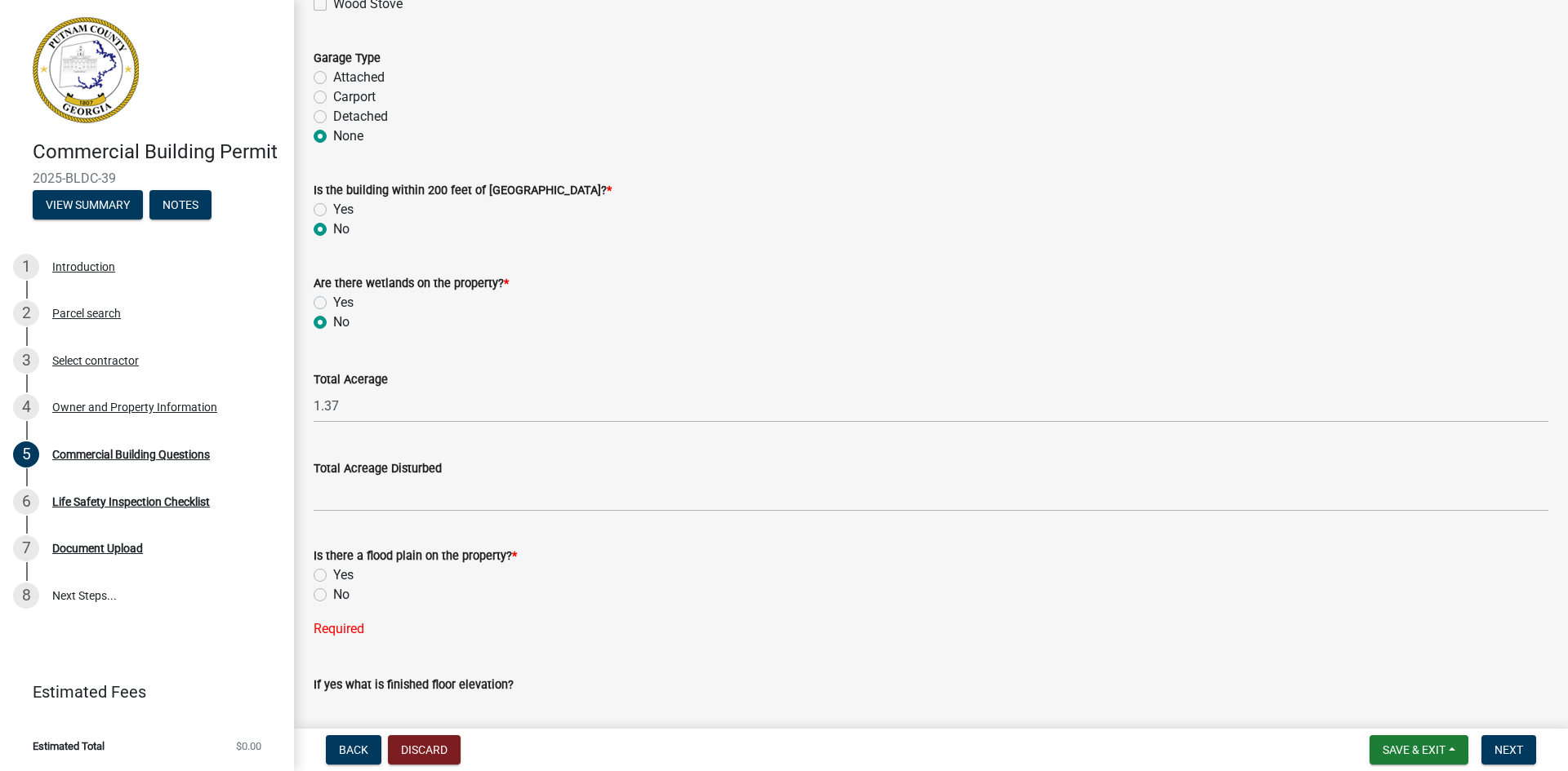
scroll to position [5142, 0]
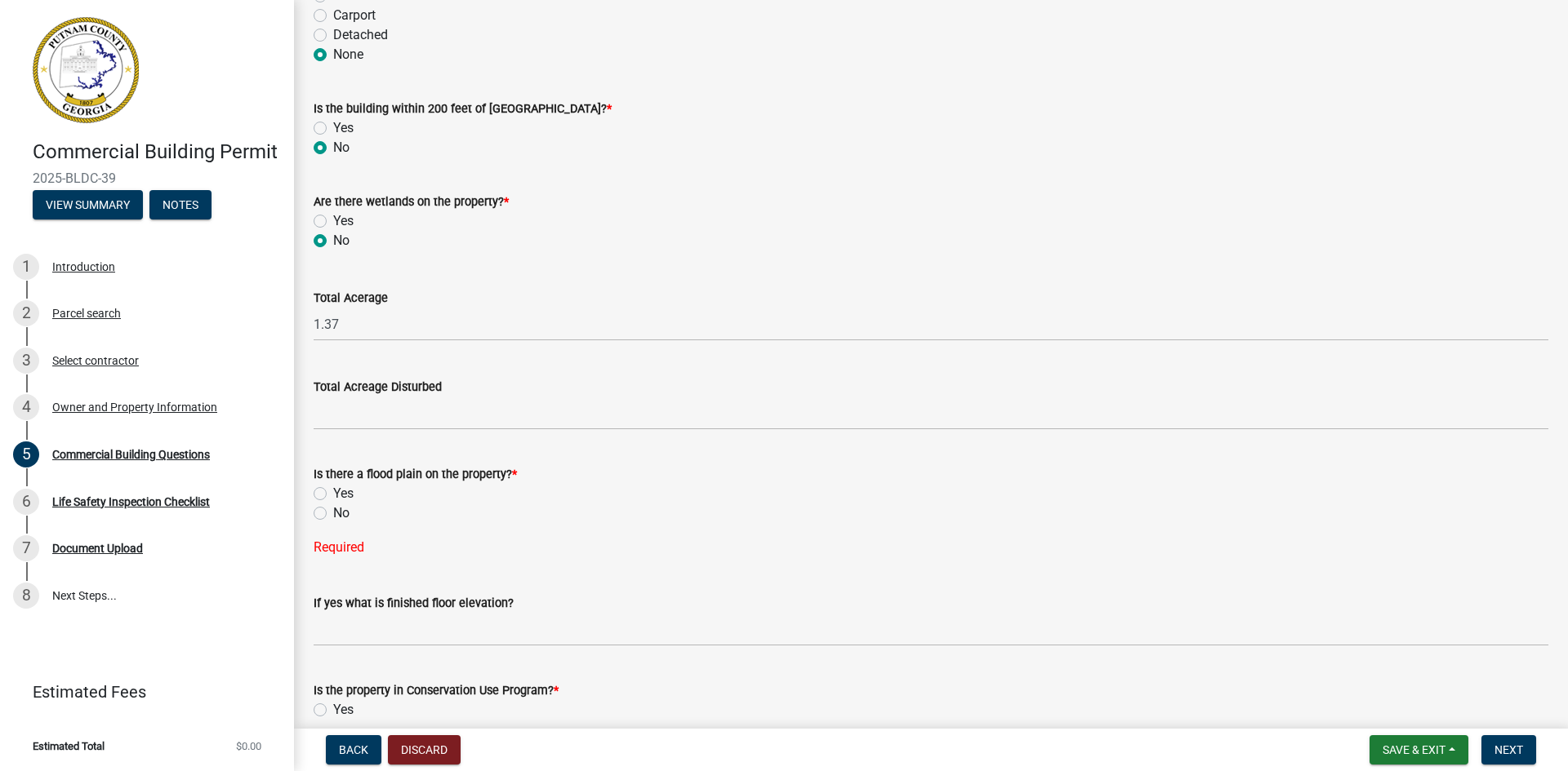
click at [333, 515] on label "No" at bounding box center [340, 513] width 16 height 19
click at [333, 515] on input "No" at bounding box center [338, 509] width 11 height 11
radio input "true"
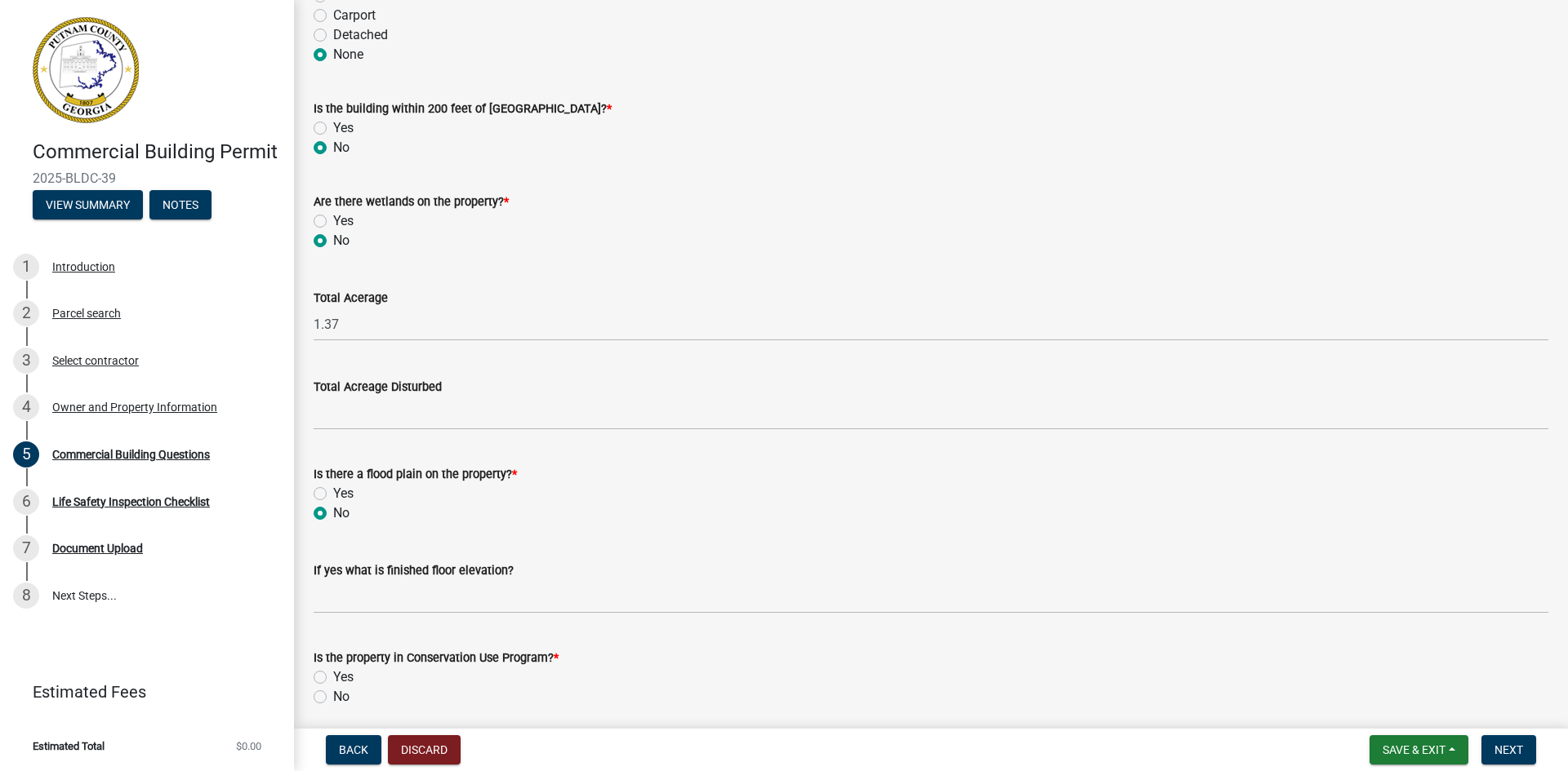
scroll to position [5224, 0]
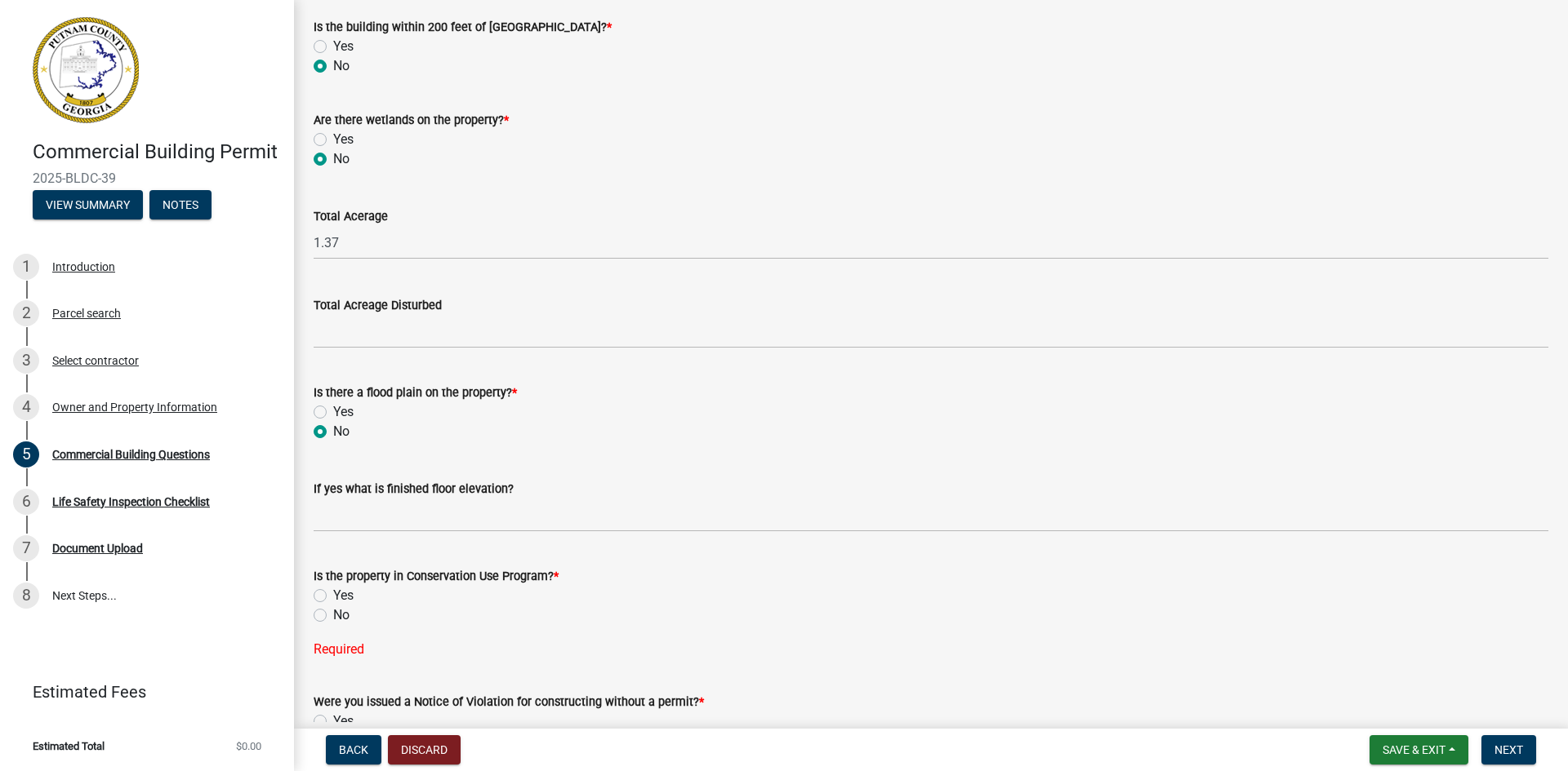
click at [333, 611] on label "No" at bounding box center [340, 615] width 16 height 19
click at [333, 611] on input "No" at bounding box center [338, 611] width 11 height 11
radio input "true"
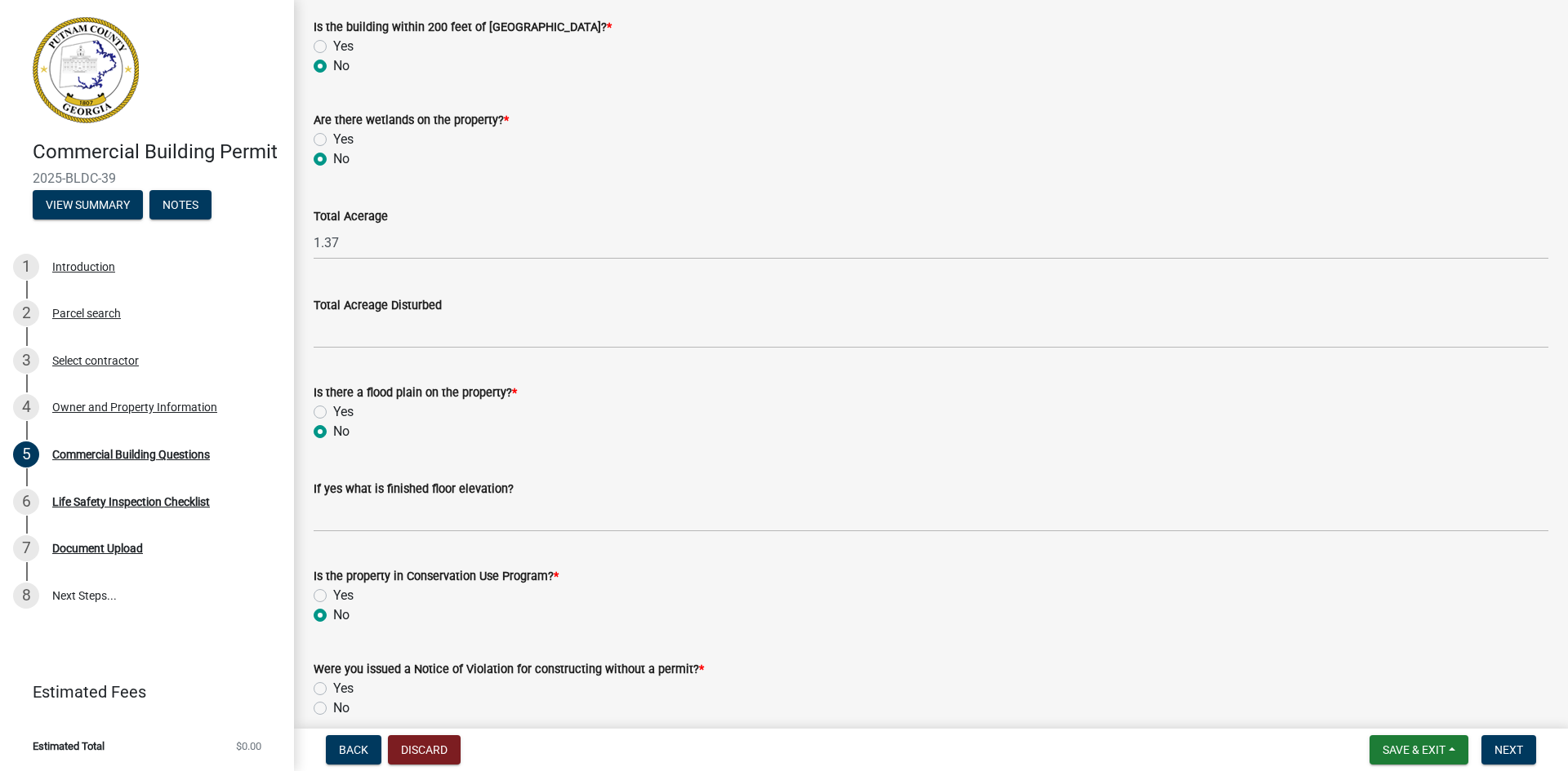
scroll to position [5306, 0]
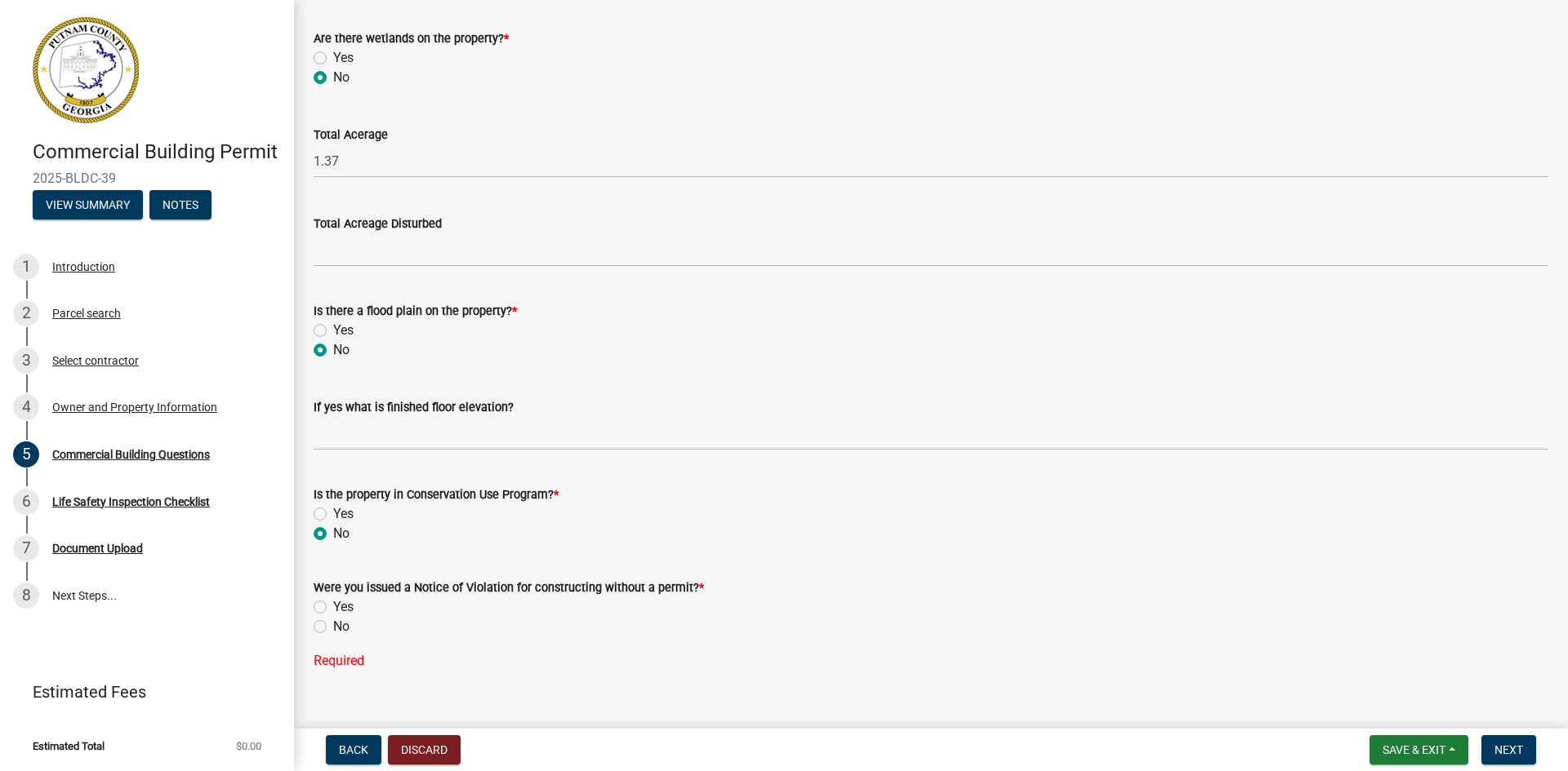
click at [333, 629] on label "No" at bounding box center [340, 626] width 16 height 19
click at [333, 628] on input "No" at bounding box center [338, 622] width 11 height 11
radio input "true"
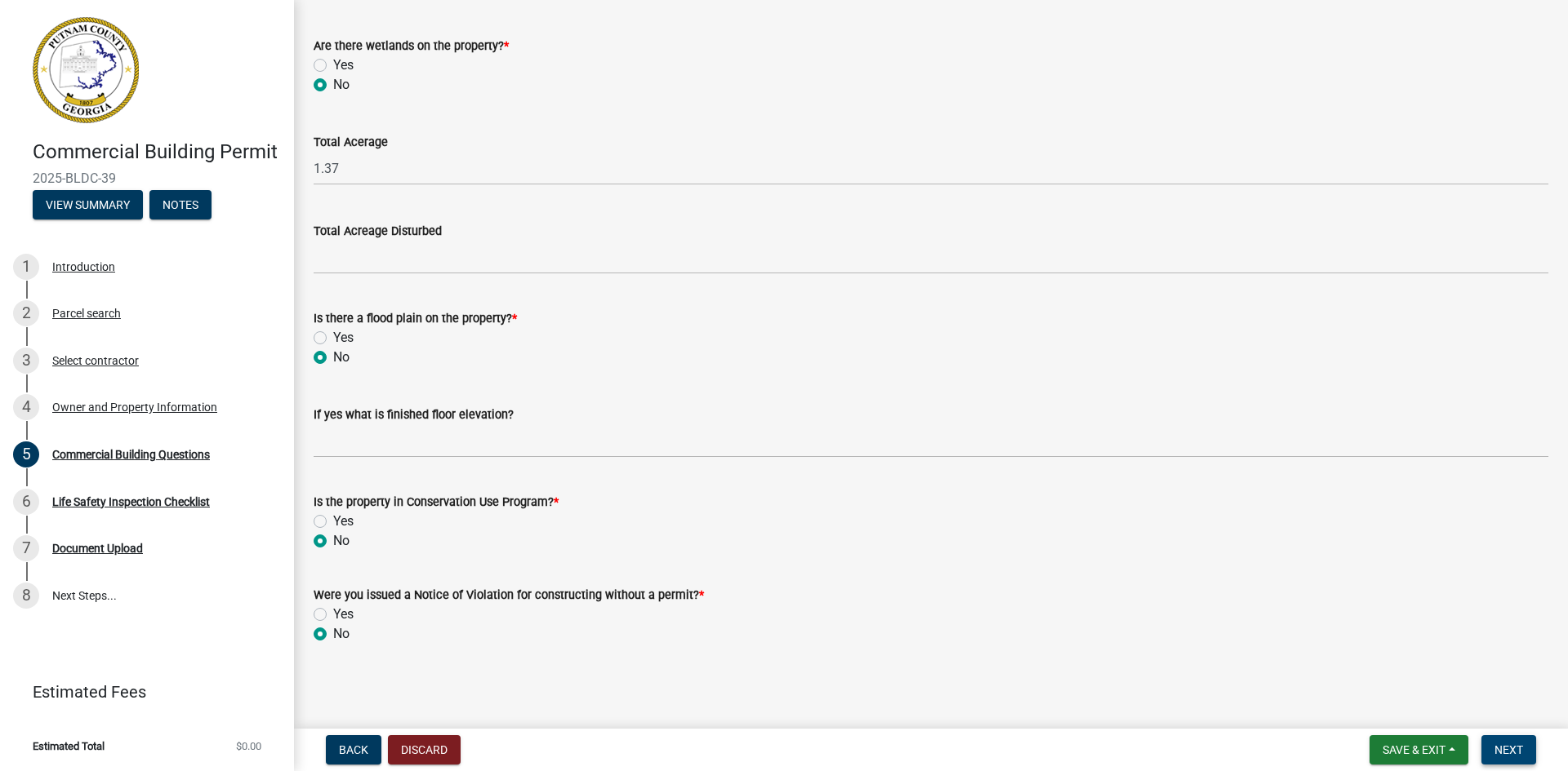
click at [1518, 744] on span "Next" at bounding box center [1509, 750] width 29 height 13
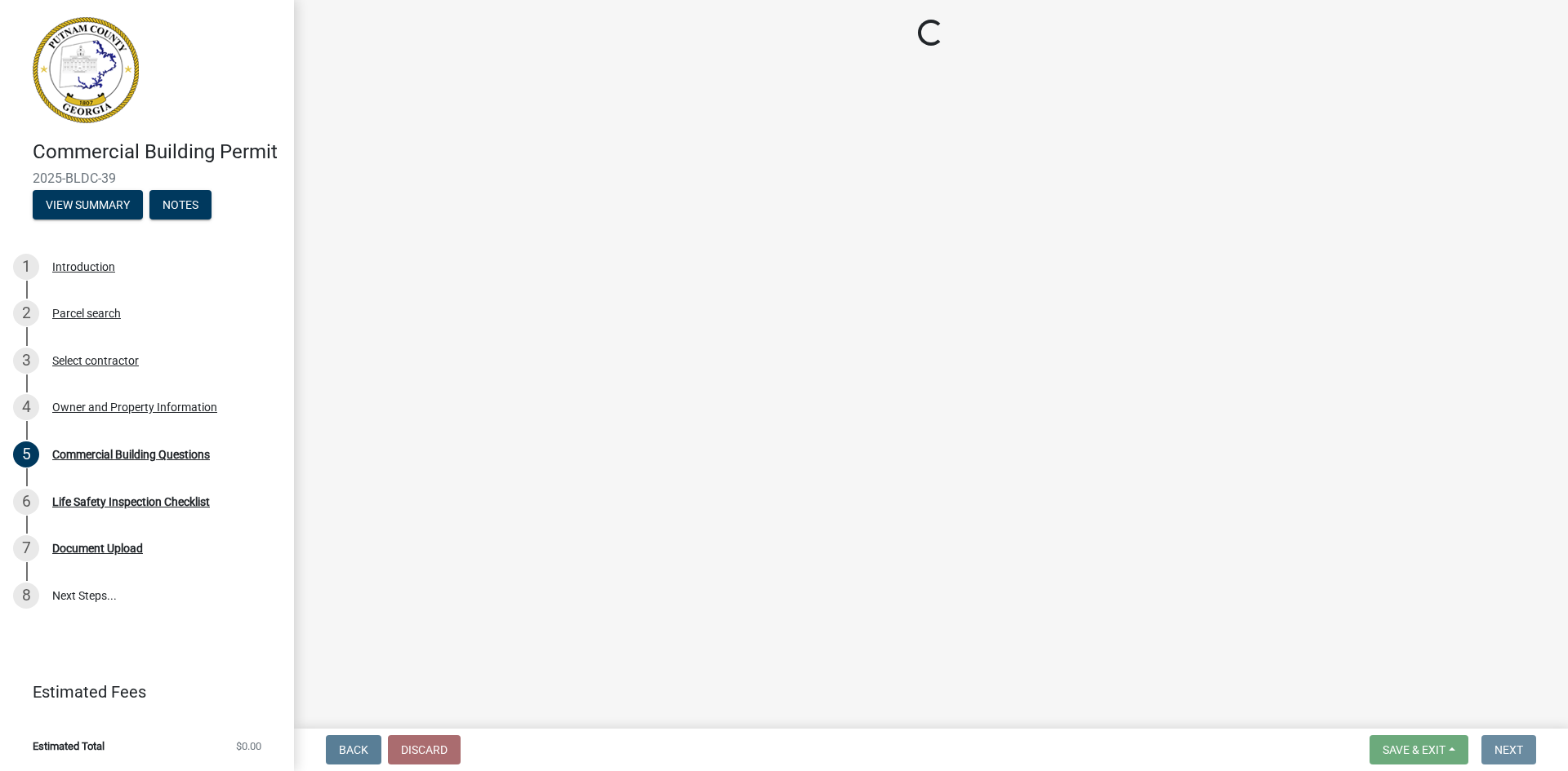
scroll to position [0, 0]
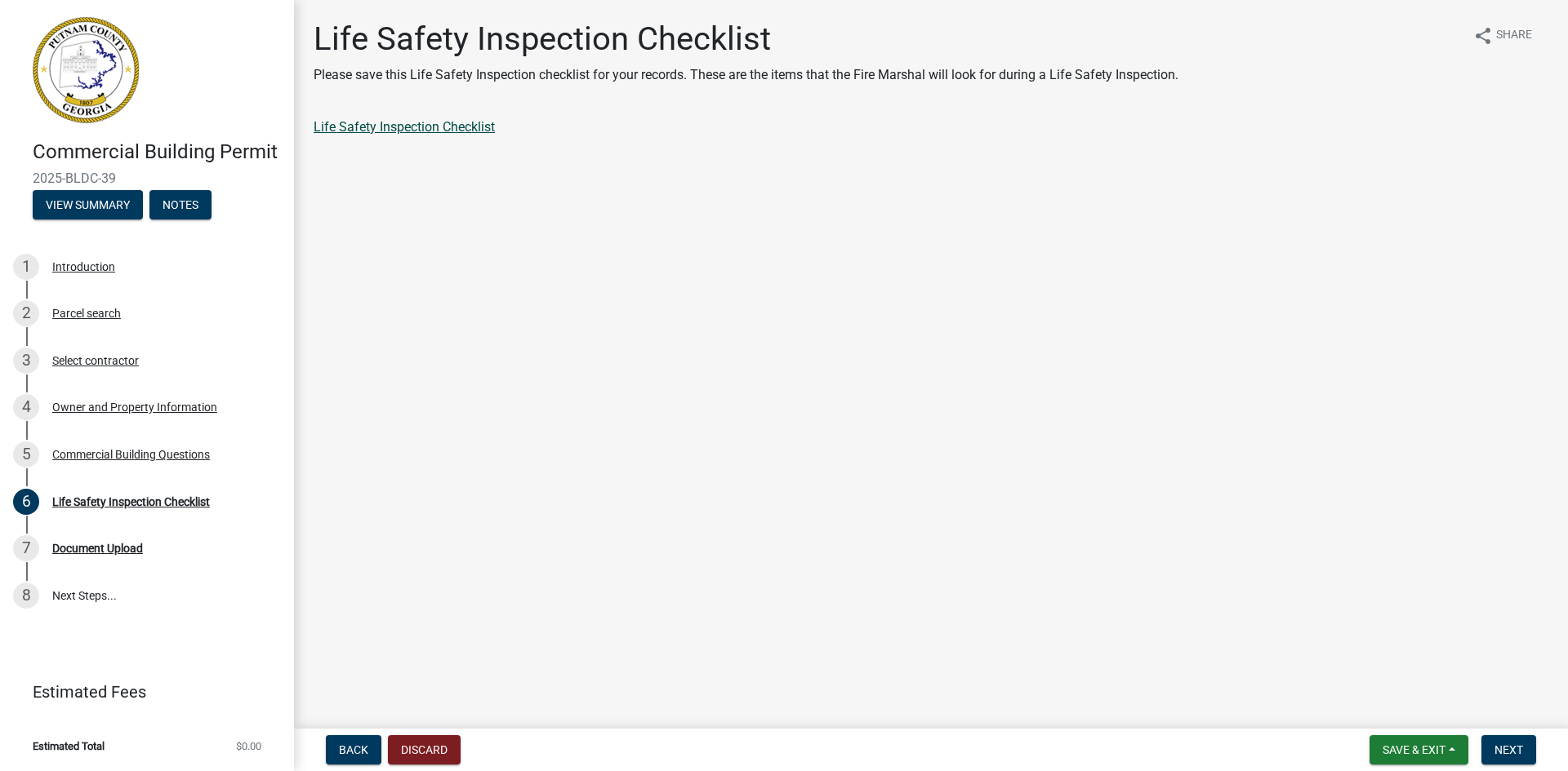
click at [417, 126] on link "Life Safety Inspection Checklist" at bounding box center [404, 127] width 181 height 15
click at [1510, 742] on button "Next" at bounding box center [1508, 750] width 55 height 30
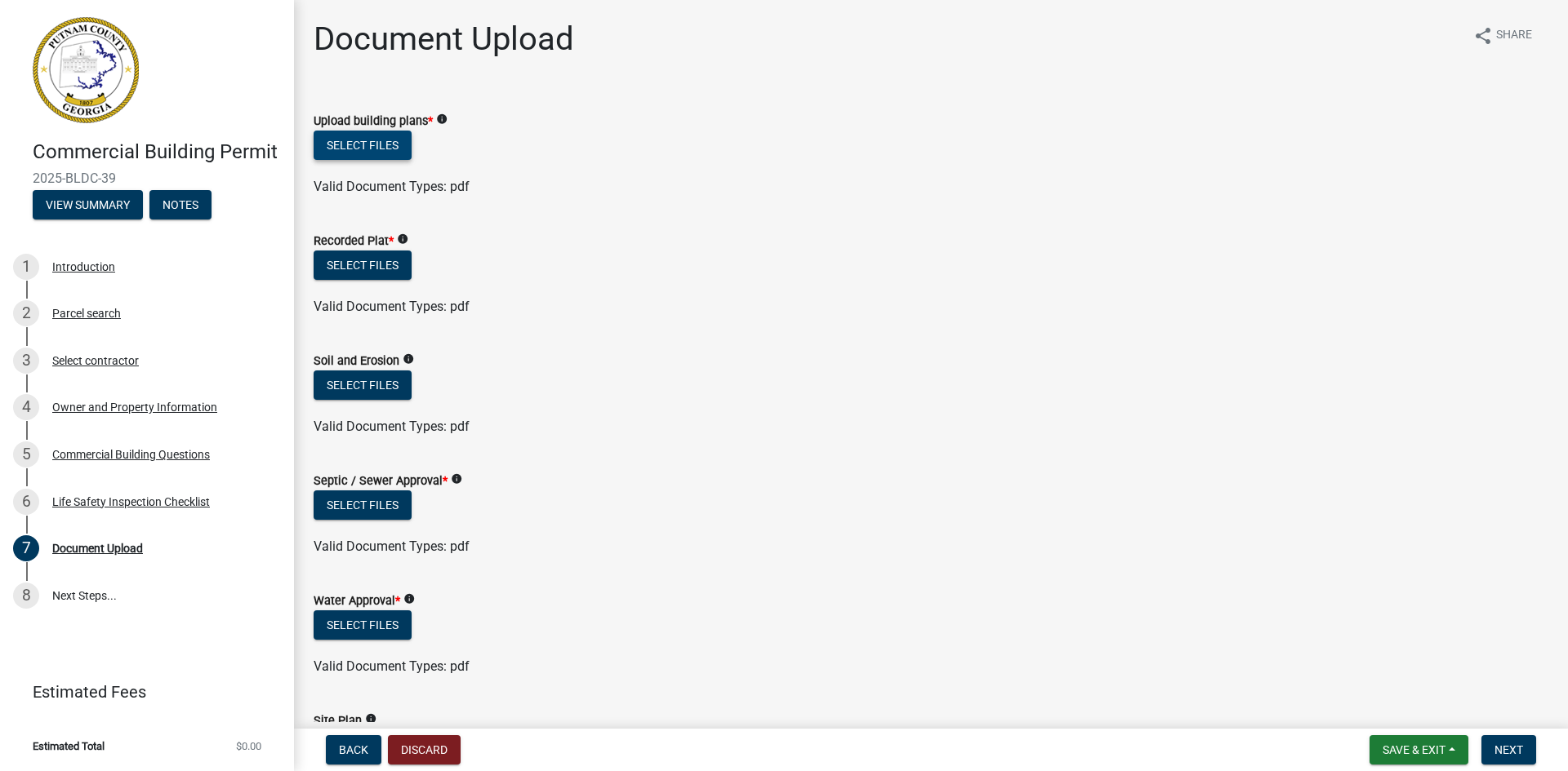
click at [365, 155] on button "Select files" at bounding box center [362, 145] width 98 height 30
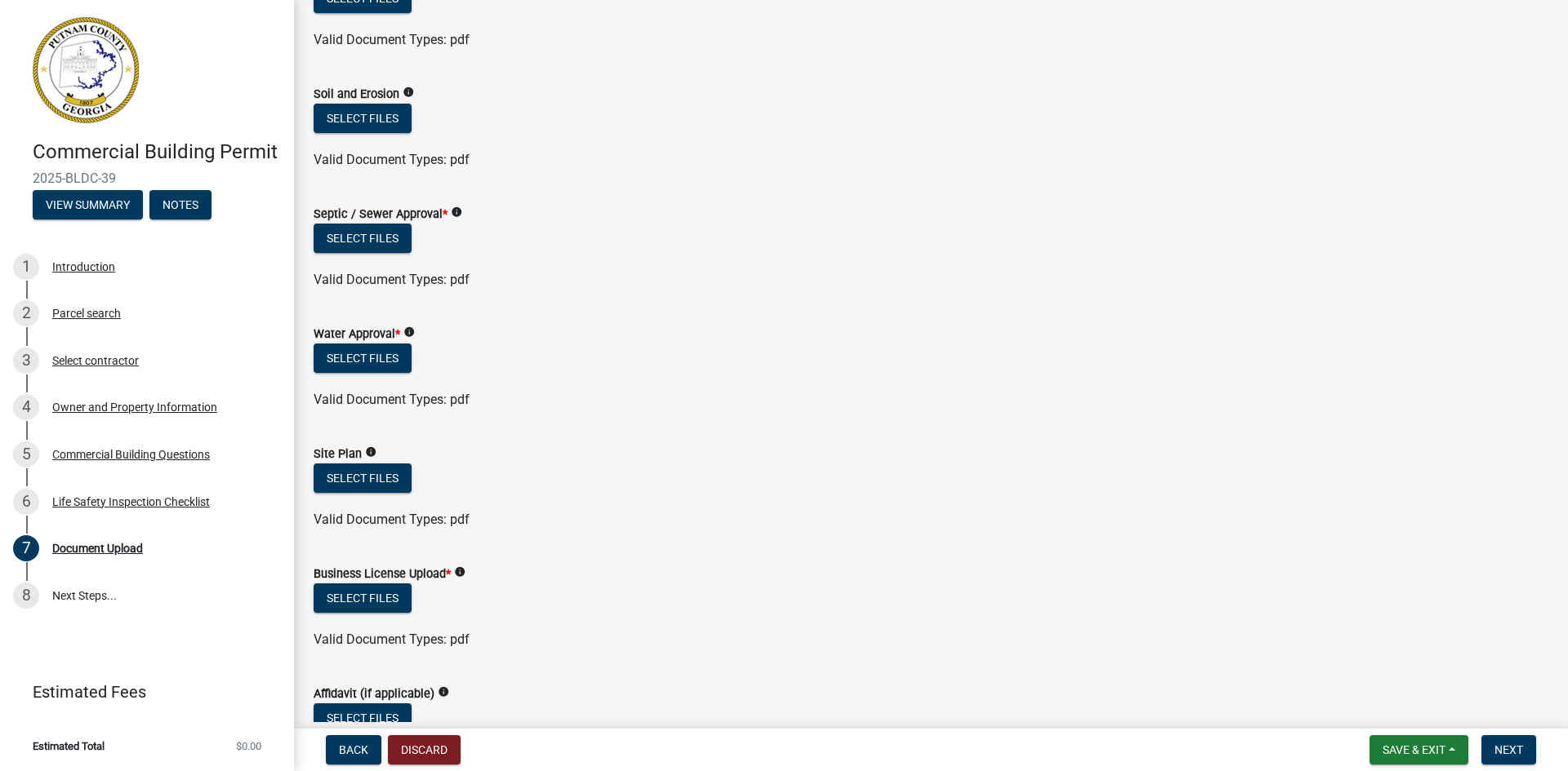
scroll to position [408, 0]
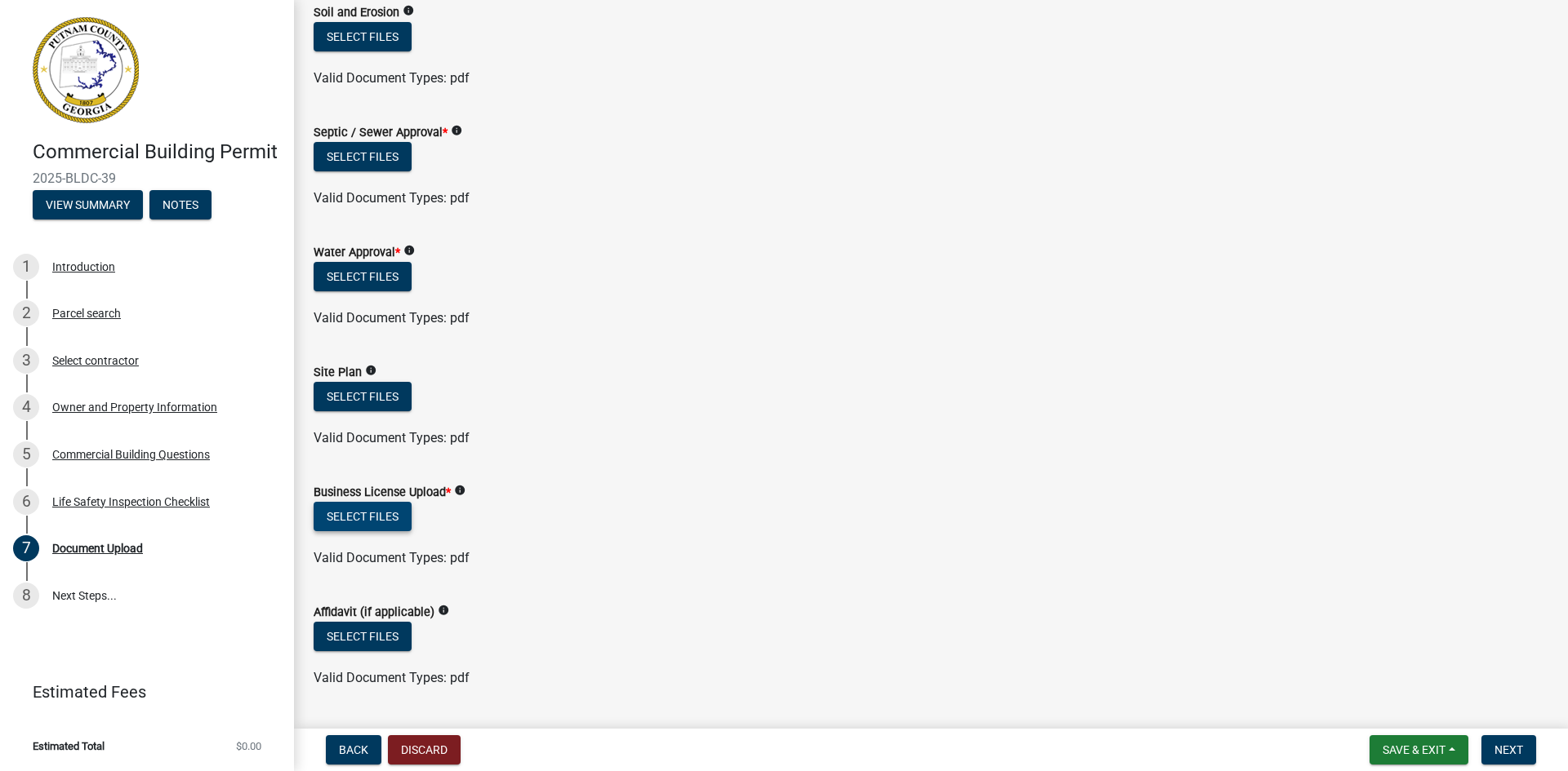
click at [388, 509] on button "Select files" at bounding box center [362, 516] width 98 height 30
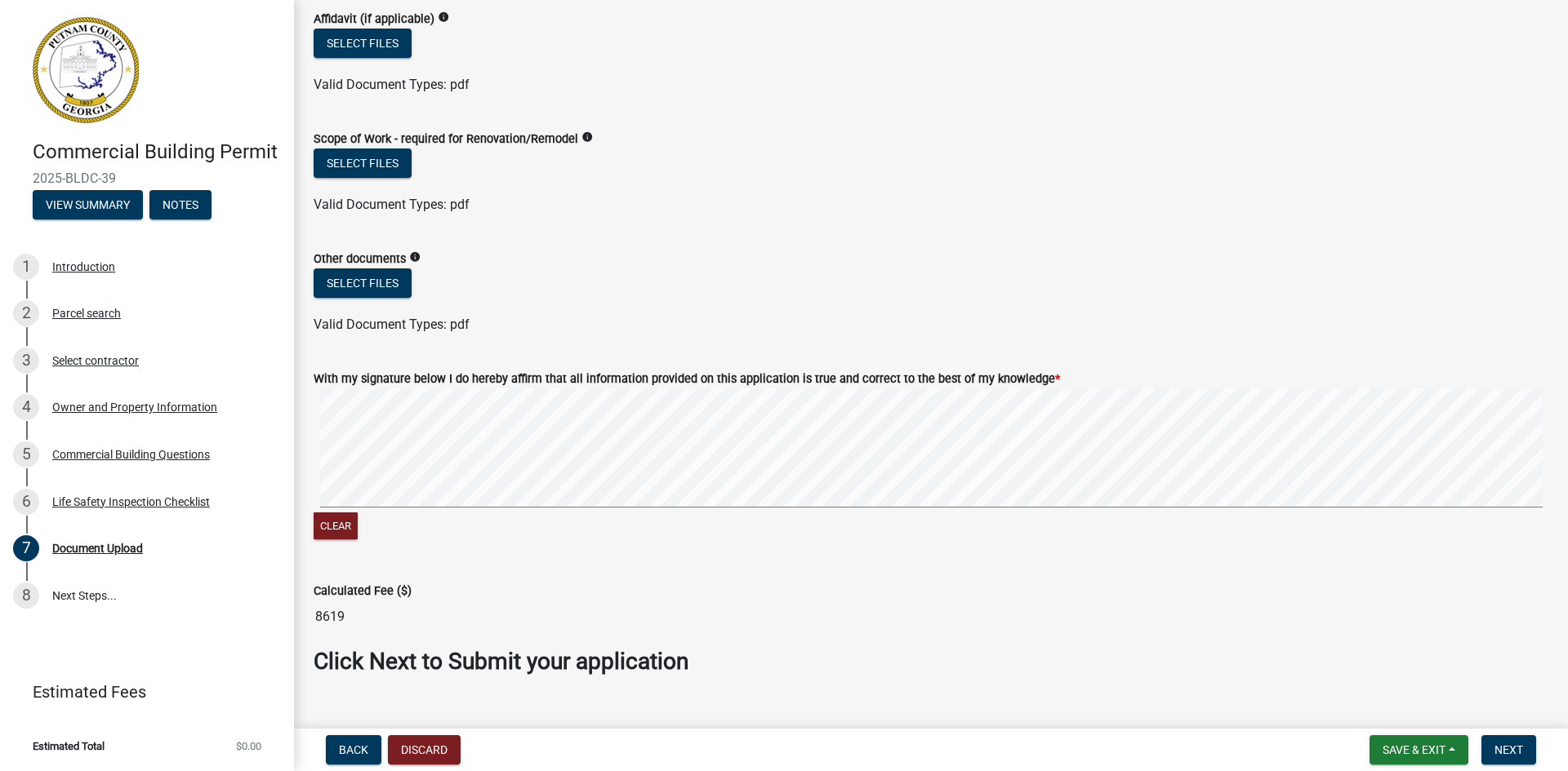
scroll to position [1090, 0]
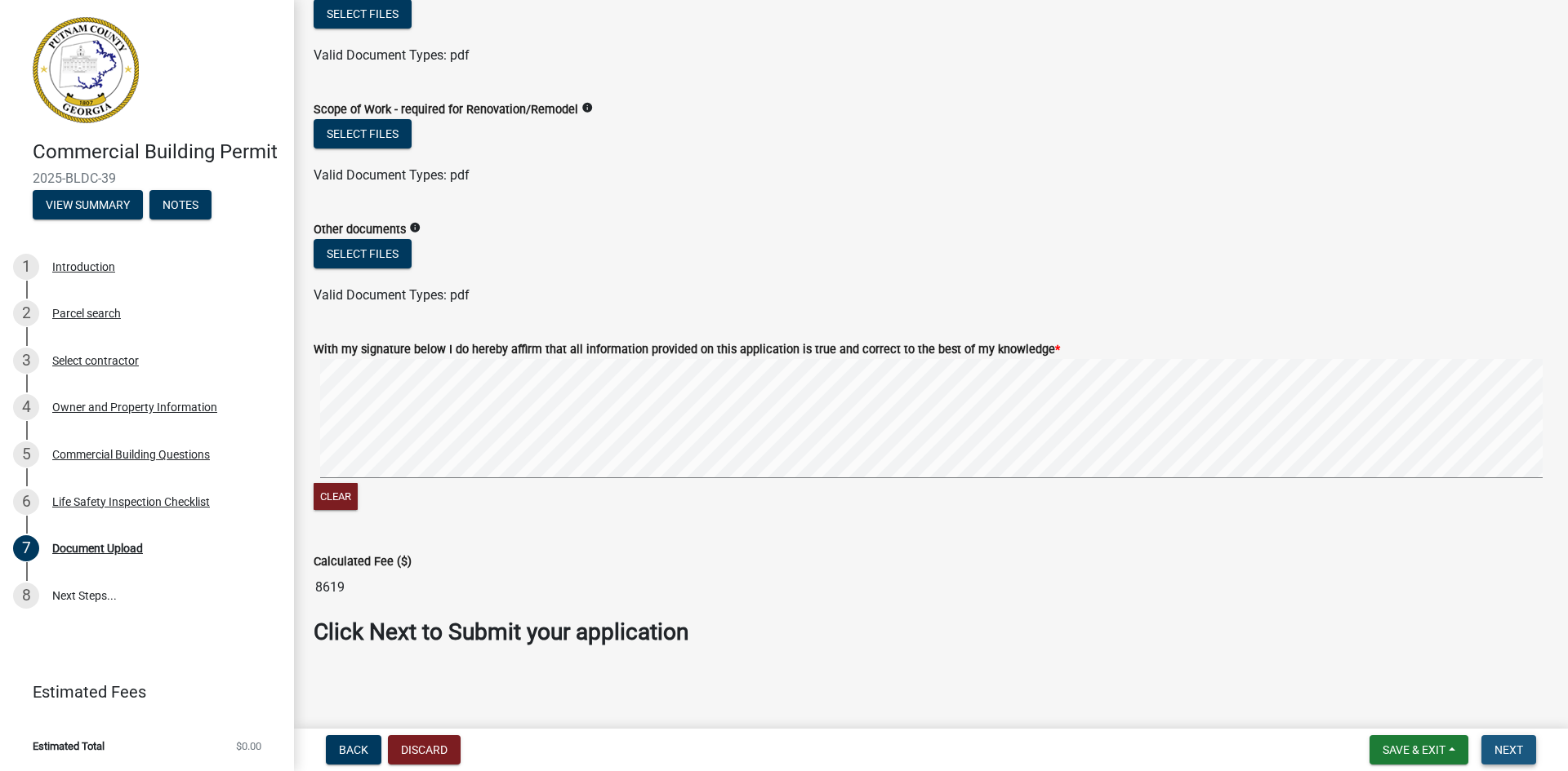
click at [1505, 750] on span "Next" at bounding box center [1509, 750] width 29 height 13
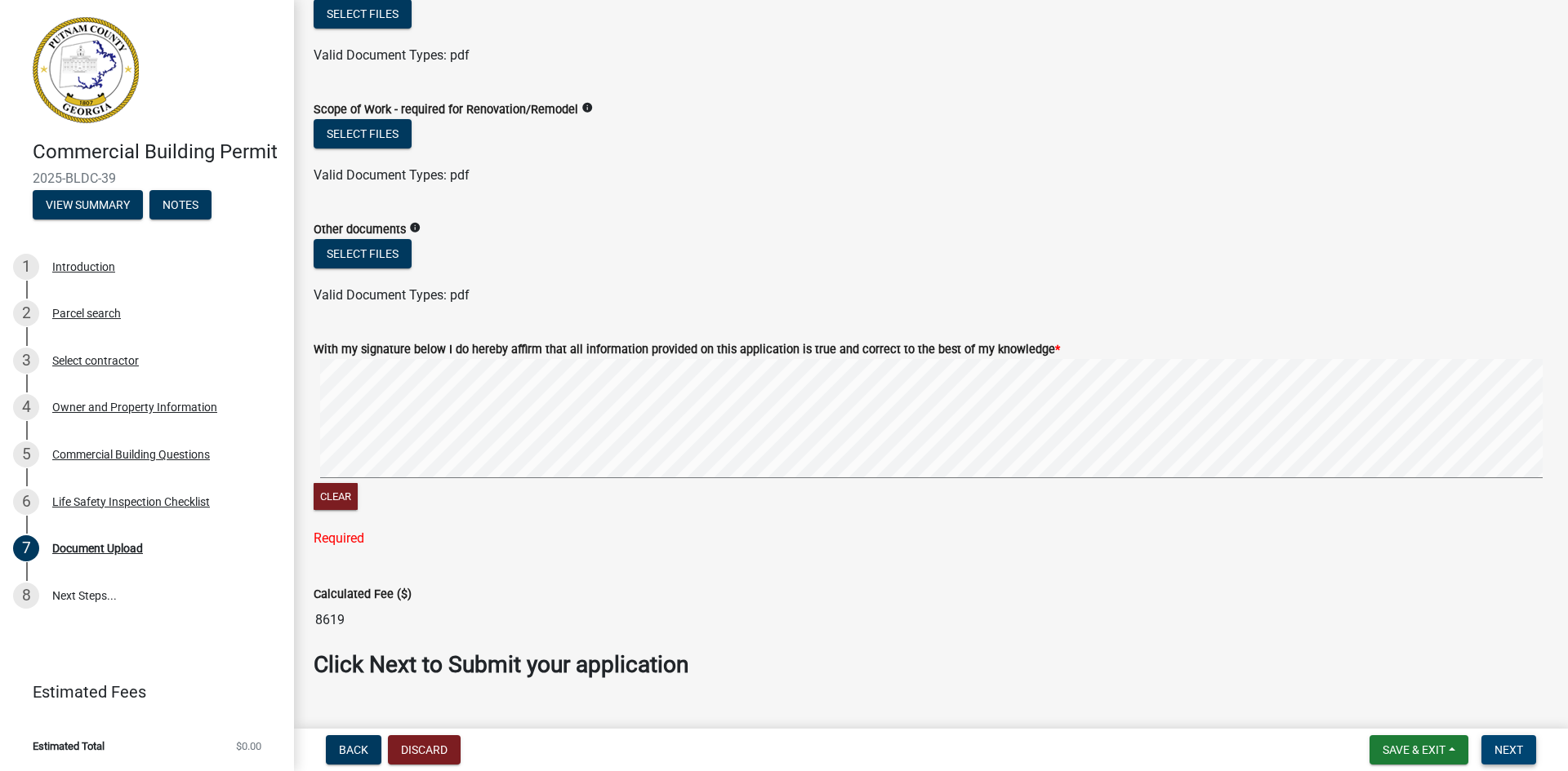
scroll to position [617, 0]
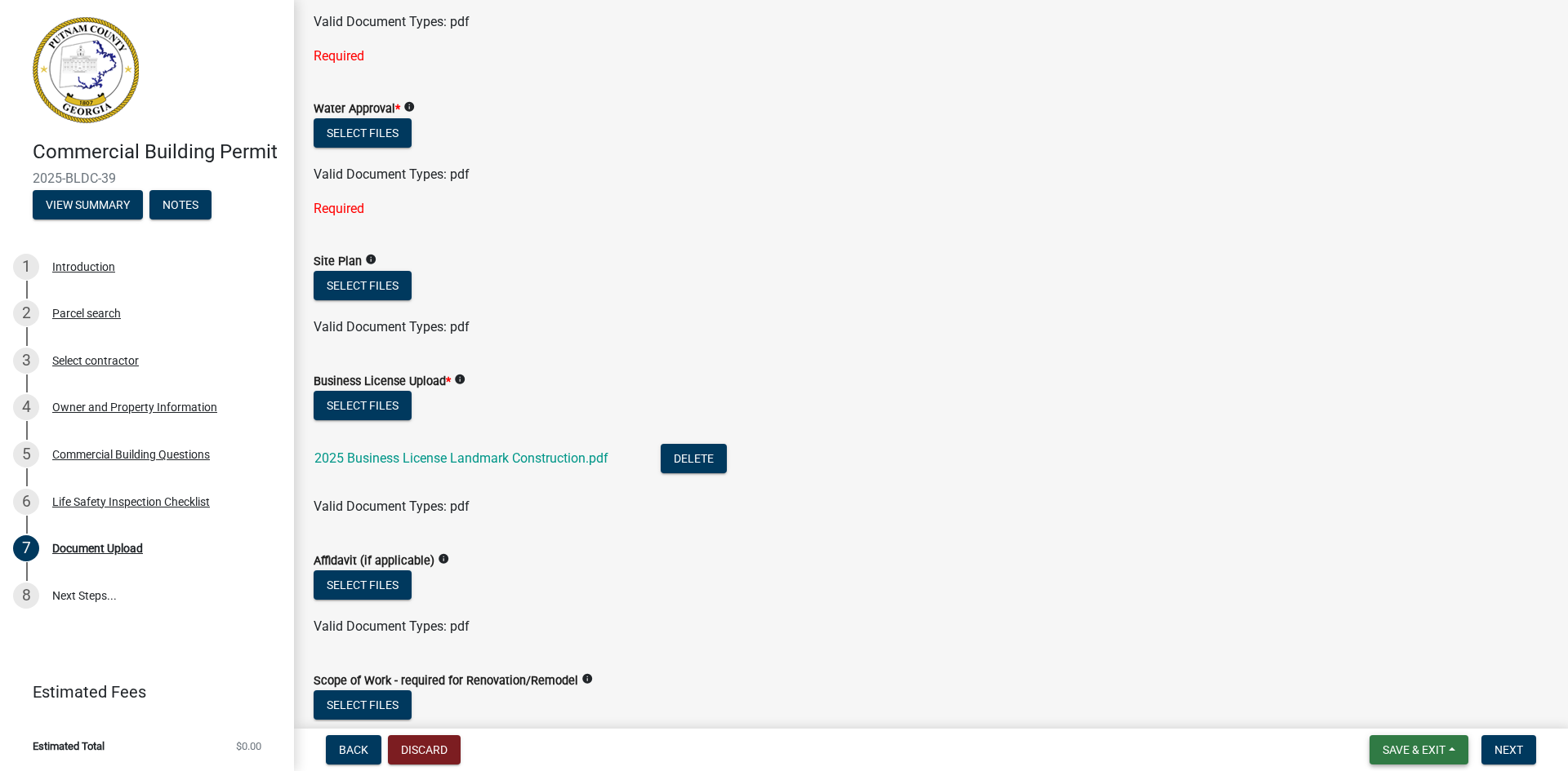
click at [1411, 754] on span "Save & Exit" at bounding box center [1414, 750] width 63 height 13
click at [1394, 707] on button "Save & Exit" at bounding box center [1403, 708] width 130 height 39
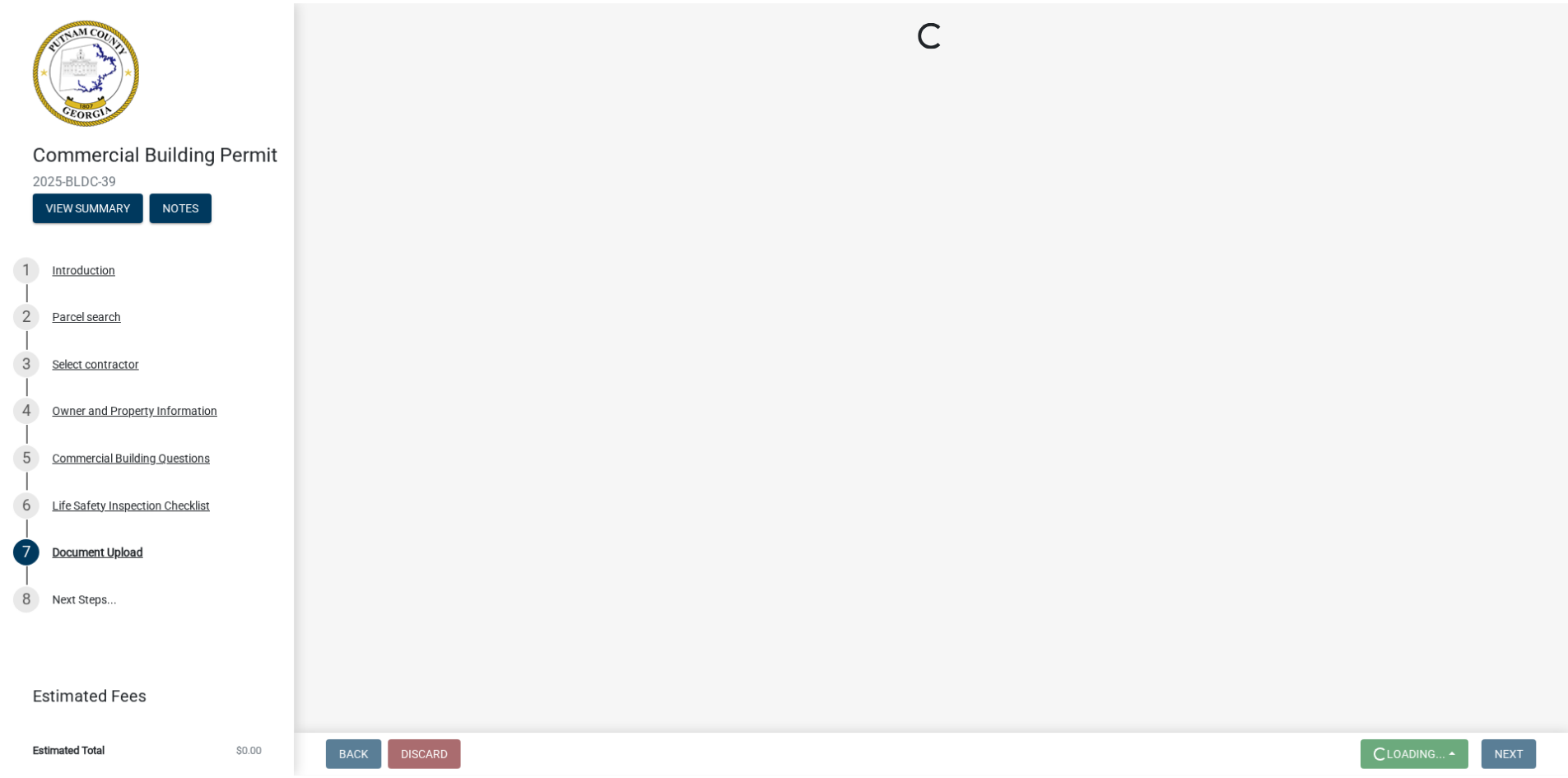
scroll to position [0, 0]
